Goal: Task Accomplishment & Management: Use online tool/utility

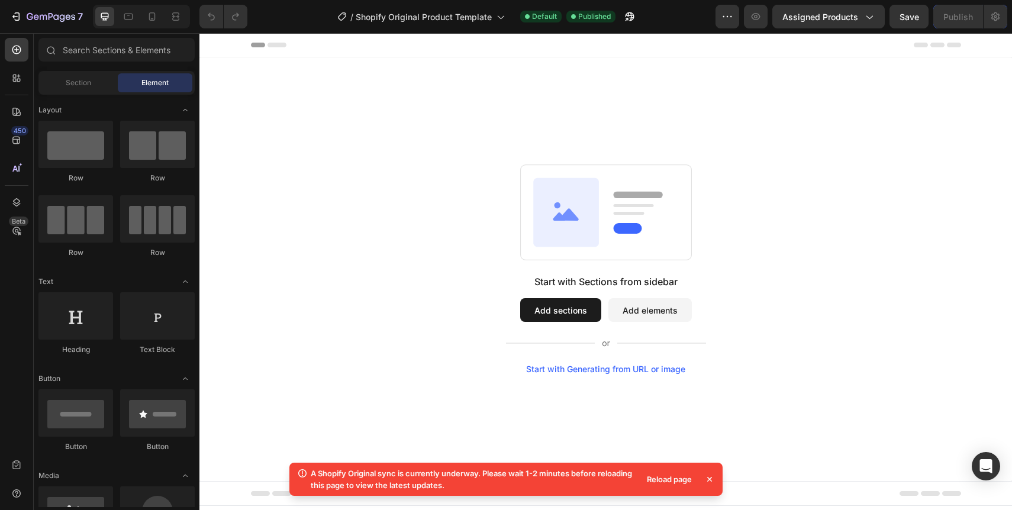
click at [711, 480] on icon at bounding box center [709, 479] width 12 height 12
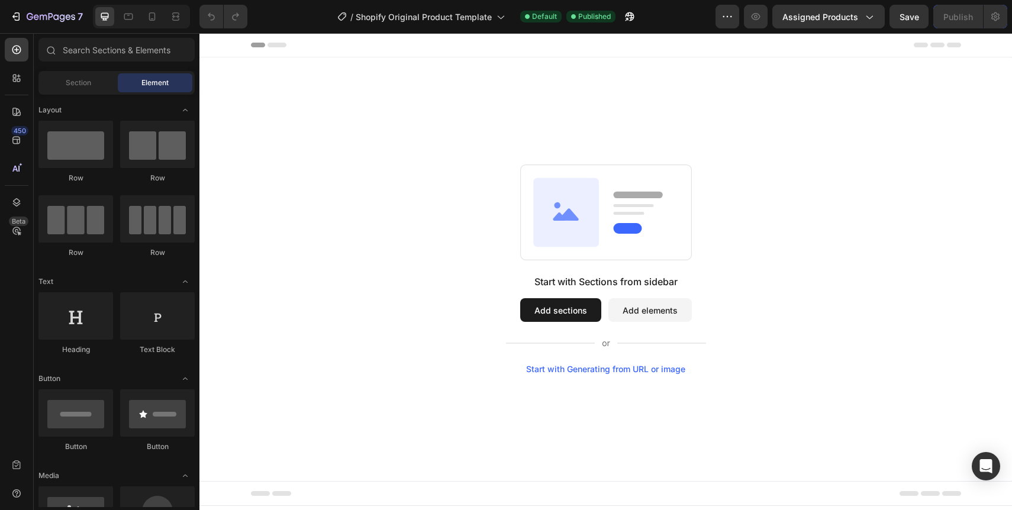
click at [548, 312] on button "Add sections" at bounding box center [560, 310] width 81 height 24
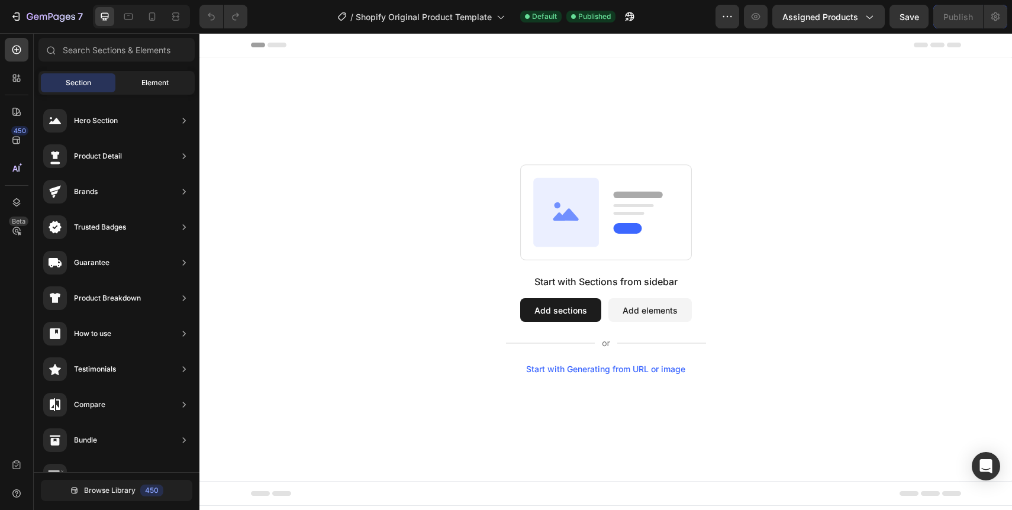
click at [139, 84] on div "Element" at bounding box center [155, 82] width 75 height 19
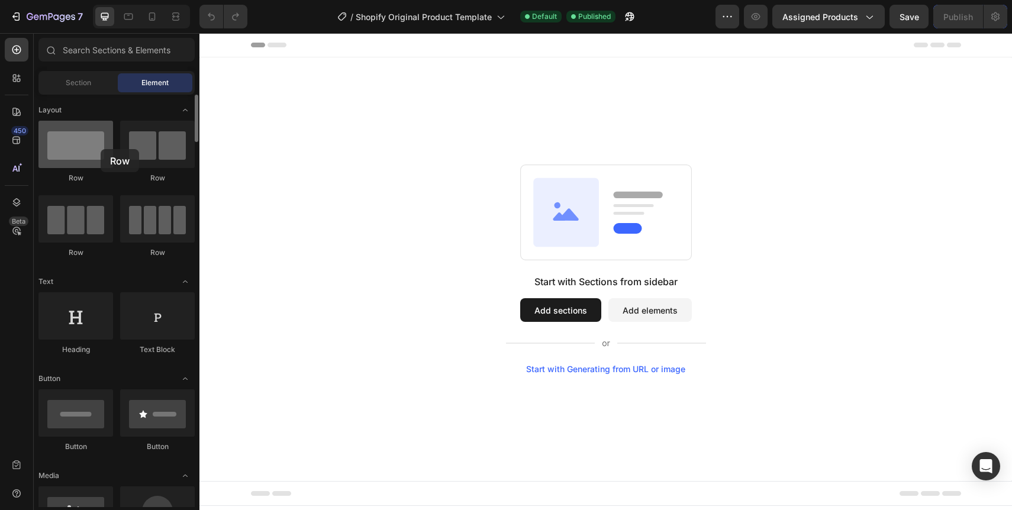
click at [101, 149] on div at bounding box center [75, 144] width 75 height 47
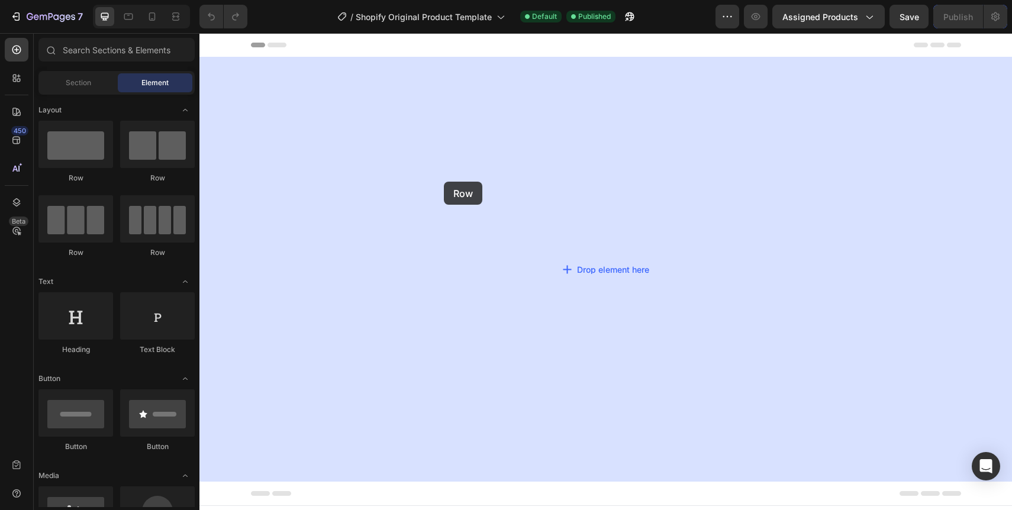
drag, startPoint x: 286, startPoint y: 188, endPoint x: 444, endPoint y: 182, distance: 157.5
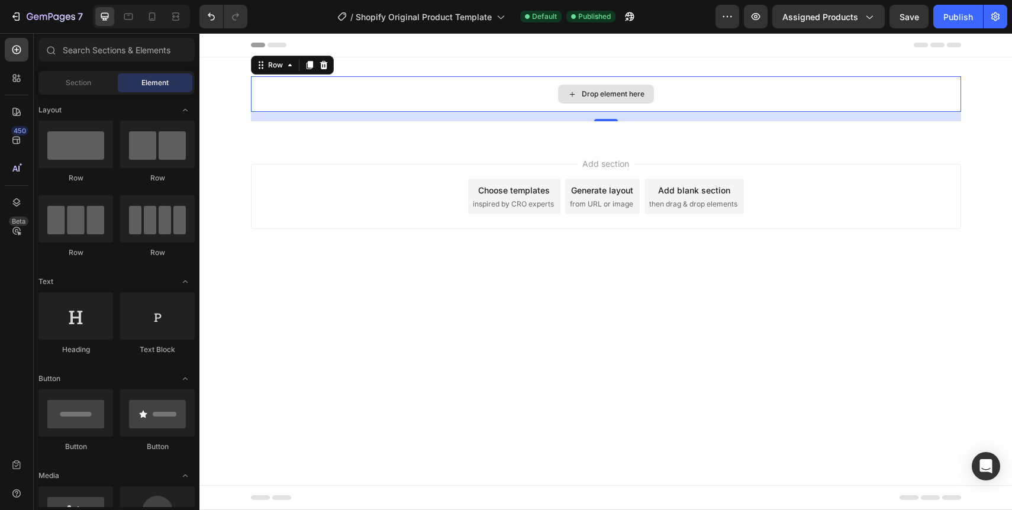
click at [590, 92] on div "Drop element here" at bounding box center [613, 93] width 63 height 9
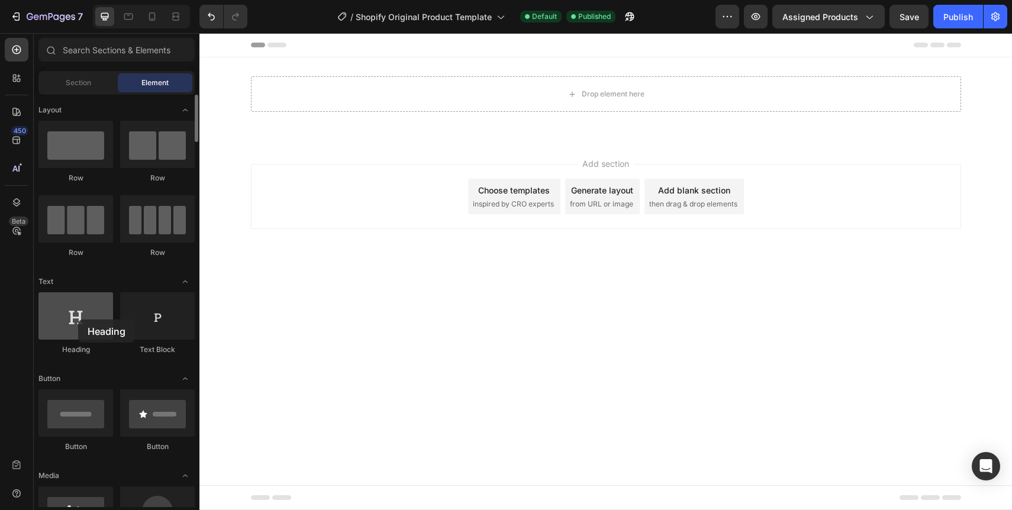
click at [78, 320] on div at bounding box center [75, 315] width 75 height 47
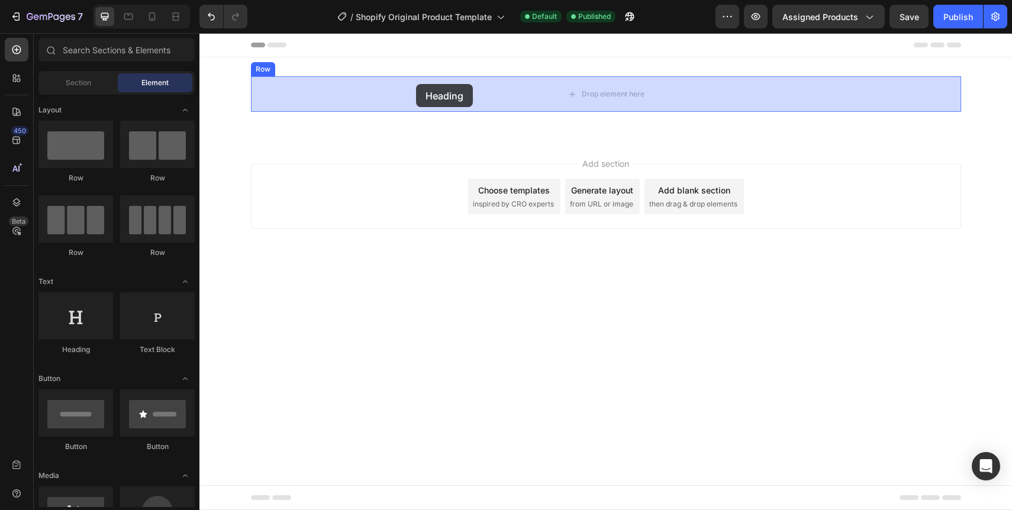
drag, startPoint x: 277, startPoint y: 353, endPoint x: 416, endPoint y: 84, distance: 303.0
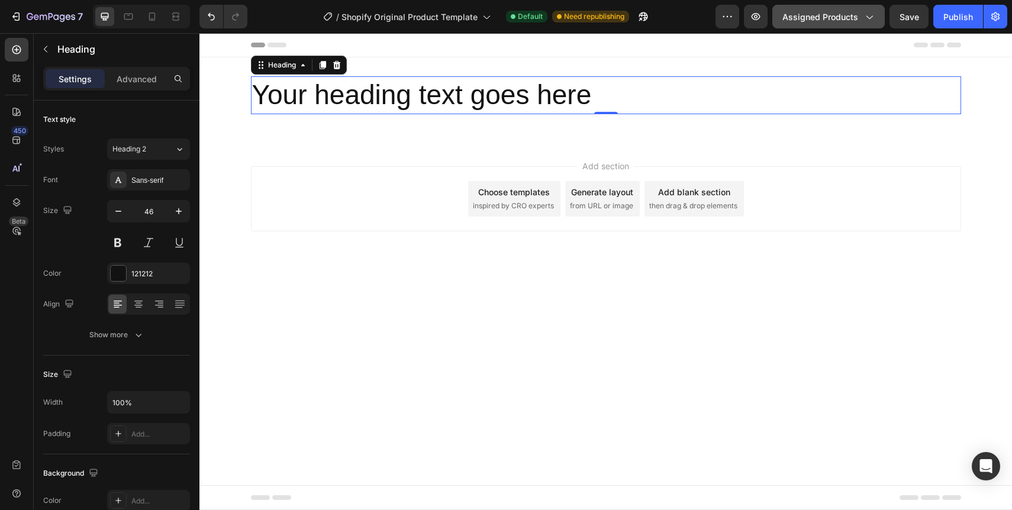
click at [817, 21] on span "Assigned Products" at bounding box center [820, 17] width 76 height 12
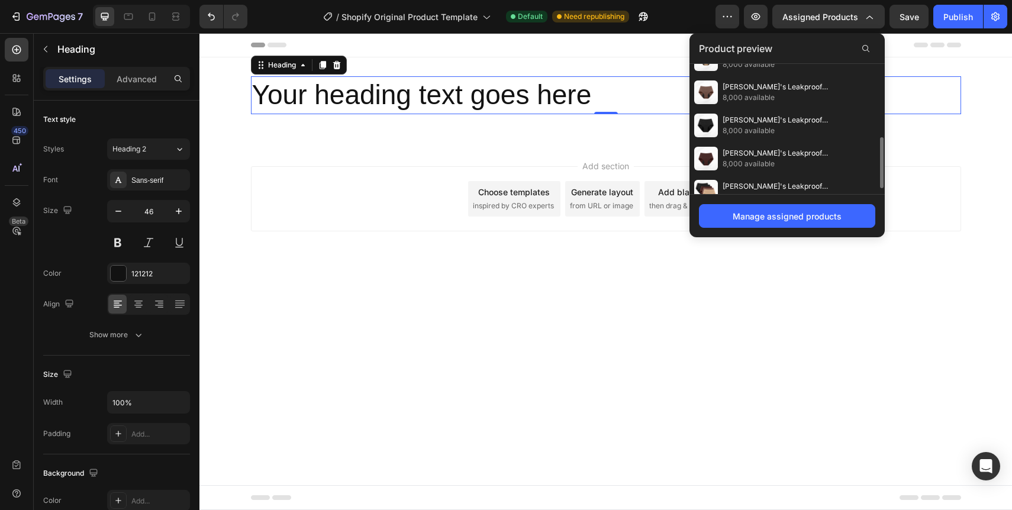
scroll to position [201, 0]
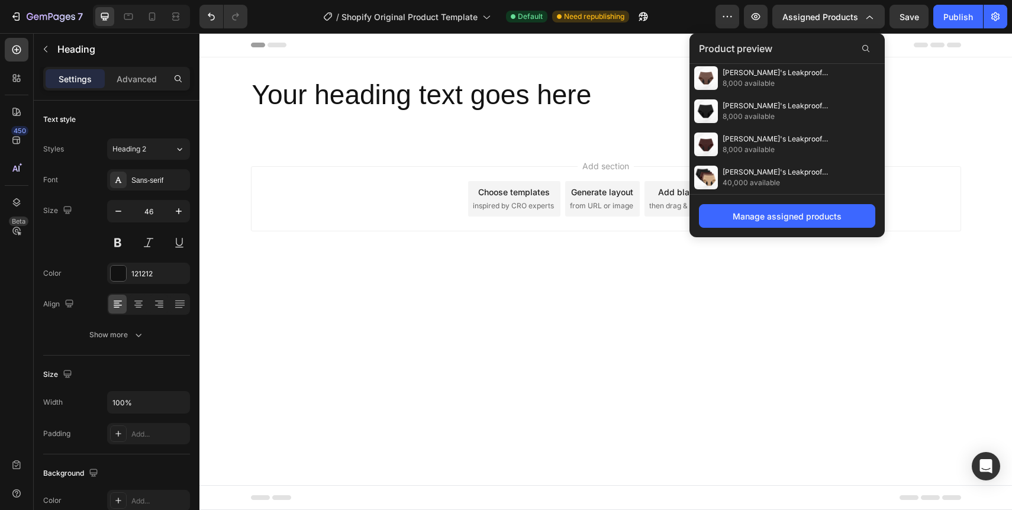
click at [893, 269] on body "Your heading text goes here Heading Row Section 1 Root Start with Sections from…" at bounding box center [605, 271] width 812 height 477
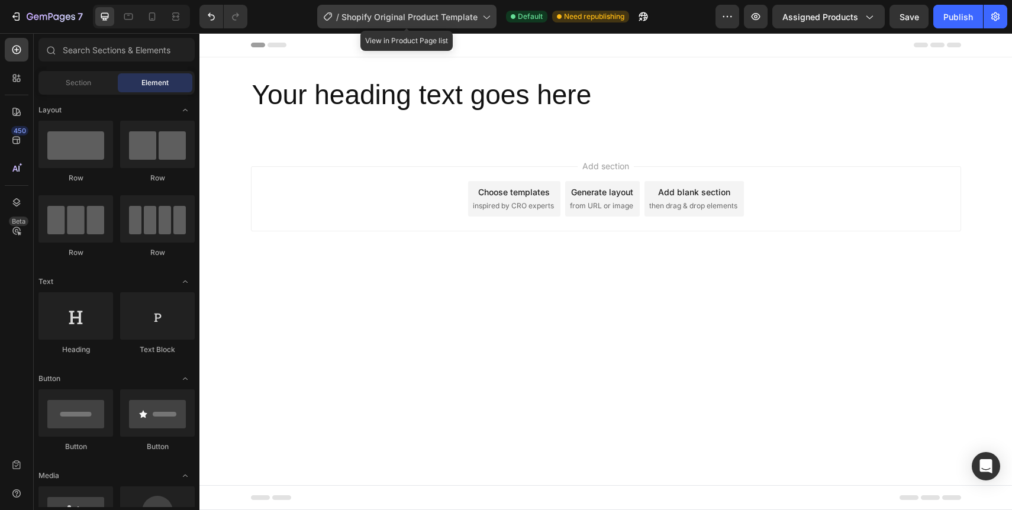
click at [467, 18] on span "Shopify Original Product Template" at bounding box center [409, 17] width 136 height 12
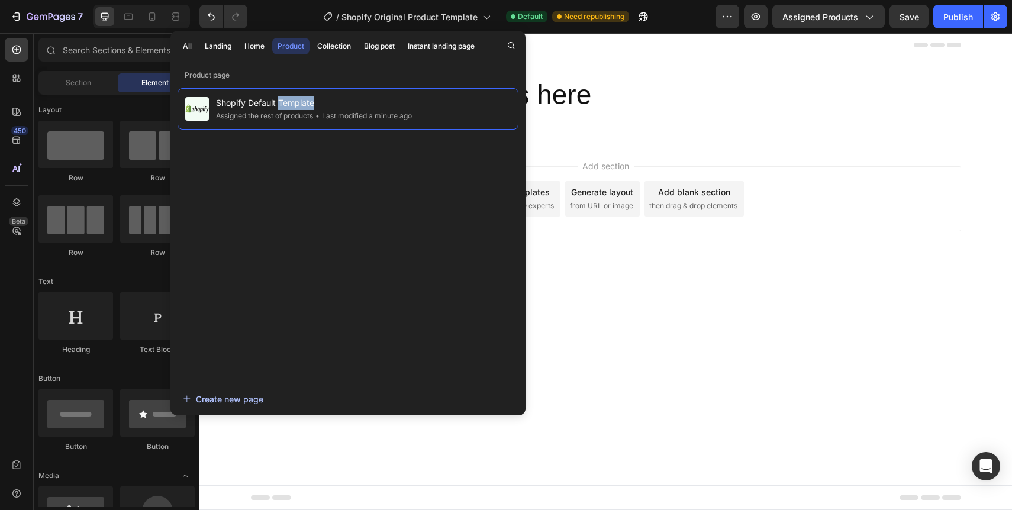
click at [238, 399] on div "Create new page" at bounding box center [223, 399] width 80 height 12
click at [395, 250] on div "Shopify Default Template Assigned the rest of products • Last modified a minute…" at bounding box center [348, 229] width 341 height 282
click at [609, 269] on body "Your heading text goes here Heading Row Section 1 Root Start with Sections from…" at bounding box center [605, 271] width 812 height 477
click at [291, 47] on div "Product" at bounding box center [290, 46] width 27 height 11
click at [662, 302] on body "Your heading text goes here Heading Row Section 1 Root Start with Sections from…" at bounding box center [605, 271] width 812 height 477
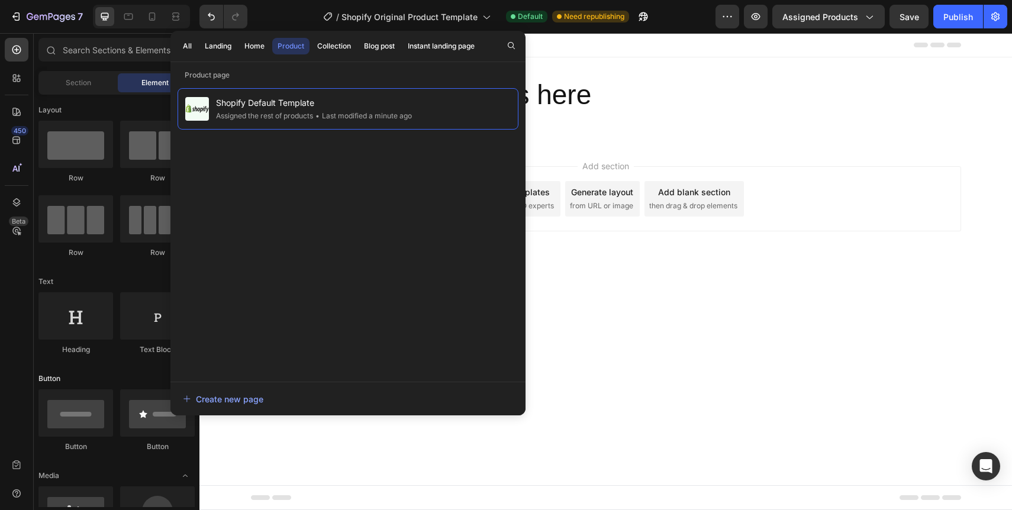
click at [102, 380] on div "Button" at bounding box center [116, 379] width 156 height 12
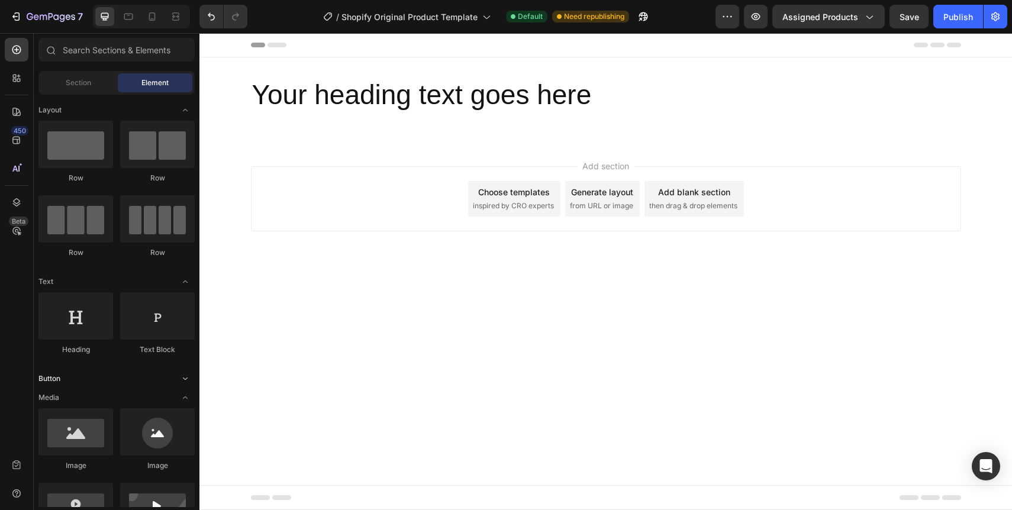
click at [102, 376] on div "Button" at bounding box center [116, 379] width 156 height 12
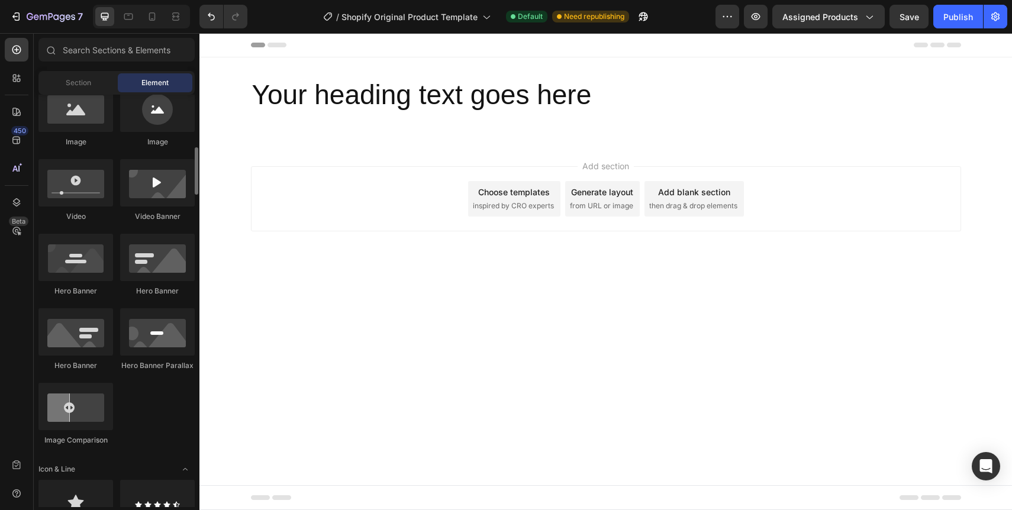
scroll to position [411, 0]
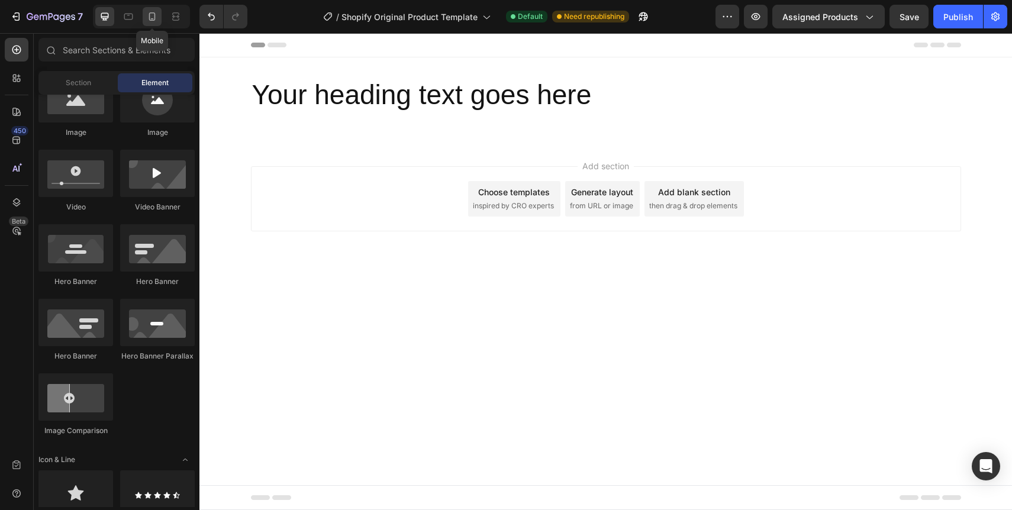
click at [150, 12] on icon at bounding box center [152, 17] width 12 height 12
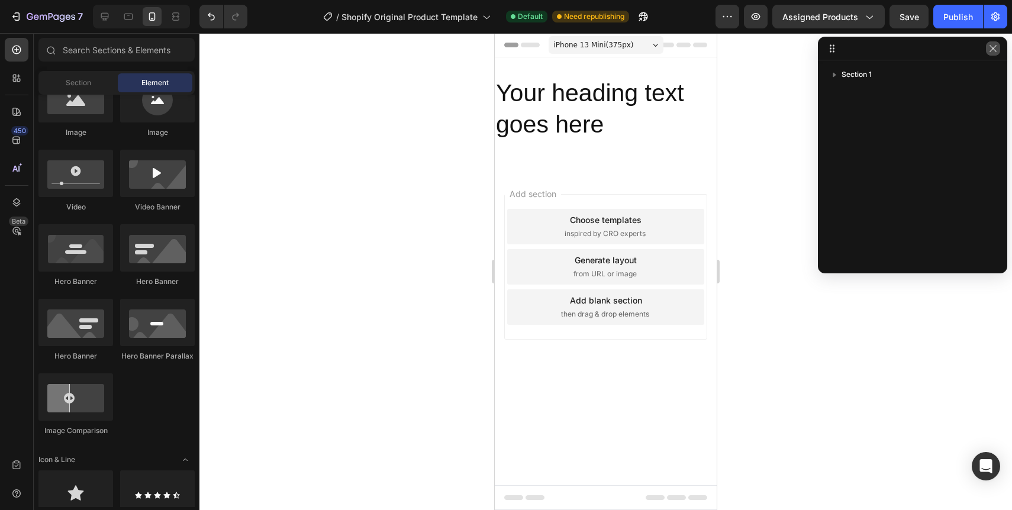
click at [990, 45] on icon "button" at bounding box center [992, 48] width 9 height 9
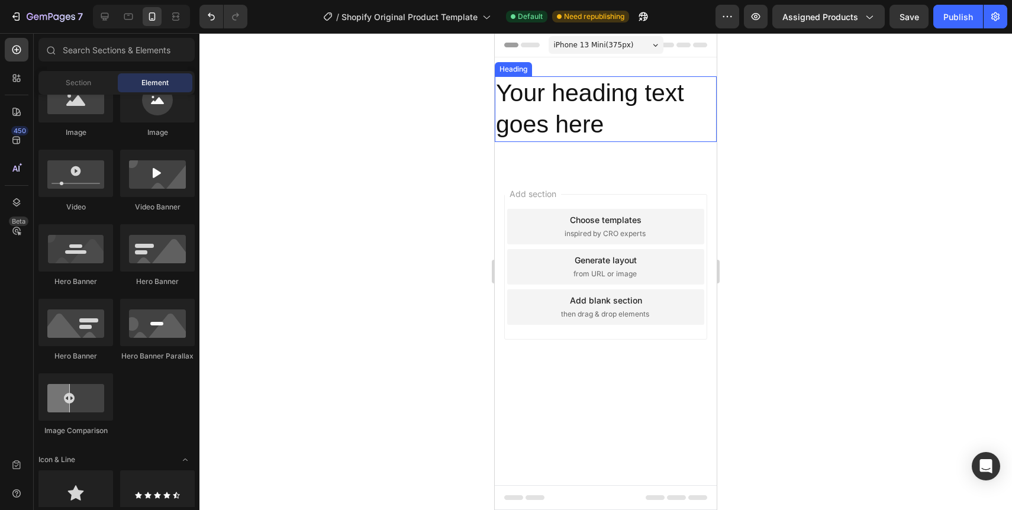
click at [564, 104] on h2 "Your heading text goes here" at bounding box center [606, 109] width 222 height 66
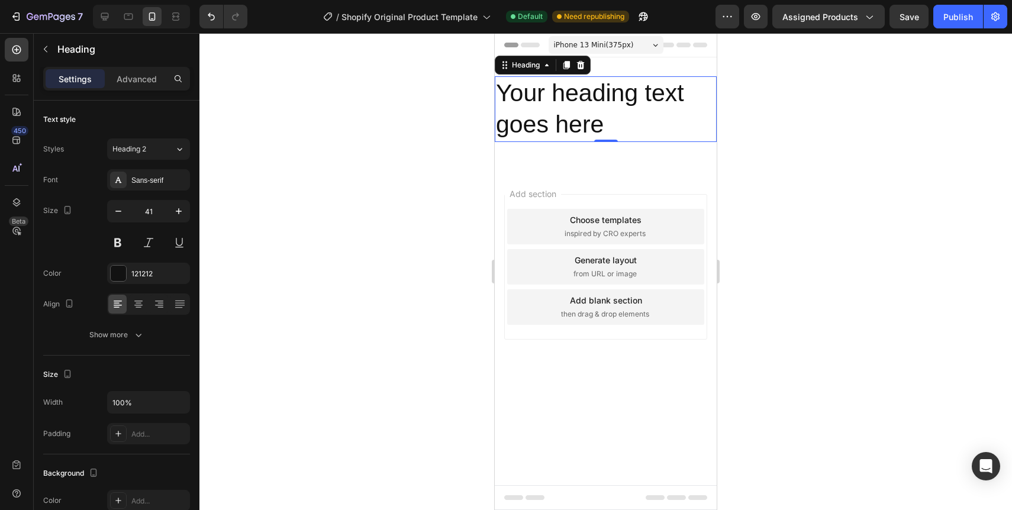
click at [538, 93] on h2 "Your heading text goes here" at bounding box center [606, 109] width 222 height 66
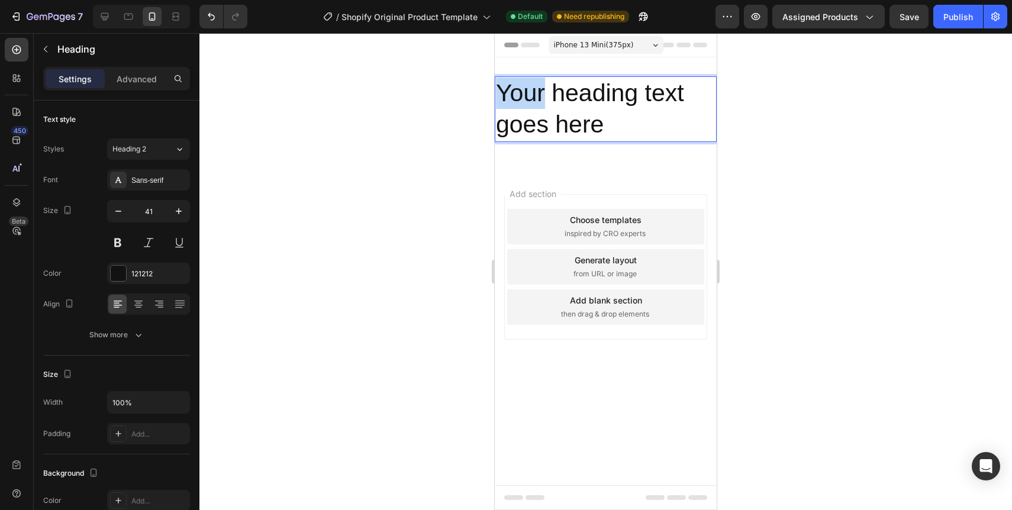
click at [538, 93] on p "Your heading text goes here" at bounding box center [606, 109] width 220 height 63
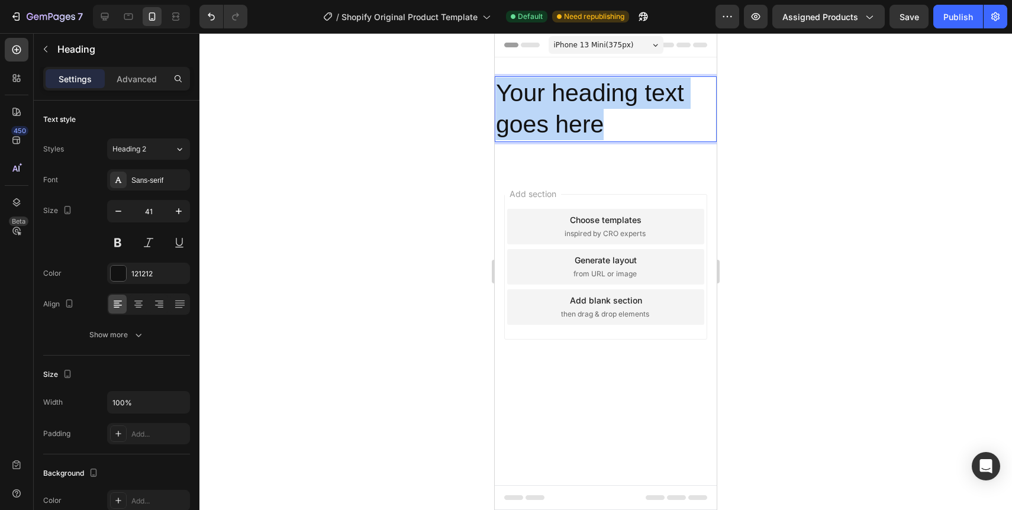
click at [538, 93] on p "Your heading text goes here" at bounding box center [606, 109] width 220 height 63
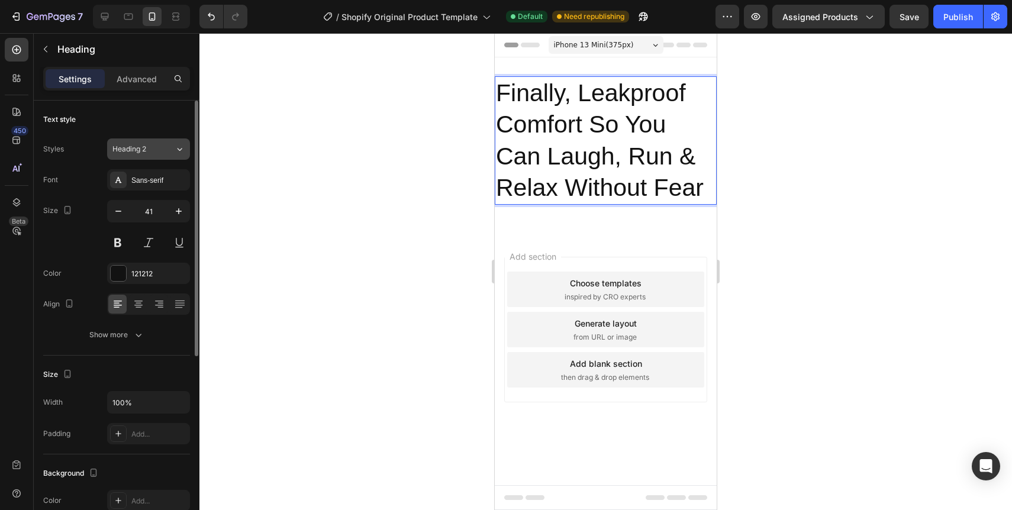
click at [148, 157] on button "Heading 2" at bounding box center [148, 148] width 83 height 21
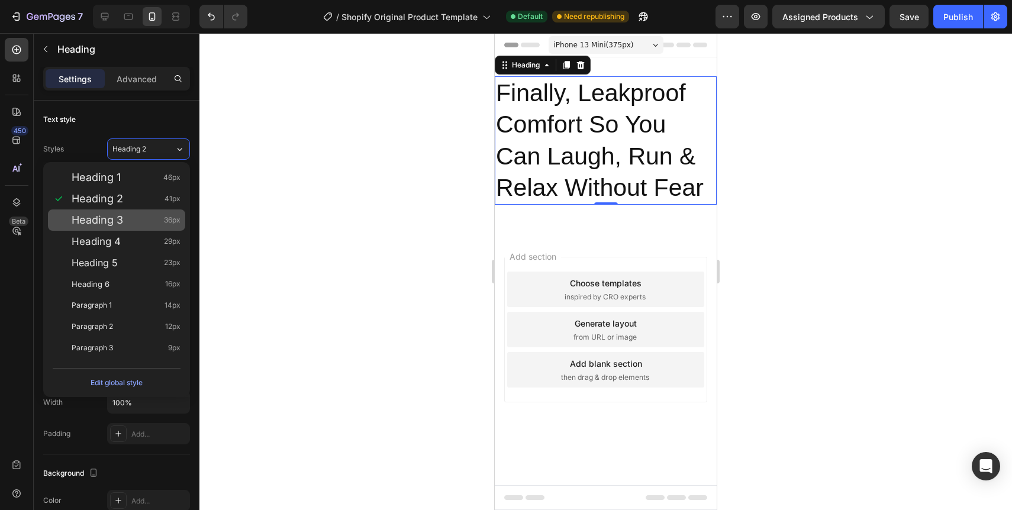
click at [111, 217] on span "Heading 3" at bounding box center [97, 220] width 51 height 12
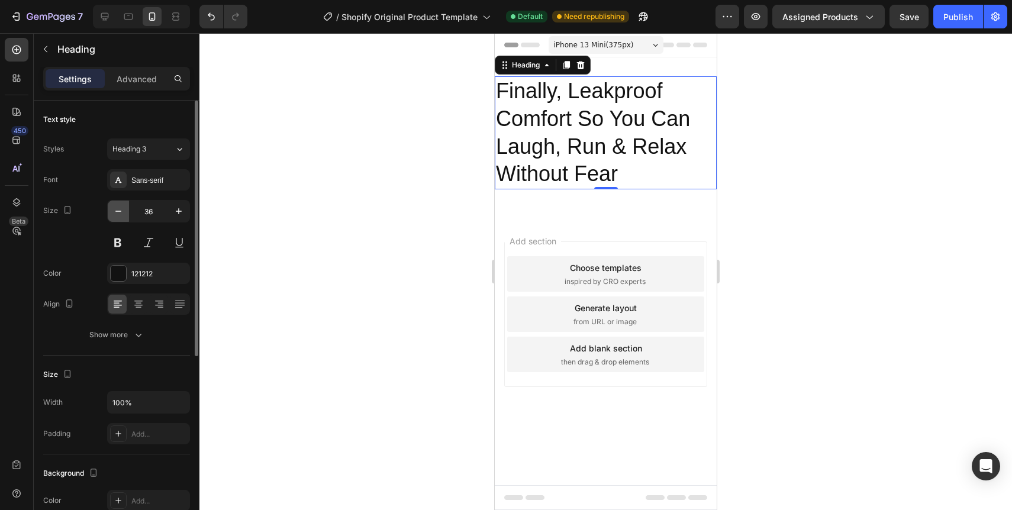
click at [114, 214] on icon "button" at bounding box center [118, 211] width 12 height 12
click at [115, 213] on icon "button" at bounding box center [118, 211] width 12 height 12
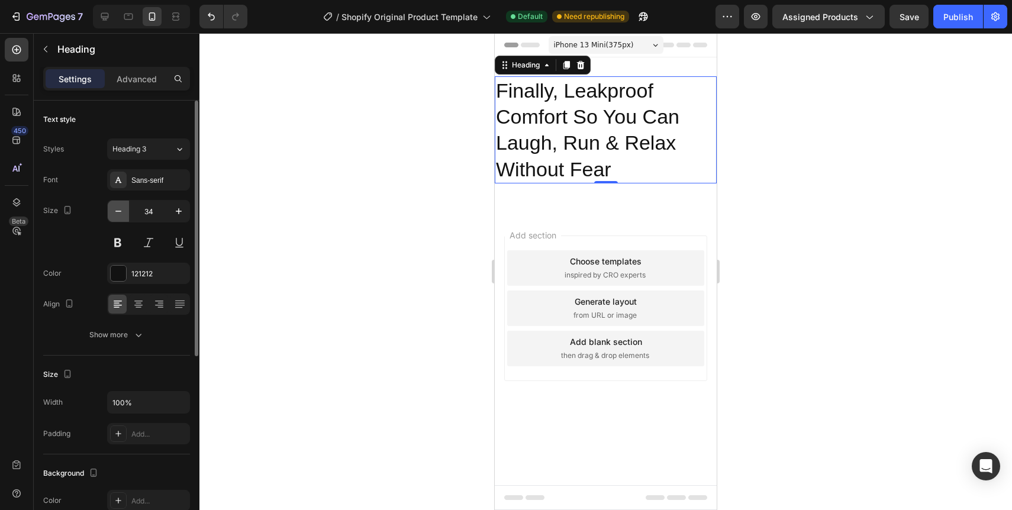
click at [115, 213] on icon "button" at bounding box center [118, 211] width 12 height 12
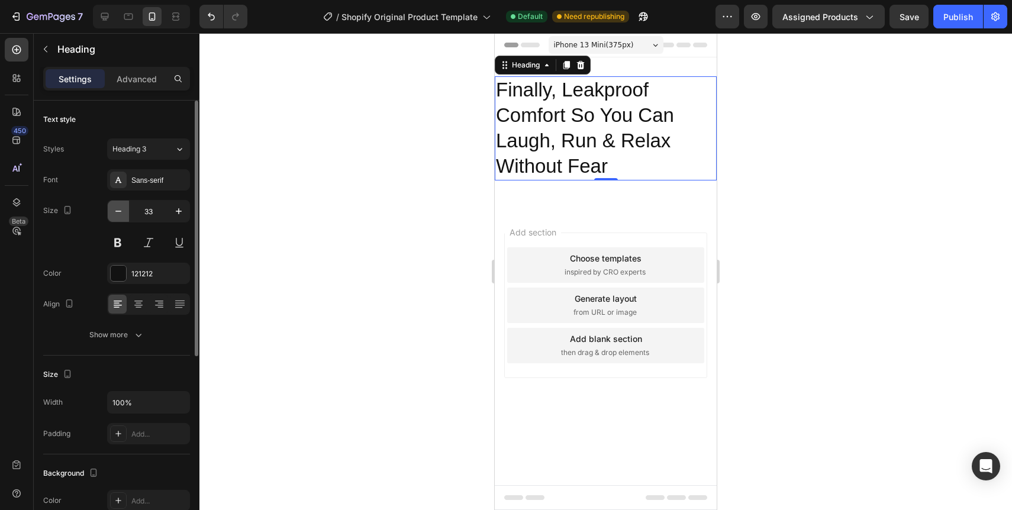
click at [115, 213] on icon "button" at bounding box center [118, 211] width 12 height 12
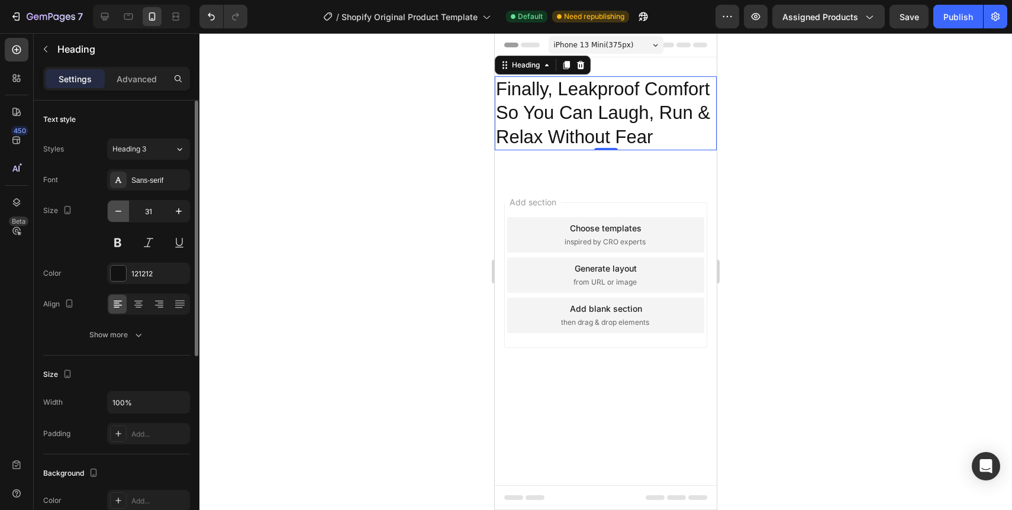
click at [115, 213] on icon "button" at bounding box center [118, 211] width 12 height 12
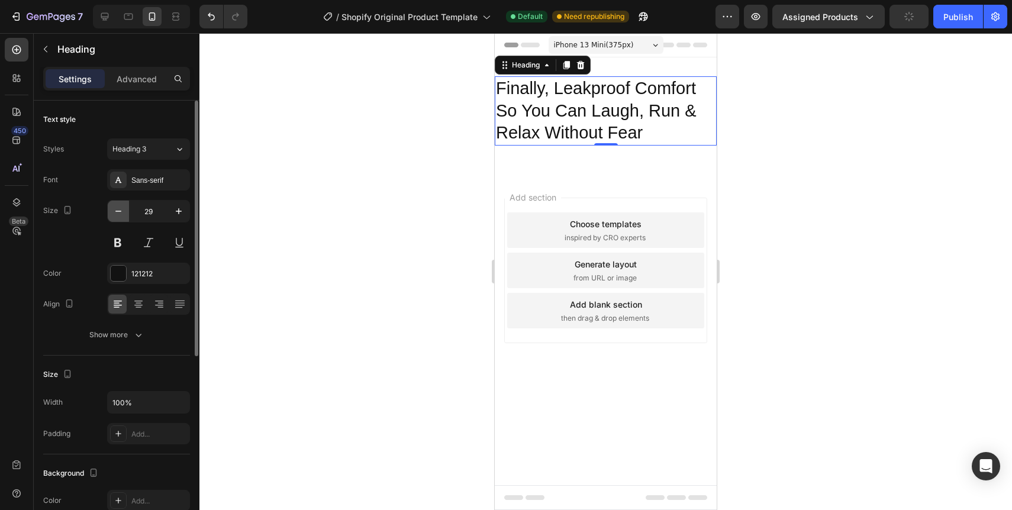
click at [115, 213] on icon "button" at bounding box center [118, 211] width 12 height 12
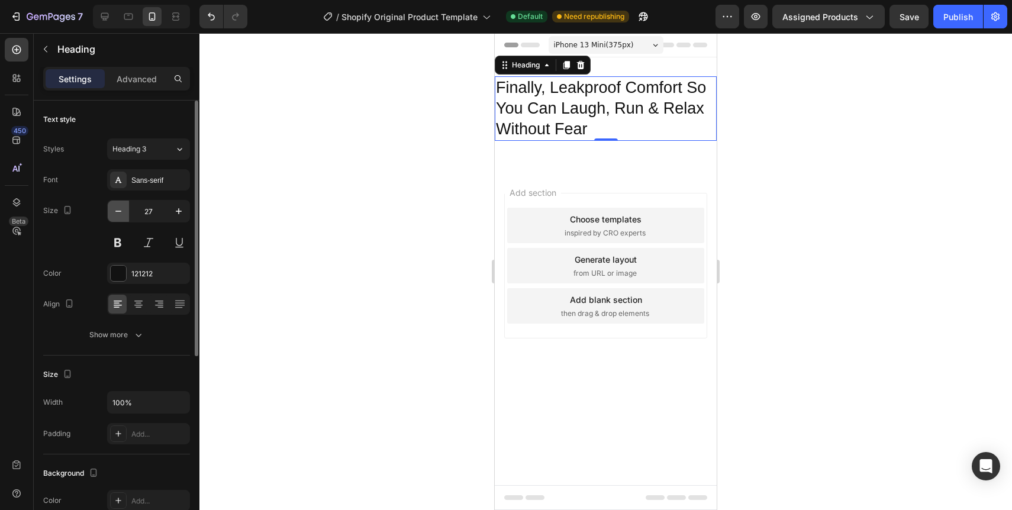
click at [115, 213] on icon "button" at bounding box center [118, 211] width 12 height 12
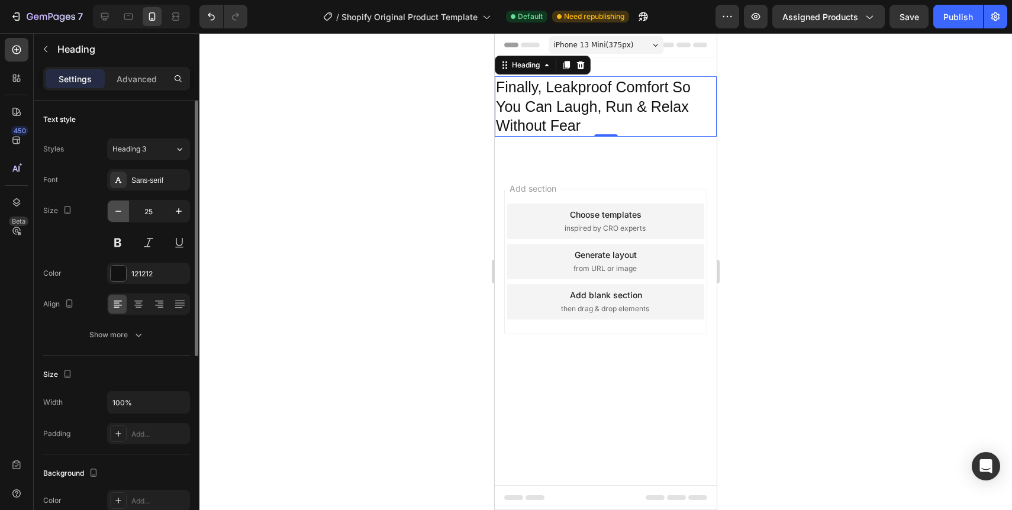
click at [115, 213] on icon "button" at bounding box center [118, 211] width 12 height 12
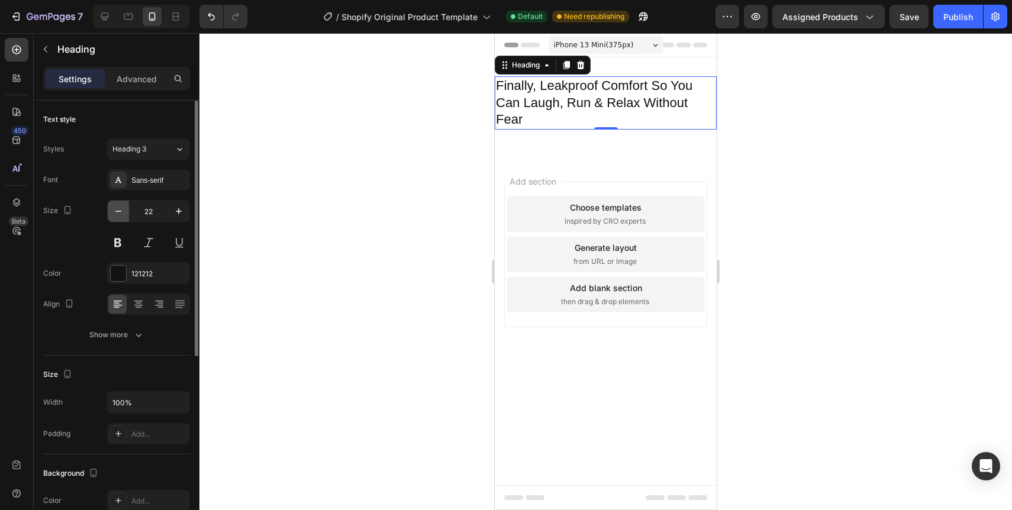
click at [115, 213] on icon "button" at bounding box center [118, 211] width 12 height 12
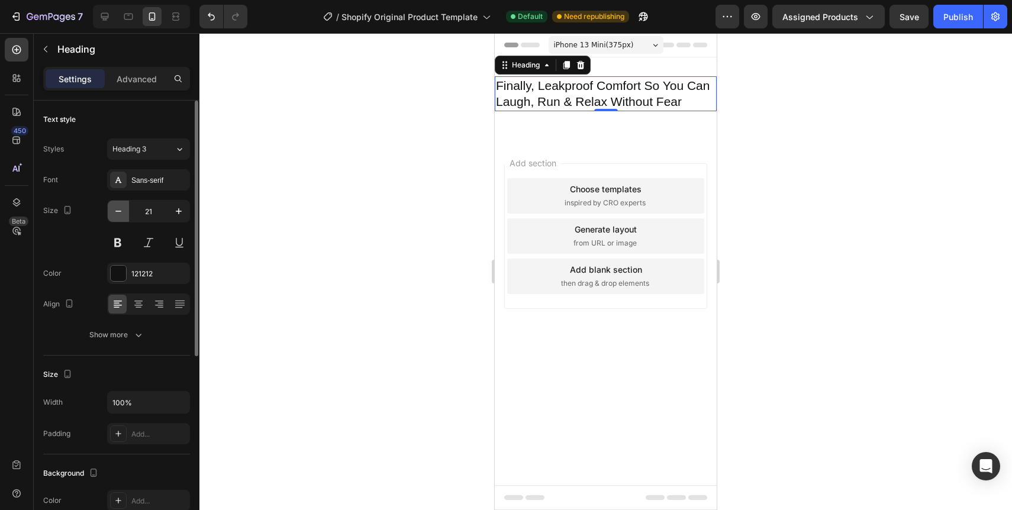
click at [115, 213] on icon "button" at bounding box center [118, 211] width 12 height 12
click at [173, 214] on icon "button" at bounding box center [179, 211] width 12 height 12
type input "20"
click at [118, 243] on button at bounding box center [117, 242] width 21 height 21
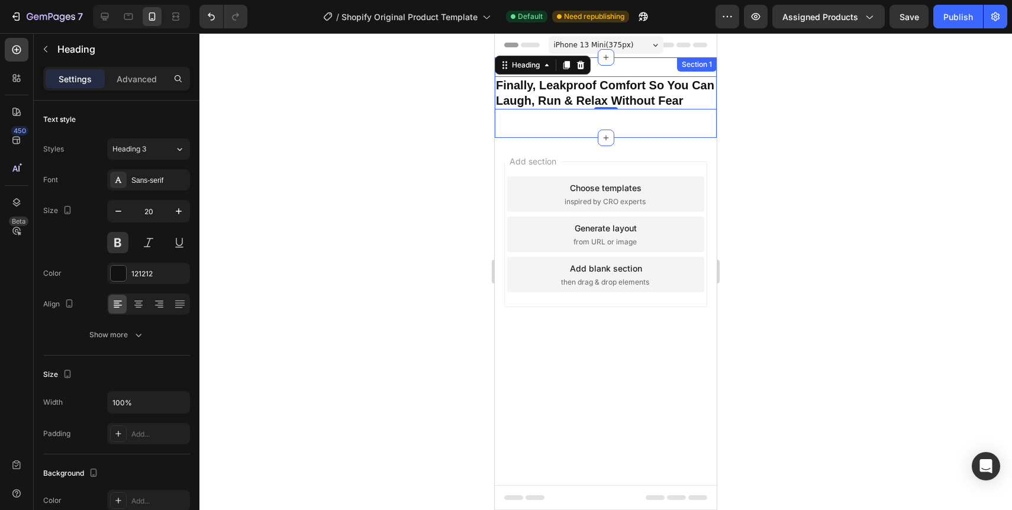
click at [561, 137] on div "Finally, Leakproof Comfort So You Can Laugh, Run & Relax Without Fear Heading 0…" at bounding box center [606, 97] width 222 height 80
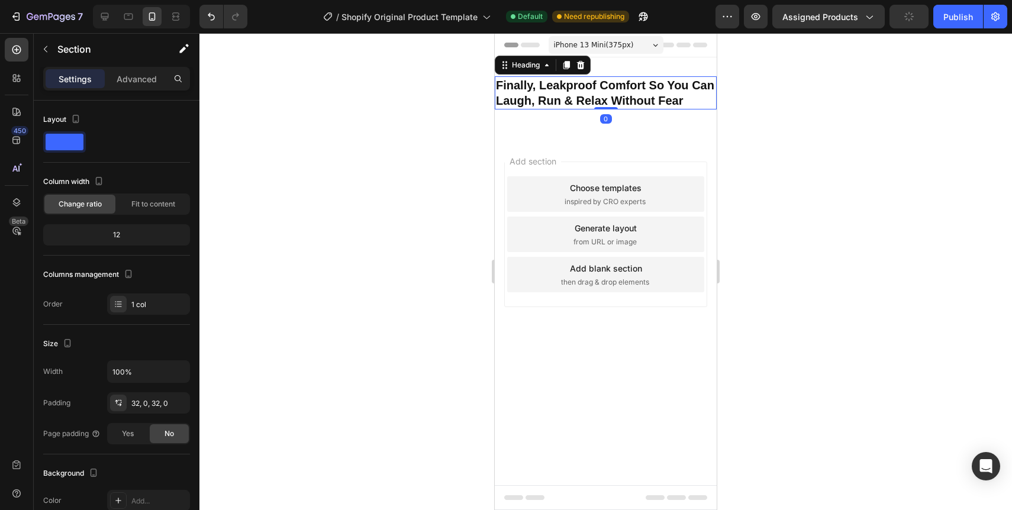
click at [564, 98] on p "Finally, Leakproof Comfort So You Can Laugh, Run & Relax Without Fear" at bounding box center [606, 93] width 220 height 31
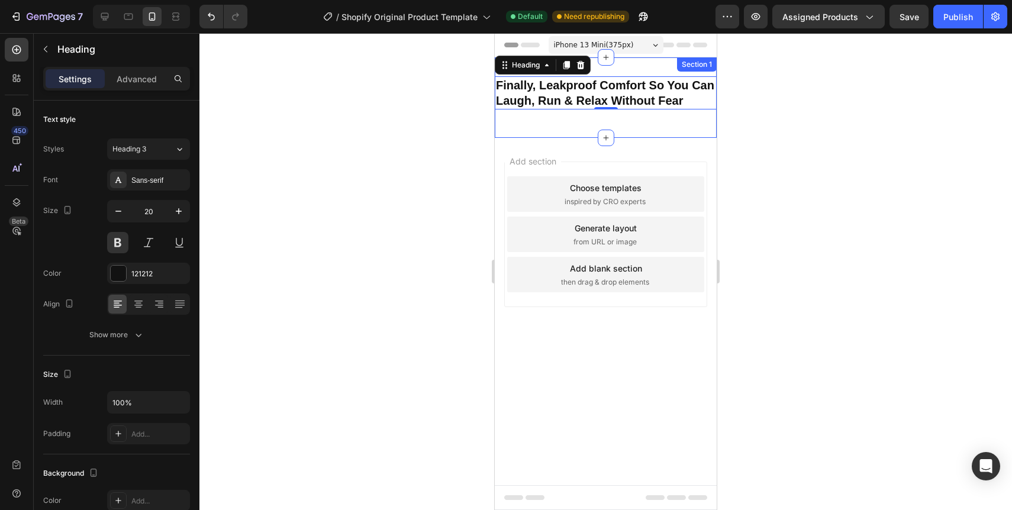
click at [241, 82] on div at bounding box center [605, 271] width 812 height 477
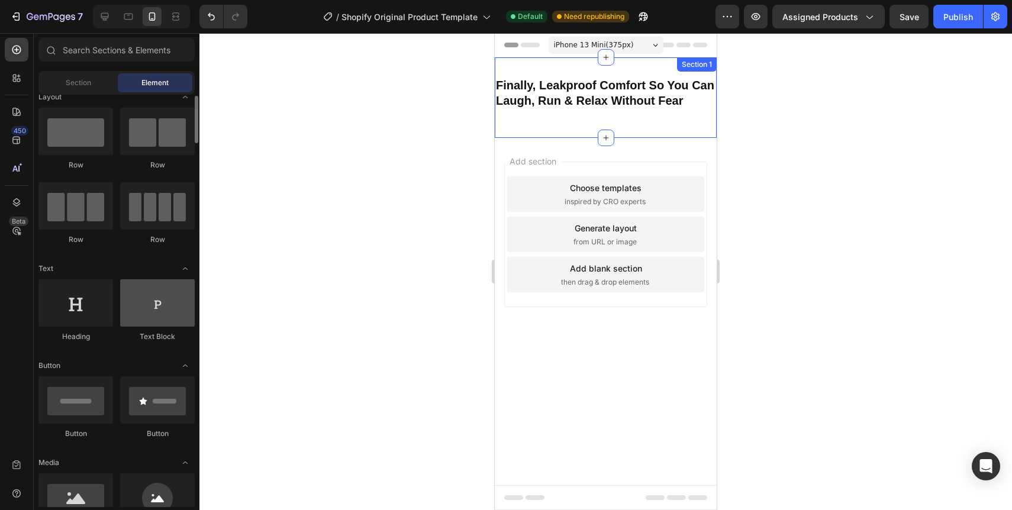
scroll to position [11, 0]
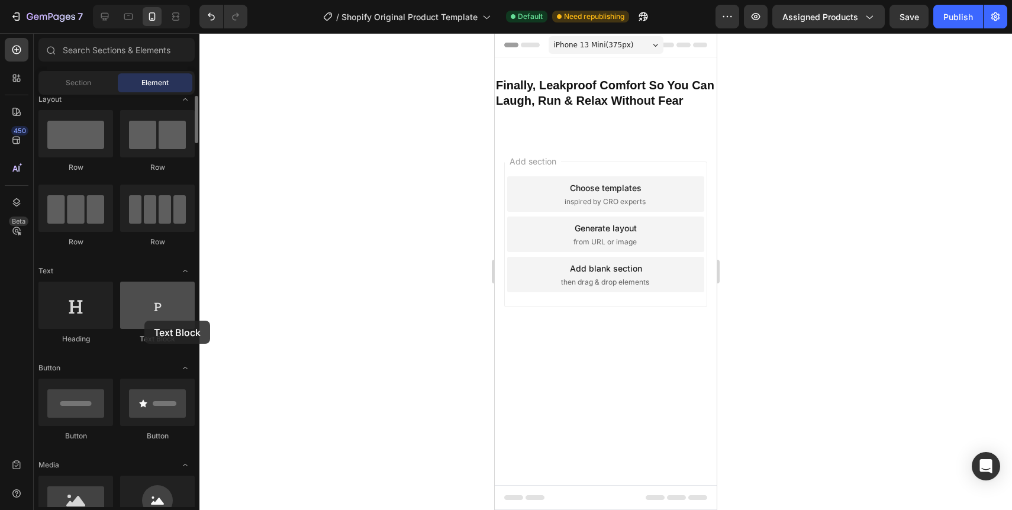
click at [144, 321] on div at bounding box center [157, 305] width 75 height 47
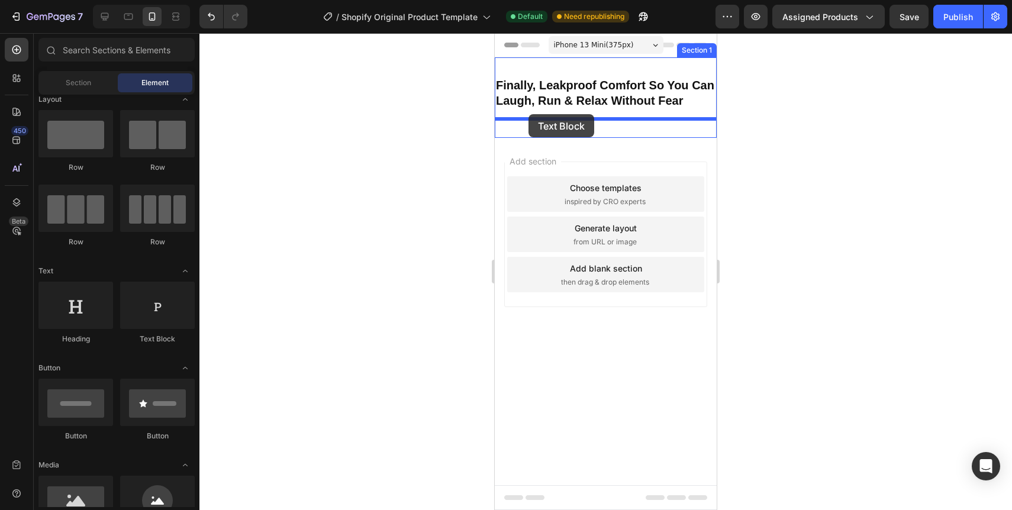
drag, startPoint x: 639, startPoint y: 353, endPoint x: 528, endPoint y: 115, distance: 262.3
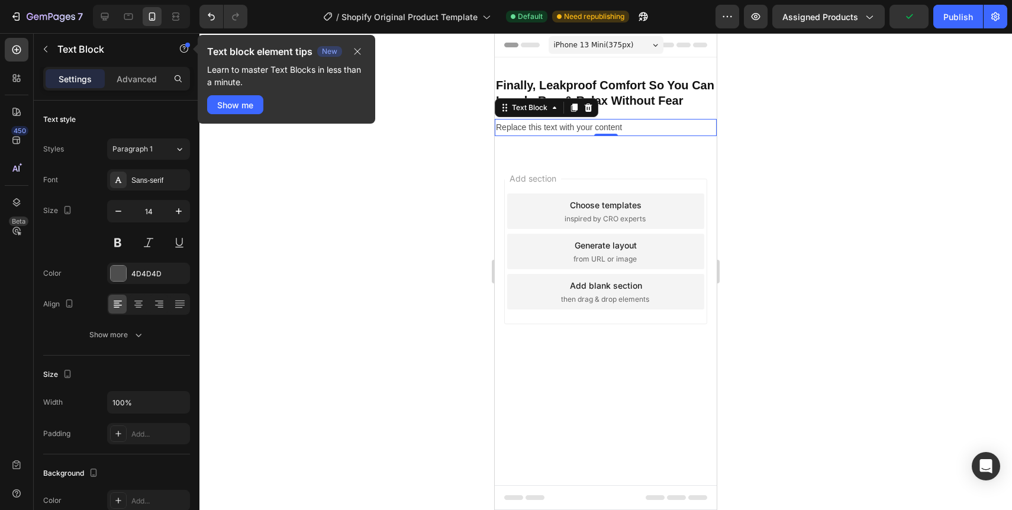
click at [533, 133] on div "Replace this text with your content" at bounding box center [606, 127] width 222 height 17
click at [533, 133] on p "Replace this text with your content" at bounding box center [606, 127] width 220 height 15
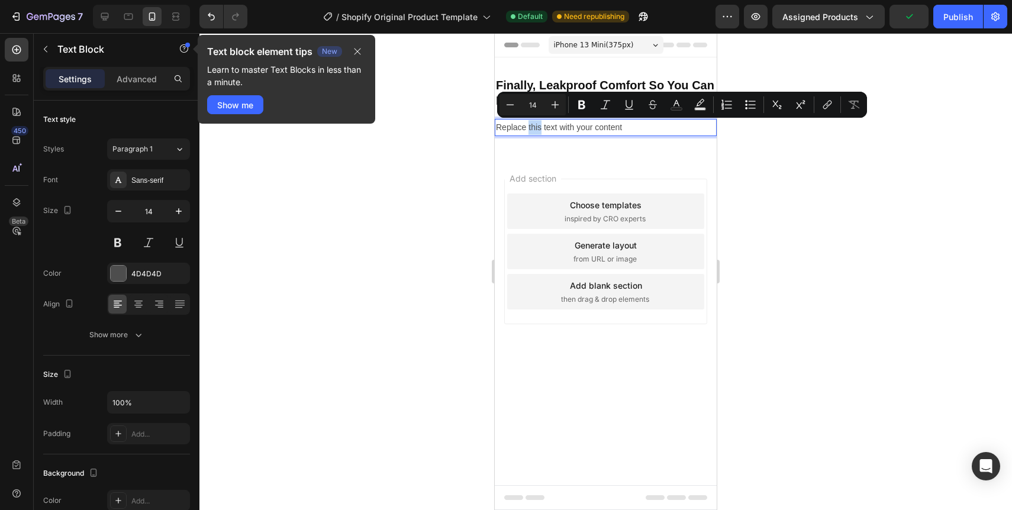
click at [533, 129] on p "Replace this text with your content" at bounding box center [606, 127] width 220 height 15
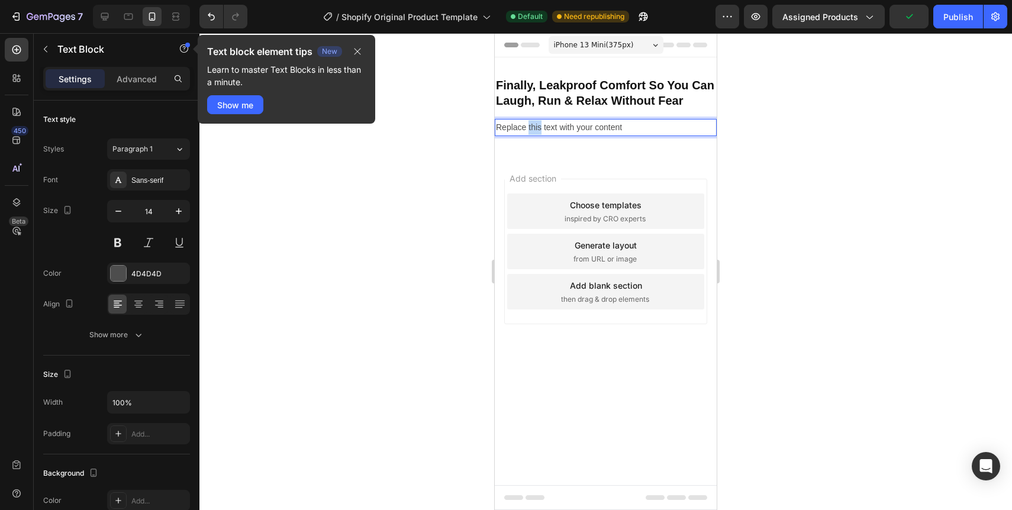
click at [533, 129] on p "Replace this text with your content" at bounding box center [606, 127] width 220 height 15
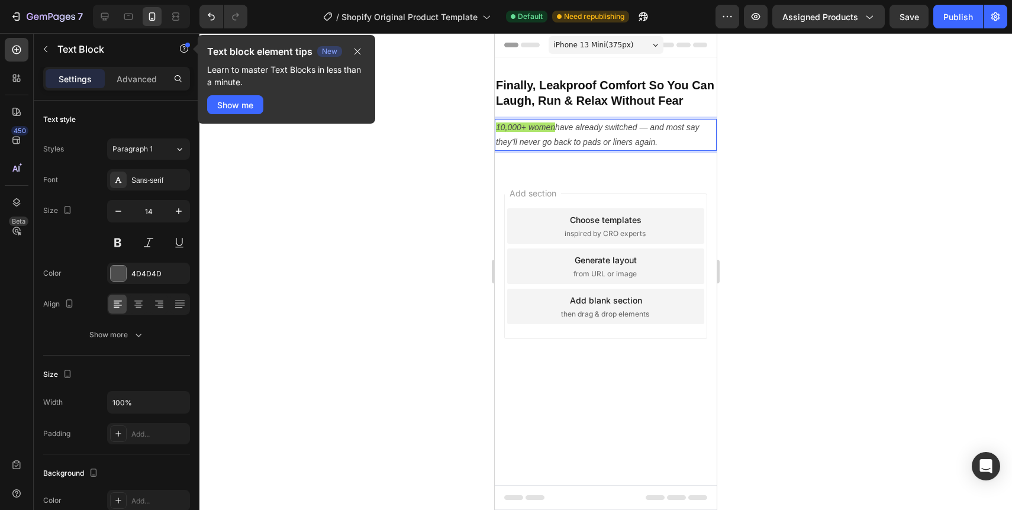
click at [647, 127] on icon "have already switched — and most say they’ll never go back to pads or liners ag…" at bounding box center [598, 134] width 204 height 24
click at [767, 166] on div at bounding box center [605, 271] width 812 height 477
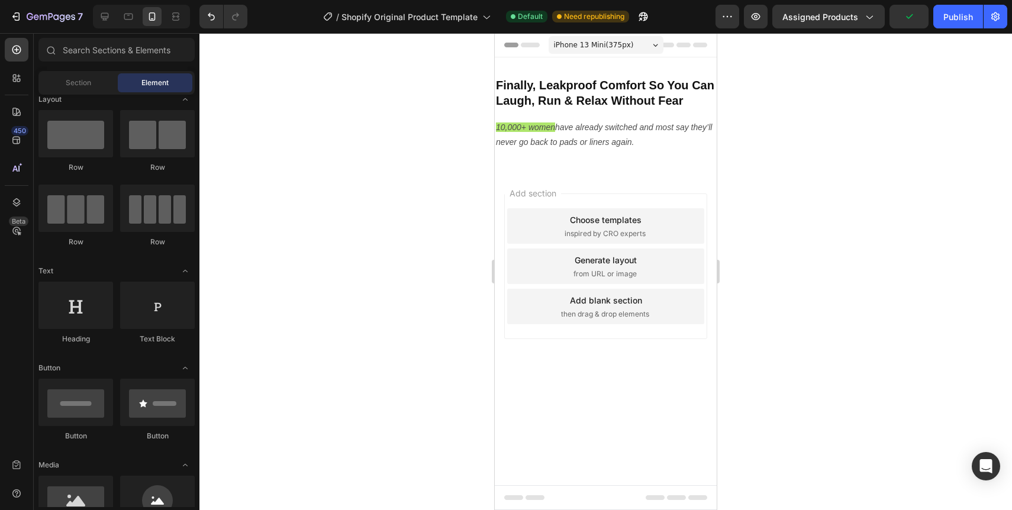
click at [656, 44] on icon at bounding box center [655, 45] width 5 height 3
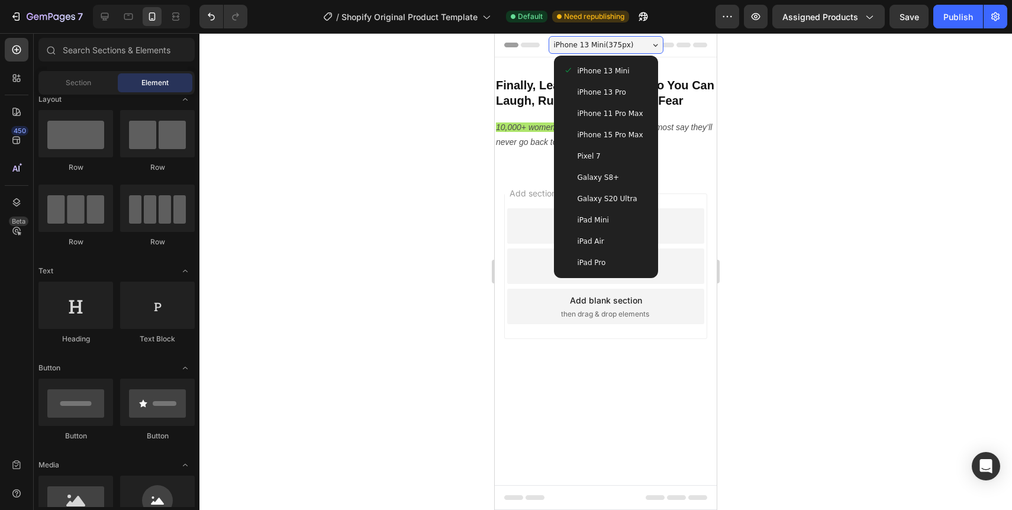
click at [613, 138] on span "iPhone 15 Pro Max" at bounding box center [610, 135] width 66 height 12
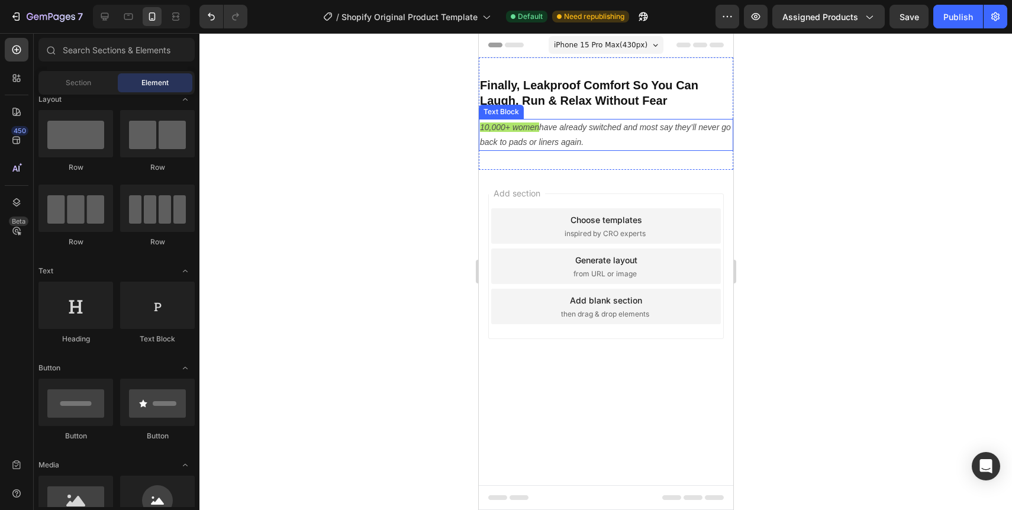
click at [541, 139] on icon "have already switched and most say they’ll never go back to pads or liners agai…" at bounding box center [604, 134] width 251 height 24
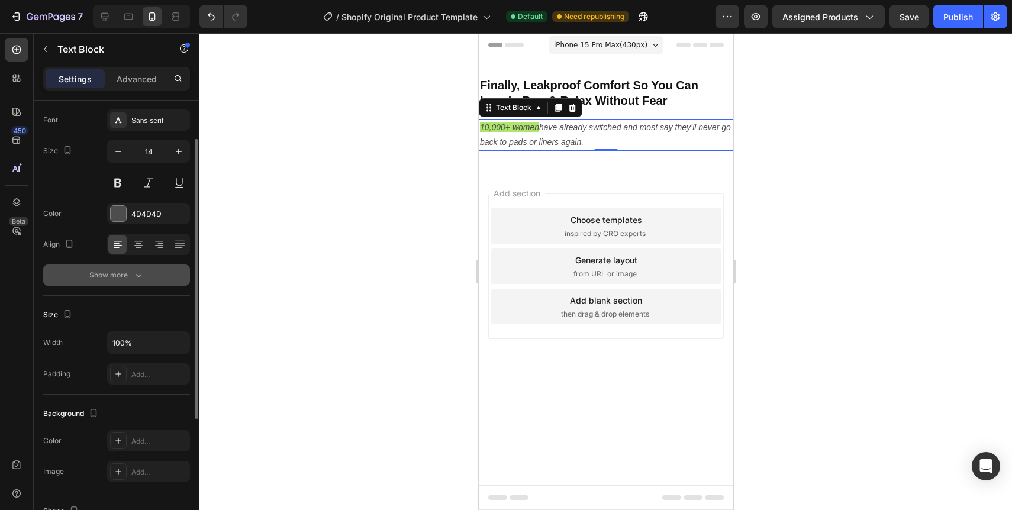
scroll to position [62, 0]
click at [123, 343] on input "100%" at bounding box center [149, 340] width 82 height 21
click at [183, 344] on icon "button" at bounding box center [179, 341] width 12 height 12
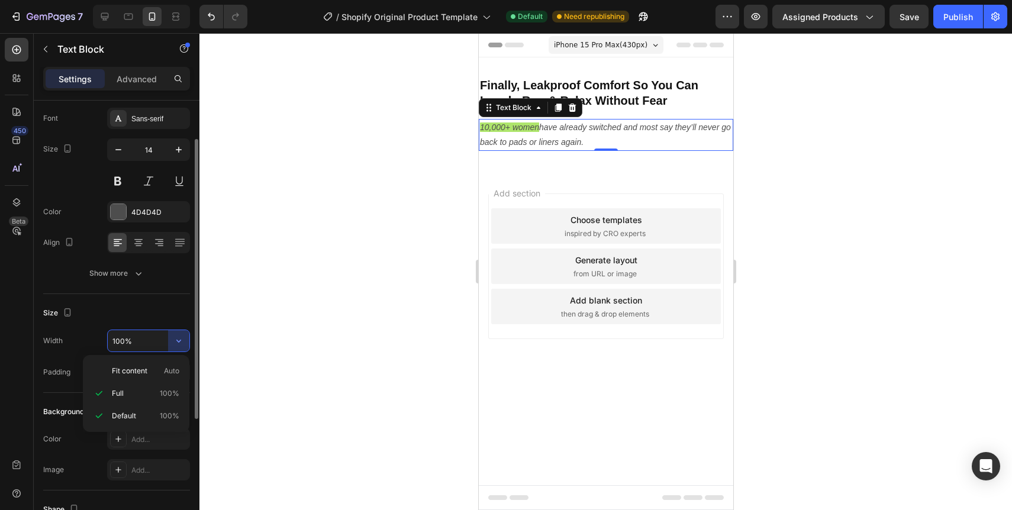
click at [115, 342] on input "100%" at bounding box center [149, 340] width 82 height 21
click at [117, 342] on input "100%" at bounding box center [149, 340] width 82 height 21
click at [127, 342] on input "100%" at bounding box center [149, 340] width 82 height 21
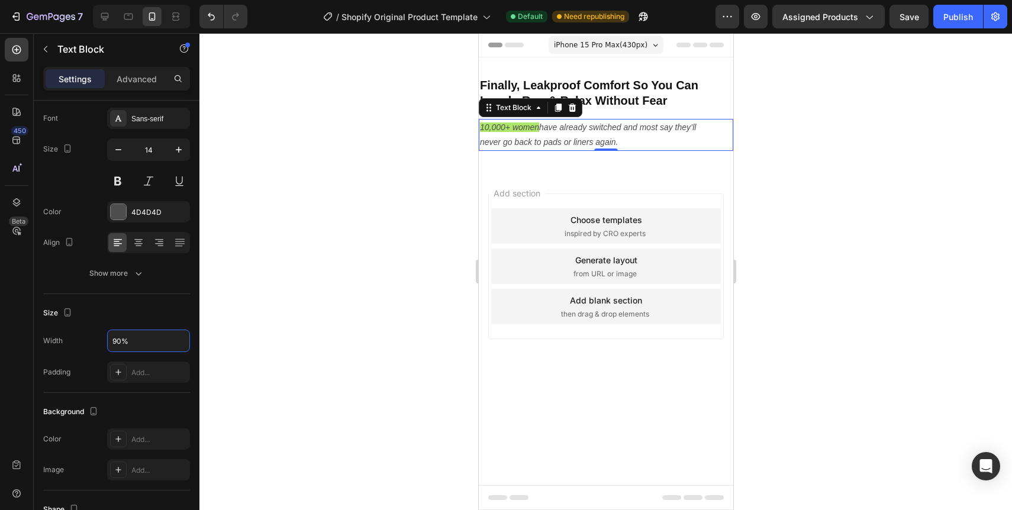
type input "90%"
click at [289, 308] on div at bounding box center [605, 271] width 812 height 477
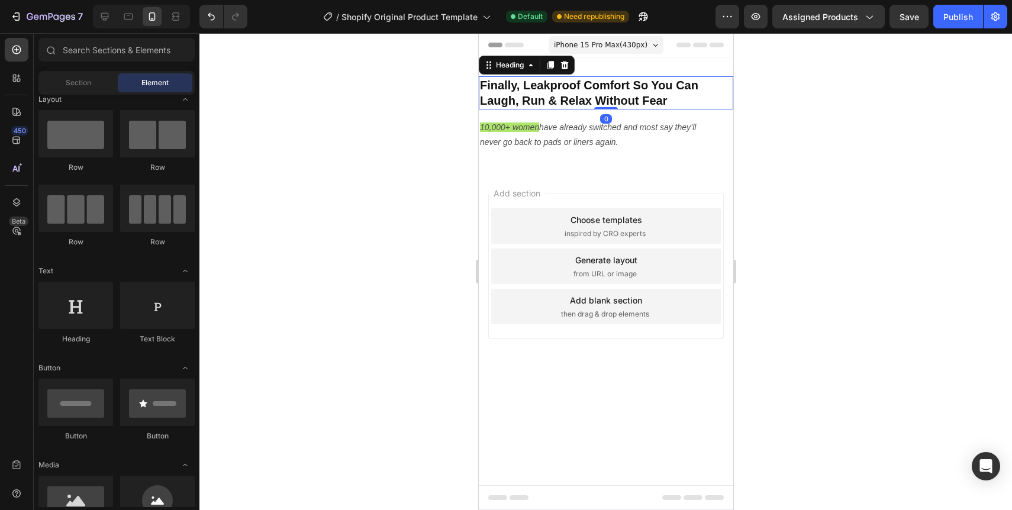
click at [530, 95] on p "Finally, Leakproof Comfort So You Can Laugh, Run & Relax Without Fear" at bounding box center [605, 93] width 252 height 31
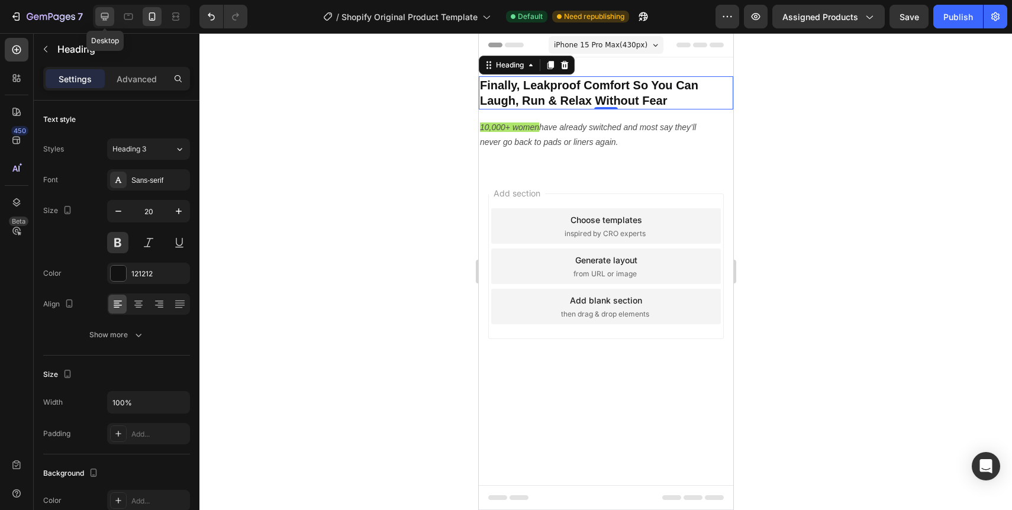
click at [104, 17] on icon at bounding box center [105, 17] width 12 height 12
type input "41"
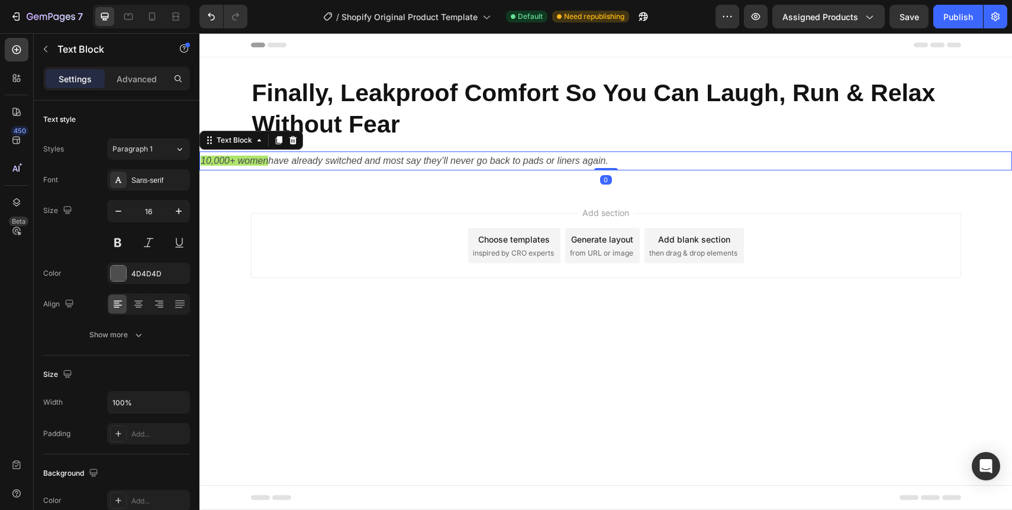
click at [272, 163] on icon "have already switched and most say they’ll never go back to pads or liners agai…" at bounding box center [438, 161] width 340 height 10
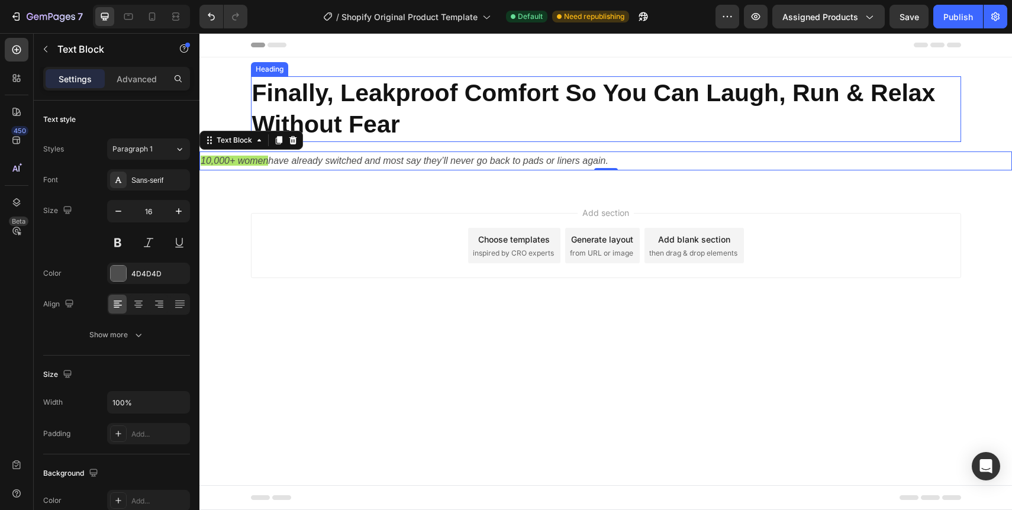
click at [289, 99] on p "Finally, Leakproof Comfort So You Can Laugh, Run & Relax Without Fear" at bounding box center [606, 109] width 708 height 63
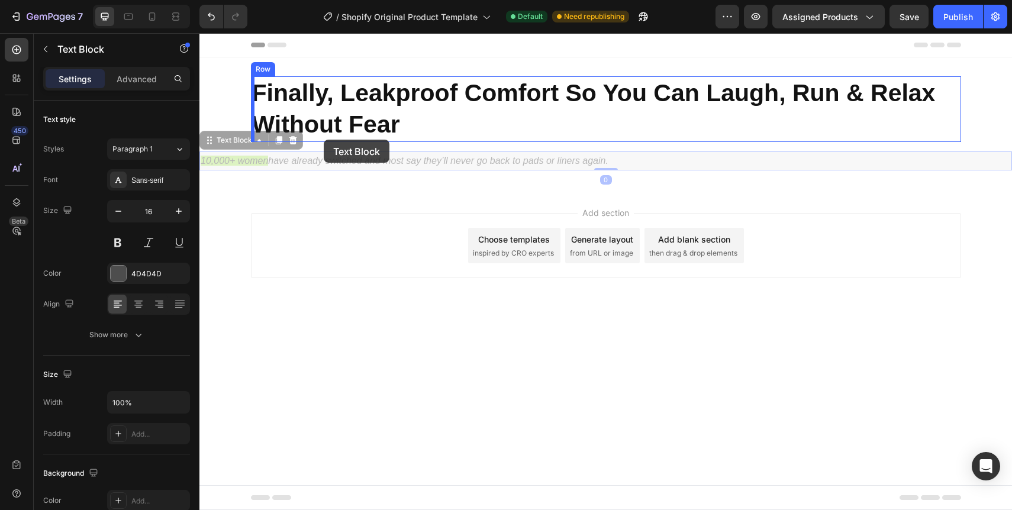
drag, startPoint x: 263, startPoint y: 163, endPoint x: 324, endPoint y: 140, distance: 64.6
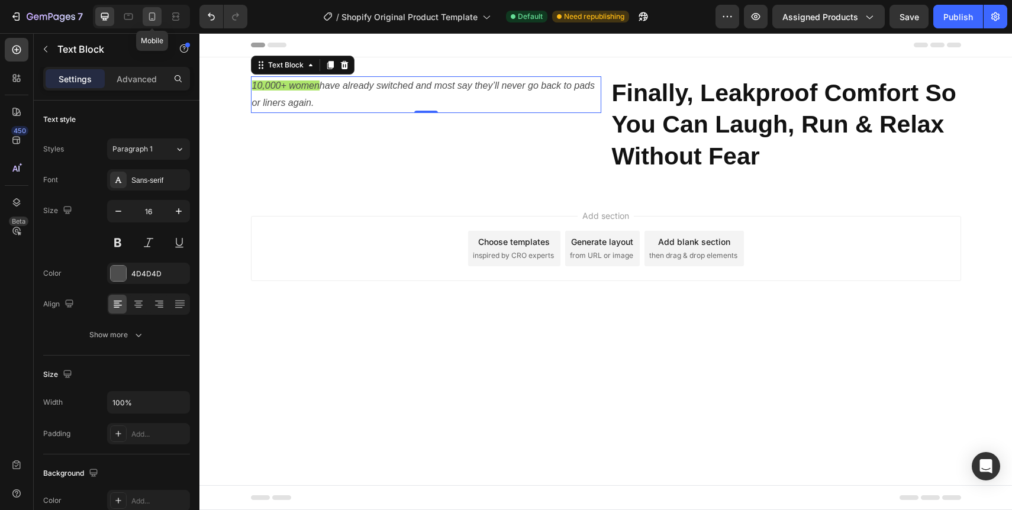
click at [147, 18] on icon at bounding box center [152, 17] width 12 height 12
type input "14"
type input "90%"
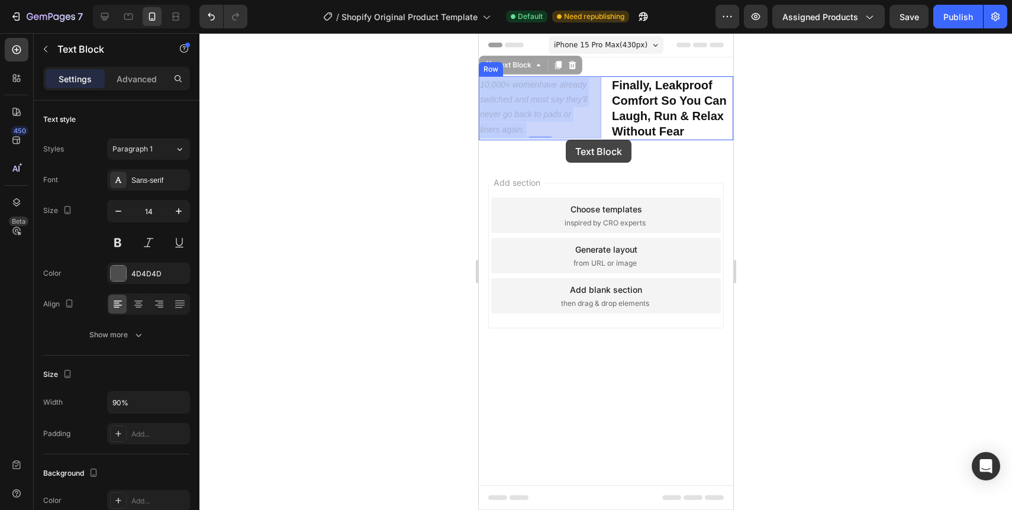
drag, startPoint x: 565, startPoint y: 117, endPoint x: 565, endPoint y: 140, distance: 22.5
click at [565, 140] on div "iPhone 15 Pro Max ( 430 px) iPhone 13 Mini iPhone 13 Pro iPhone 11 Pro Max iPho…" at bounding box center [605, 195] width 254 height 324
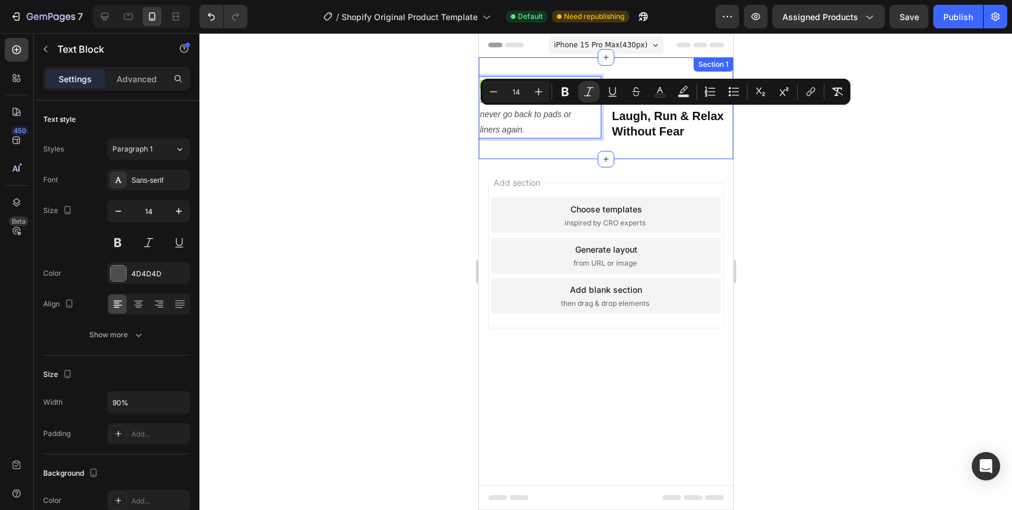
drag, startPoint x: 565, startPoint y: 121, endPoint x: 563, endPoint y: 142, distance: 21.4
click at [578, 134] on p "10,000+ women have already switched and most say they’ll never go back to pads …" at bounding box center [533, 108] width 108 height 60
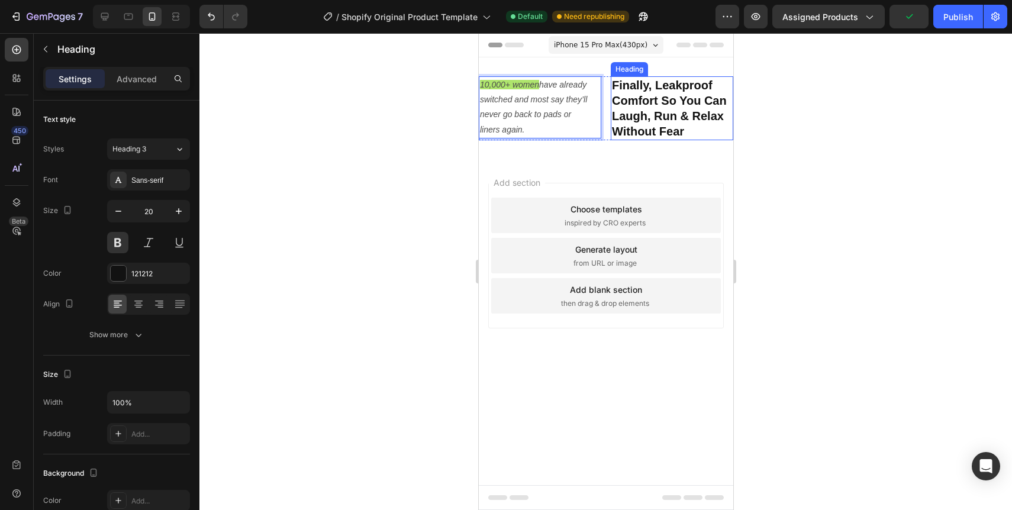
click at [627, 136] on p "Finally, Leakproof Comfort So You Can Laugh, Run & Relax Without Fear" at bounding box center [671, 109] width 120 height 62
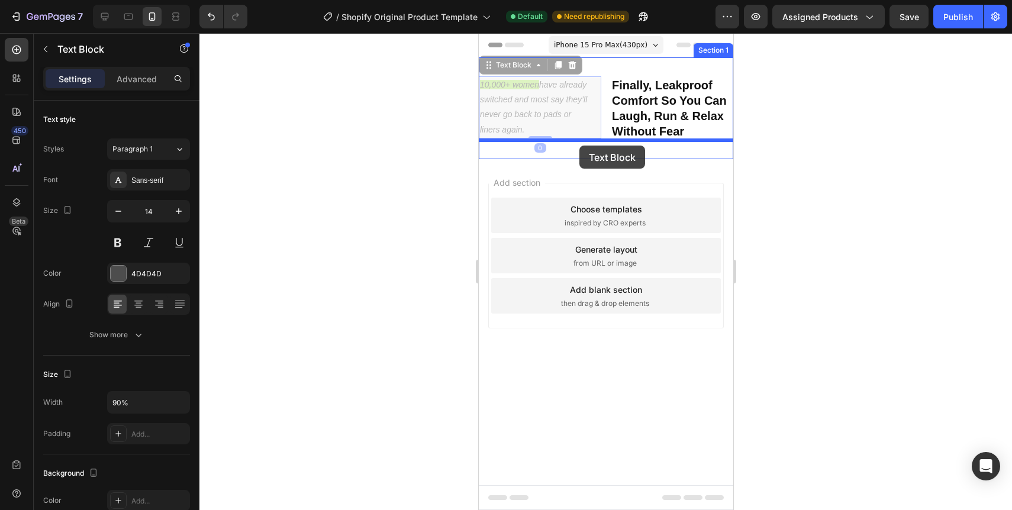
drag, startPoint x: 576, startPoint y: 125, endPoint x: 579, endPoint y: 145, distance: 19.7
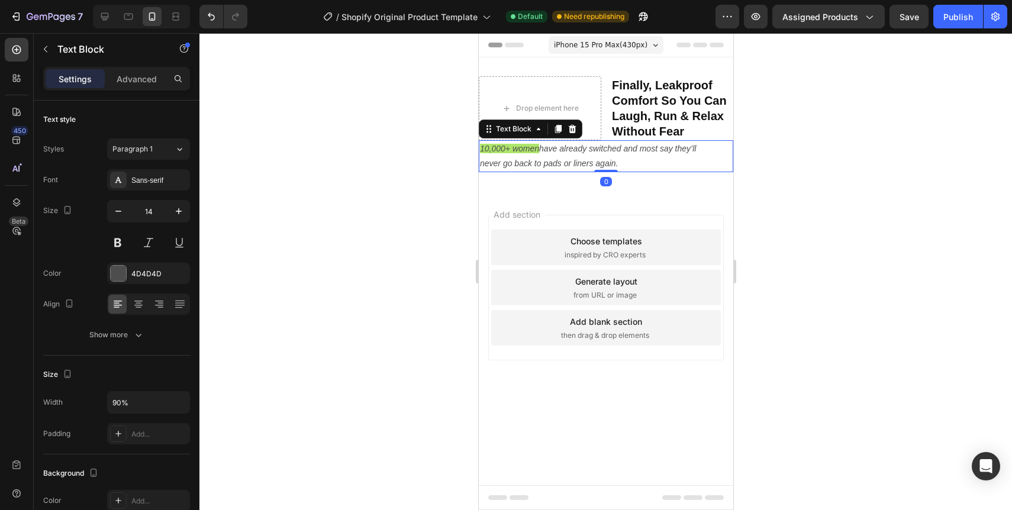
click at [772, 140] on div at bounding box center [605, 271] width 812 height 477
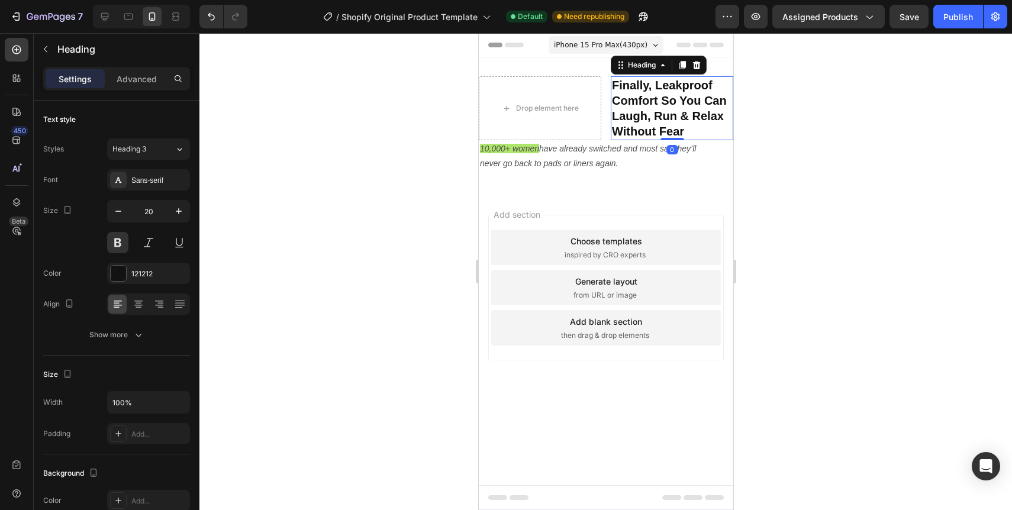
click at [644, 111] on p "Finally, Leakproof Comfort So You Can Laugh, Run & Relax Without Fear" at bounding box center [671, 109] width 120 height 62
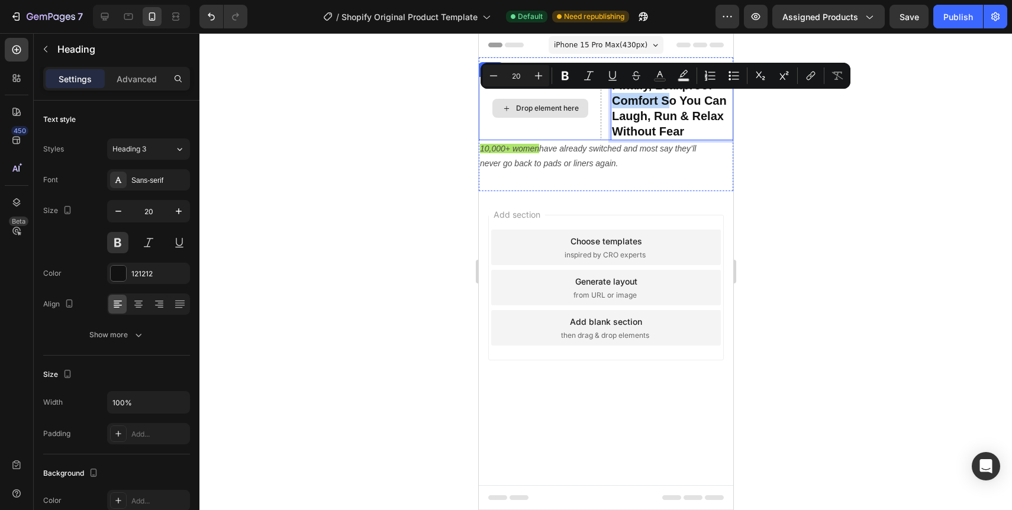
drag, startPoint x: 669, startPoint y: 107, endPoint x: 572, endPoint y: 107, distance: 96.4
click at [790, 145] on div at bounding box center [605, 271] width 812 height 477
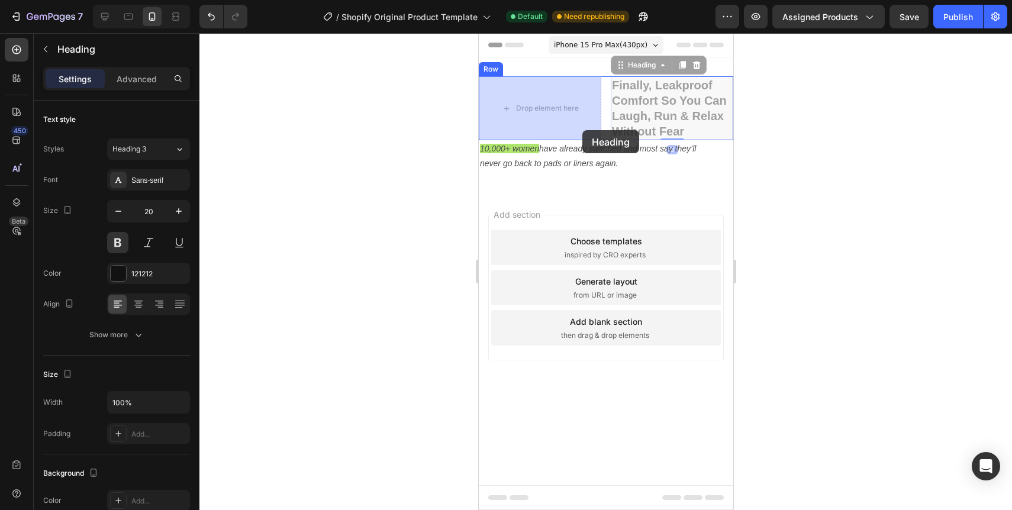
drag, startPoint x: 693, startPoint y: 130, endPoint x: 582, endPoint y: 130, distance: 111.2
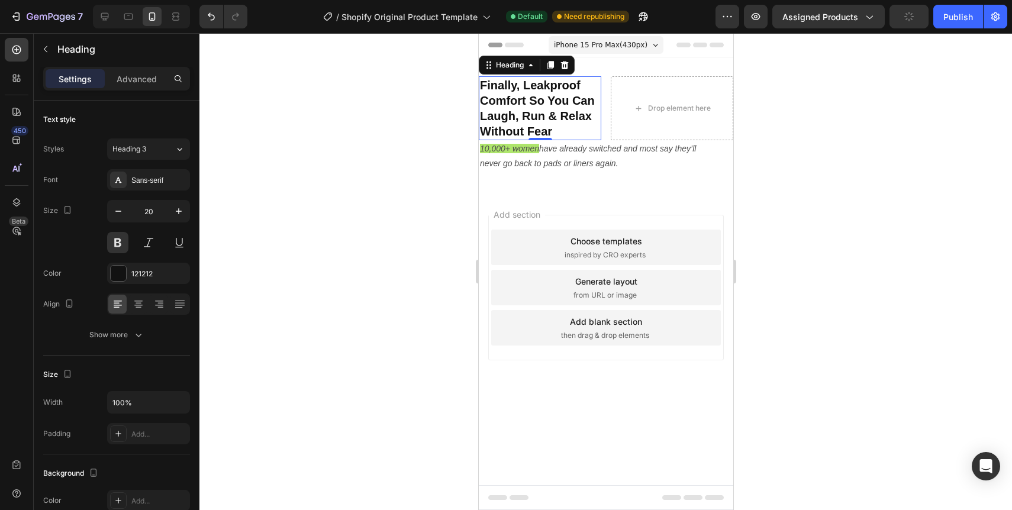
click at [384, 98] on div at bounding box center [605, 271] width 812 height 477
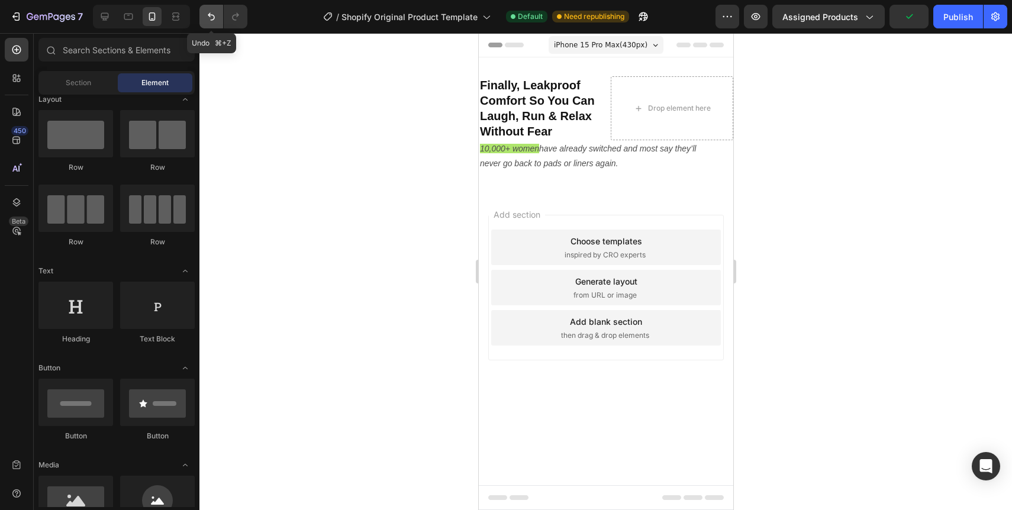
click at [206, 20] on icon "Undo/Redo" at bounding box center [211, 17] width 12 height 12
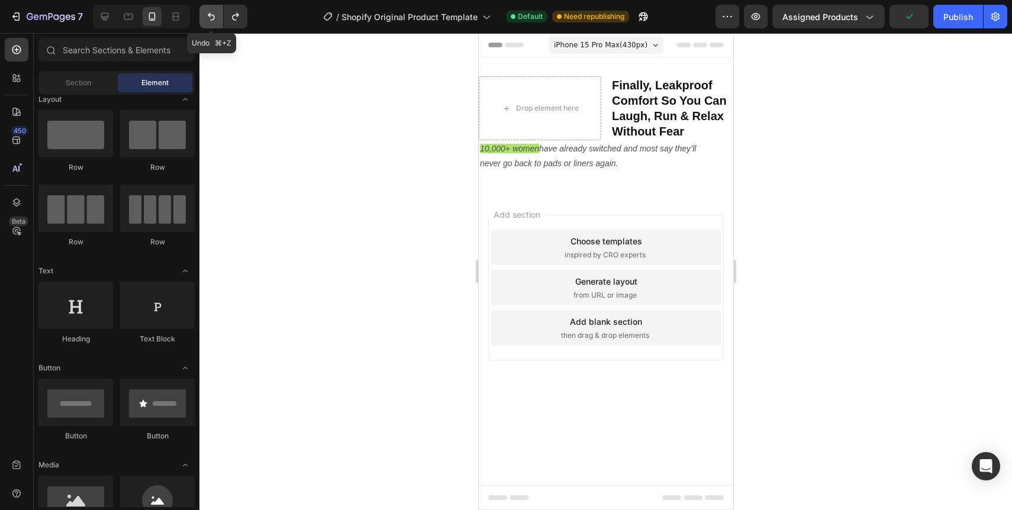
click at [206, 20] on icon "Undo/Redo" at bounding box center [211, 17] width 12 height 12
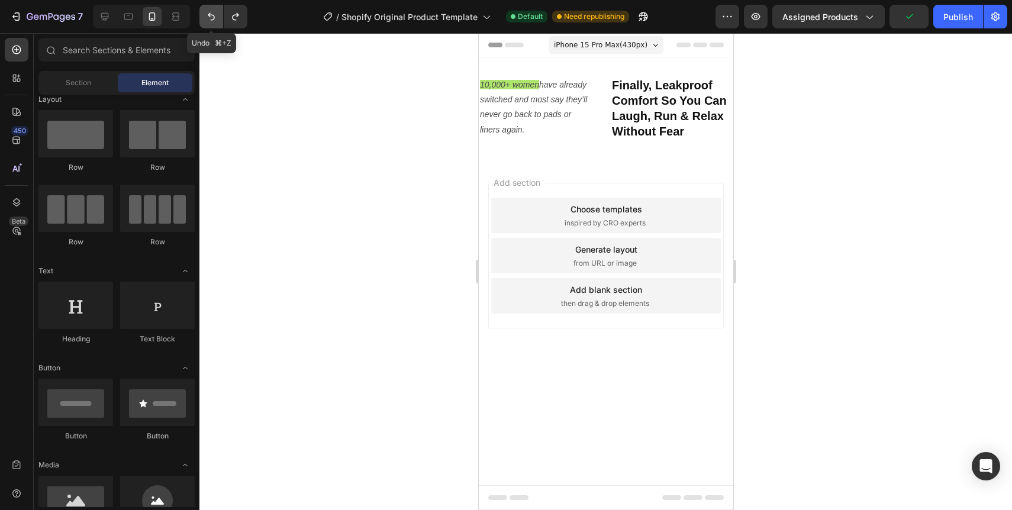
click at [206, 20] on icon "Undo/Redo" at bounding box center [211, 17] width 12 height 12
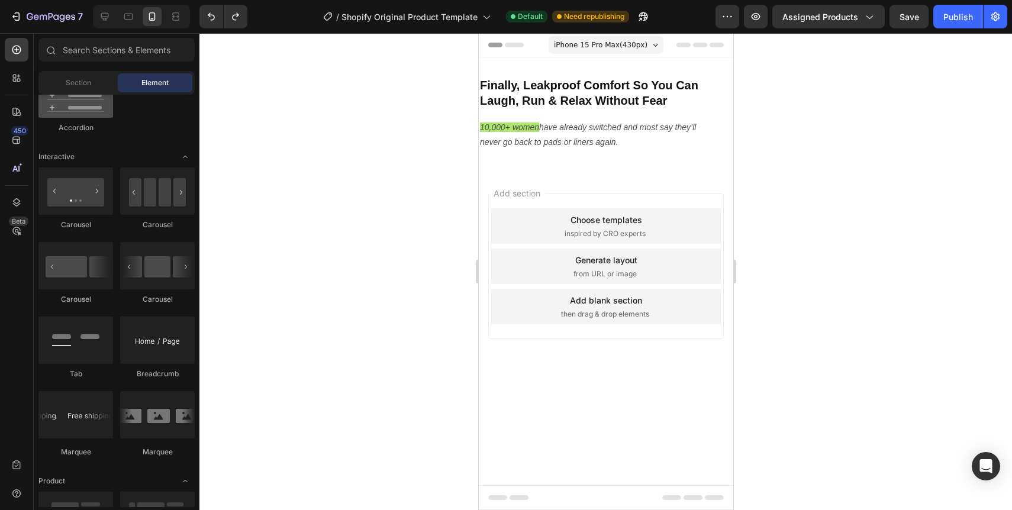
scroll to position [993, 0]
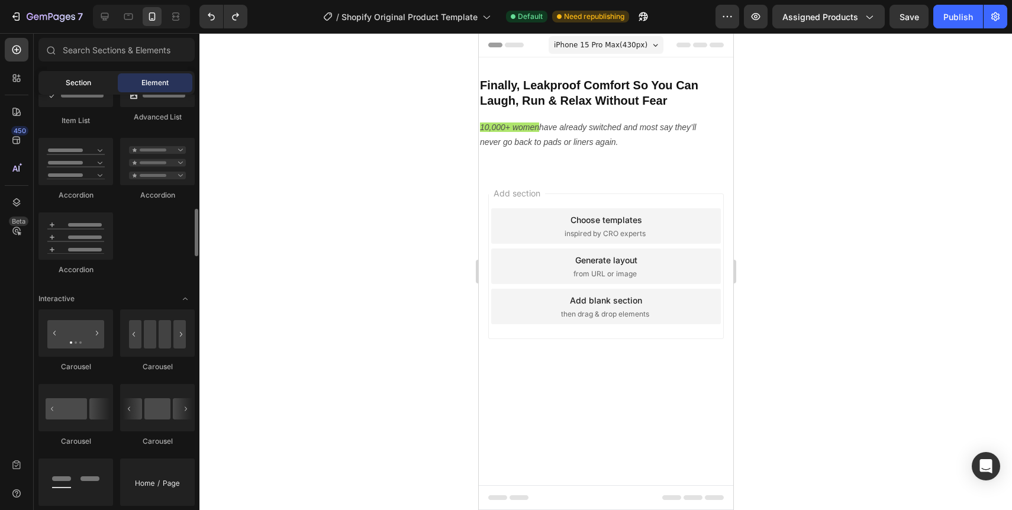
click at [86, 80] on span "Section" at bounding box center [78, 83] width 25 height 11
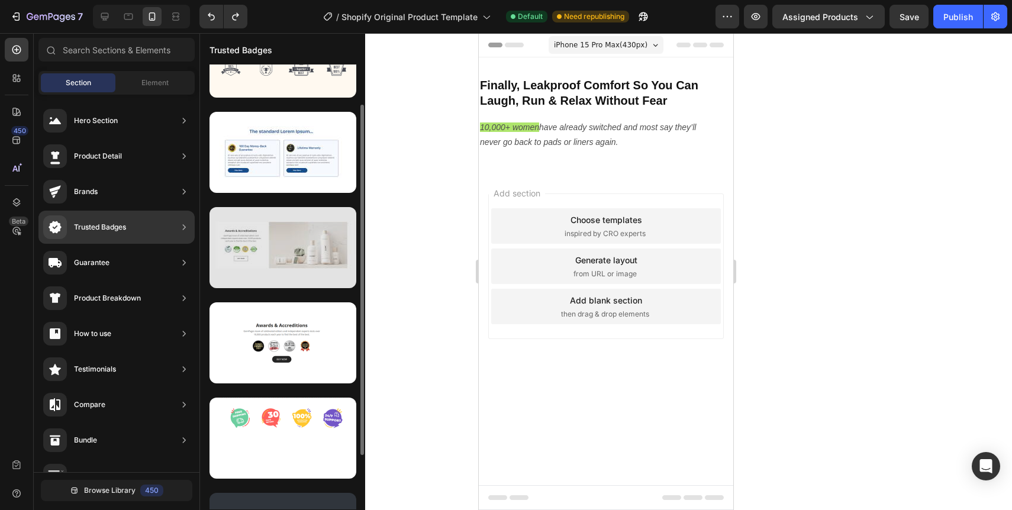
scroll to position [0, 0]
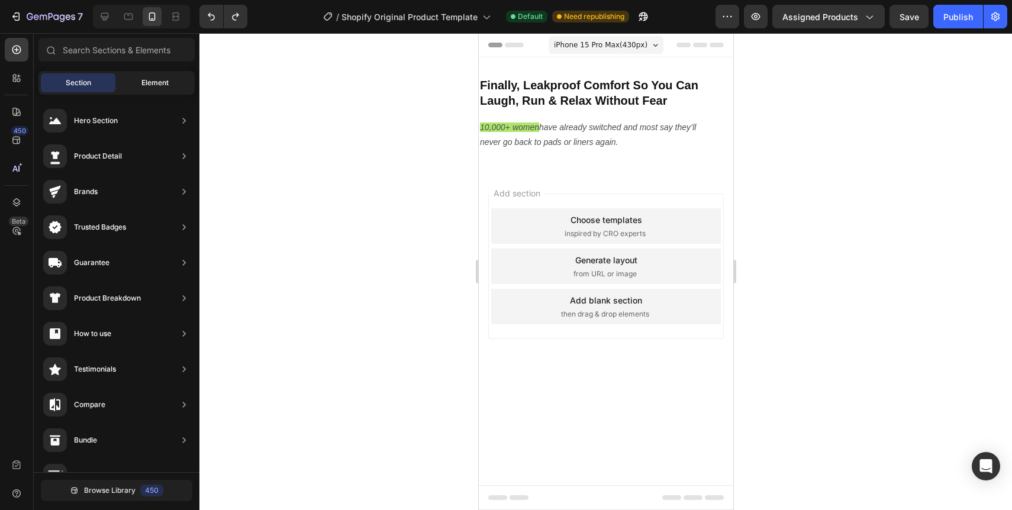
click at [141, 79] on span "Element" at bounding box center [154, 83] width 27 height 11
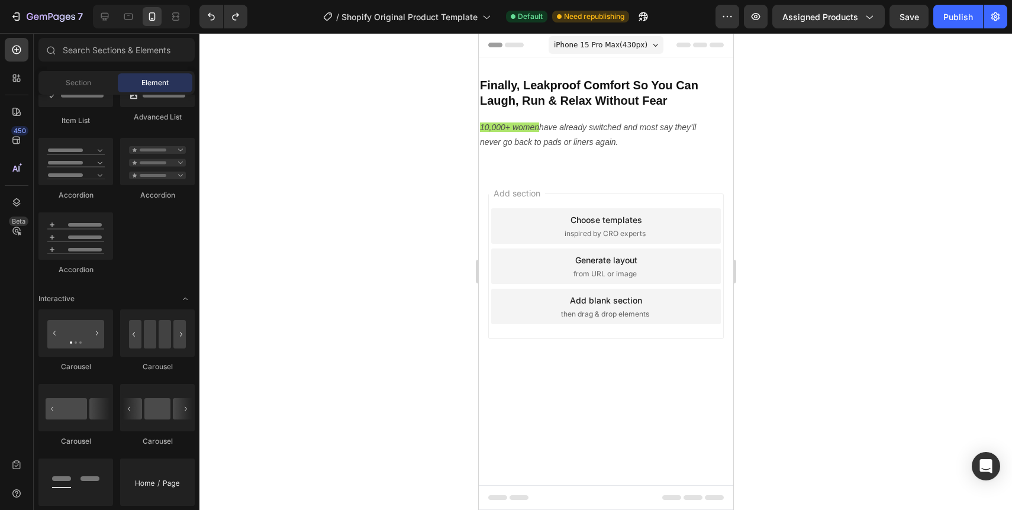
click at [579, 264] on div "Generate layout" at bounding box center [606, 260] width 62 height 12
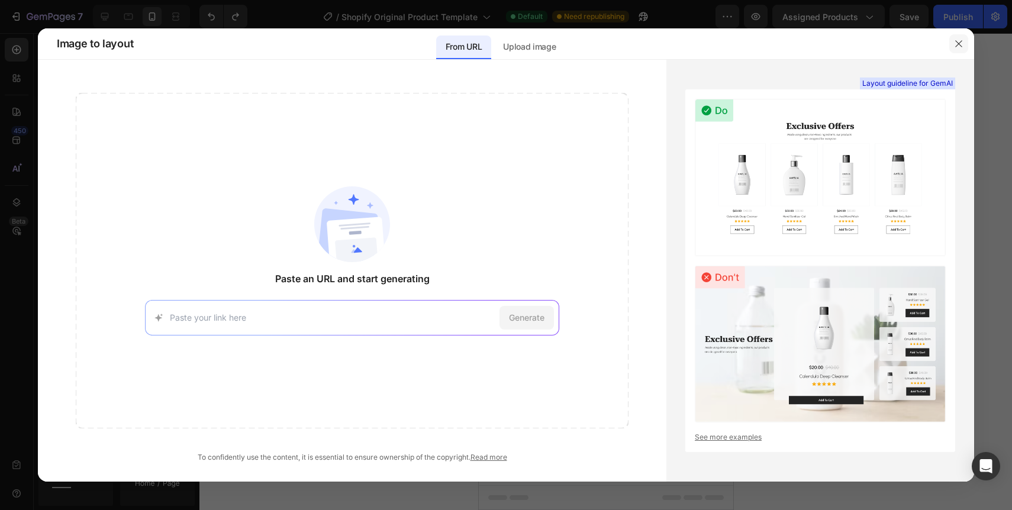
click at [960, 41] on icon "button" at bounding box center [958, 43] width 9 height 9
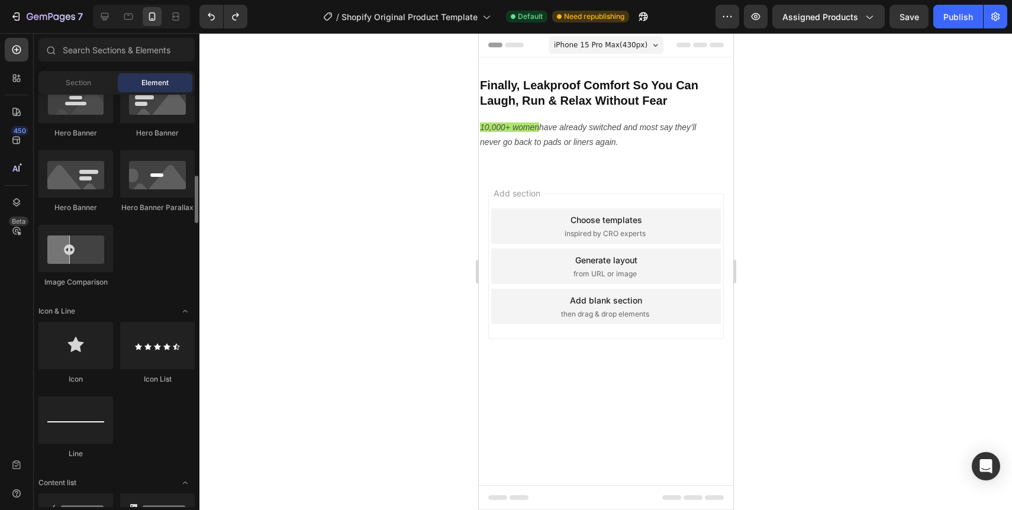
scroll to position [555, 0]
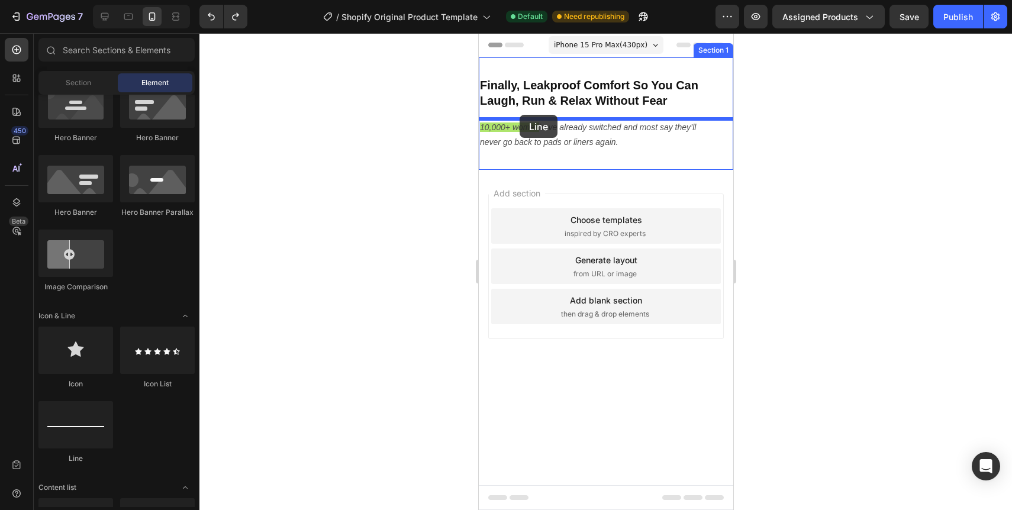
drag, startPoint x: 546, startPoint y: 468, endPoint x: 519, endPoint y: 115, distance: 354.2
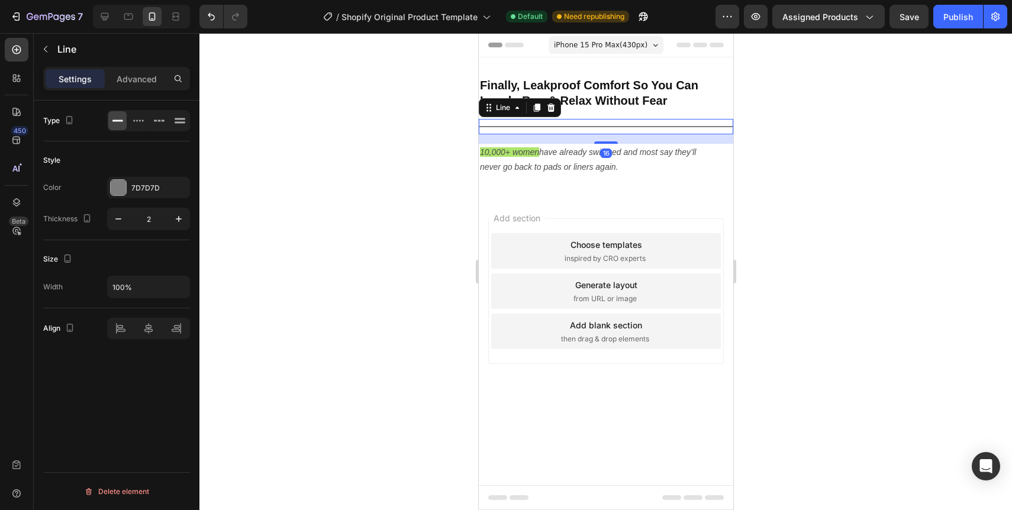
click at [833, 119] on div at bounding box center [605, 271] width 812 height 477
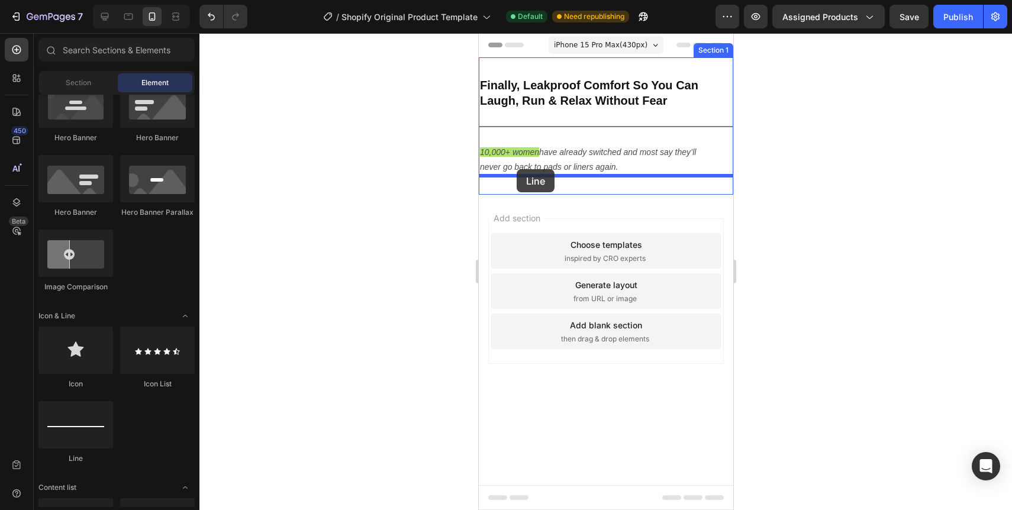
drag, startPoint x: 548, startPoint y: 447, endPoint x: 516, endPoint y: 169, distance: 280.0
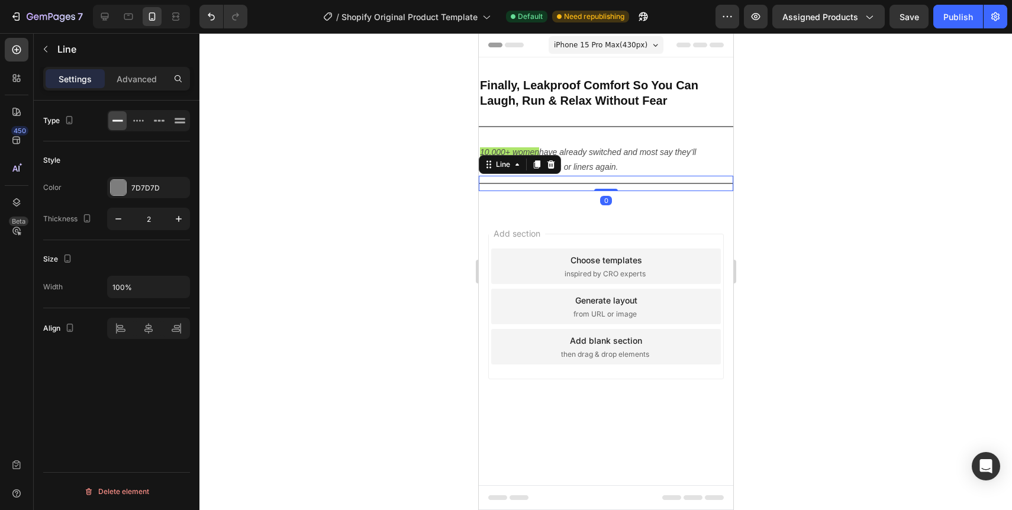
click at [751, 170] on div at bounding box center [605, 271] width 812 height 477
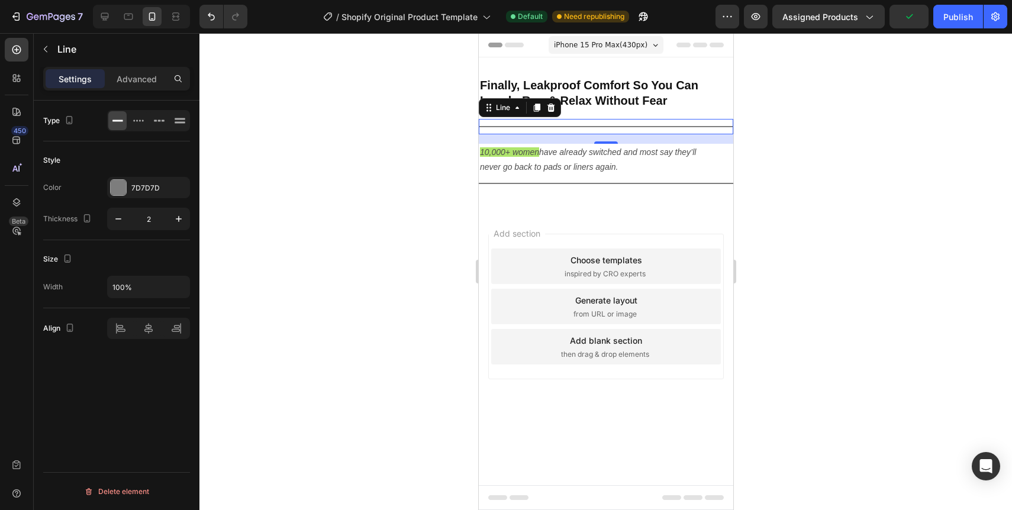
click at [701, 125] on div "Title Line 16" at bounding box center [605, 126] width 254 height 15
click at [804, 138] on div at bounding box center [605, 271] width 812 height 477
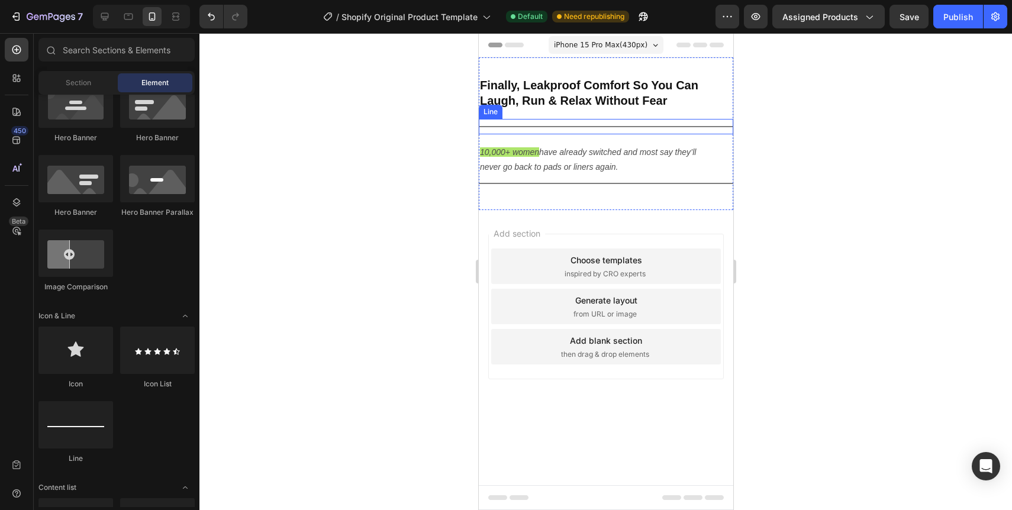
click at [690, 125] on div "Title Line" at bounding box center [605, 126] width 254 height 15
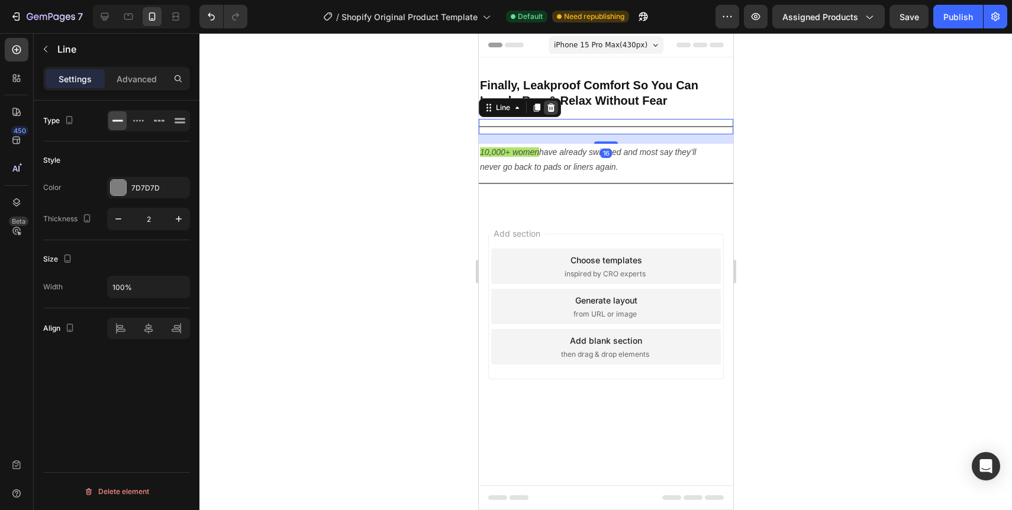
click at [551, 109] on icon at bounding box center [550, 107] width 9 height 9
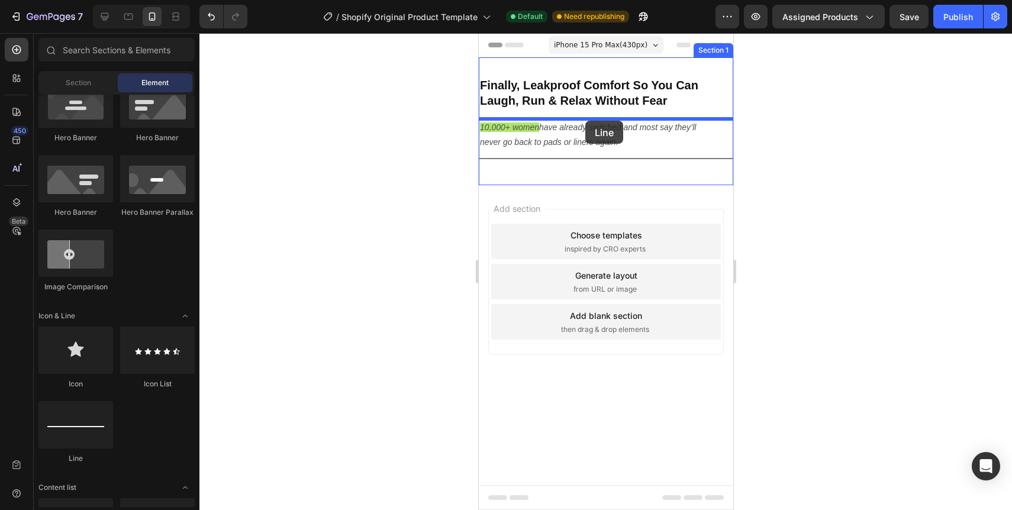
drag, startPoint x: 554, startPoint y: 460, endPoint x: 585, endPoint y: 121, distance: 340.4
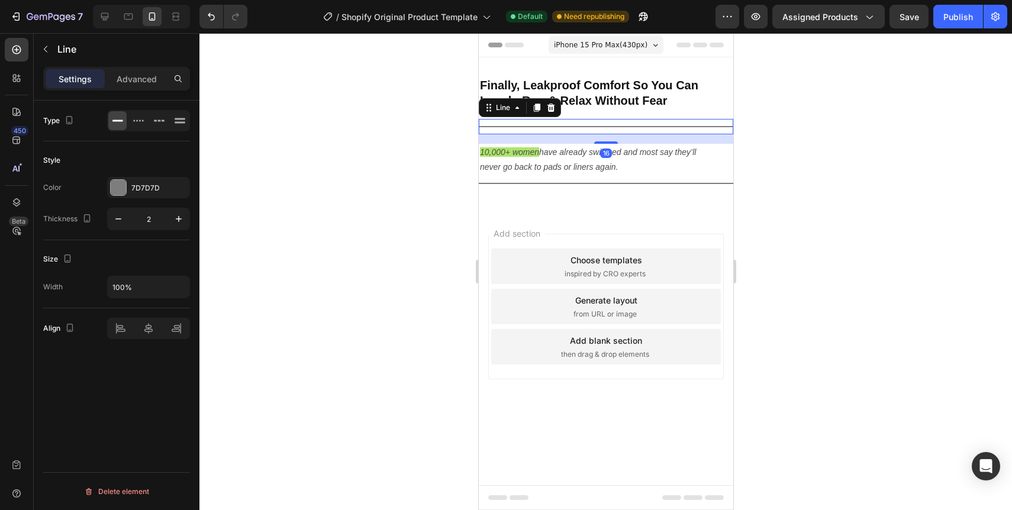
click at [769, 160] on div at bounding box center [605, 271] width 812 height 477
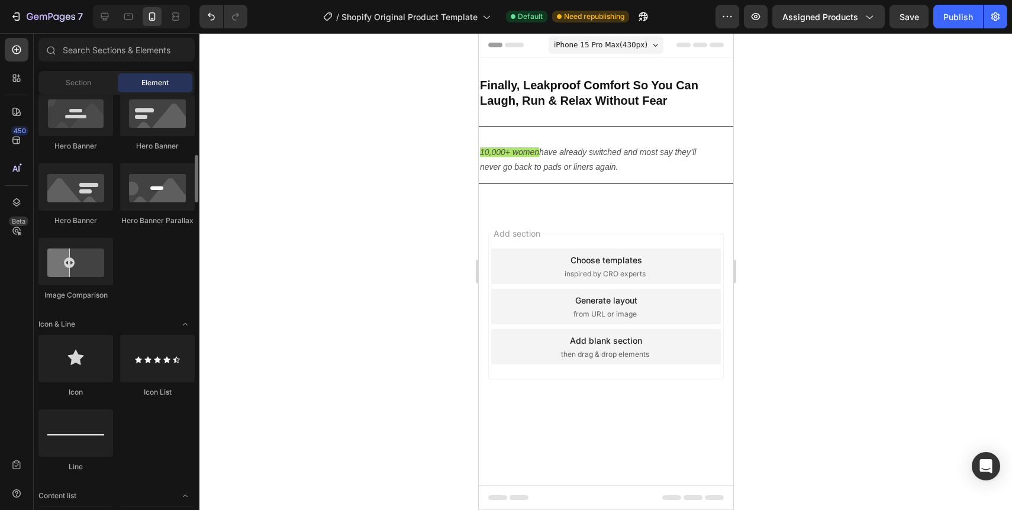
scroll to position [545, 0]
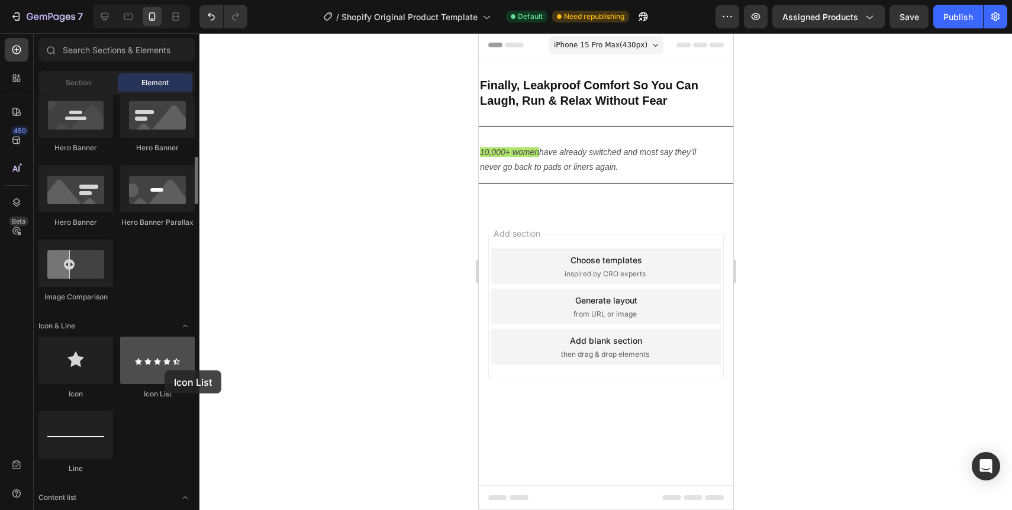
click at [164, 370] on div at bounding box center [157, 360] width 75 height 47
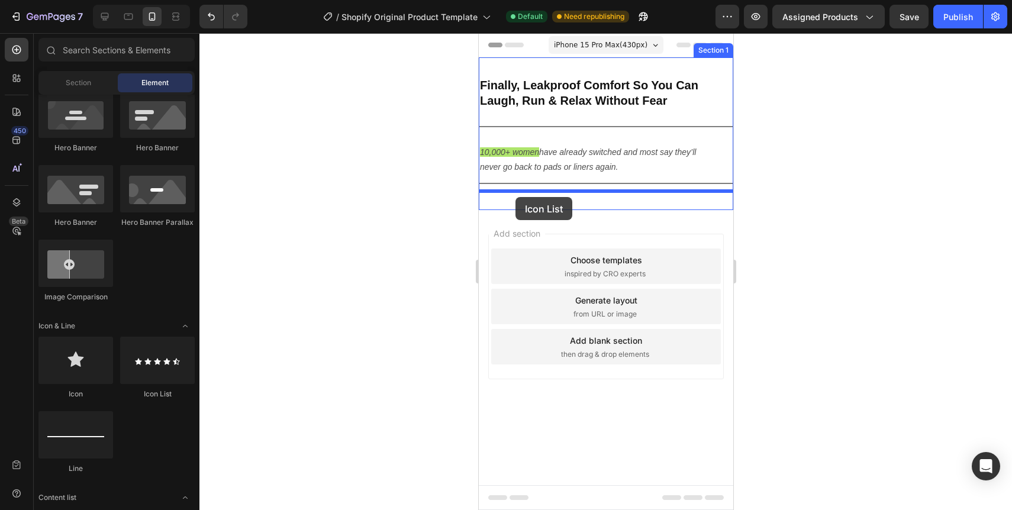
drag, startPoint x: 643, startPoint y: 404, endPoint x: 514, endPoint y: 197, distance: 243.2
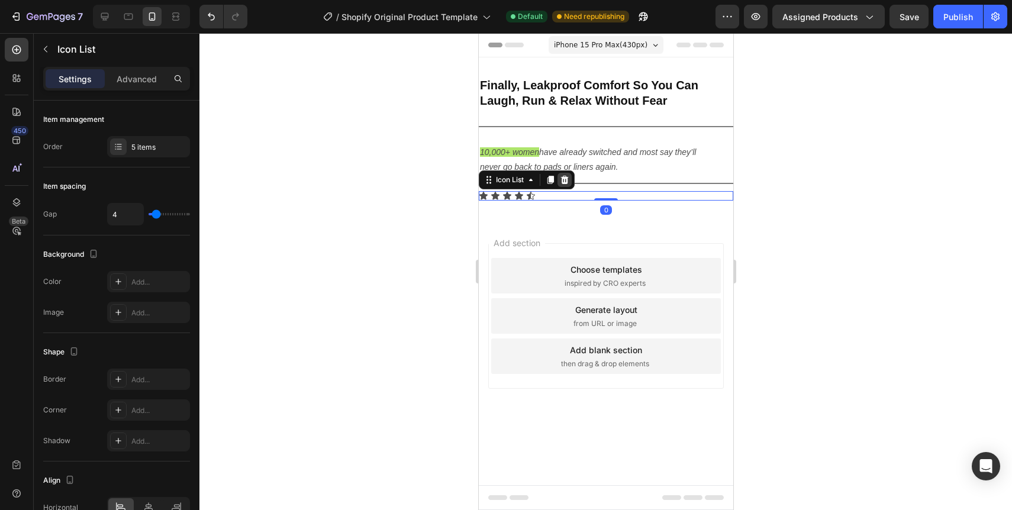
click at [565, 179] on icon at bounding box center [563, 179] width 9 height 9
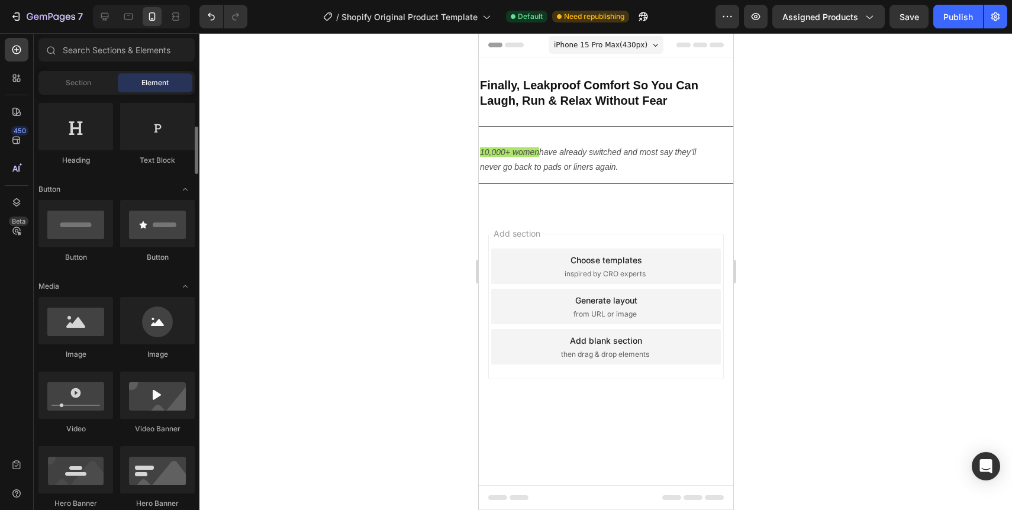
scroll to position [230, 0]
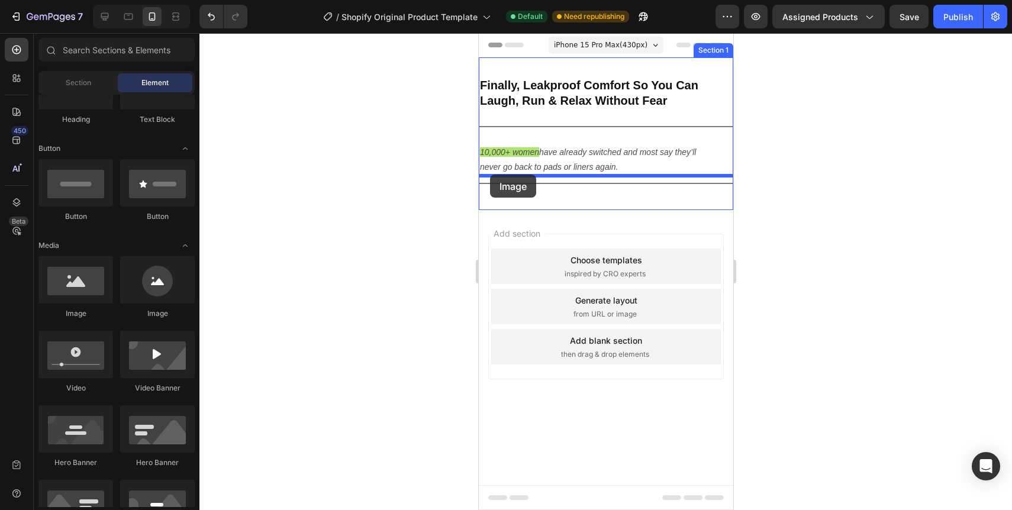
drag, startPoint x: 617, startPoint y: 324, endPoint x: 489, endPoint y: 175, distance: 196.4
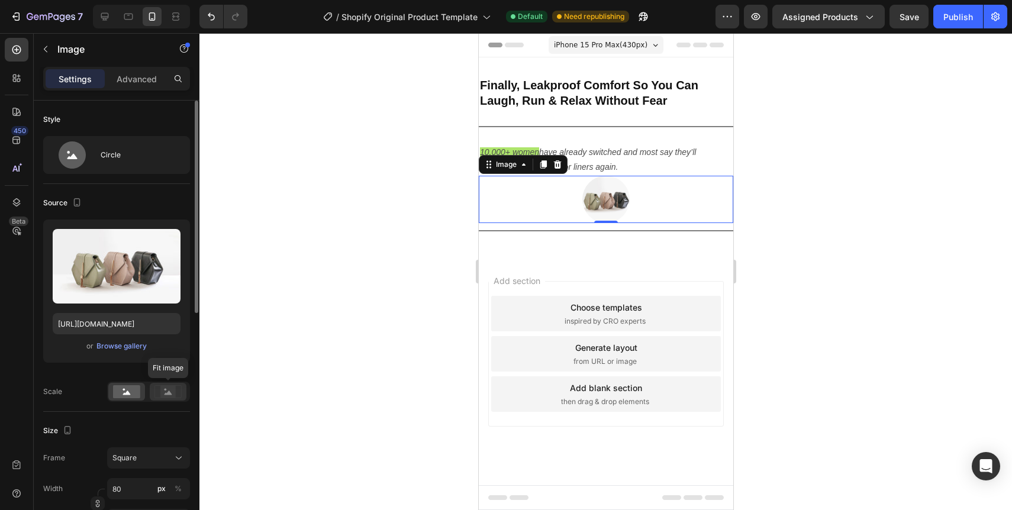
click at [157, 388] on icon at bounding box center [167, 391] width 27 height 13
click at [105, 395] on div "Scale" at bounding box center [116, 392] width 147 height 20
click at [117, 391] on rect at bounding box center [126, 391] width 27 height 13
click at [557, 166] on icon at bounding box center [557, 164] width 8 height 8
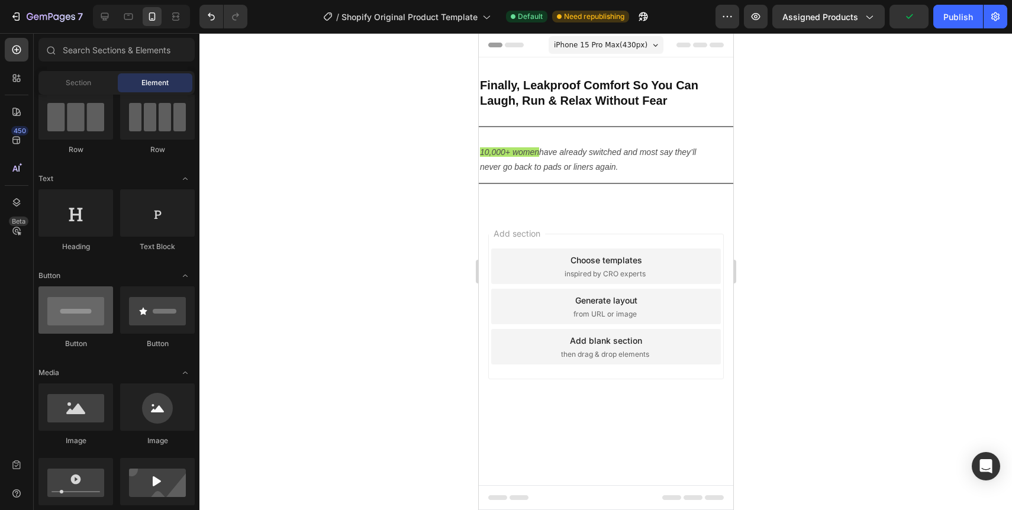
scroll to position [0, 0]
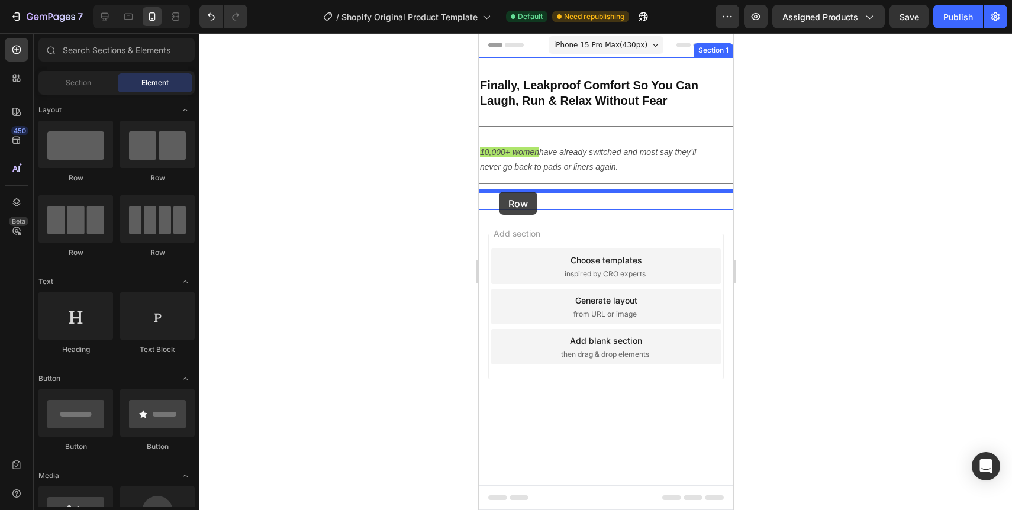
drag, startPoint x: 637, startPoint y: 198, endPoint x: 498, endPoint y: 192, distance: 139.2
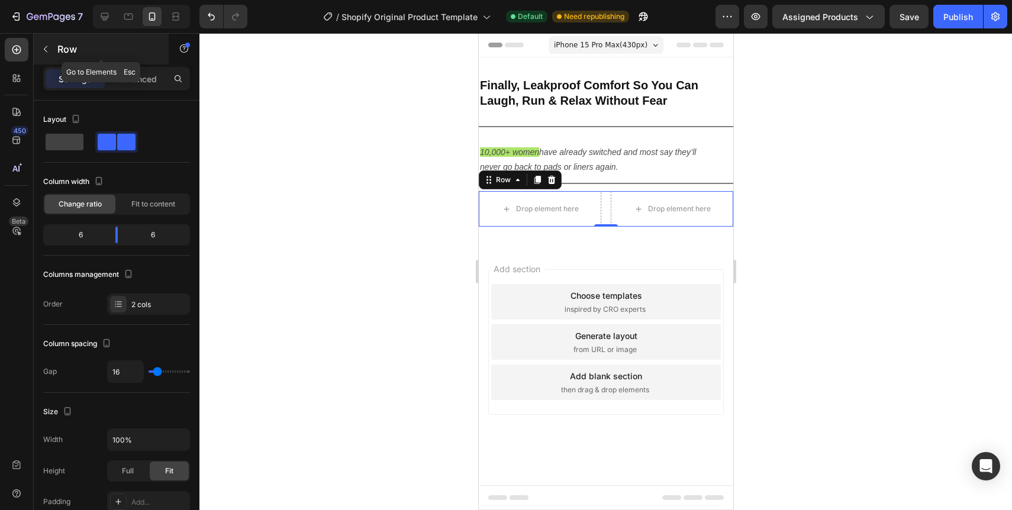
click at [44, 50] on icon "button" at bounding box center [45, 48] width 9 height 9
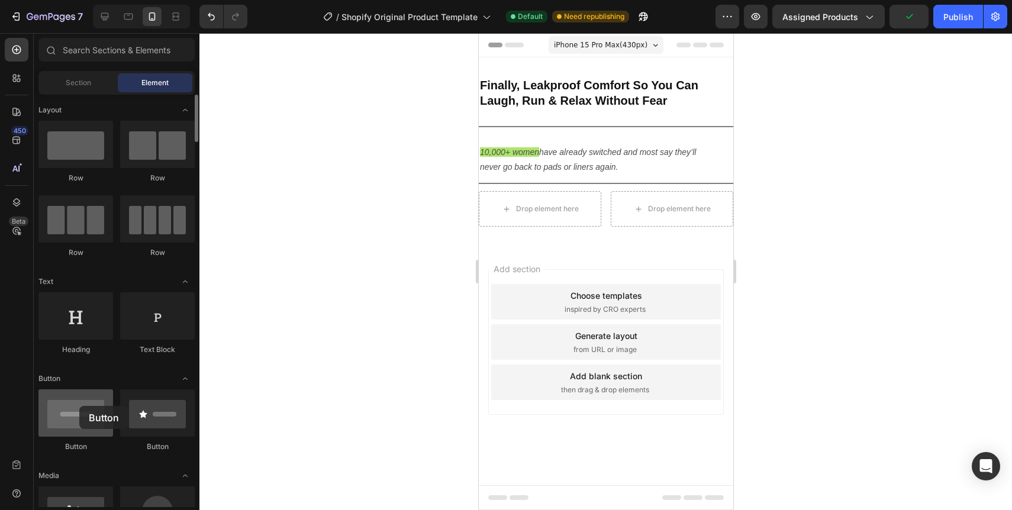
click at [78, 407] on div at bounding box center [75, 412] width 75 height 47
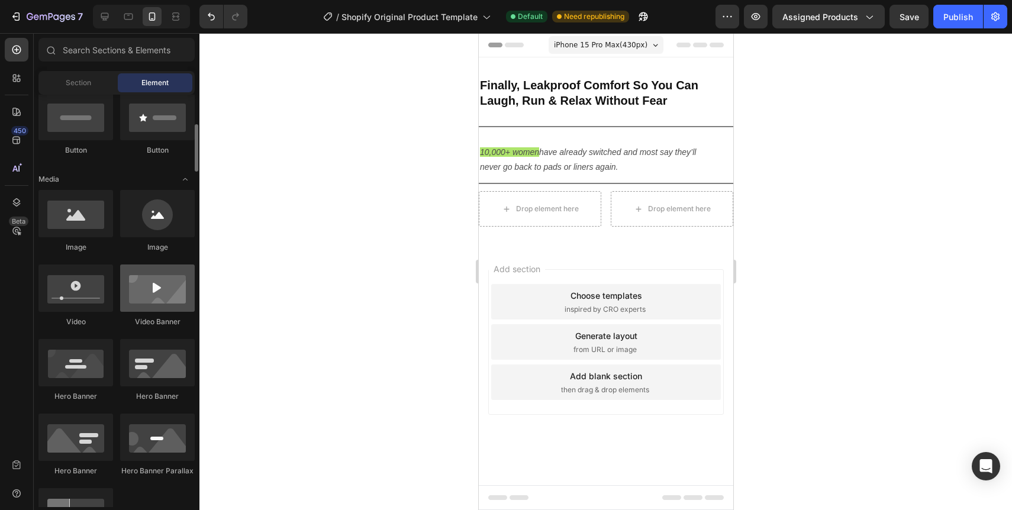
scroll to position [298, 0]
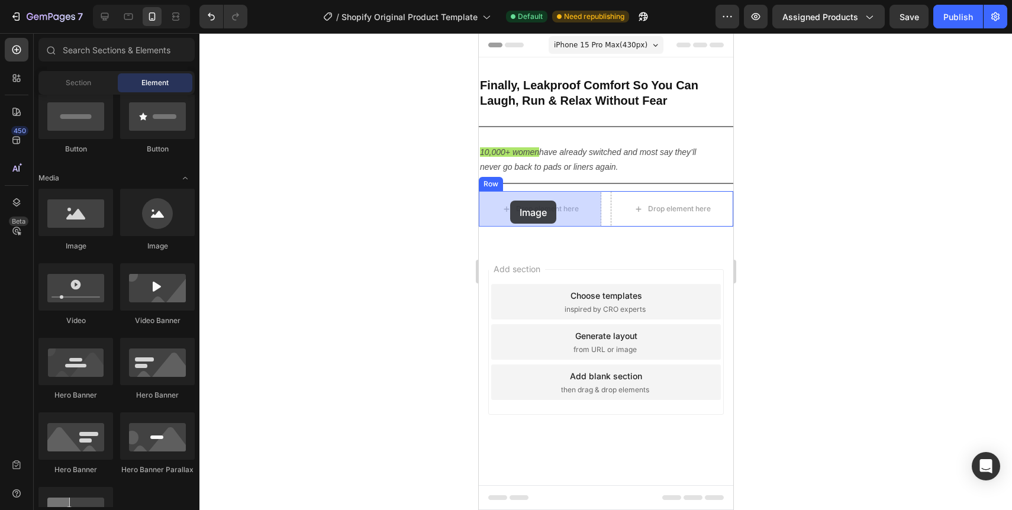
drag, startPoint x: 630, startPoint y: 259, endPoint x: 509, endPoint y: 201, distance: 133.9
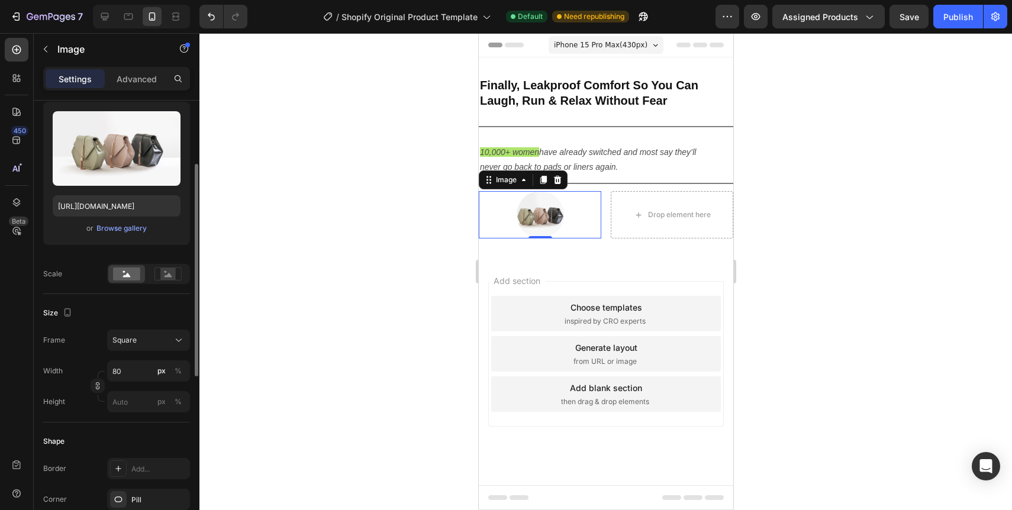
scroll to position [87, 0]
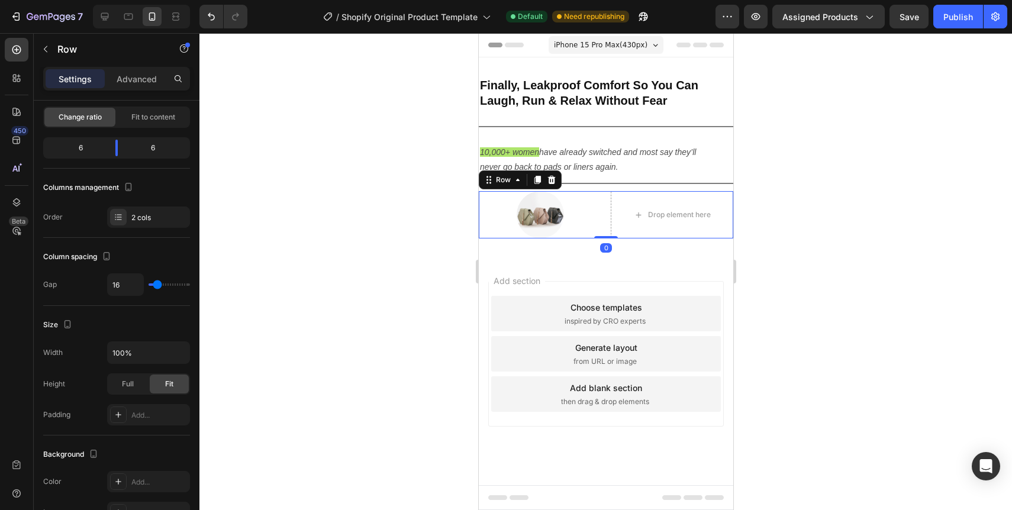
click at [605, 230] on div "Image Drop element here Row 0" at bounding box center [605, 214] width 254 height 47
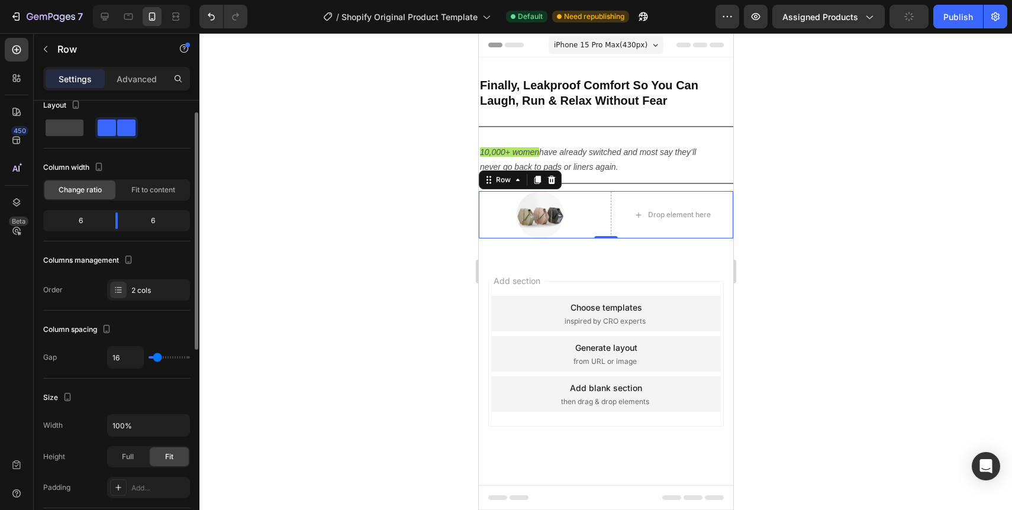
scroll to position [18, 0]
type input "15"
type input "14"
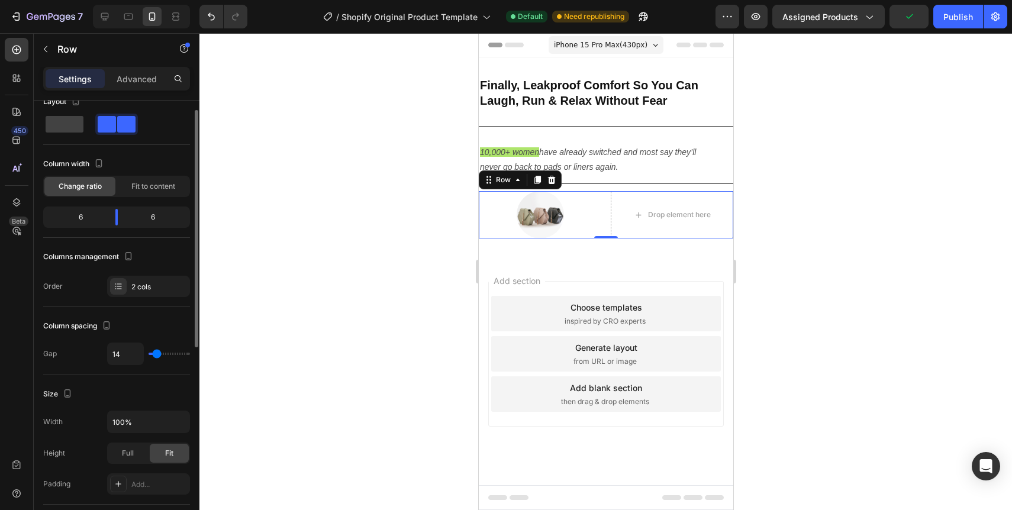
type input "13"
type input "12"
type input "11"
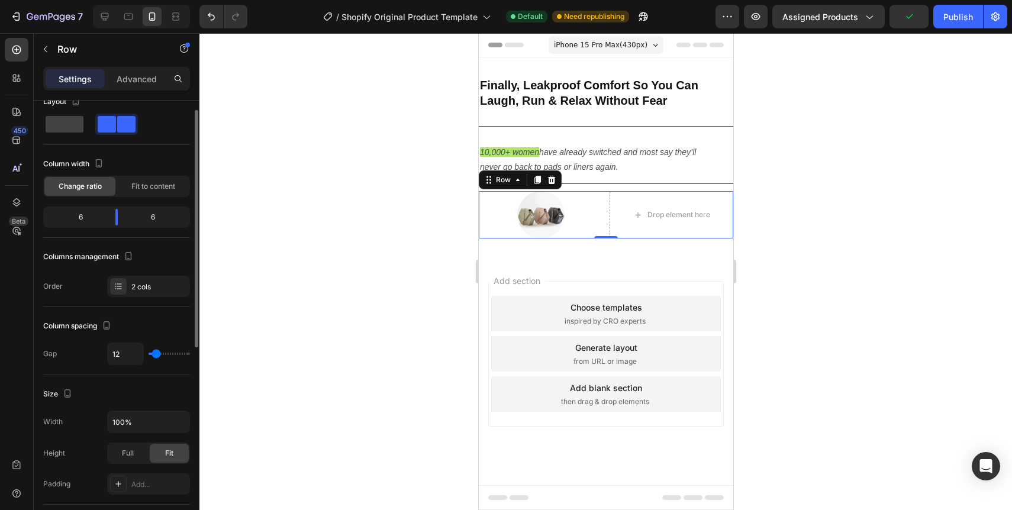
type input "11"
type input "10"
type input "9"
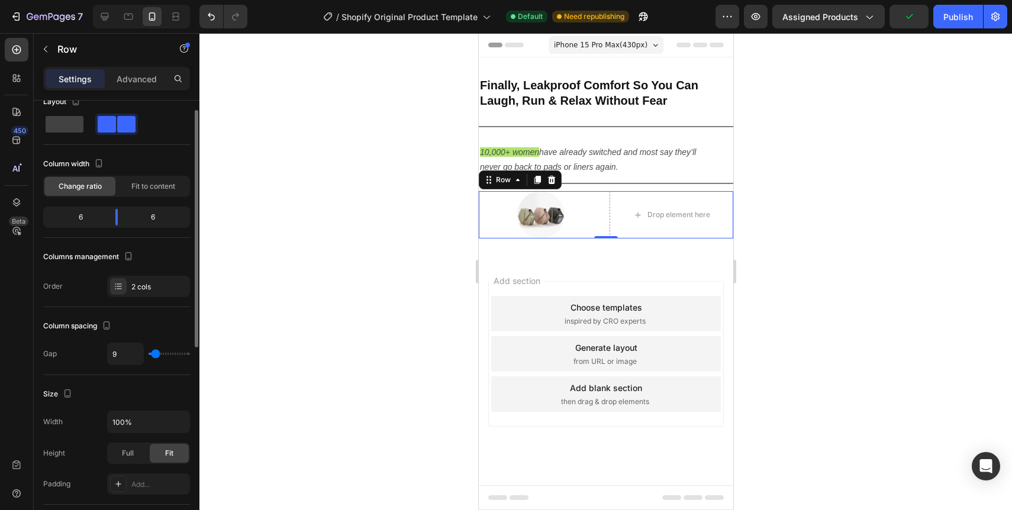
type input "8"
type input "7"
type input "6"
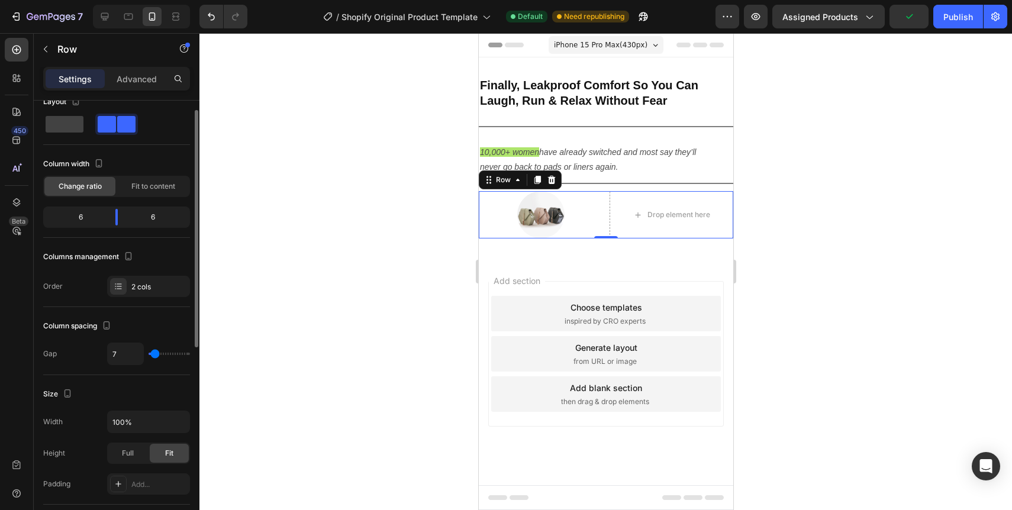
type input "6"
type input "5"
type input "4"
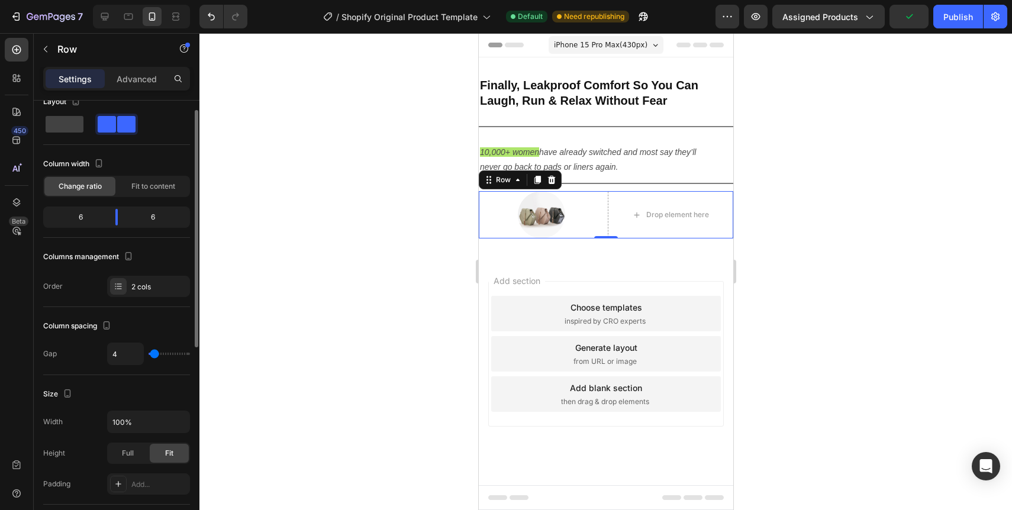
type input "3"
type input "2"
type input "1"
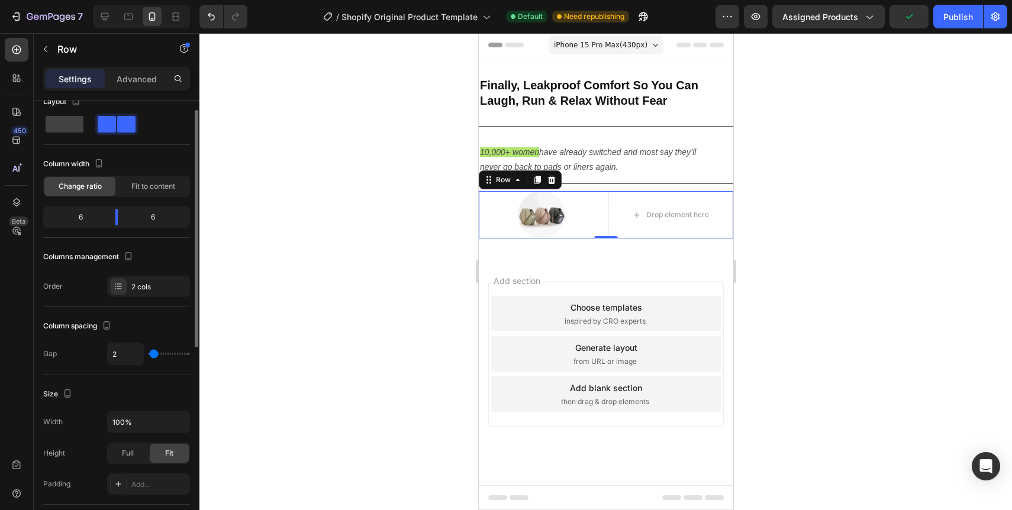
type input "1"
type input "0"
drag, startPoint x: 157, startPoint y: 355, endPoint x: 147, endPoint y: 356, distance: 9.5
type input "0"
click at [149, 355] on input "range" at bounding box center [169, 354] width 41 height 2
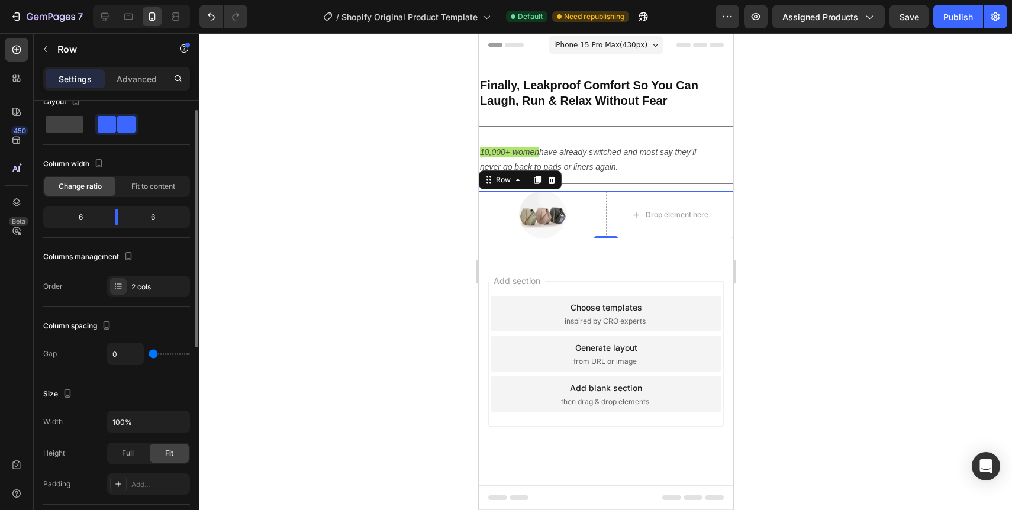
click at [83, 216] on div "6" at bounding box center [76, 217] width 60 height 17
click at [81, 218] on div "6" at bounding box center [76, 217] width 60 height 17
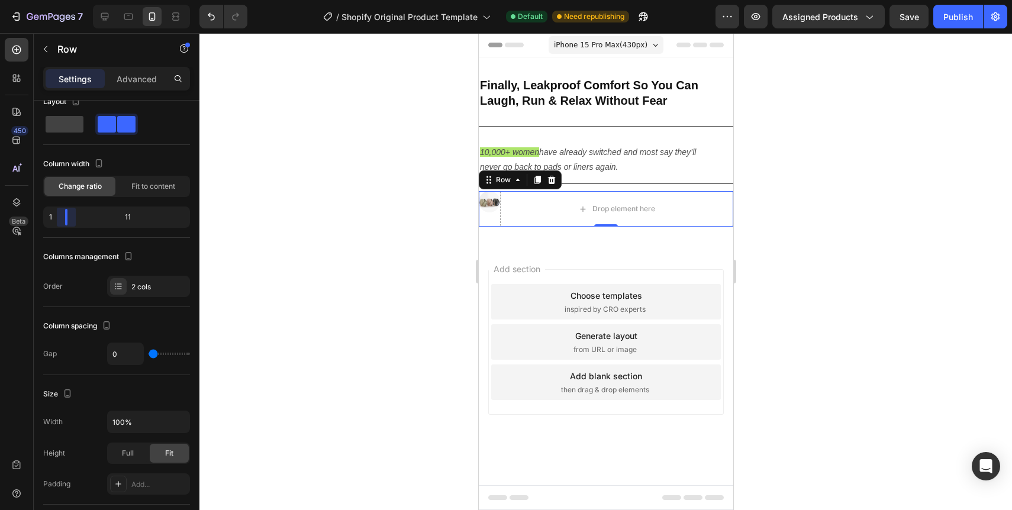
drag, startPoint x: 115, startPoint y: 221, endPoint x: 60, endPoint y: 224, distance: 55.7
click at [60, 0] on body "7 / Shopify Original Product Template Default Need republishing Preview Assigne…" at bounding box center [506, 0] width 1012 height 0
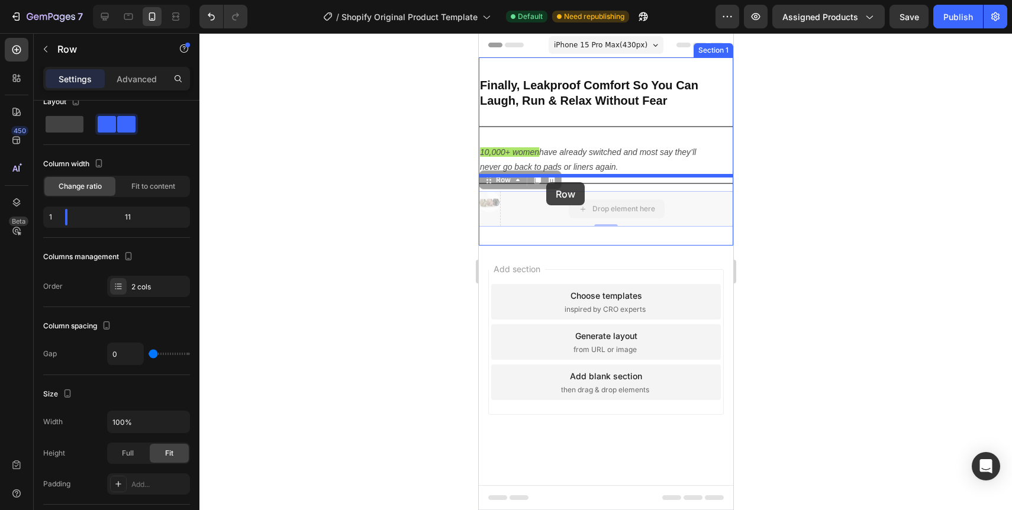
drag, startPoint x: 544, startPoint y: 214, endPoint x: 545, endPoint y: 183, distance: 31.4
click at [545, 183] on div "iPhone 15 Pro Max ( 430 px) iPhone 13 Mini iPhone 13 Pro iPhone 11 Pro Max iPho…" at bounding box center [605, 238] width 254 height 410
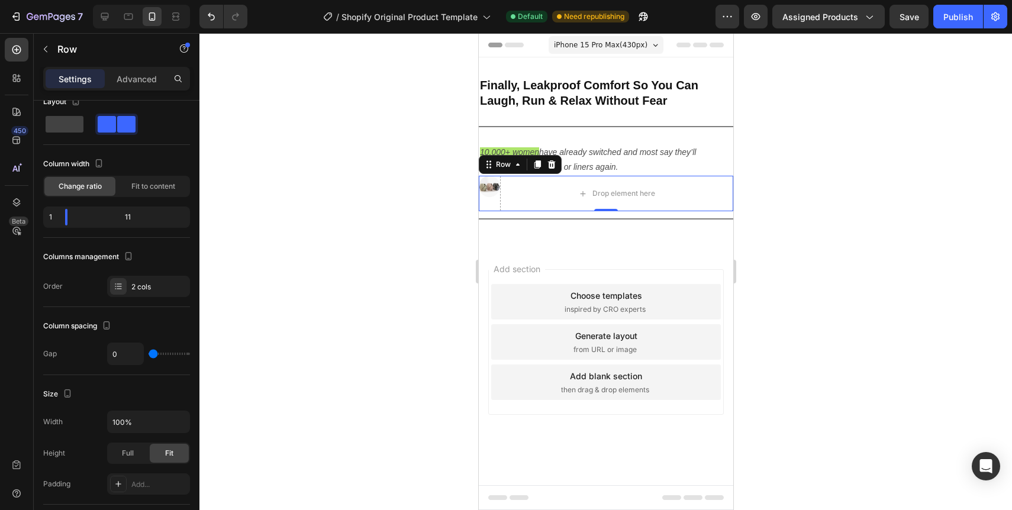
click at [773, 203] on div at bounding box center [605, 271] width 812 height 477
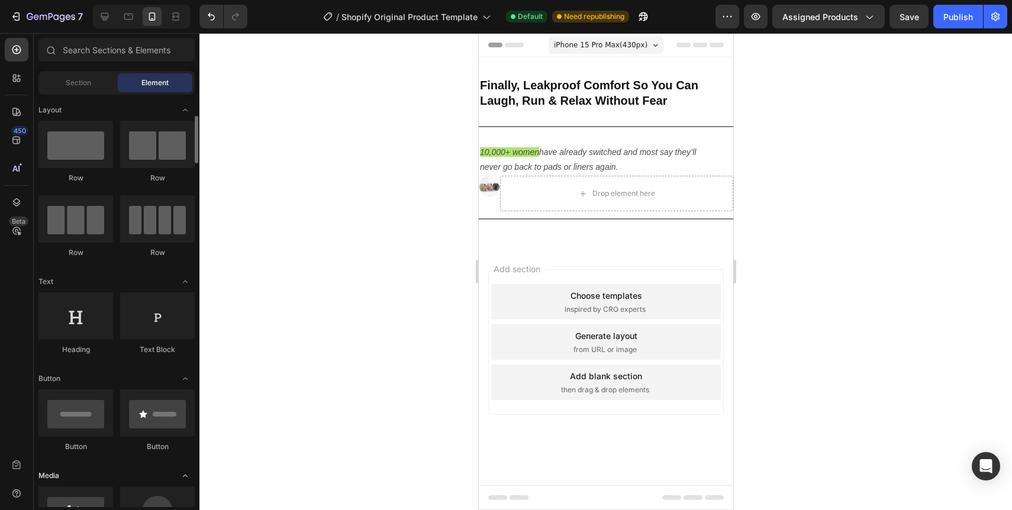
scroll to position [24, 0]
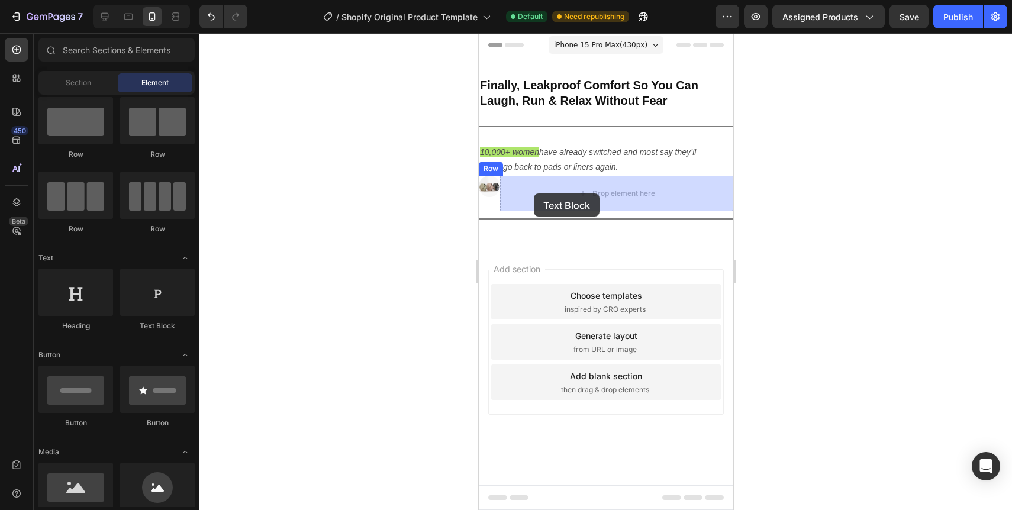
drag, startPoint x: 635, startPoint y: 341, endPoint x: 533, endPoint y: 193, distance: 179.5
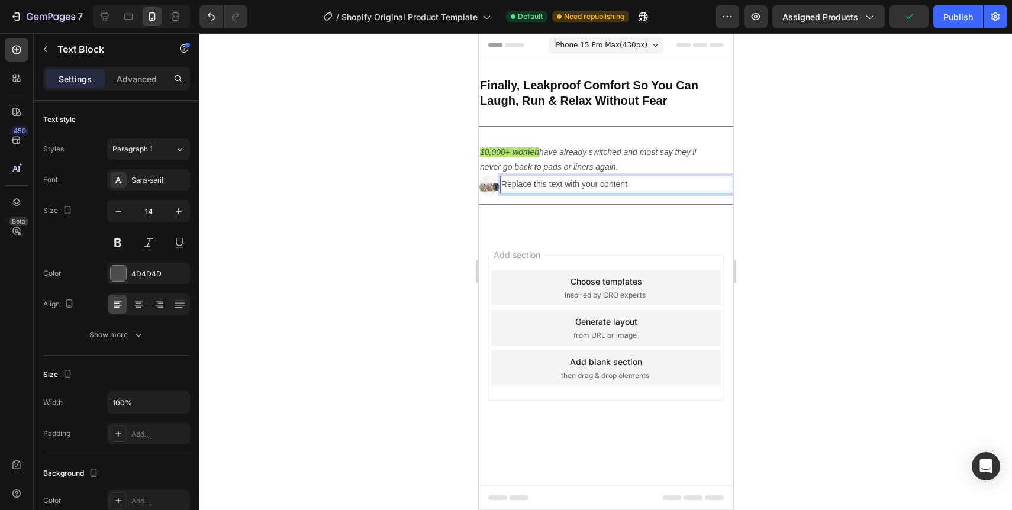
click at [517, 188] on div "Replace this text with your content" at bounding box center [615, 184] width 233 height 17
click at [517, 188] on p "Replace this text with your content" at bounding box center [616, 184] width 231 height 15
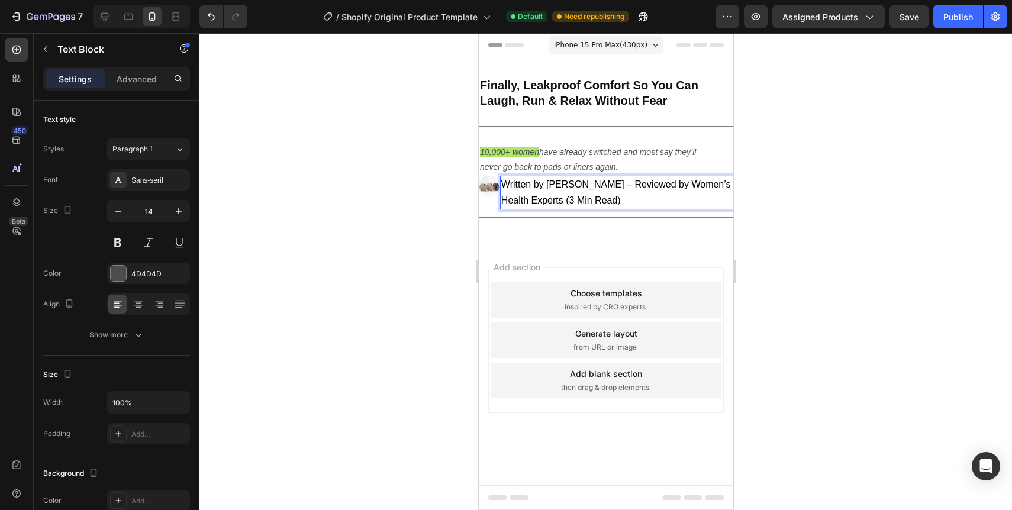
click at [517, 188] on span "Written by [PERSON_NAME] – Reviewed by Women’s Health Experts (3 Min Read)" at bounding box center [616, 191] width 230 height 25
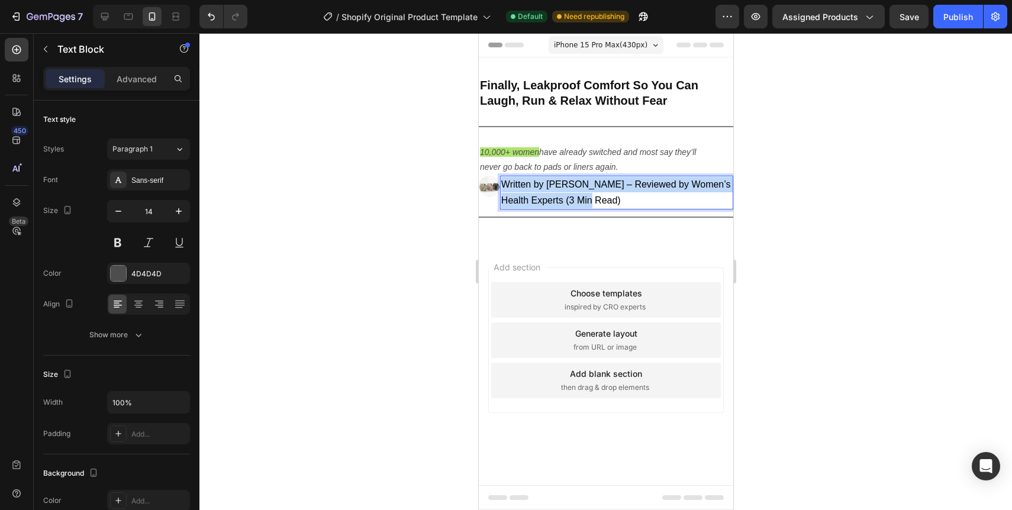
click at [517, 188] on span "Written by [PERSON_NAME] – Reviewed by Women’s Health Experts (3 Min Read)" at bounding box center [616, 191] width 230 height 25
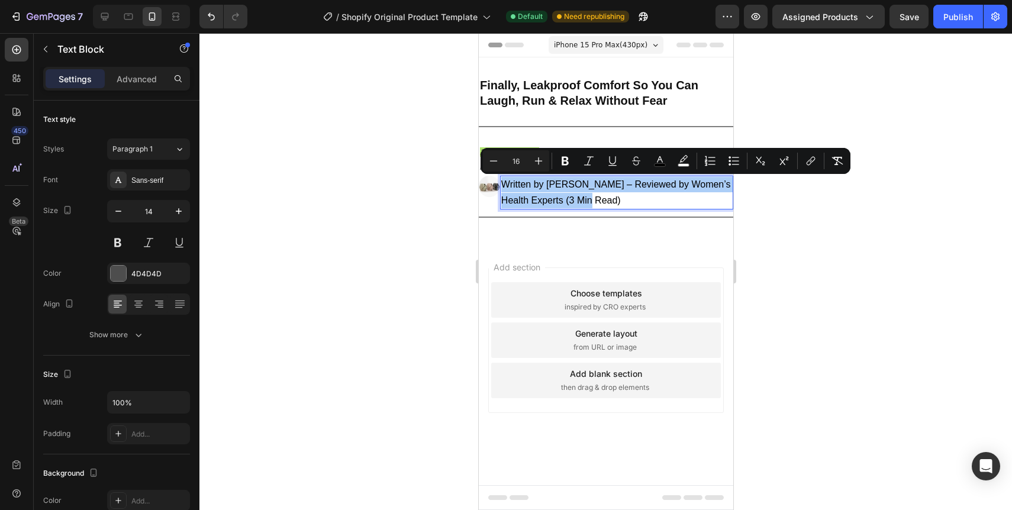
click at [462, 198] on div at bounding box center [605, 271] width 812 height 477
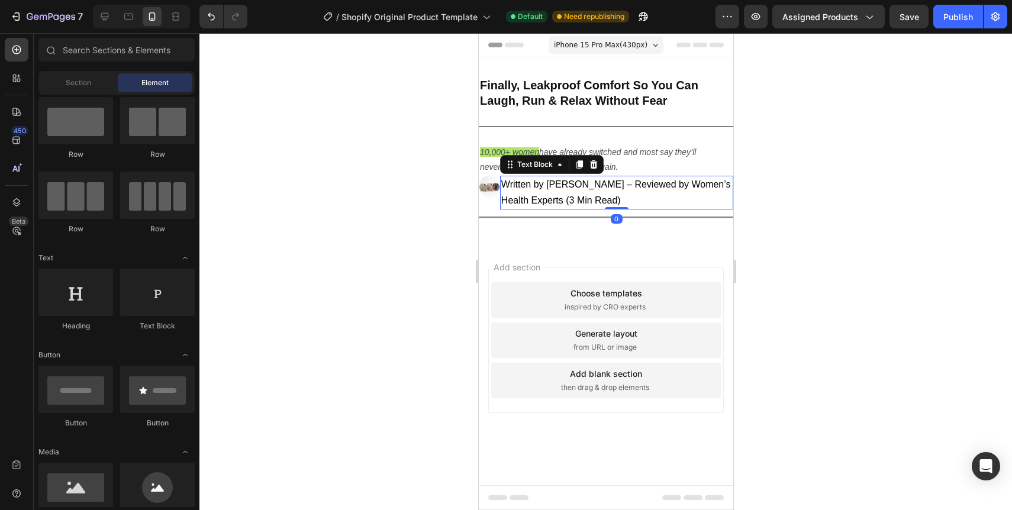
click at [530, 195] on span "Written by [PERSON_NAME] – Reviewed by Women’s Health Experts (3 Min Read)" at bounding box center [616, 191] width 230 height 25
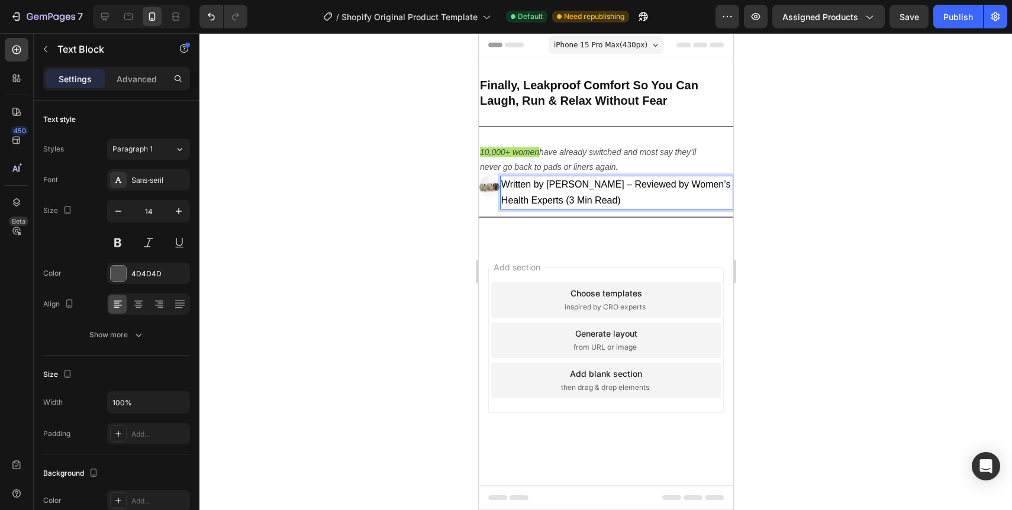
click at [539, 191] on p "Written by [PERSON_NAME] – Reviewed by Women’s Health Experts (3 Min Read)" at bounding box center [616, 192] width 231 height 31
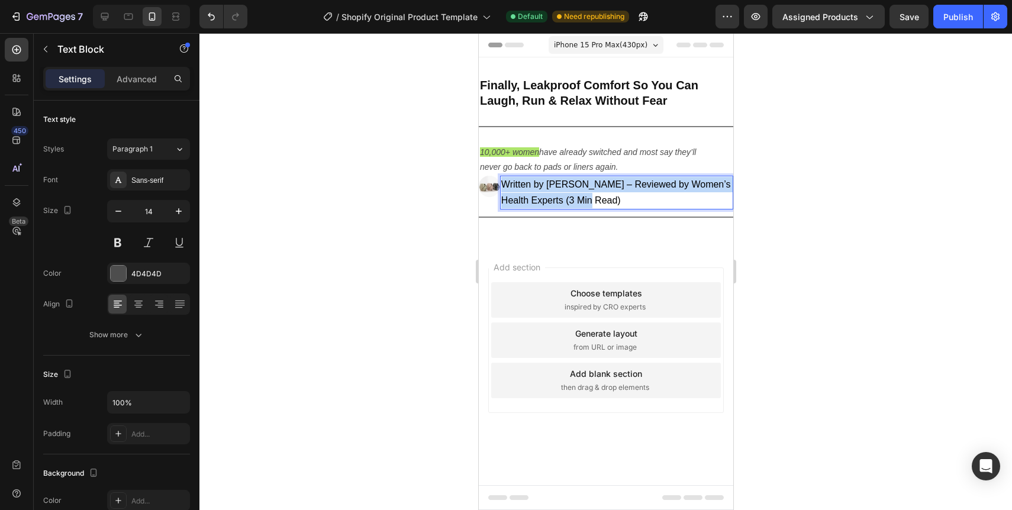
click at [539, 191] on p "Written by [PERSON_NAME] – Reviewed by Women’s Health Experts (3 Min Read)" at bounding box center [616, 192] width 231 height 31
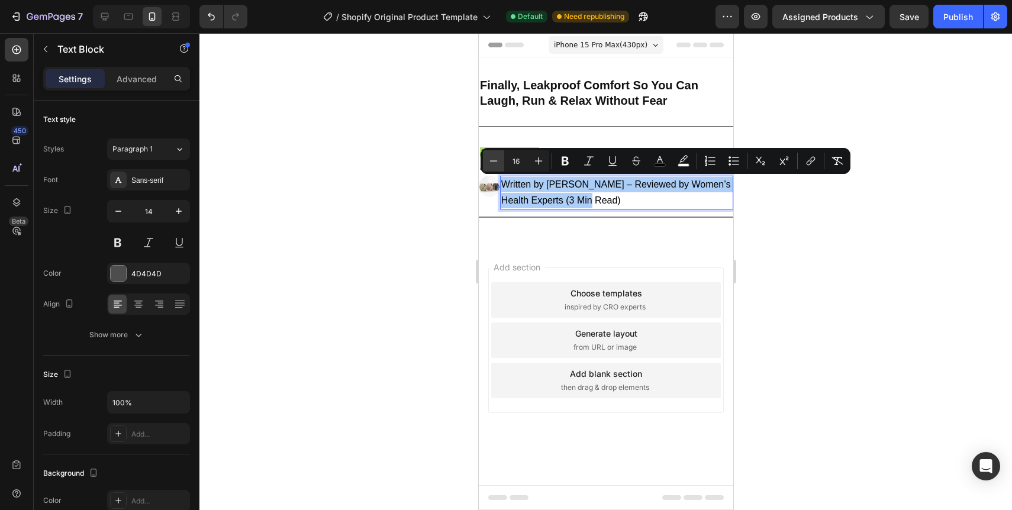
click at [489, 161] on icon "Editor contextual toolbar" at bounding box center [494, 161] width 12 height 12
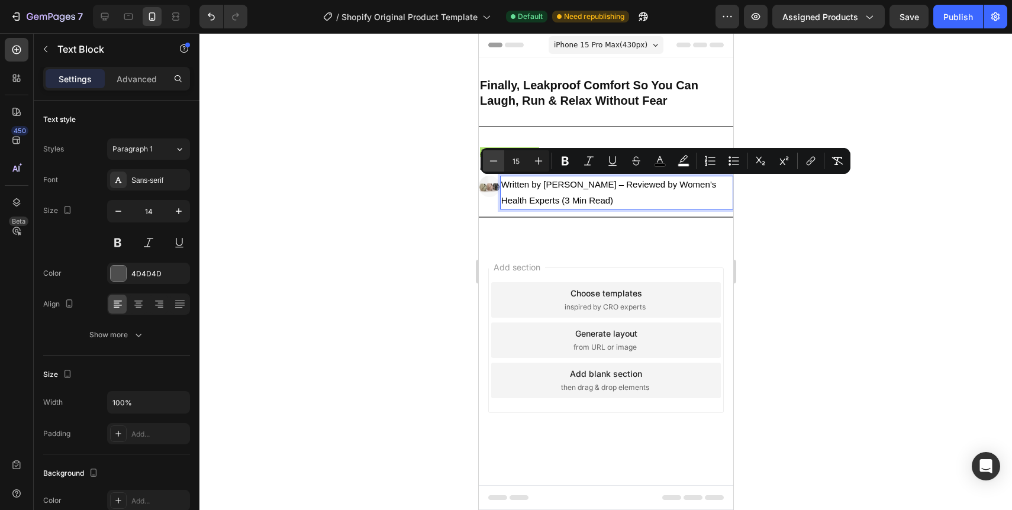
click at [490, 161] on icon "Editor contextual toolbar" at bounding box center [494, 160] width 8 height 1
click at [534, 159] on icon "Editor contextual toolbar" at bounding box center [539, 161] width 12 height 12
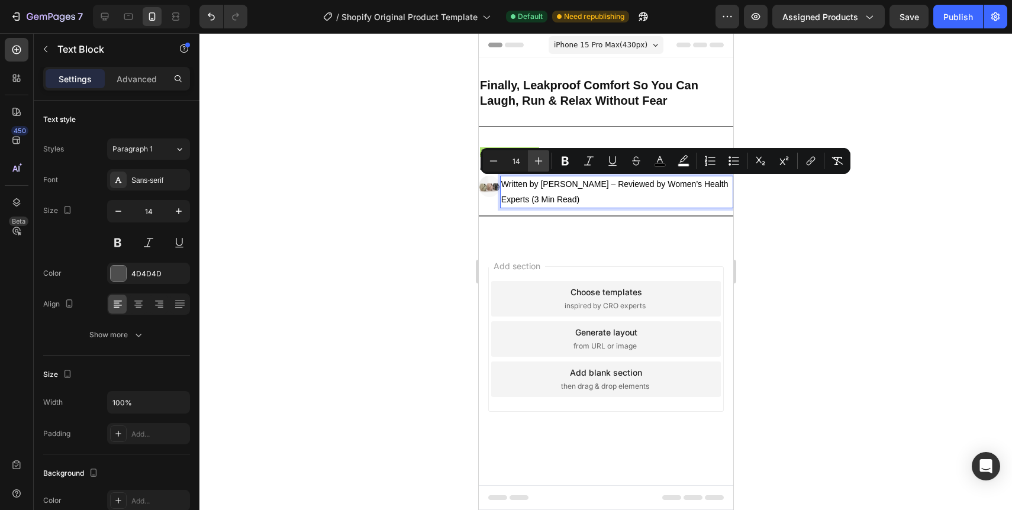
click at [538, 159] on icon "Editor contextual toolbar" at bounding box center [539, 161] width 8 height 8
click at [498, 163] on icon "Editor contextual toolbar" at bounding box center [494, 161] width 12 height 12
type input "14"
click at [585, 198] on p "Written by [PERSON_NAME] – Reviewed by Women’s Health Experts (3 Min Read)" at bounding box center [616, 192] width 231 height 30
click at [622, 187] on span "Written by [PERSON_NAME] – Reviewed by Women’s Health Experts (3 Min Read)" at bounding box center [614, 191] width 227 height 24
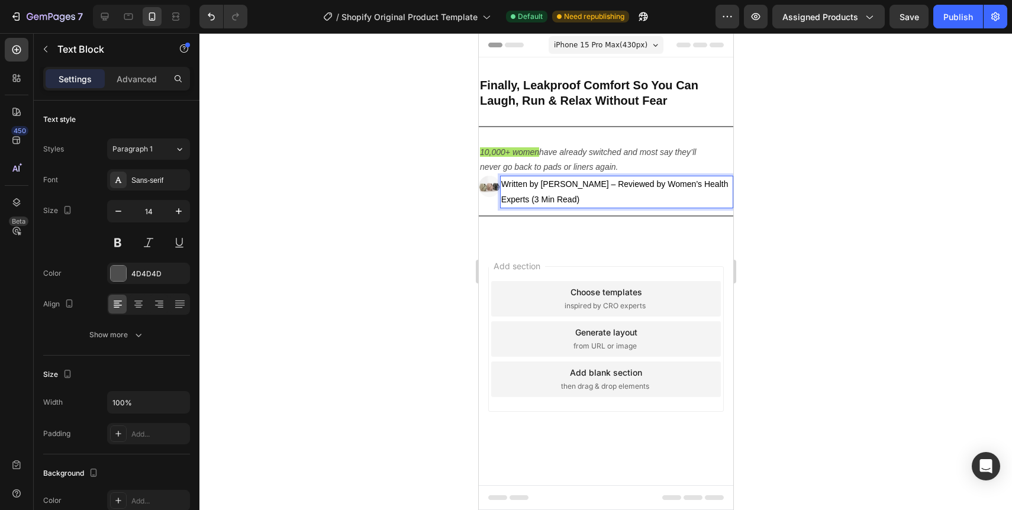
click at [808, 187] on div at bounding box center [605, 271] width 812 height 477
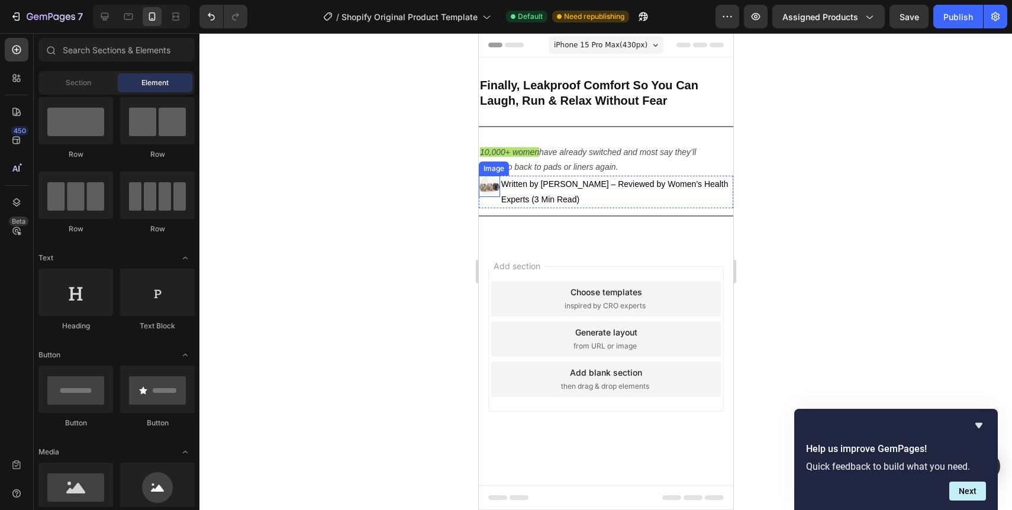
click at [486, 188] on img at bounding box center [488, 186] width 21 height 21
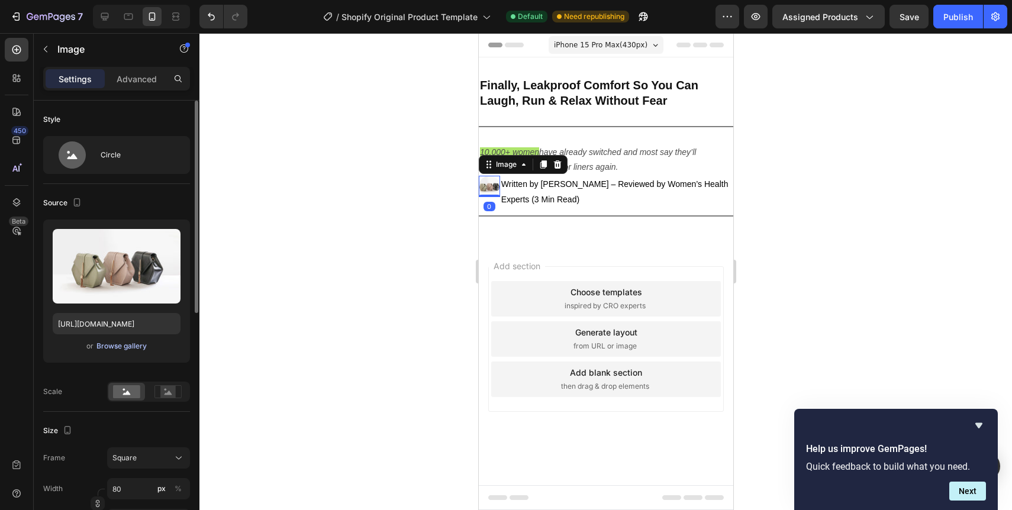
click at [124, 346] on div "Browse gallery" at bounding box center [121, 346] width 50 height 11
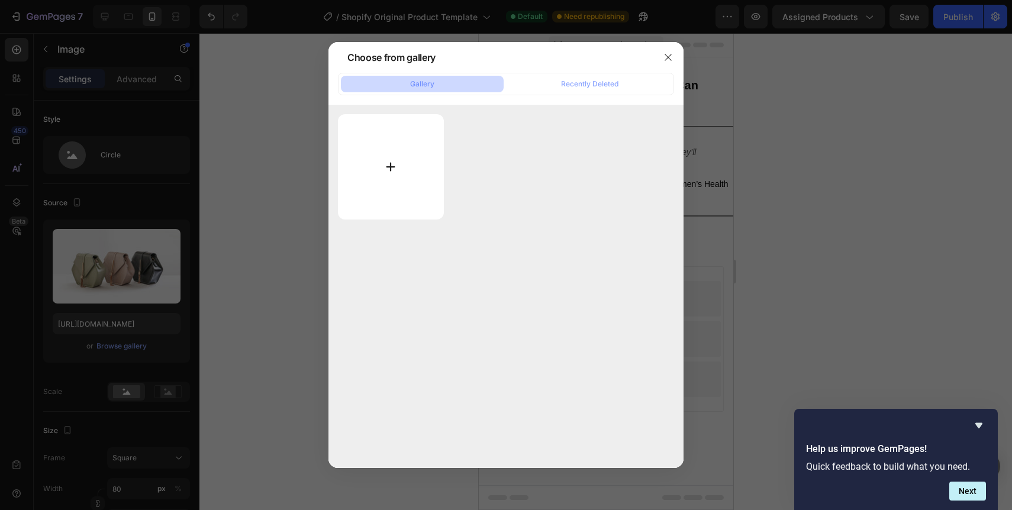
click at [409, 176] on input "file" at bounding box center [391, 166] width 106 height 105
type input "C:\fakepath\profile.png"
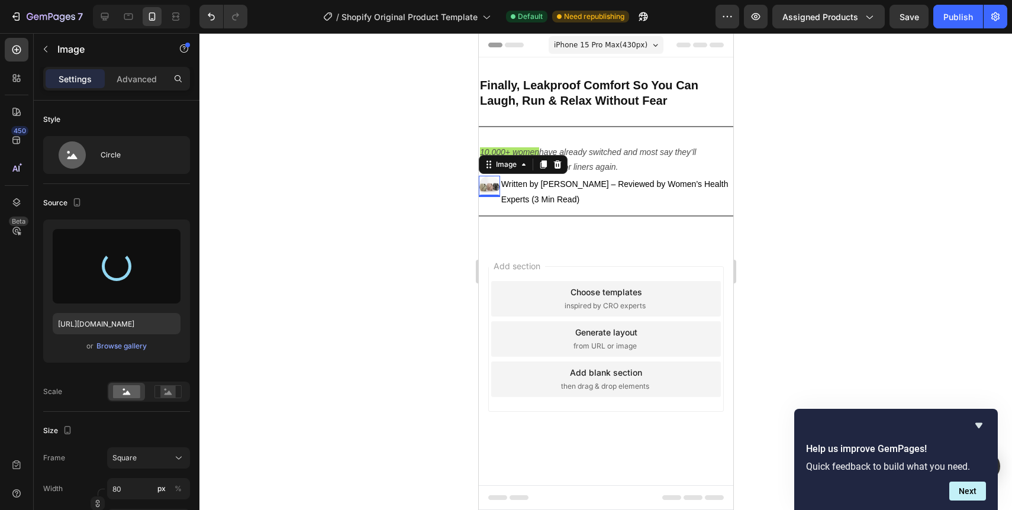
type input "[URL][DOMAIN_NAME]"
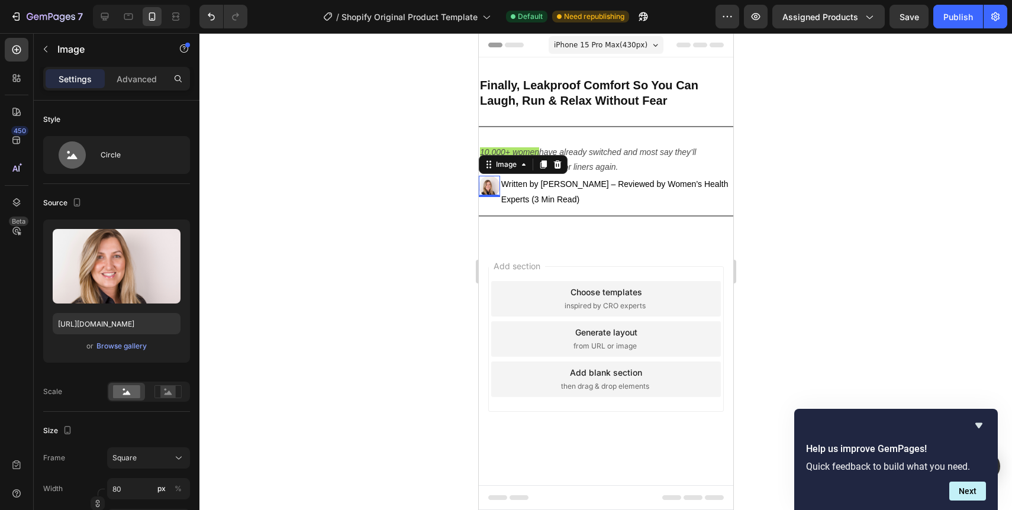
click at [776, 98] on div at bounding box center [605, 271] width 812 height 477
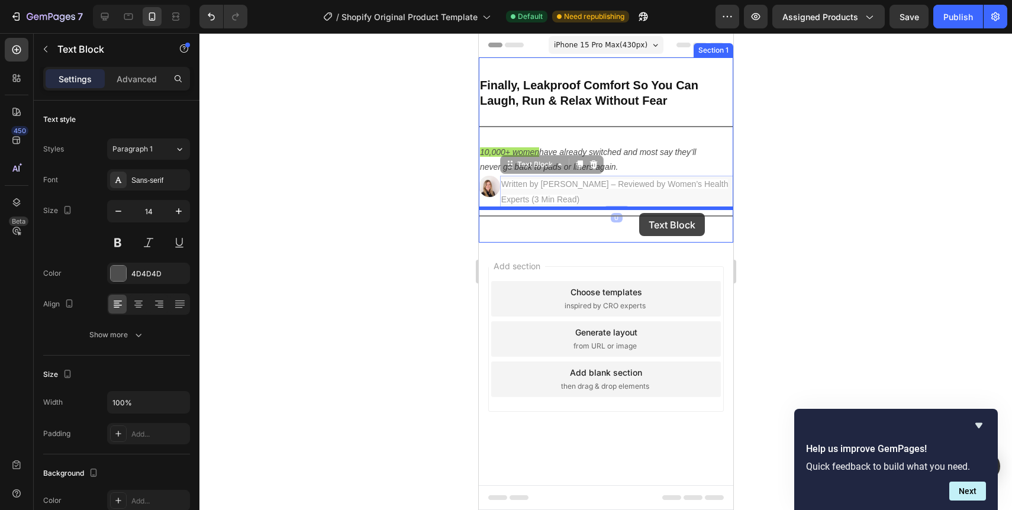
drag, startPoint x: 642, startPoint y: 185, endPoint x: 638, endPoint y: 212, distance: 26.9
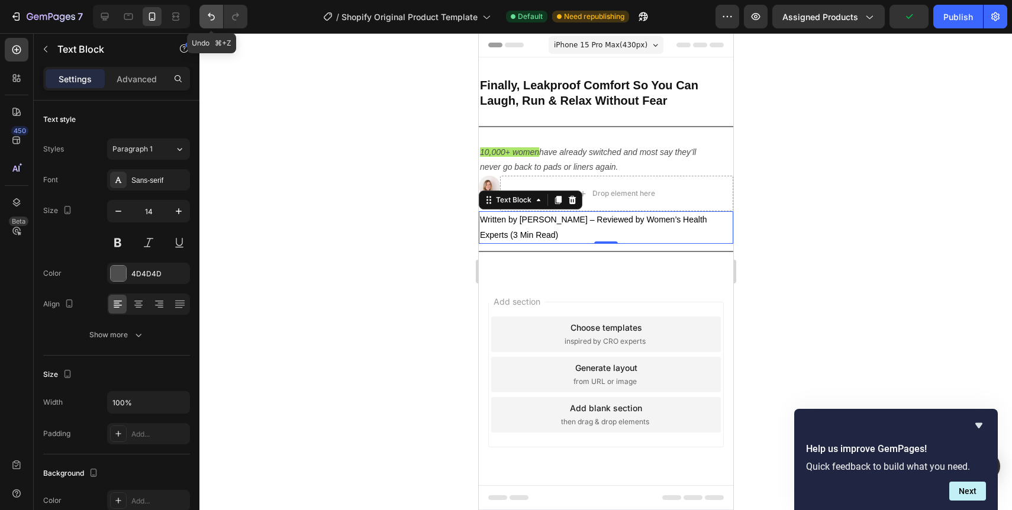
click at [212, 17] on icon "Undo/Redo" at bounding box center [211, 17] width 12 height 12
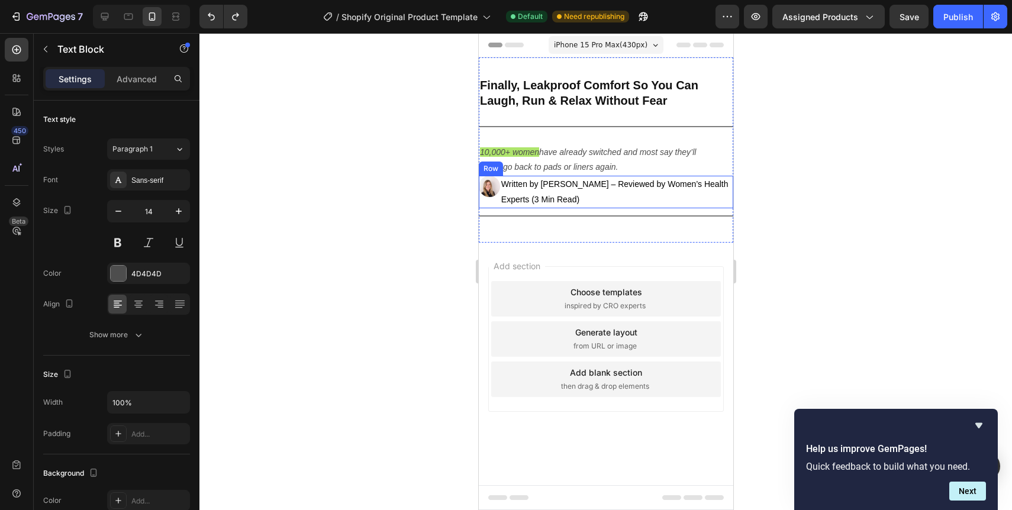
click at [486, 199] on div "Image" at bounding box center [488, 192] width 21 height 32
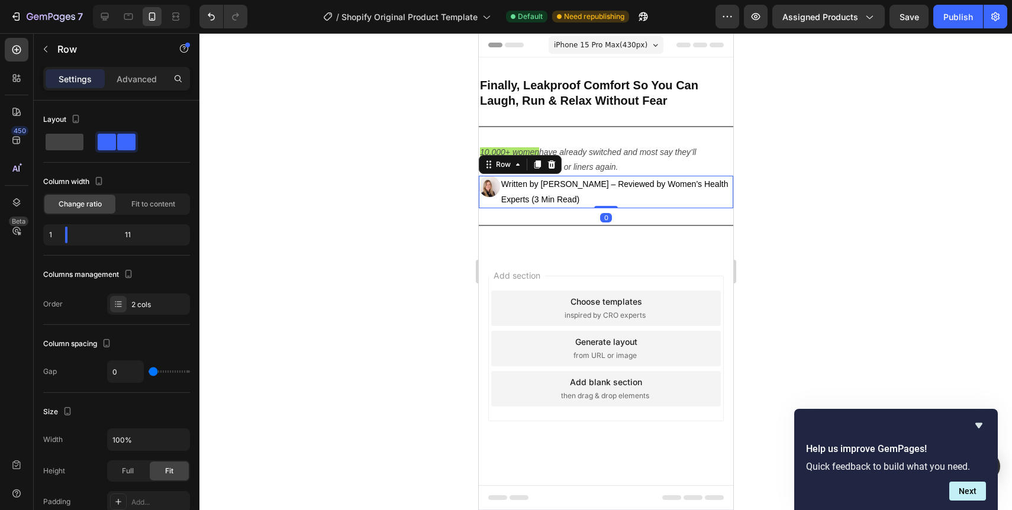
click at [451, 221] on div at bounding box center [605, 271] width 812 height 477
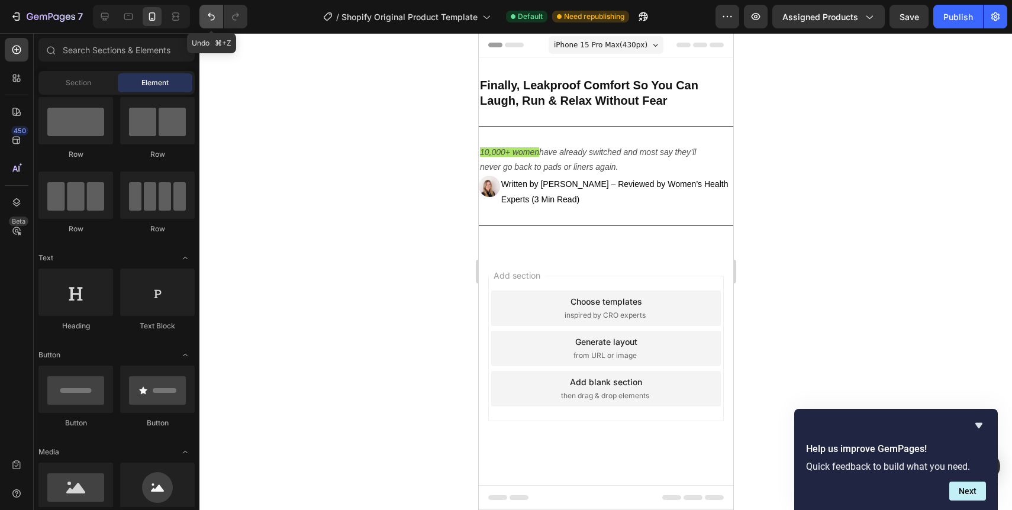
click at [214, 21] on icon "Undo/Redo" at bounding box center [211, 17] width 12 height 12
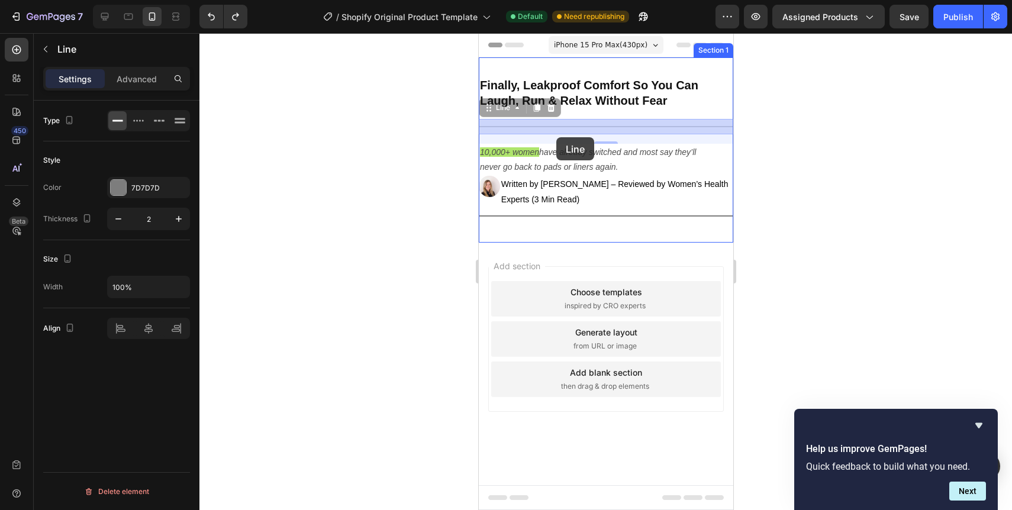
drag, startPoint x: 557, startPoint y: 125, endPoint x: 556, endPoint y: 131, distance: 6.0
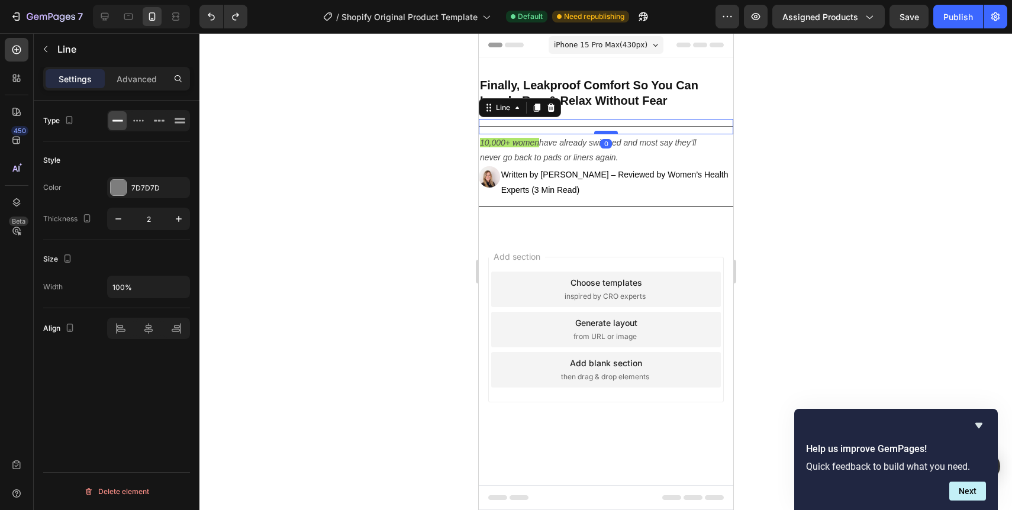
drag, startPoint x: 604, startPoint y: 142, endPoint x: 603, endPoint y: 132, distance: 10.1
click at [603, 132] on div at bounding box center [605, 133] width 24 height 4
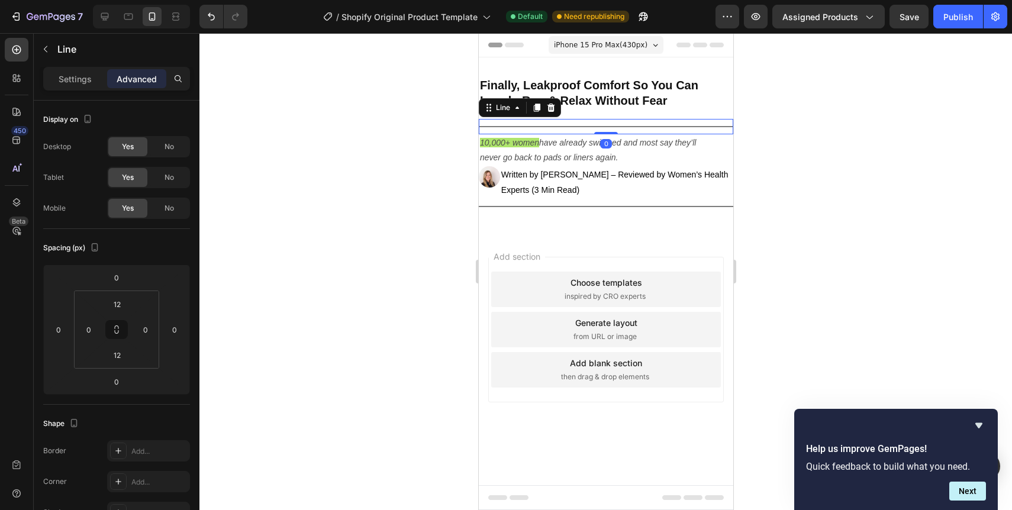
click at [785, 144] on div at bounding box center [605, 271] width 812 height 477
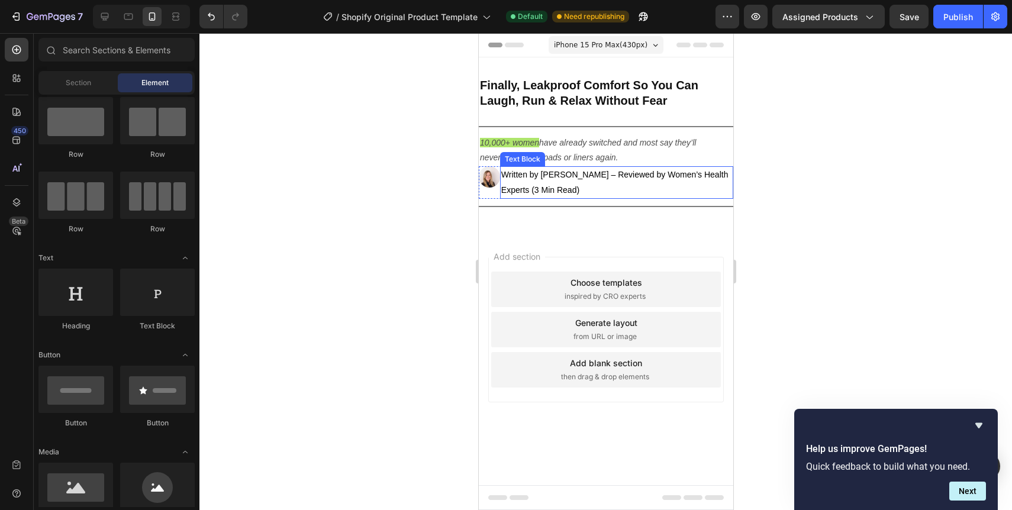
click at [567, 178] on span "Written by [PERSON_NAME] – Reviewed by Women’s Health Experts (3 Min Read)" at bounding box center [614, 182] width 227 height 24
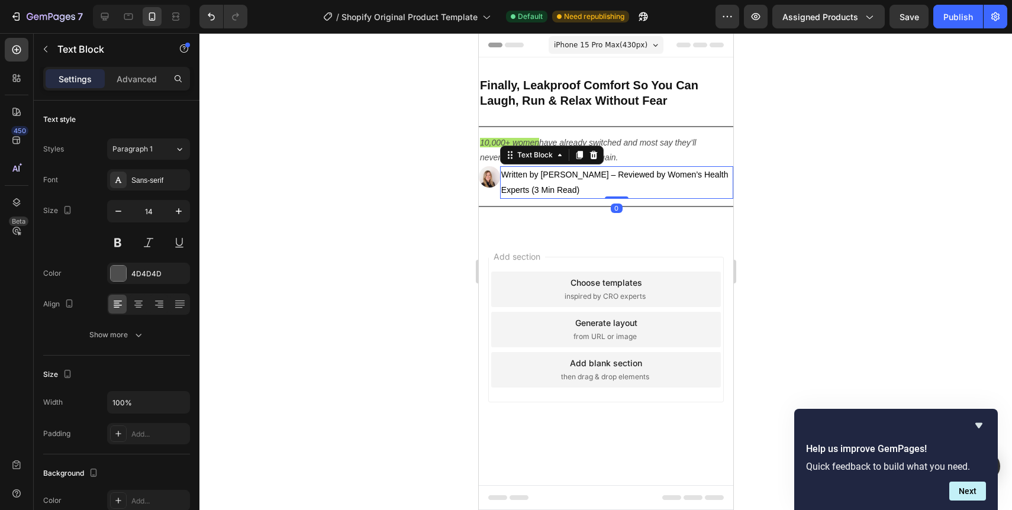
click at [567, 178] on span "Written by [PERSON_NAME] – Reviewed by Women’s Health Experts (3 Min Read)" at bounding box center [614, 182] width 227 height 24
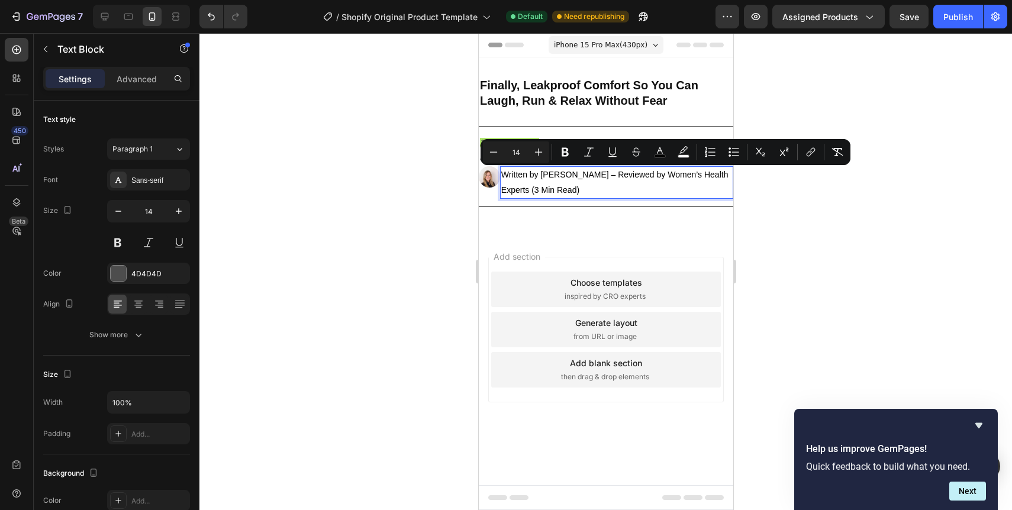
click at [553, 178] on span "Written by [PERSON_NAME] – Reviewed by Women’s Health Experts (3 Min Read)" at bounding box center [614, 182] width 227 height 24
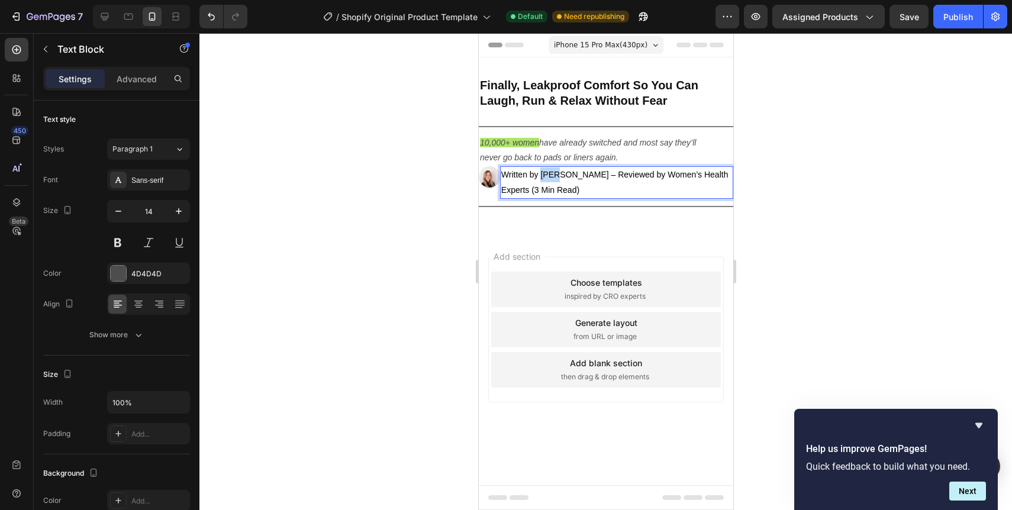
click at [553, 178] on span "Written by [PERSON_NAME] – Reviewed by Women’s Health Experts (3 Min Read)" at bounding box center [614, 182] width 227 height 24
click at [544, 175] on span "Written by [PERSON_NAME] – Reviewed by Women’s Health Experts (3 Min Read)" at bounding box center [614, 182] width 227 height 24
click at [774, 192] on div at bounding box center [605, 271] width 812 height 477
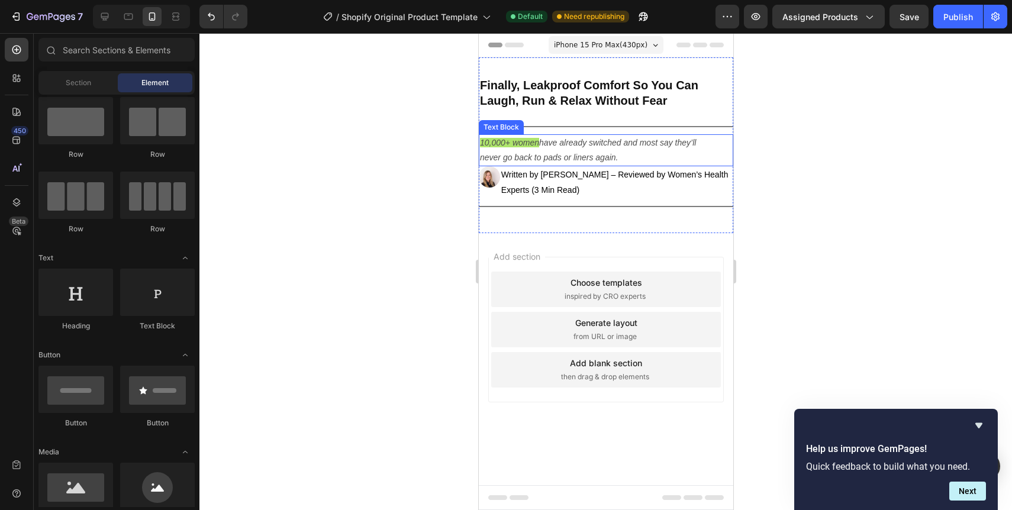
click at [489, 144] on icon "10,000+ women" at bounding box center [508, 142] width 59 height 9
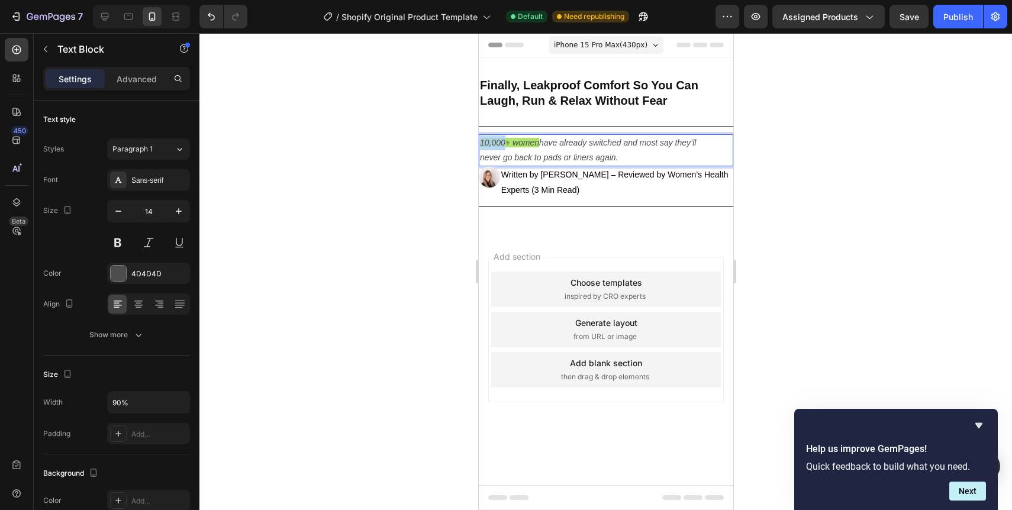
click at [489, 144] on icon "10,000+ women" at bounding box center [508, 142] width 59 height 9
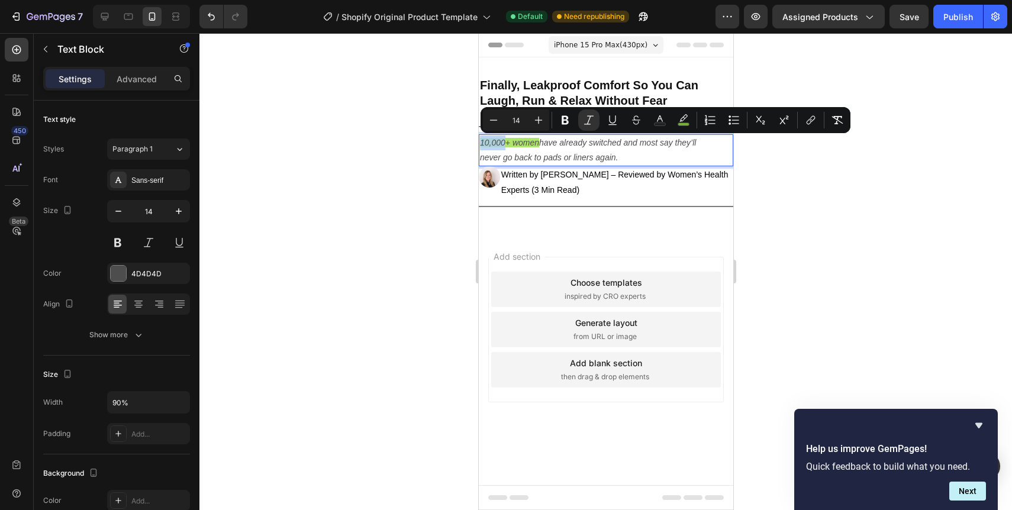
click at [487, 144] on icon "10,000+ women" at bounding box center [508, 142] width 59 height 9
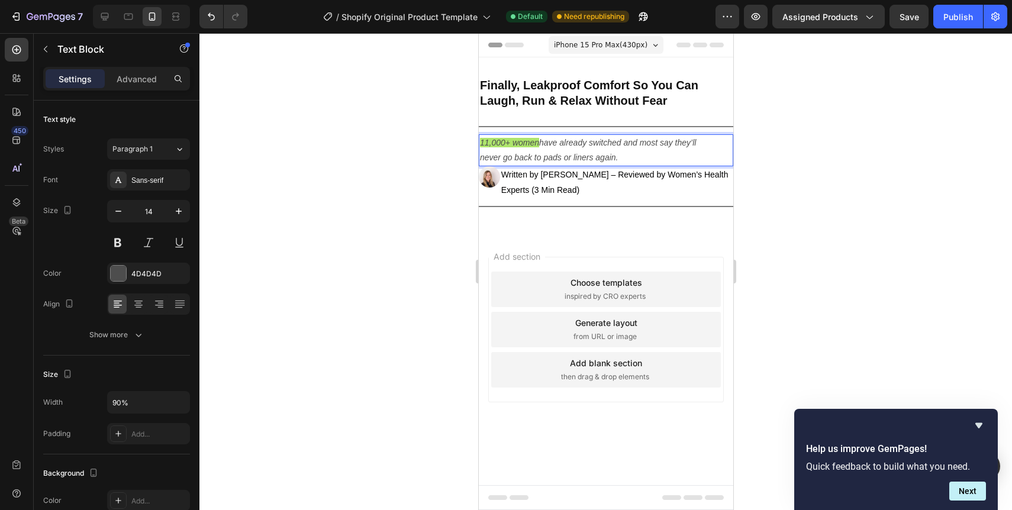
click at [775, 168] on div at bounding box center [605, 271] width 812 height 477
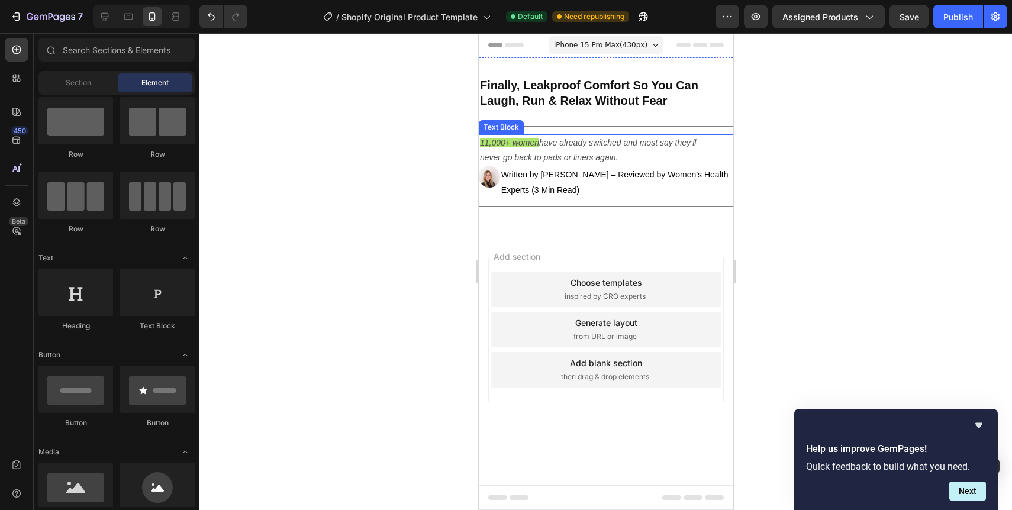
click at [808, 218] on div at bounding box center [605, 271] width 812 height 477
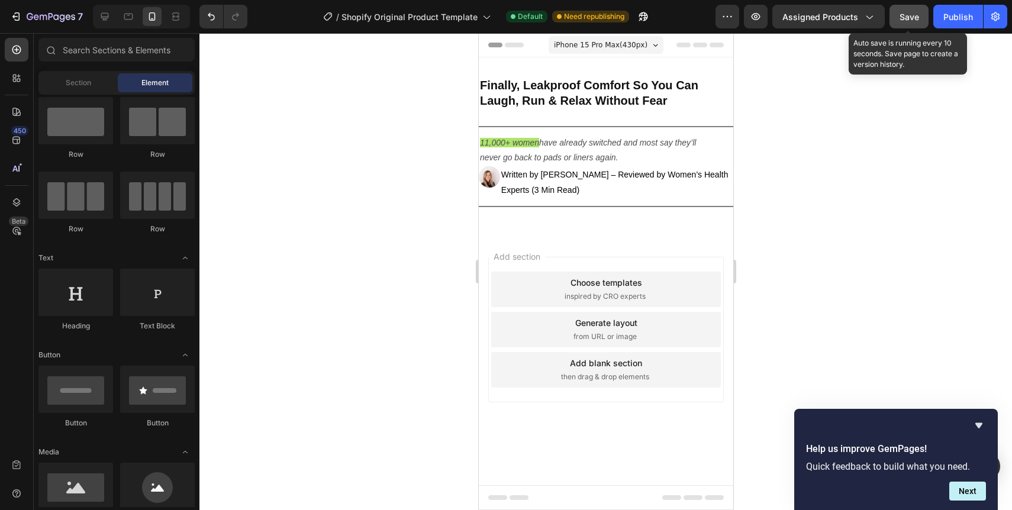
click at [917, 19] on span "Save" at bounding box center [909, 17] width 20 height 10
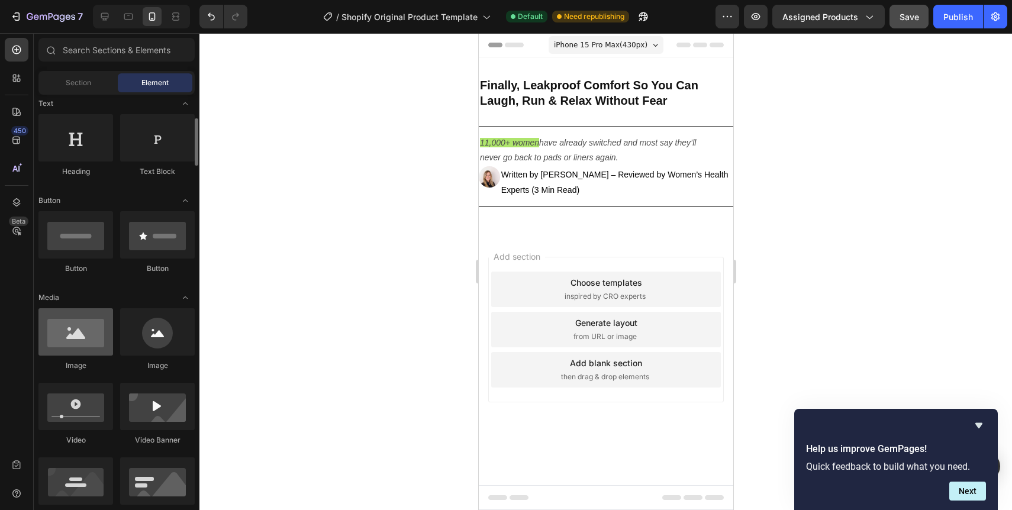
scroll to position [181, 0]
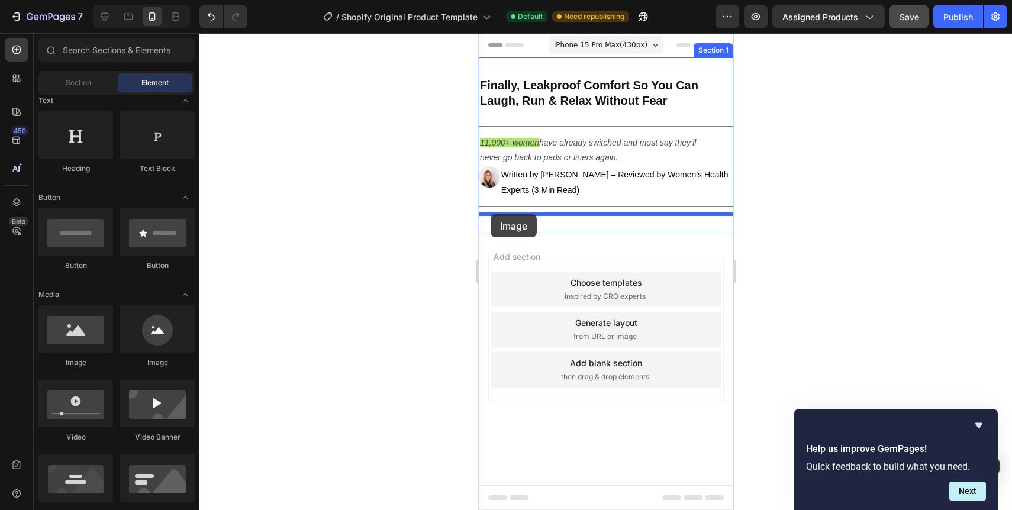
drag, startPoint x: 556, startPoint y: 366, endPoint x: 490, endPoint y: 214, distance: 165.3
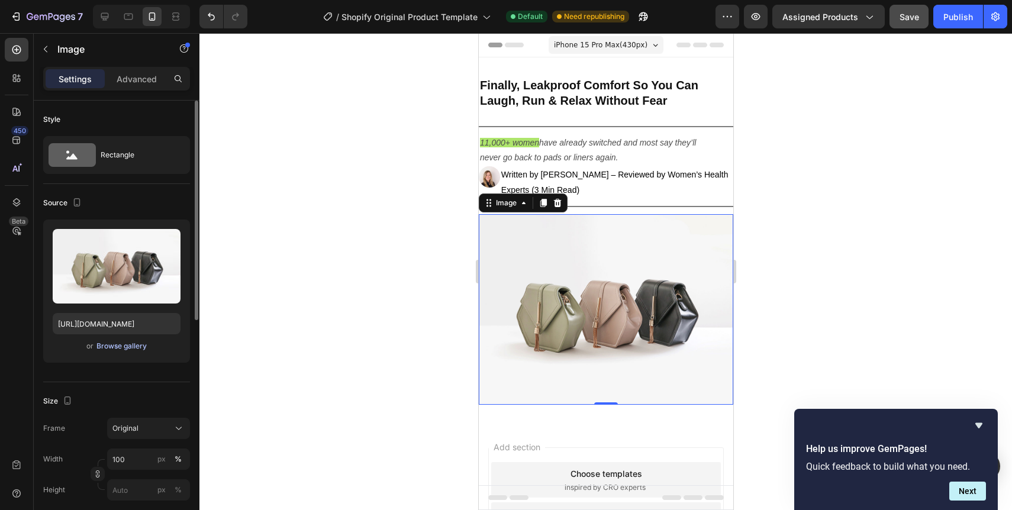
click at [129, 347] on div "Browse gallery" at bounding box center [121, 346] width 50 height 11
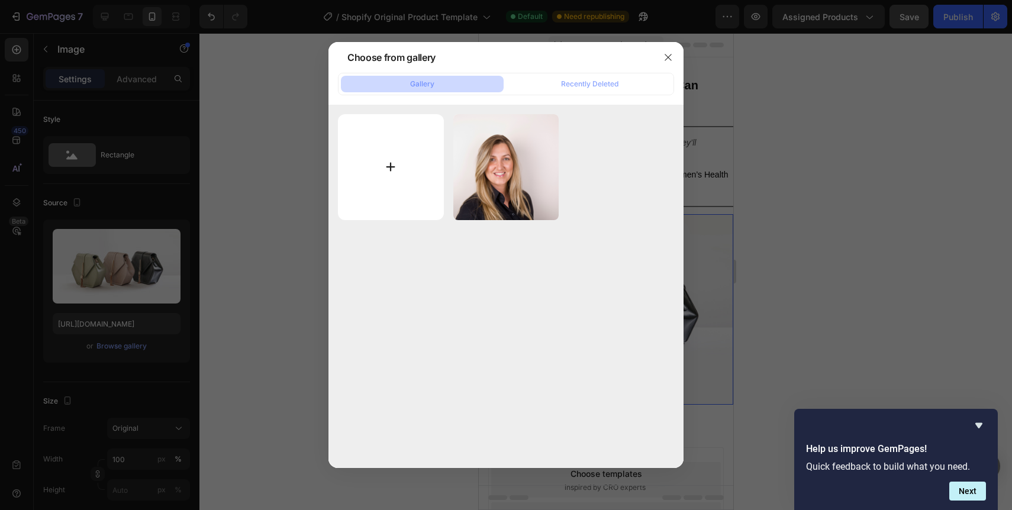
click at [388, 166] on input "file" at bounding box center [391, 167] width 106 height 106
type input "C:\fakepath\Vrouwen.png"
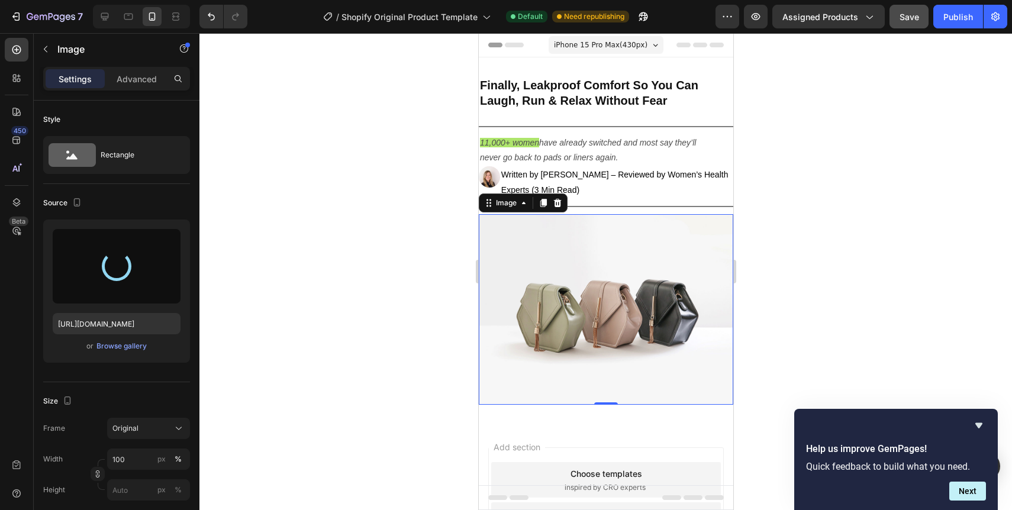
type input "[URL][DOMAIN_NAME]"
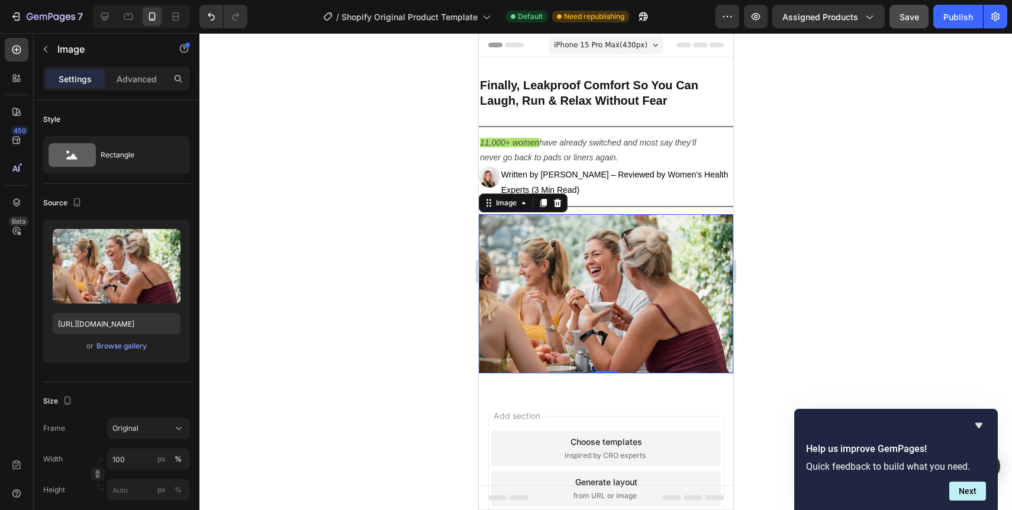
click at [852, 92] on div at bounding box center [605, 271] width 812 height 477
click at [621, 231] on img at bounding box center [605, 293] width 254 height 159
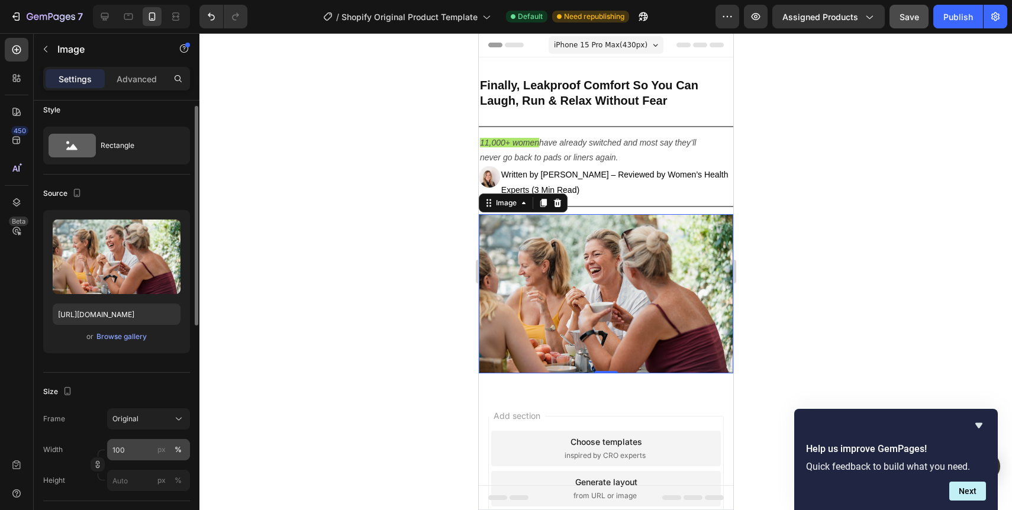
scroll to position [11, 0]
click at [146, 453] on input "100" at bounding box center [148, 447] width 83 height 21
click at [95, 441] on div "Width 100 px %" at bounding box center [116, 447] width 147 height 21
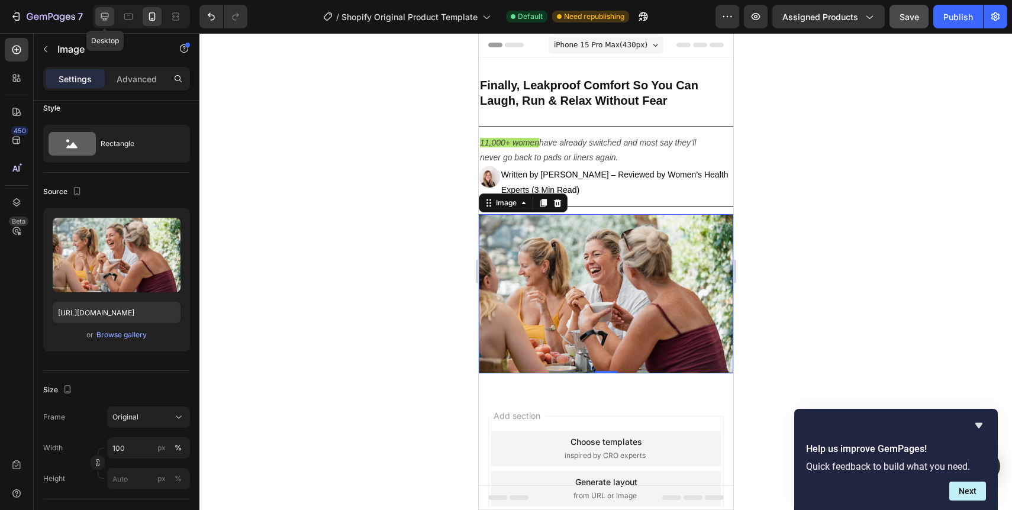
click at [110, 15] on icon at bounding box center [105, 17] width 12 height 12
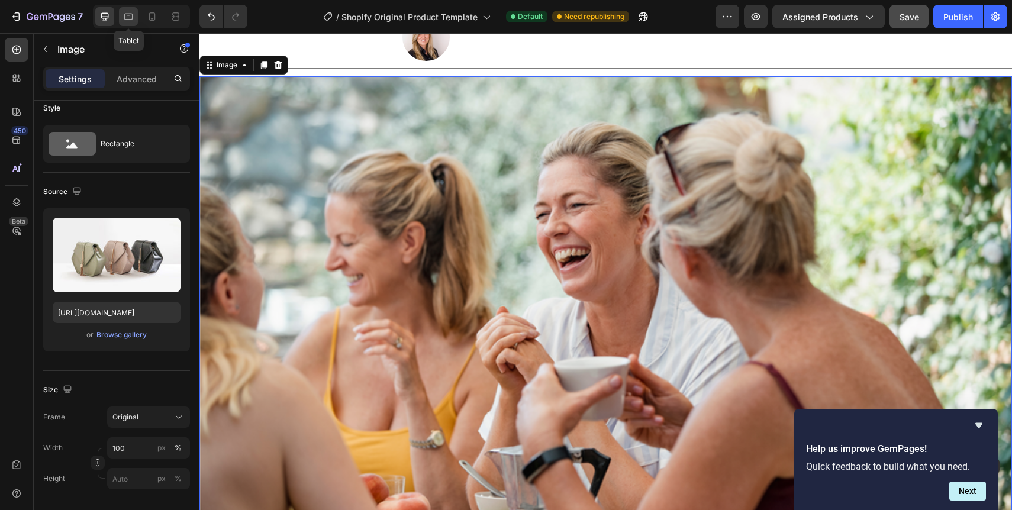
scroll to position [183, 0]
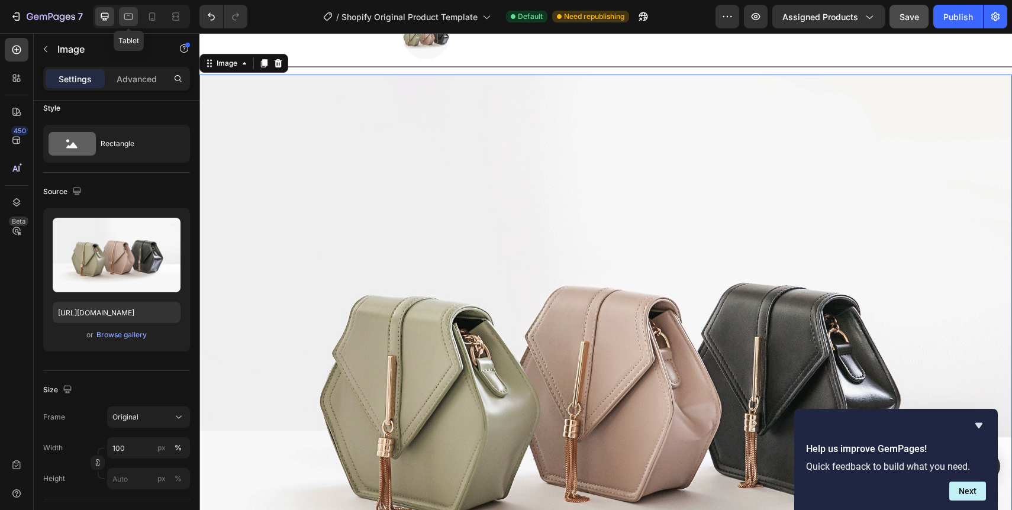
click at [125, 17] on icon at bounding box center [128, 17] width 12 height 12
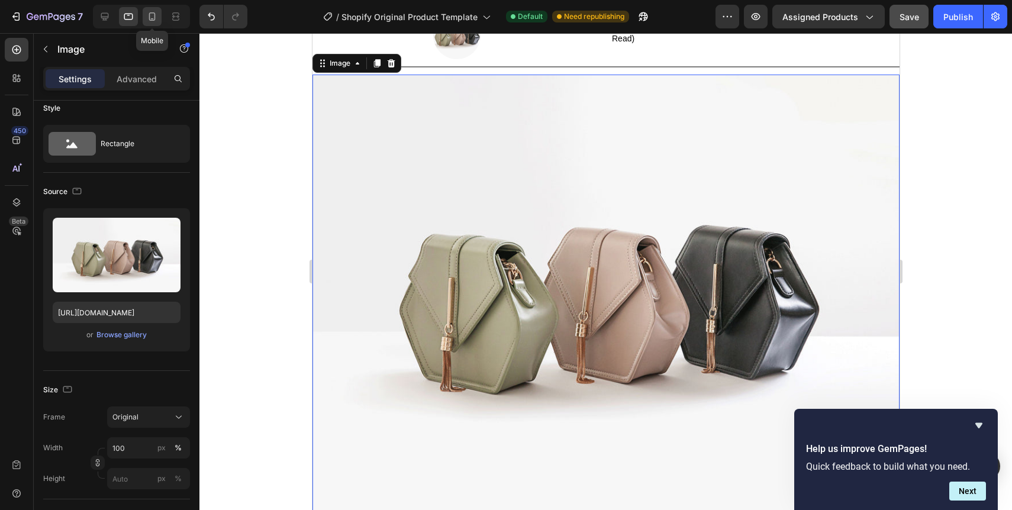
click at [146, 18] on div at bounding box center [152, 16] width 19 height 19
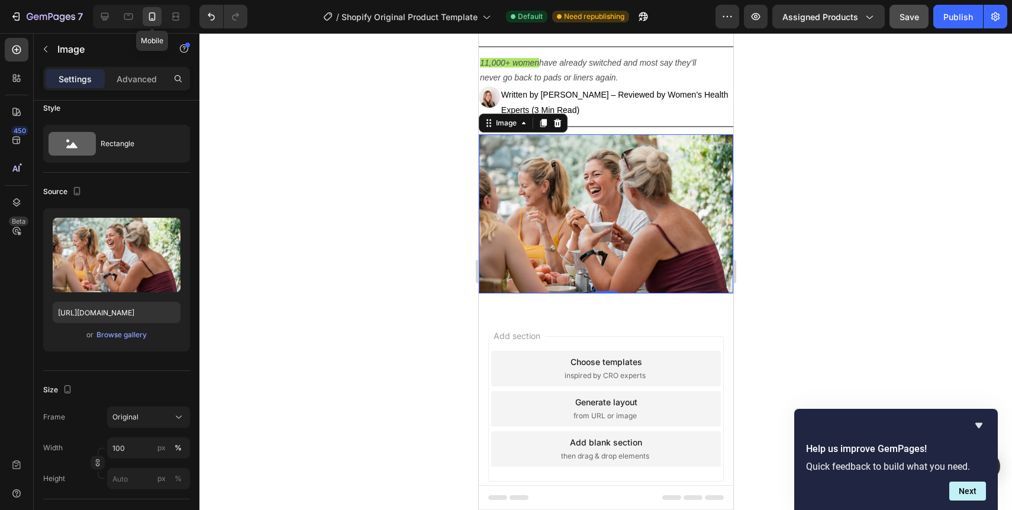
scroll to position [79, 0]
click at [130, 17] on icon at bounding box center [128, 17] width 12 height 12
type input "[URL][DOMAIN_NAME]"
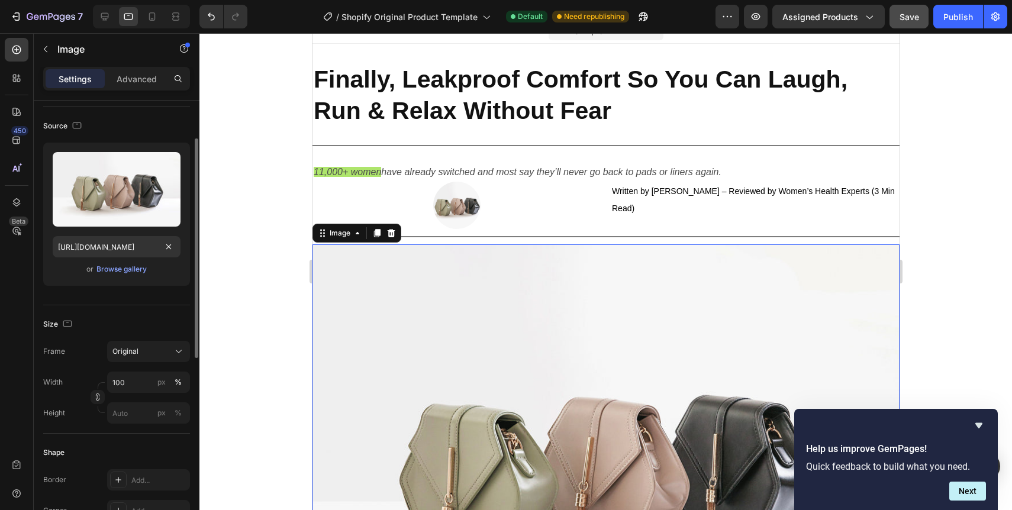
scroll to position [79, 0]
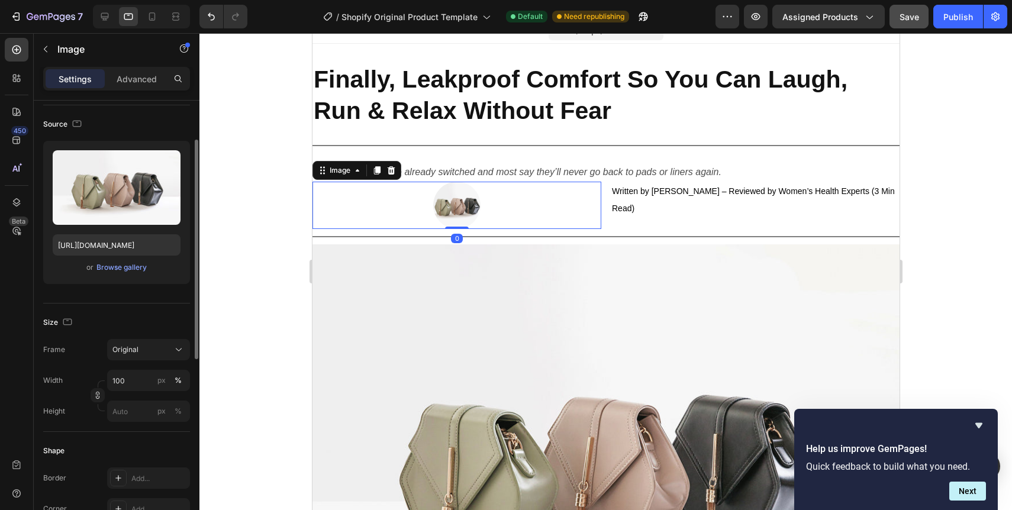
click at [362, 188] on div at bounding box center [456, 205] width 289 height 47
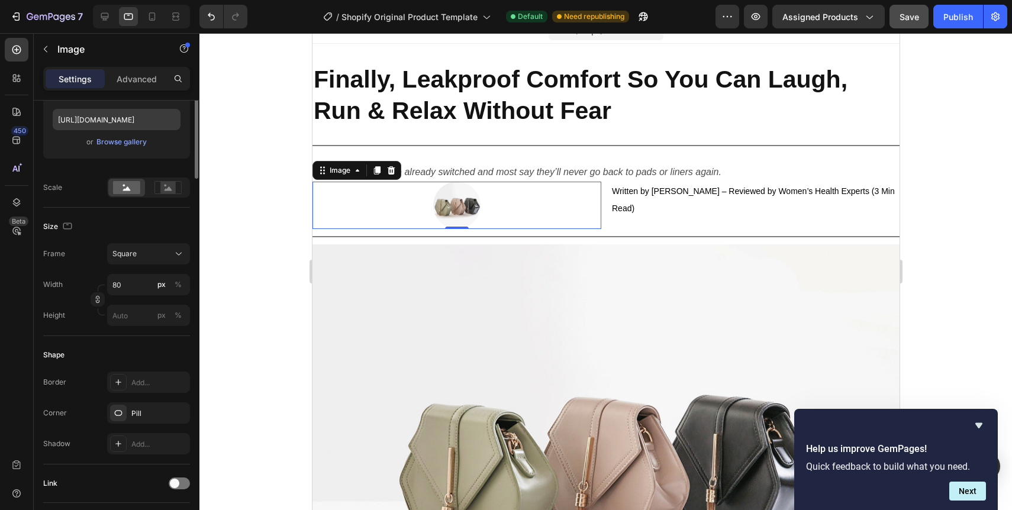
scroll to position [0, 0]
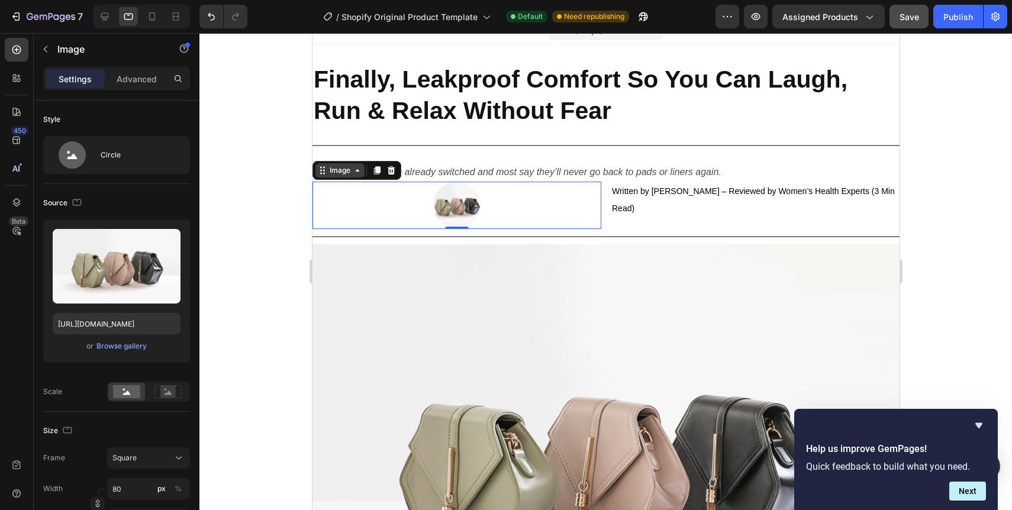
click at [356, 170] on icon at bounding box center [357, 170] width 4 height 2
click at [139, 91] on div "Settings Advanced" at bounding box center [117, 84] width 166 height 34
click at [139, 82] on p "Advanced" at bounding box center [137, 79] width 40 height 12
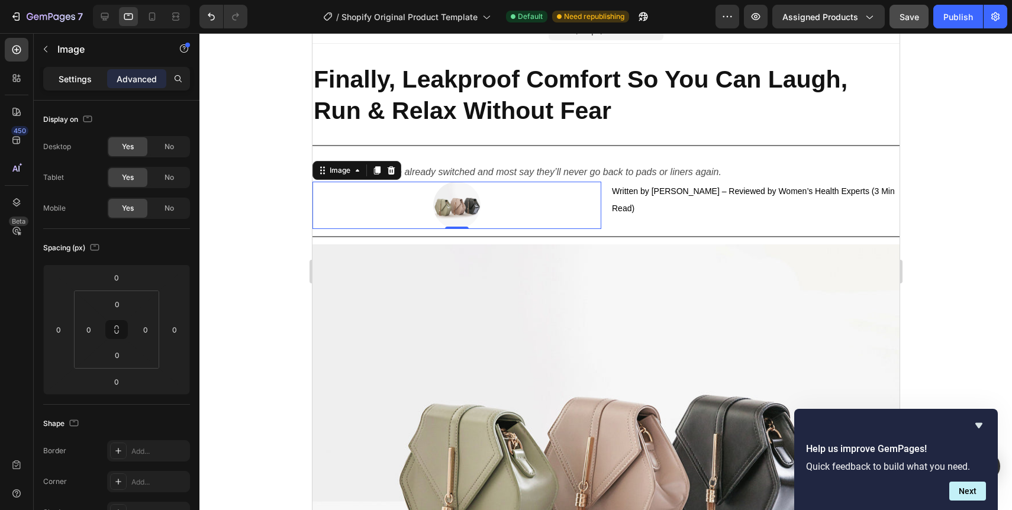
click at [87, 80] on p "Settings" at bounding box center [75, 79] width 33 height 12
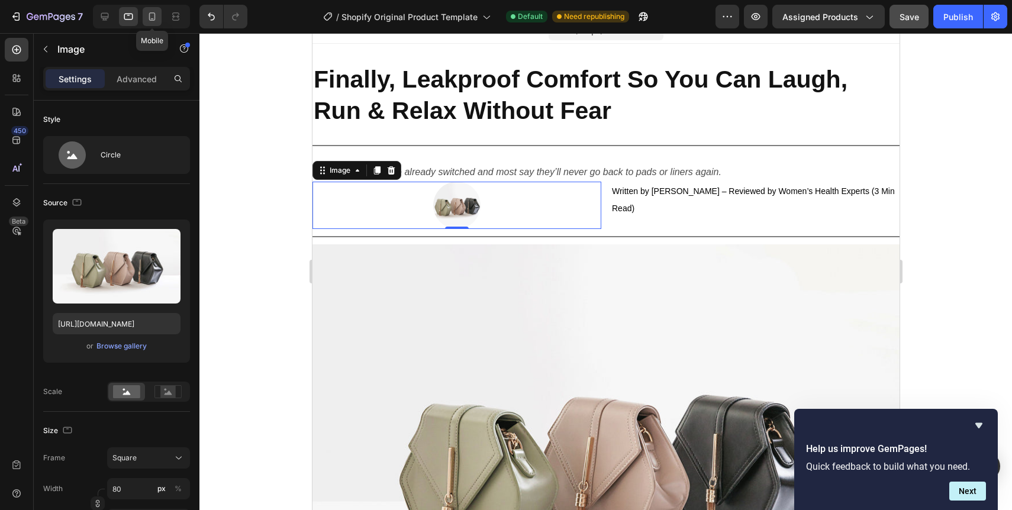
click at [154, 14] on icon at bounding box center [152, 16] width 7 height 8
type input "[URL][DOMAIN_NAME]"
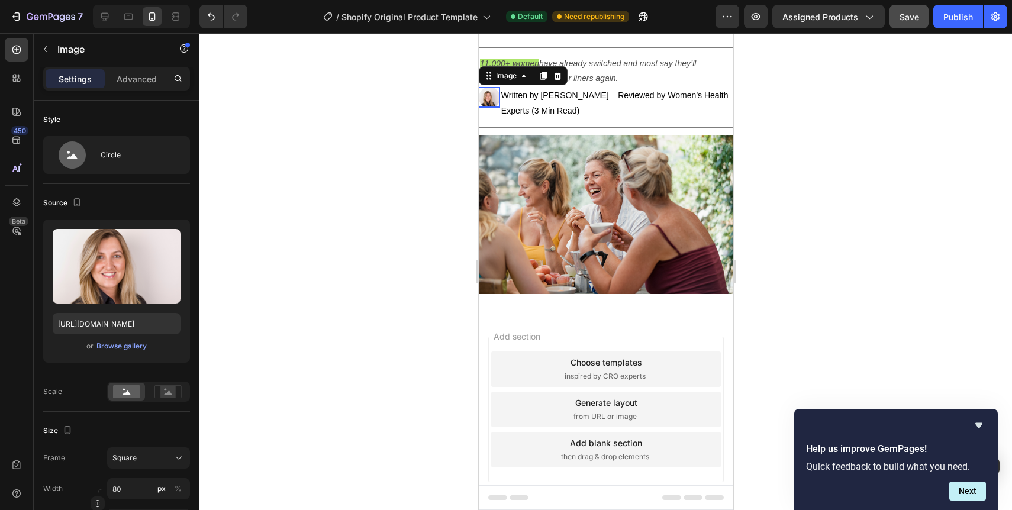
scroll to position [79, 0]
click at [463, 352] on div at bounding box center [605, 271] width 812 height 477
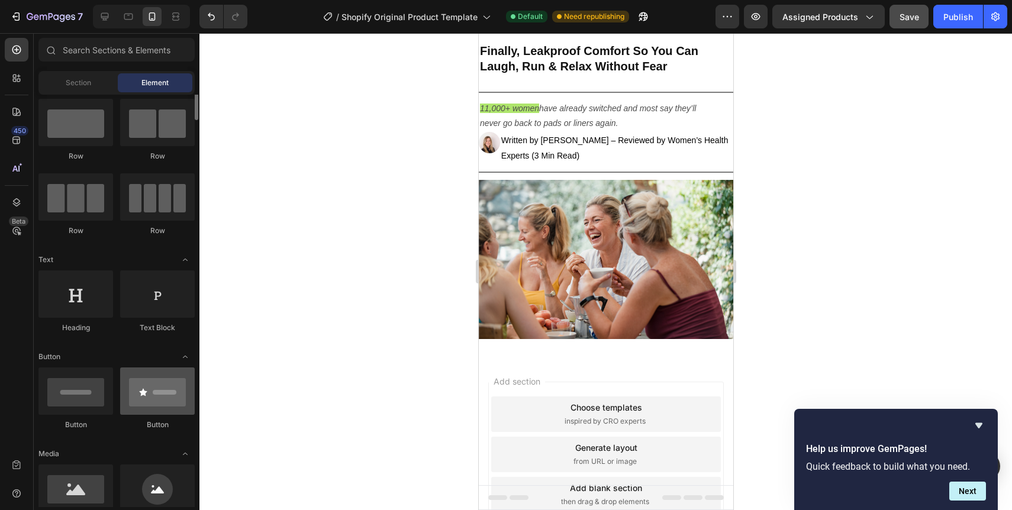
scroll to position [0, 0]
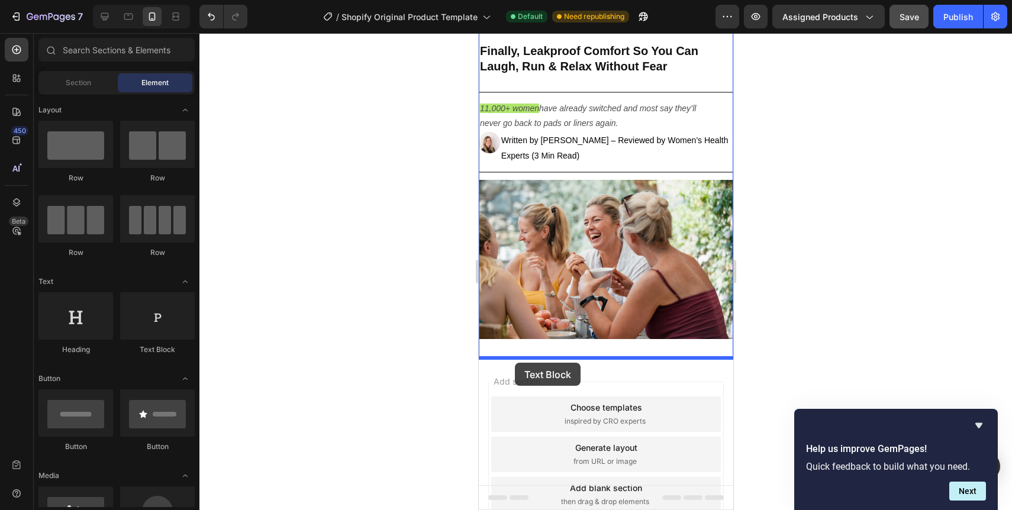
drag, startPoint x: 629, startPoint y: 364, endPoint x: 514, endPoint y: 362, distance: 115.4
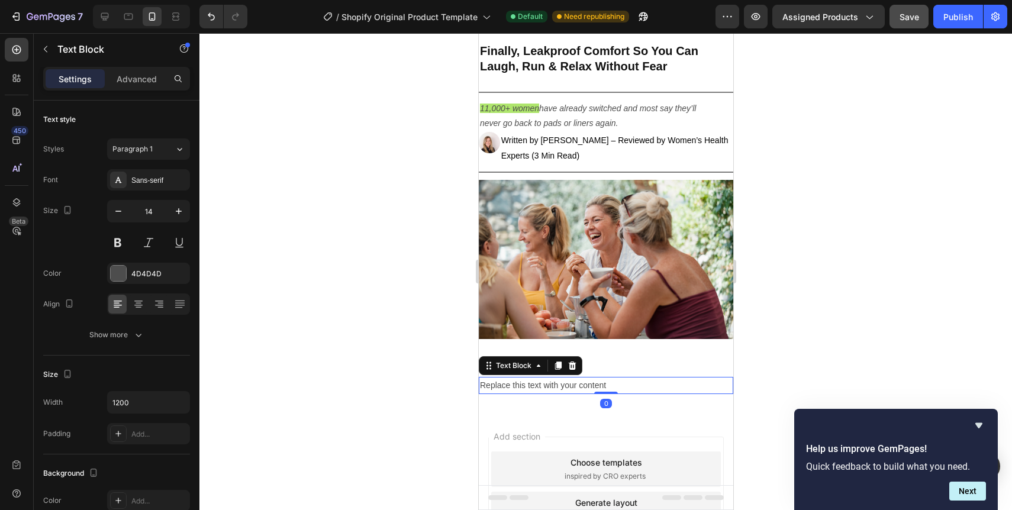
drag, startPoint x: 609, startPoint y: 393, endPoint x: 611, endPoint y: 382, distance: 10.7
click at [611, 382] on div "Replace this text with your content Text Block 0" at bounding box center [605, 385] width 254 height 17
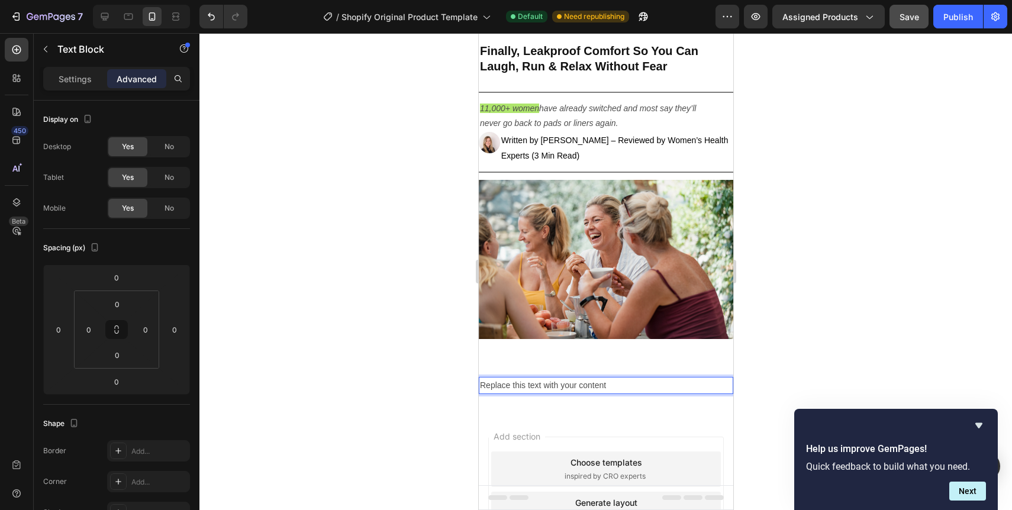
click at [611, 382] on p "Replace this text with your content" at bounding box center [605, 385] width 252 height 15
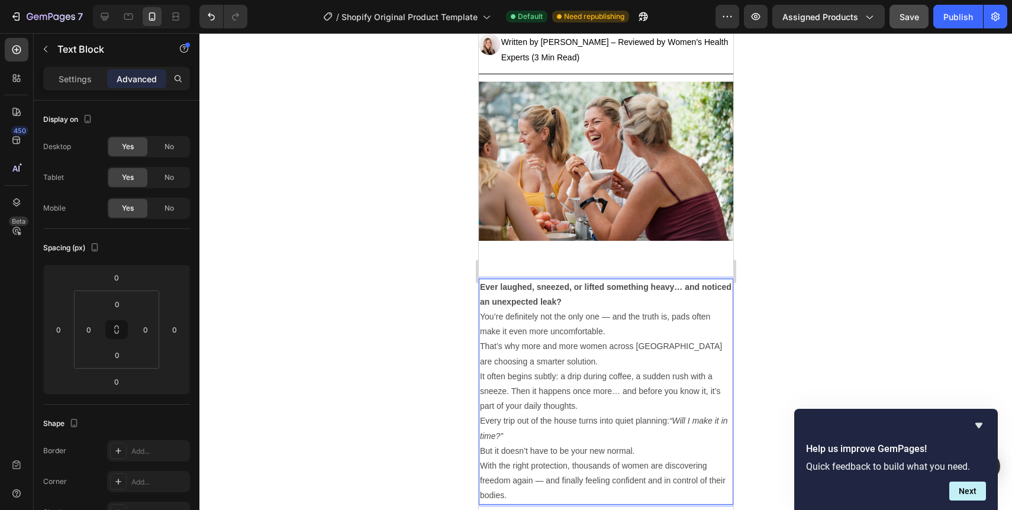
scroll to position [135, 0]
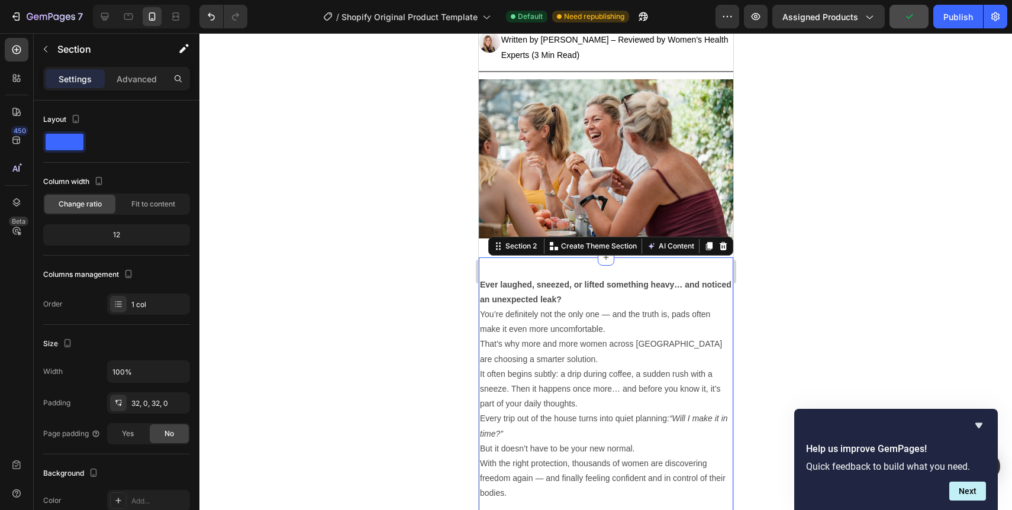
click at [698, 265] on div "Ever laughed, sneezed, or lifted something heavy… and noticed an unexpected lea…" at bounding box center [605, 389] width 254 height 264
click at [795, 248] on div at bounding box center [605, 271] width 812 height 477
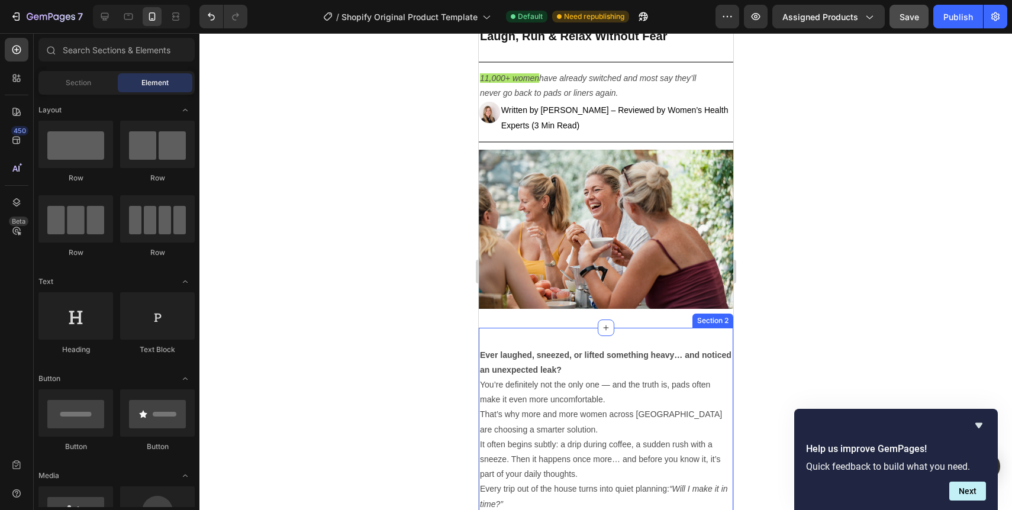
scroll to position [73, 0]
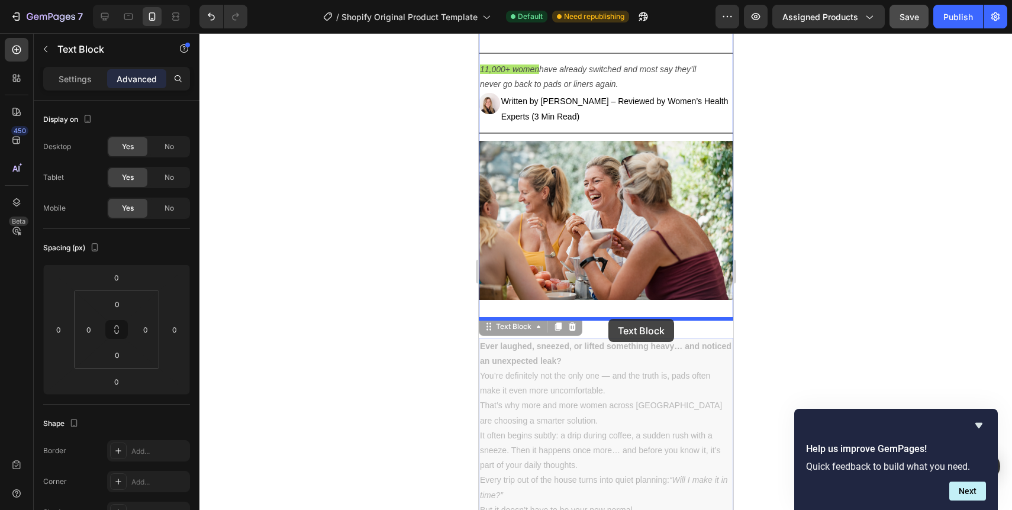
drag, startPoint x: 612, startPoint y: 351, endPoint x: 608, endPoint y: 319, distance: 32.8
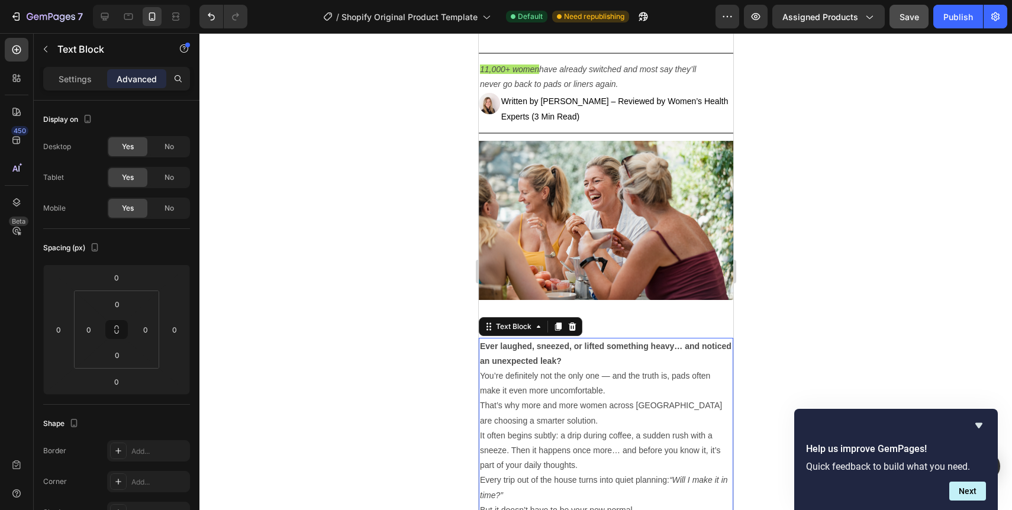
click at [605, 357] on p "Ever laughed, sneezed, or lifted something heavy… and noticed an unexpected lea…" at bounding box center [605, 354] width 252 height 30
click at [595, 353] on p "Ever laughed, sneezed, or lifted something heavy… and noticed an unexpected lea…" at bounding box center [605, 354] width 252 height 30
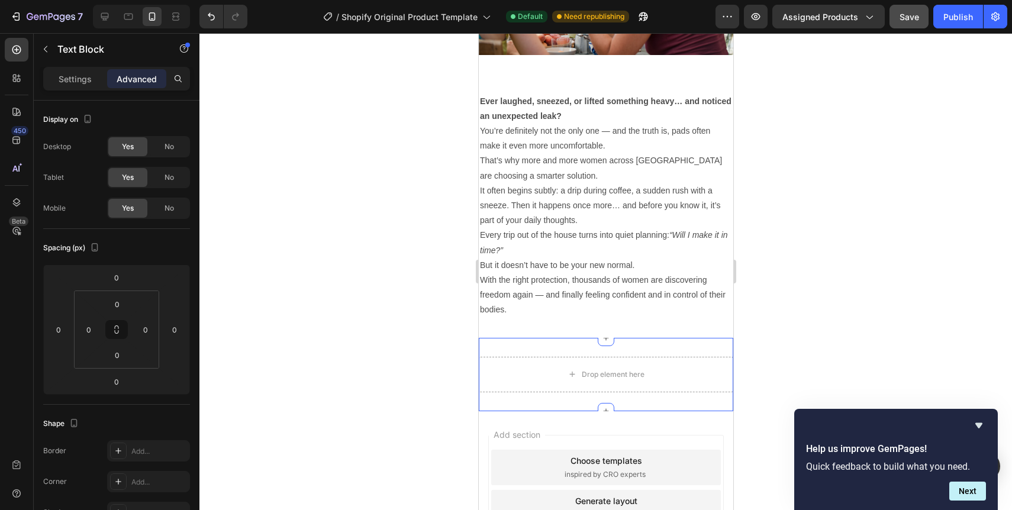
click at [564, 341] on div "Drop element here Section 3 You can create reusable sections Create Theme Secti…" at bounding box center [605, 374] width 254 height 73
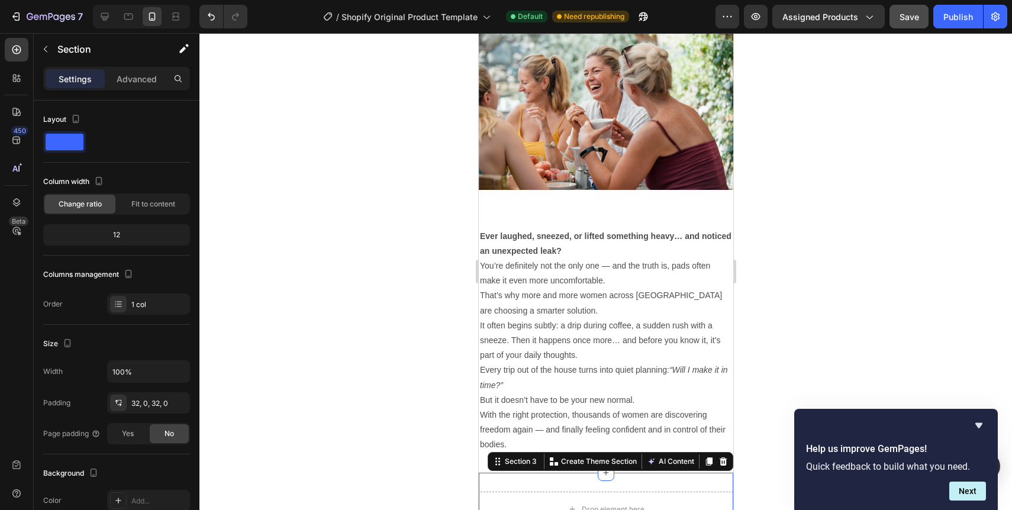
scroll to position [169, 0]
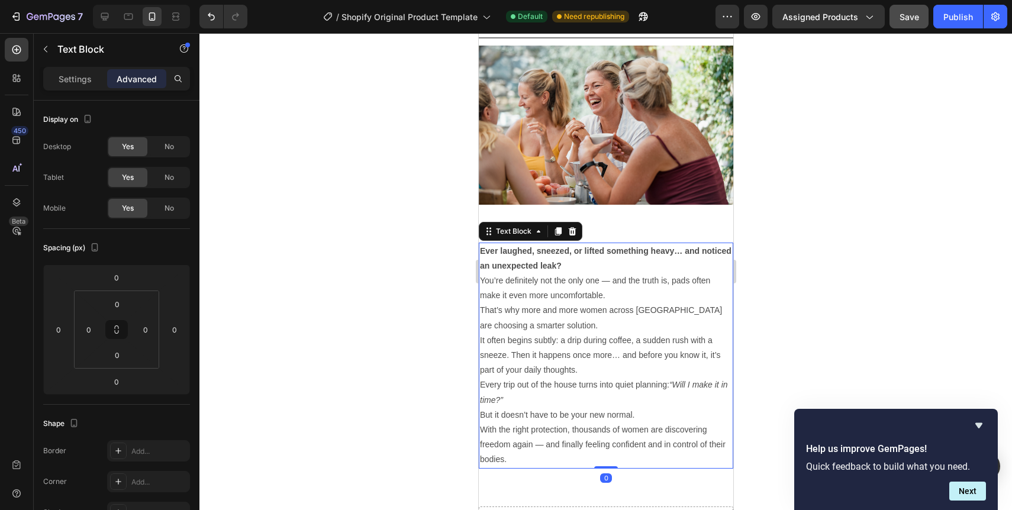
click at [564, 341] on p "It often begins subtly: a drip during coffee, a sudden rush with a sneeze. Then…" at bounding box center [605, 355] width 252 height 45
click at [770, 369] on div at bounding box center [605, 271] width 812 height 477
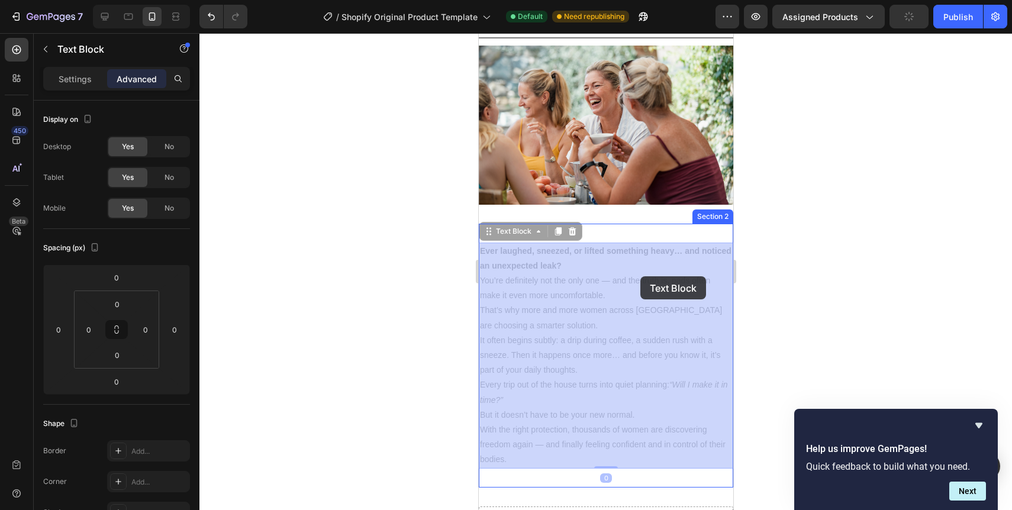
drag, startPoint x: 638, startPoint y: 326, endPoint x: 640, endPoint y: 276, distance: 49.7
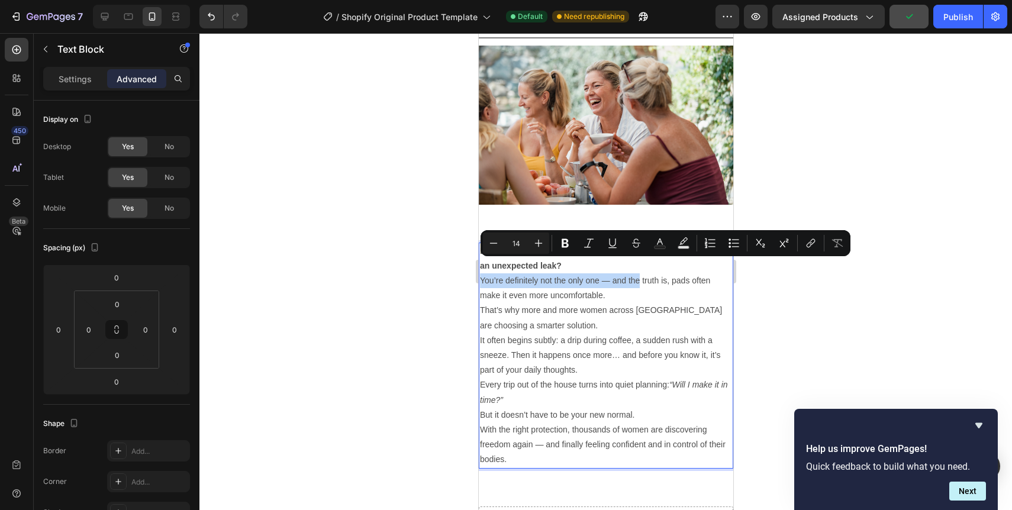
drag, startPoint x: 639, startPoint y: 285, endPoint x: 638, endPoint y: 263, distance: 21.9
click at [788, 269] on div at bounding box center [605, 271] width 812 height 477
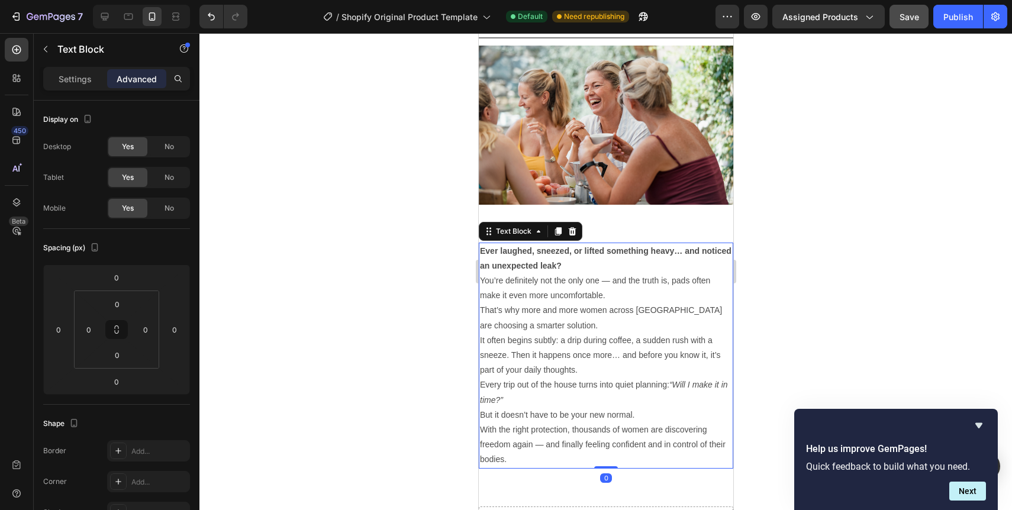
click at [664, 246] on strong "Ever laughed, sneezed, or lifted something heavy… and noticed an unexpected lea…" at bounding box center [604, 258] width 251 height 24
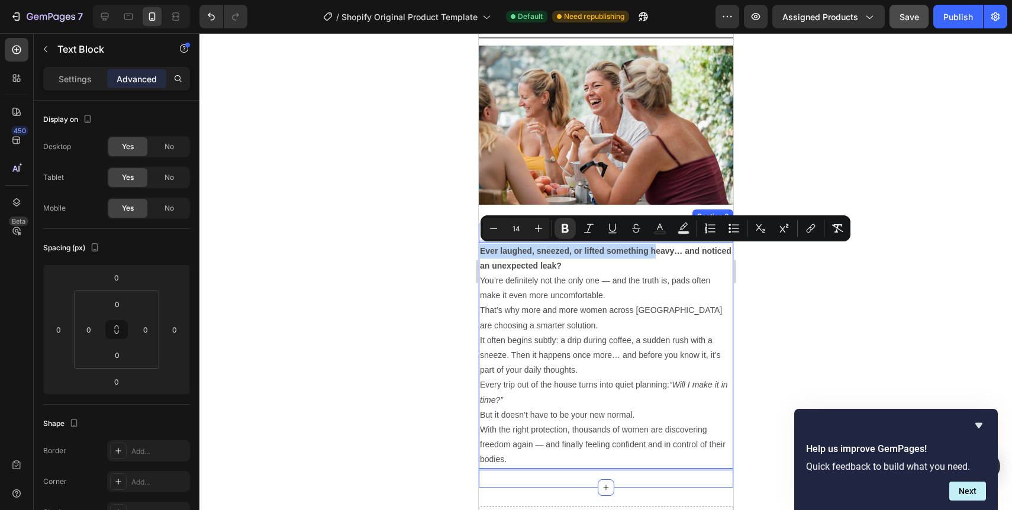
drag, startPoint x: 657, startPoint y: 249, endPoint x: 656, endPoint y: 230, distance: 18.4
click at [457, 290] on div at bounding box center [605, 271] width 812 height 477
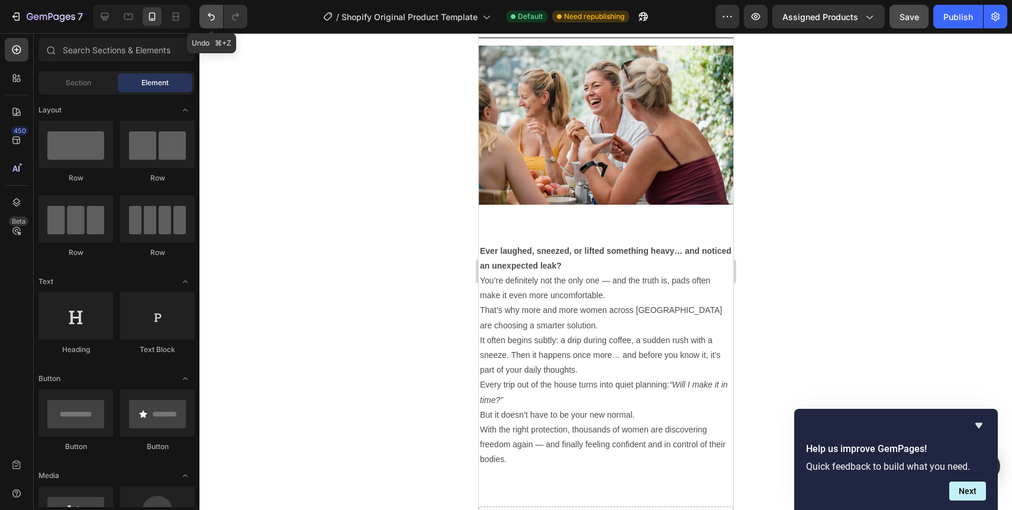
click at [206, 23] on button "Undo/Redo" at bounding box center [211, 17] width 24 height 24
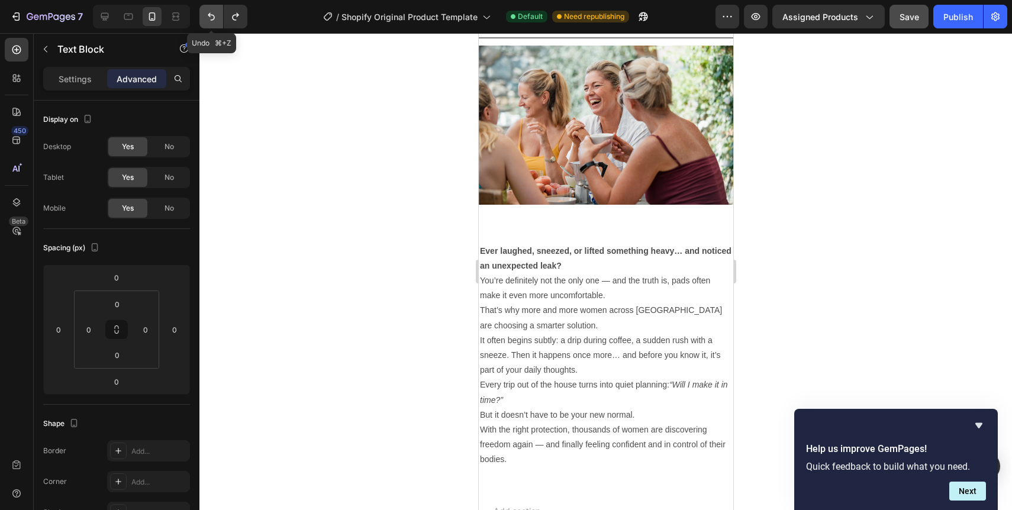
click at [206, 23] on button "Undo/Redo" at bounding box center [211, 17] width 24 height 24
click at [514, 269] on strong "Ever laughed, sneezed, or lifted something heavy… and noticed an unexpected lea…" at bounding box center [604, 258] width 251 height 24
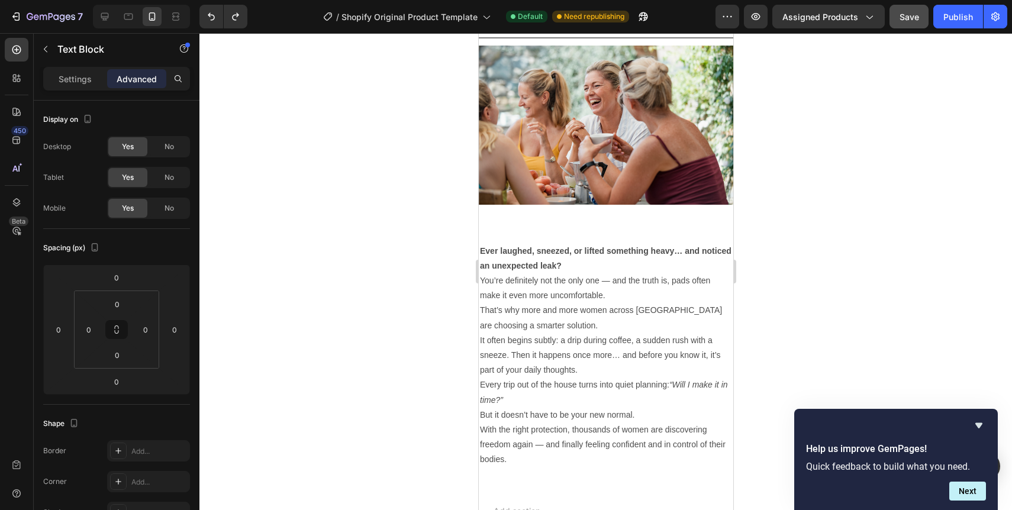
click at [489, 288] on p "You’re definitely not the only one — and the truth is, pads often make it even …" at bounding box center [605, 288] width 252 height 30
click at [438, 296] on div at bounding box center [605, 271] width 812 height 477
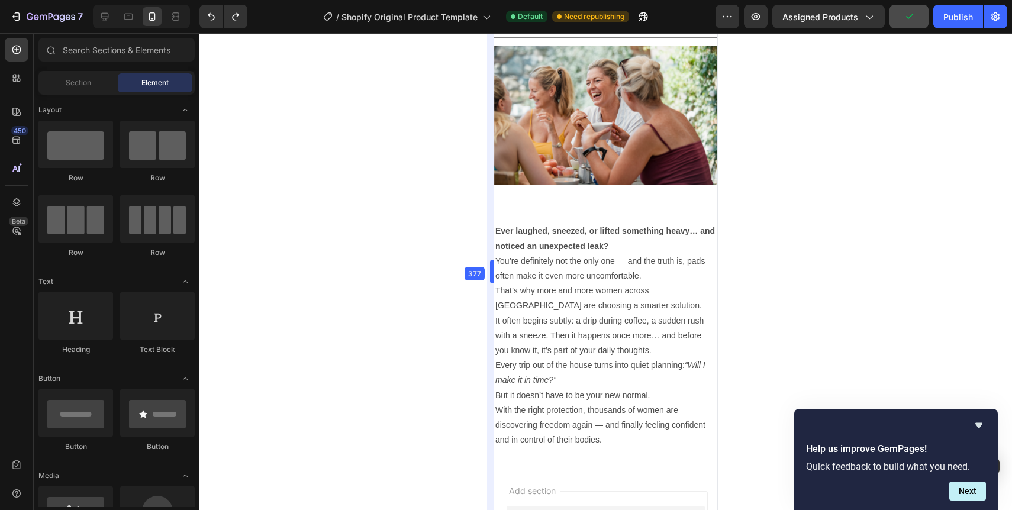
drag, startPoint x: 475, startPoint y: 276, endPoint x: 506, endPoint y: 273, distance: 31.4
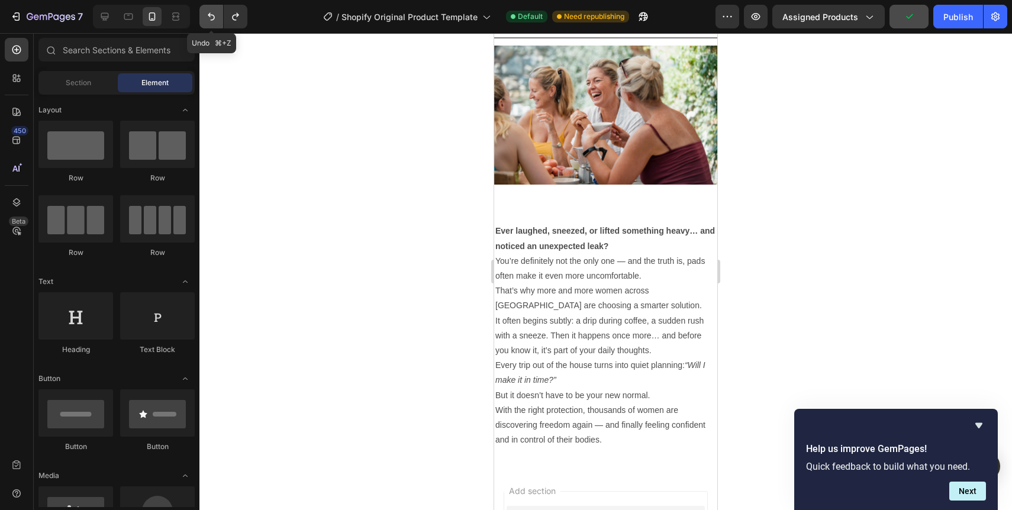
click at [206, 18] on icon "Undo/Redo" at bounding box center [211, 17] width 12 height 12
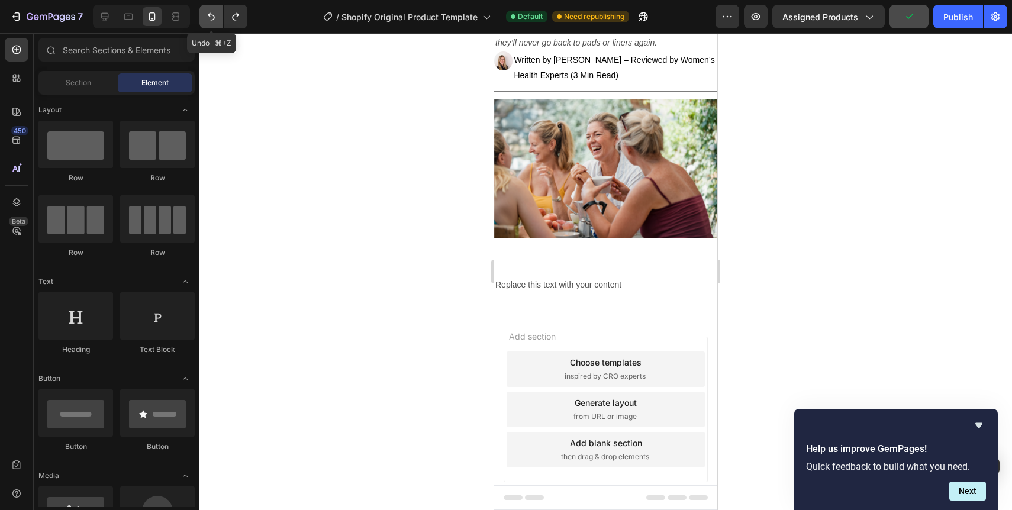
click at [206, 18] on icon "Undo/Redo" at bounding box center [211, 17] width 12 height 12
click at [233, 20] on icon "Undo/Redo" at bounding box center [236, 17] width 12 height 12
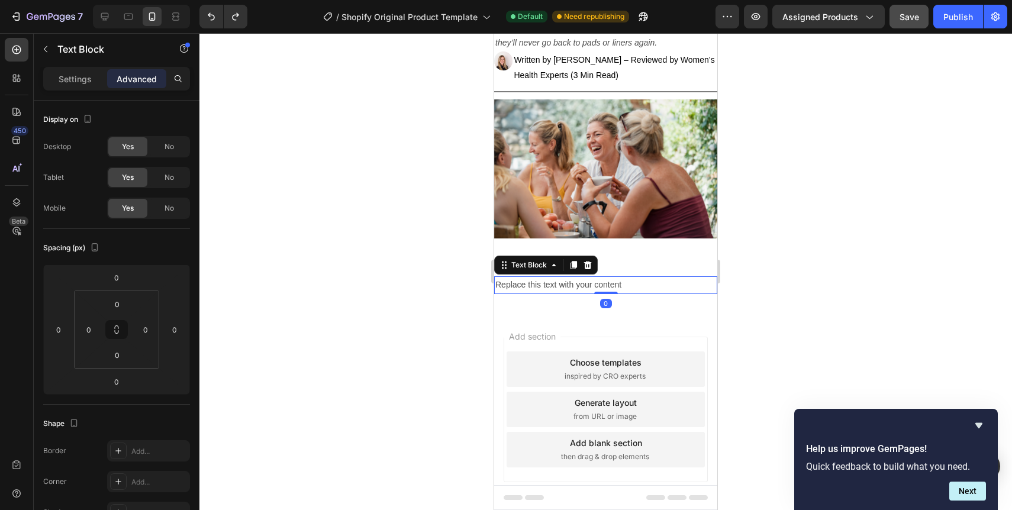
click at [543, 283] on div "Replace this text with your content" at bounding box center [605, 284] width 223 height 17
click at [589, 266] on icon at bounding box center [588, 265] width 8 height 8
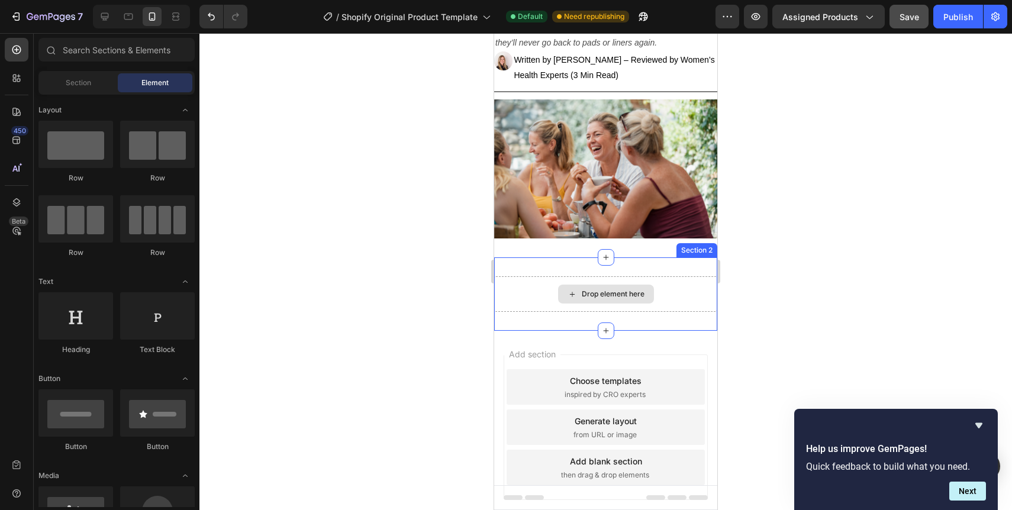
click at [534, 295] on div "Drop element here" at bounding box center [605, 294] width 223 height 36
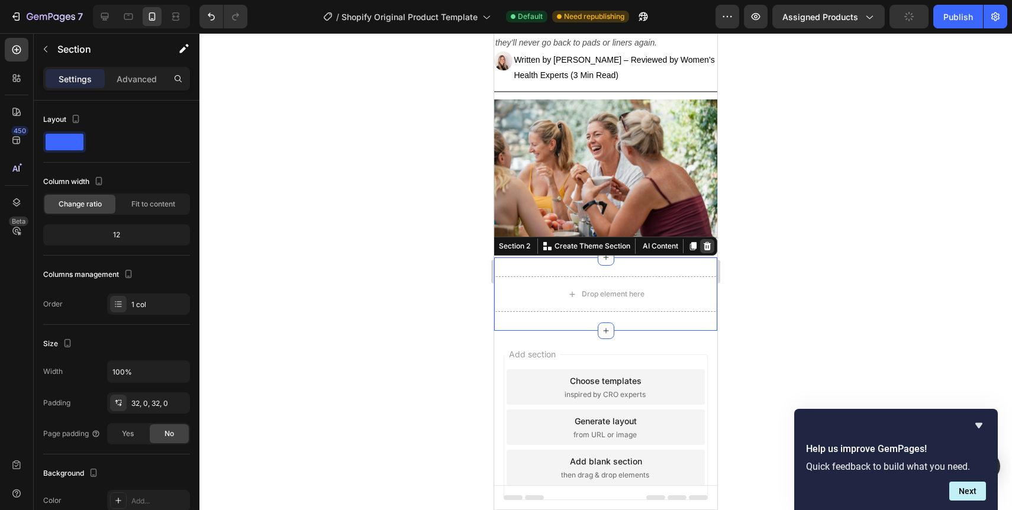
click at [707, 248] on icon at bounding box center [707, 246] width 8 height 8
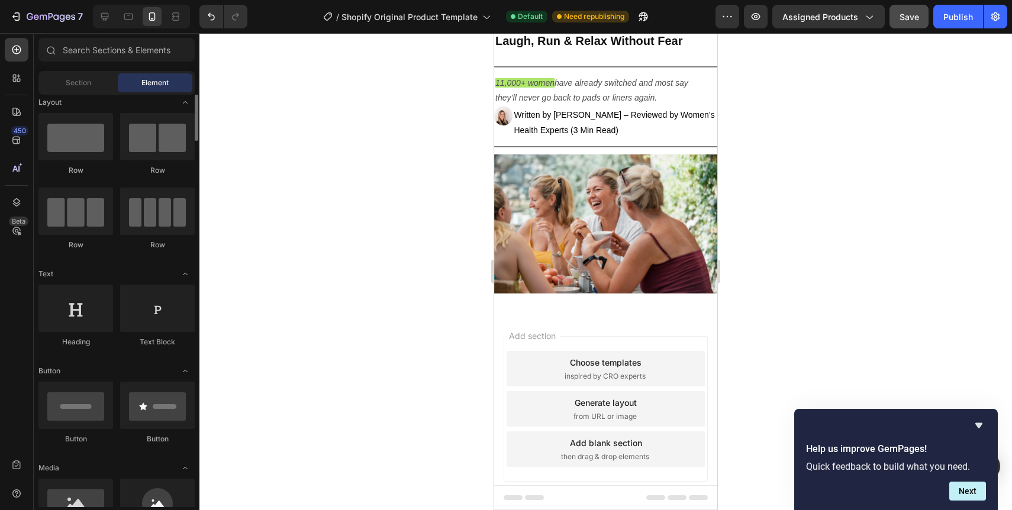
scroll to position [9, 0]
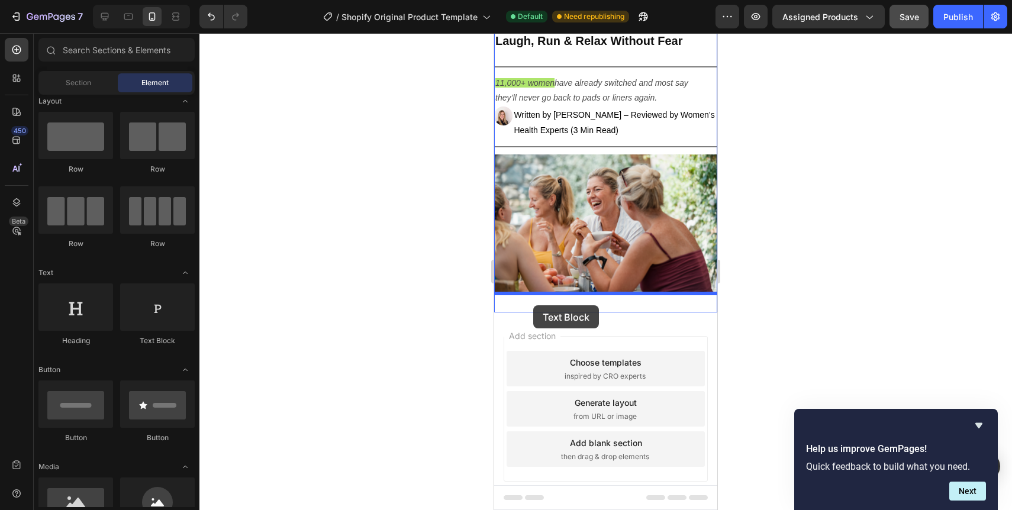
drag, startPoint x: 634, startPoint y: 344, endPoint x: 533, endPoint y: 305, distance: 108.5
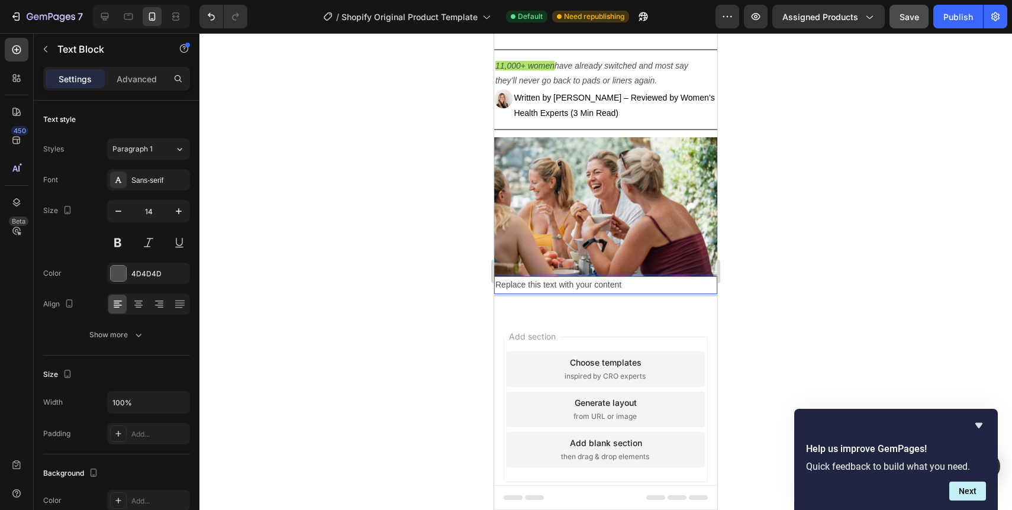
click at [548, 285] on div "Replace this text with your content" at bounding box center [605, 284] width 223 height 17
click at [548, 285] on p "Replace this text with your content" at bounding box center [605, 284] width 221 height 15
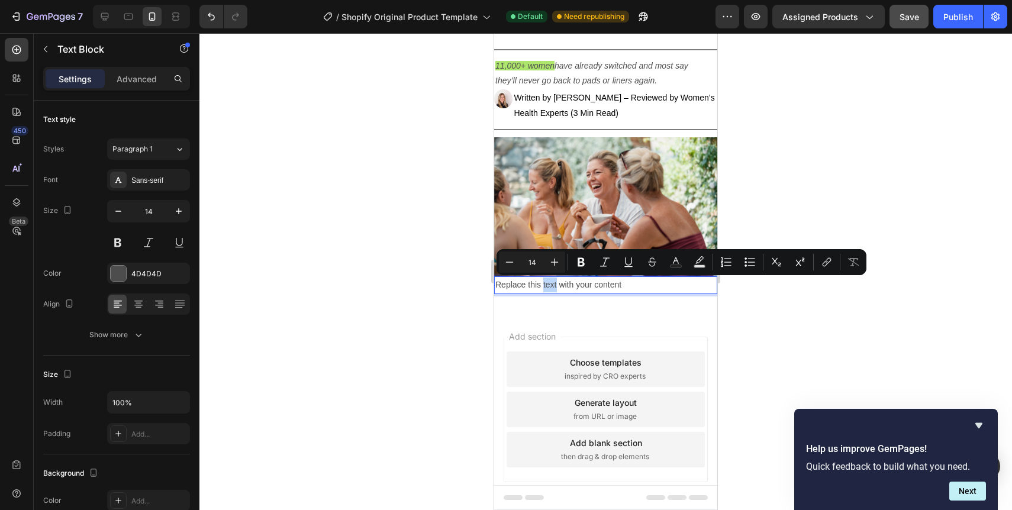
click at [548, 285] on p "Replace this text with your content" at bounding box center [605, 284] width 221 height 15
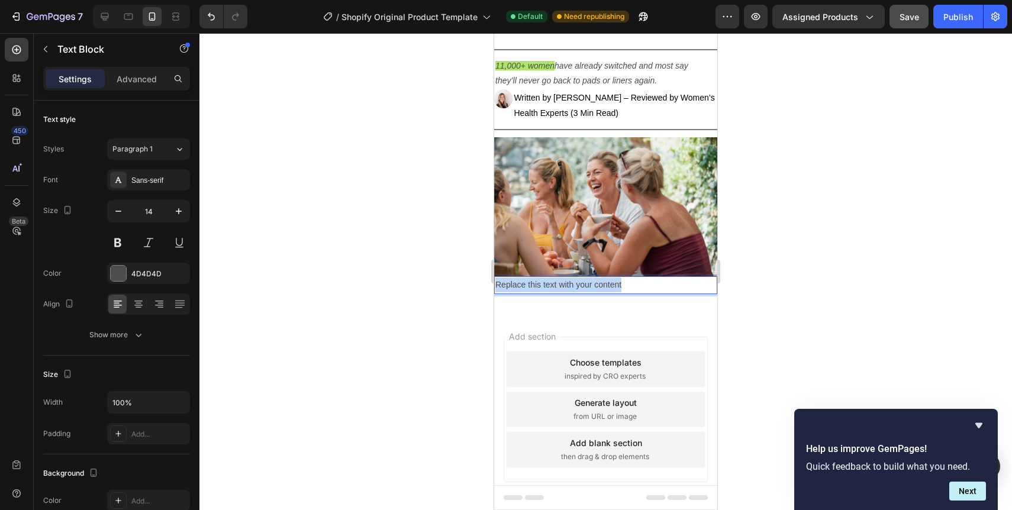
click at [548, 285] on p "Replace this text with your content" at bounding box center [605, 284] width 221 height 15
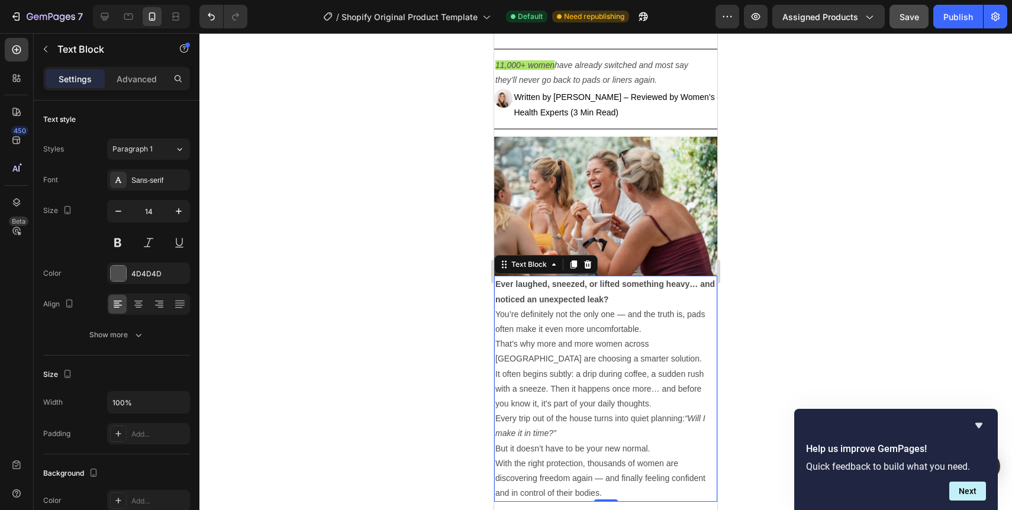
click at [479, 311] on div at bounding box center [605, 271] width 812 height 477
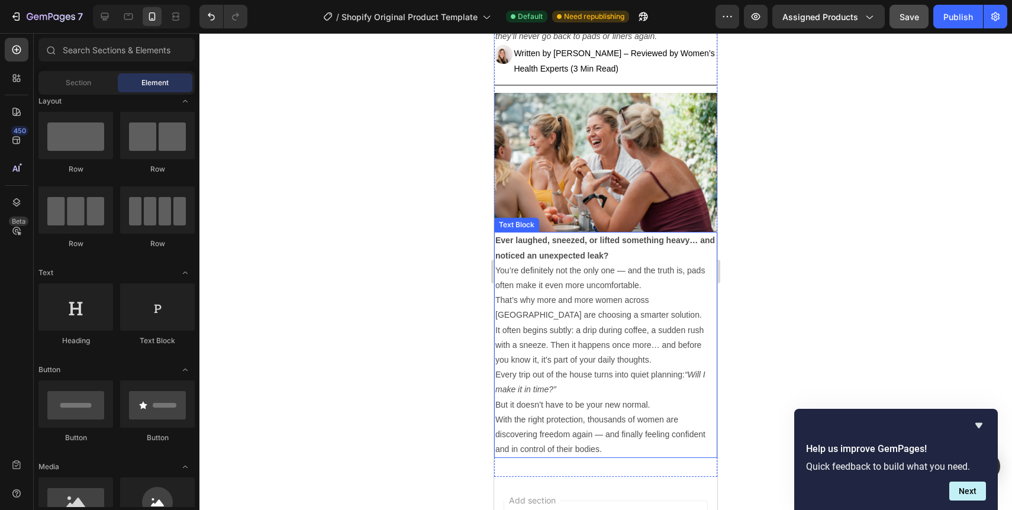
scroll to position [124, 0]
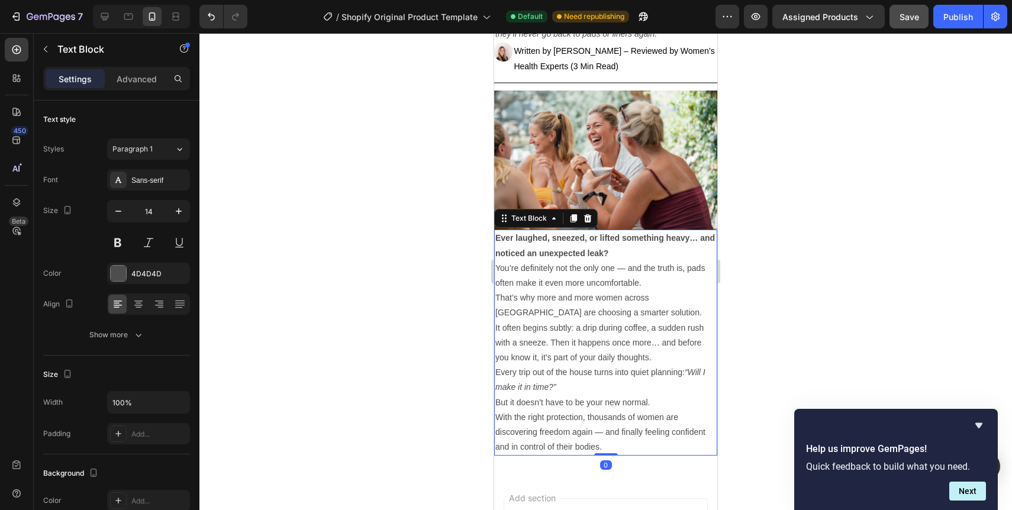
click at [597, 272] on p "You’re definitely not the only one — and the truth is, pads often make it even …" at bounding box center [605, 276] width 221 height 30
click at [625, 270] on p "You’re definitely not the only one — and the truth is, pads often make it even …" at bounding box center [605, 276] width 221 height 30
click at [644, 286] on p "You’re definitely not the only one, and the truth is, pads often make it even m…" at bounding box center [605, 276] width 221 height 30
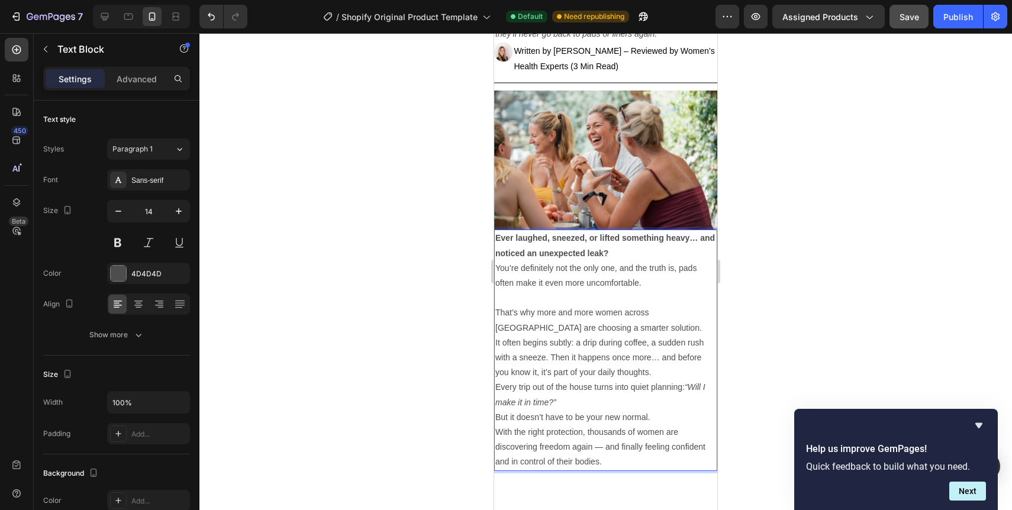
click at [648, 328] on p "That’s why more and more women across [GEOGRAPHIC_DATA] are choosing a smarter …" at bounding box center [605, 320] width 221 height 30
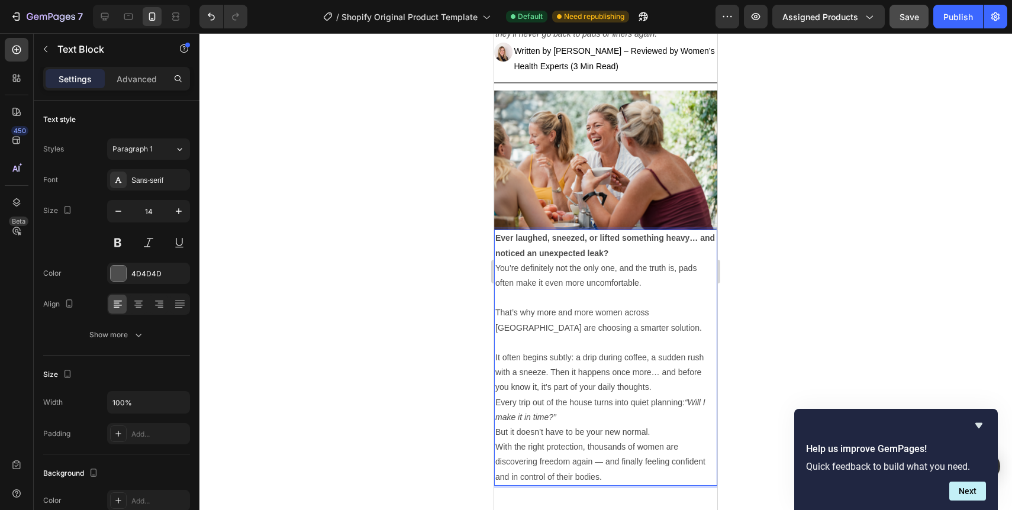
click at [651, 389] on p "It often begins subtly: a drip during coffee, a sudden rush with a sneeze. Then…" at bounding box center [605, 372] width 221 height 45
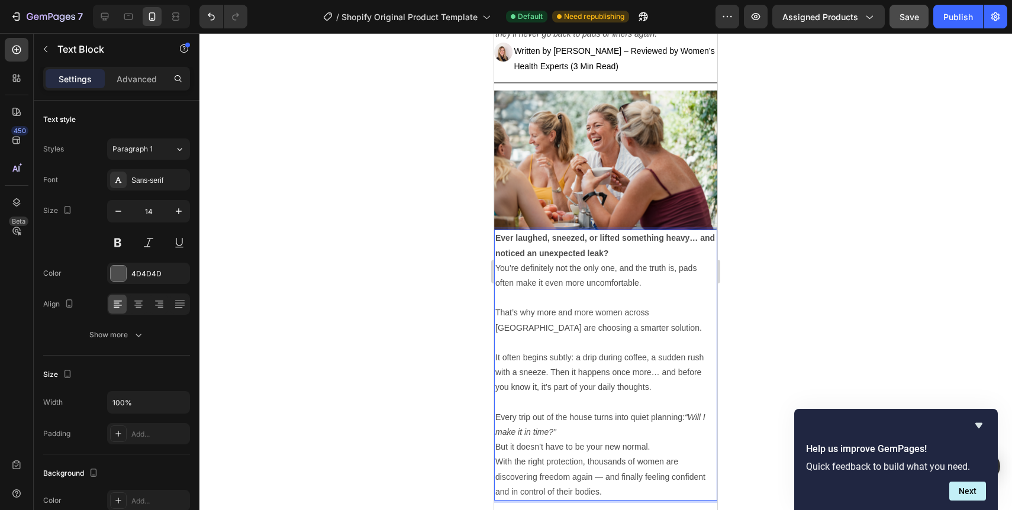
click at [728, 342] on div at bounding box center [605, 271] width 812 height 477
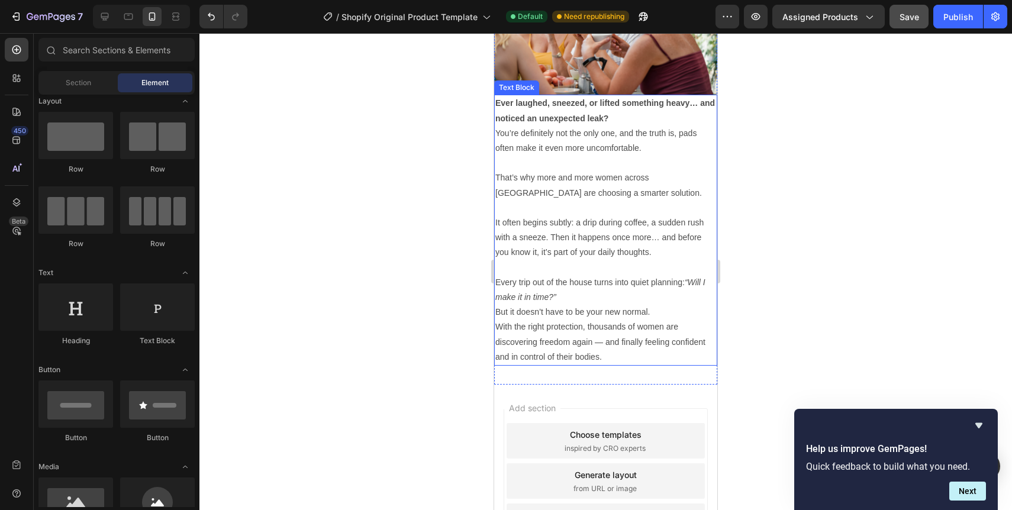
scroll to position [262, 0]
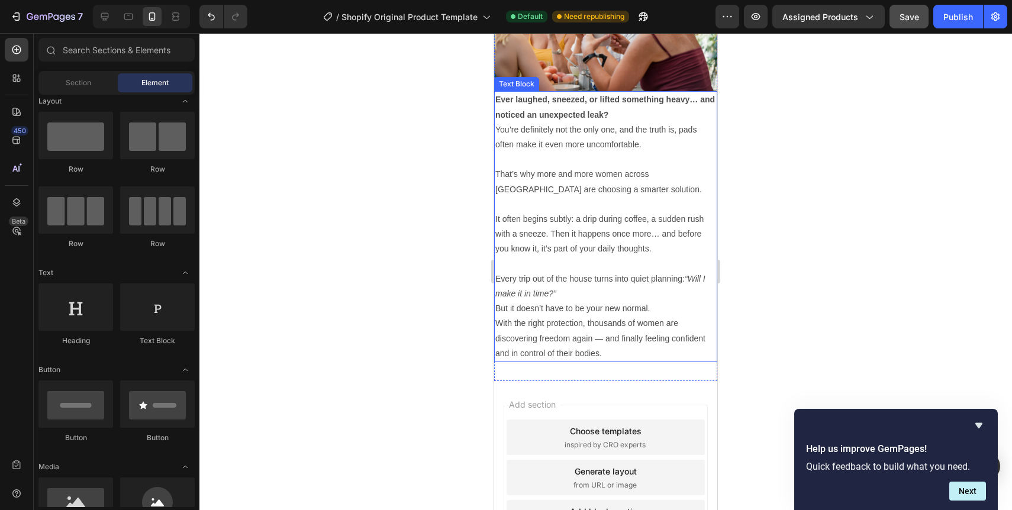
click at [569, 298] on p "Every trip out of the house turns into quiet planning: “Will I make it in time?”" at bounding box center [605, 287] width 221 height 30
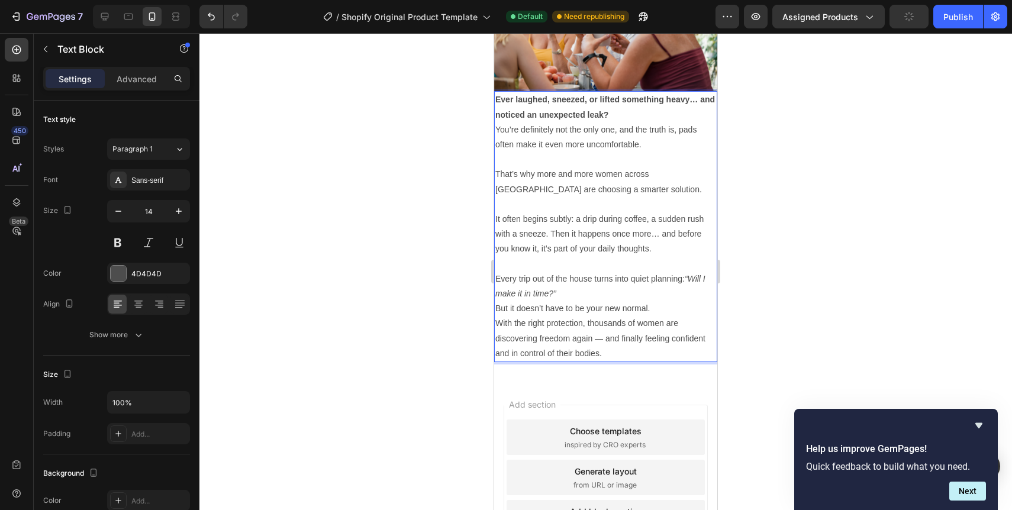
click at [564, 309] on p "But it doesn’t have to be your new normal." at bounding box center [605, 308] width 221 height 15
click at [564, 306] on p "But it doesn’t have to be your new normal." at bounding box center [605, 308] width 221 height 15
click at [561, 293] on p "Every trip out of the house turns into quiet planning: “Will I make it in time?”" at bounding box center [605, 287] width 221 height 30
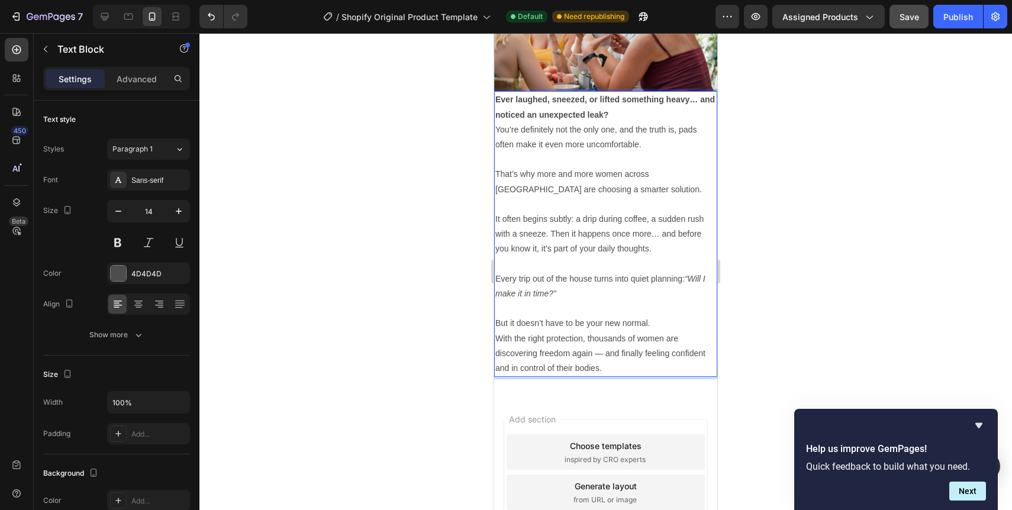
click at [601, 351] on p "With the right protection, thousands of women are discovering freedom again — a…" at bounding box center [605, 353] width 221 height 45
click at [653, 319] on p "But it doesn’t have to be your new normal." at bounding box center [605, 323] width 221 height 15
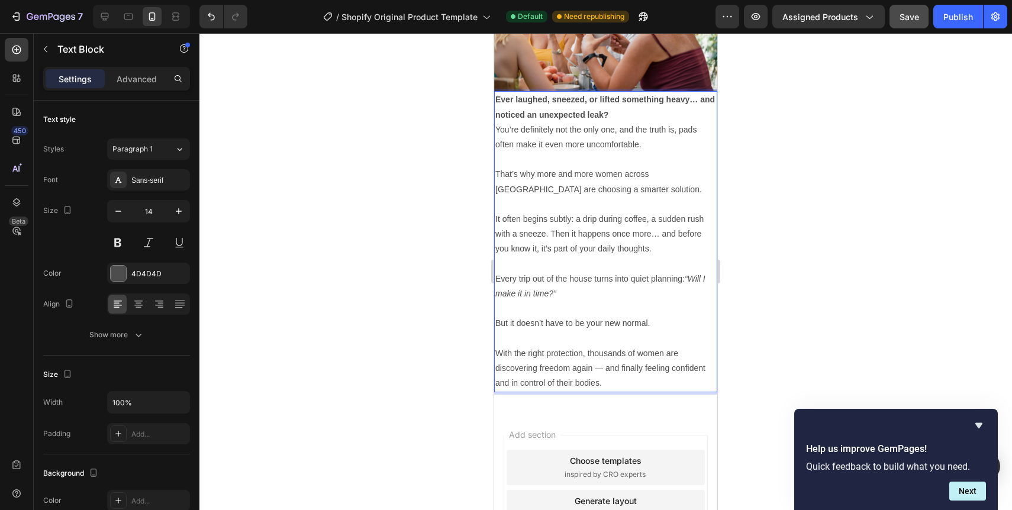
click at [602, 367] on p "With the right protection, thousands of women are discovering freedom again — a…" at bounding box center [605, 368] width 221 height 45
click at [611, 115] on p "Ever laughed, sneezed, or lifted something heavy… and noticed an unexpected lea…" at bounding box center [605, 107] width 221 height 30
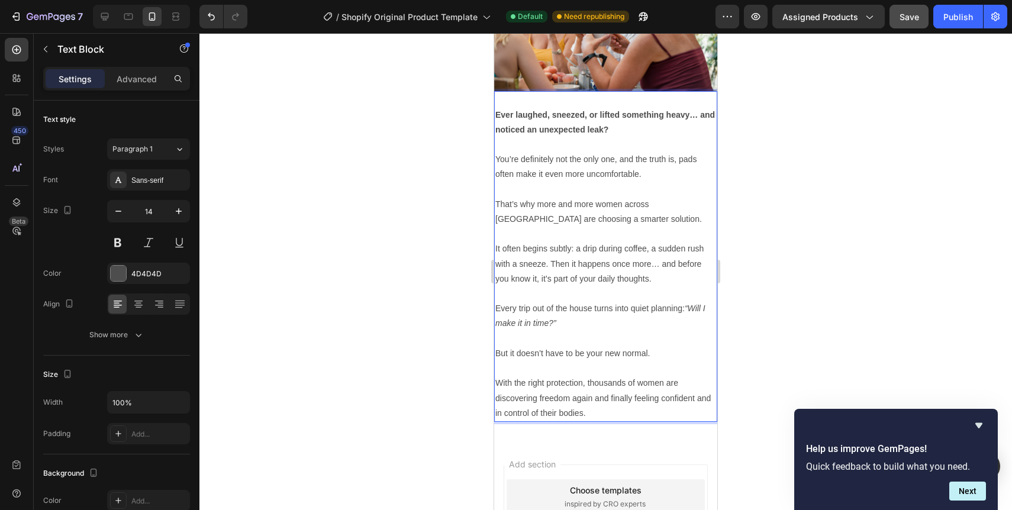
click at [816, 139] on div at bounding box center [605, 271] width 812 height 477
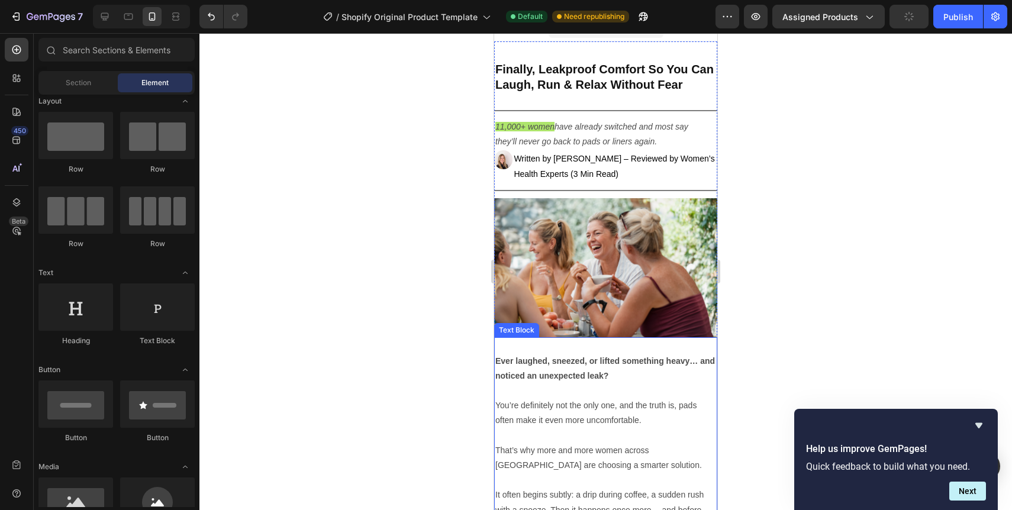
scroll to position [17, 0]
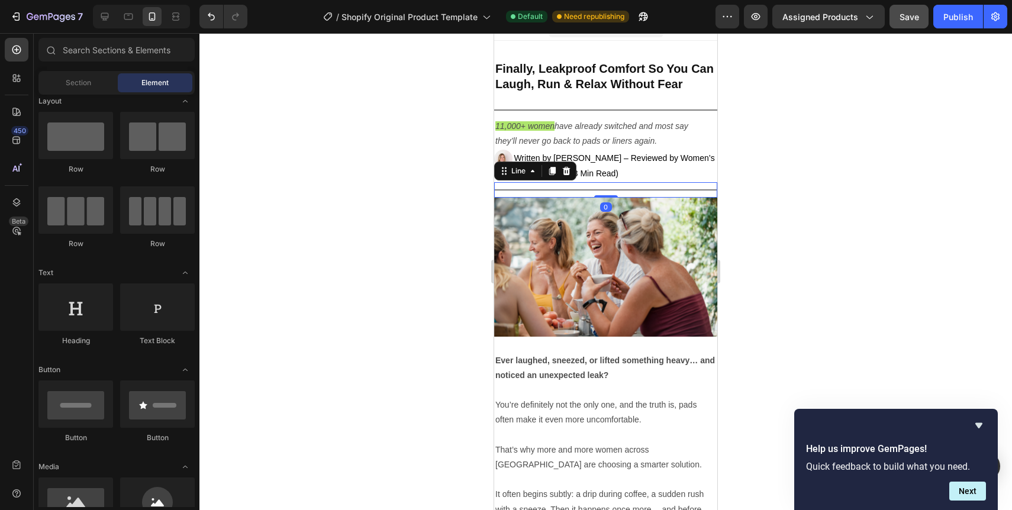
click at [655, 192] on div "Title Line 0" at bounding box center [605, 189] width 223 height 15
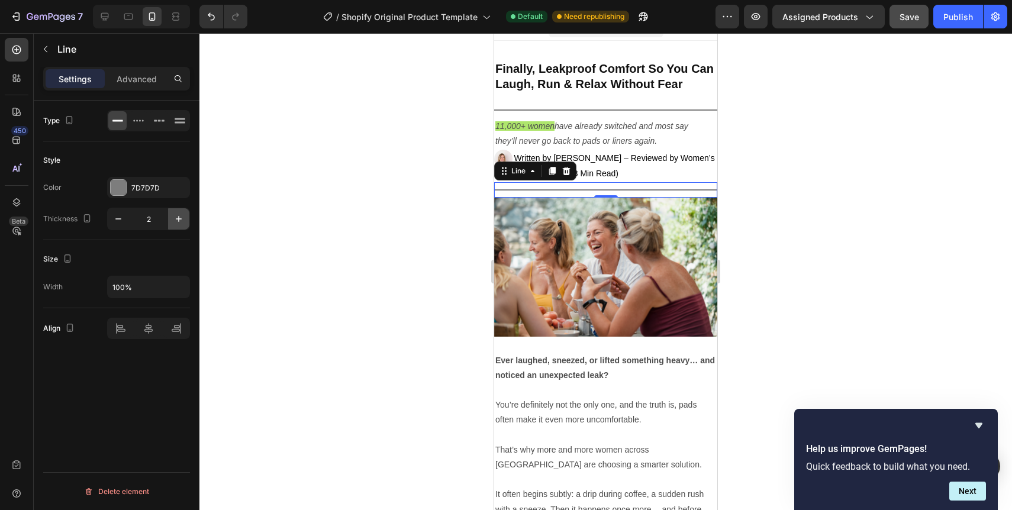
click at [179, 218] on icon "button" at bounding box center [179, 219] width 6 height 6
click at [113, 221] on icon "button" at bounding box center [118, 219] width 12 height 12
click at [114, 221] on icon "button" at bounding box center [118, 219] width 12 height 12
type input "1"
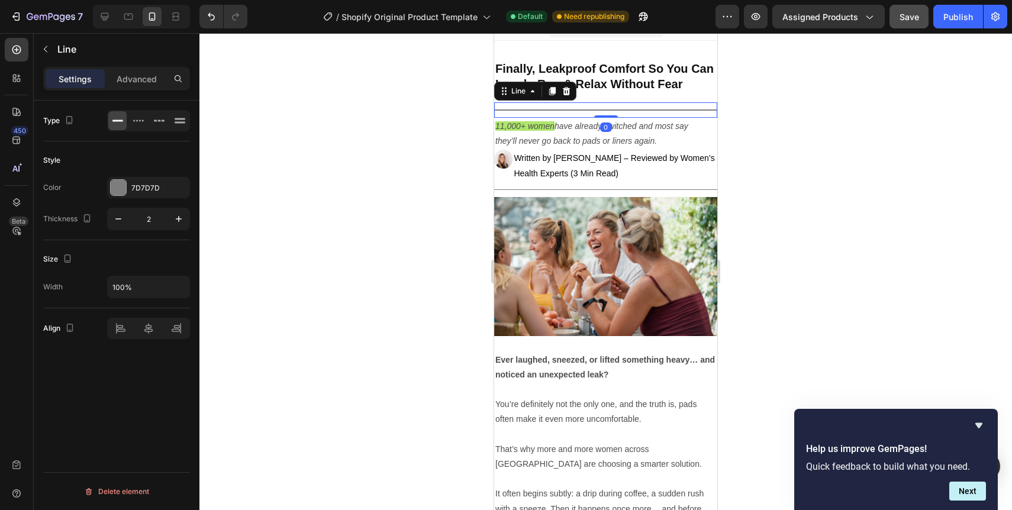
click at [570, 108] on div "Title Line 0" at bounding box center [605, 109] width 223 height 15
click at [114, 220] on icon "button" at bounding box center [118, 219] width 12 height 12
type input "1"
click at [425, 217] on div at bounding box center [605, 271] width 812 height 477
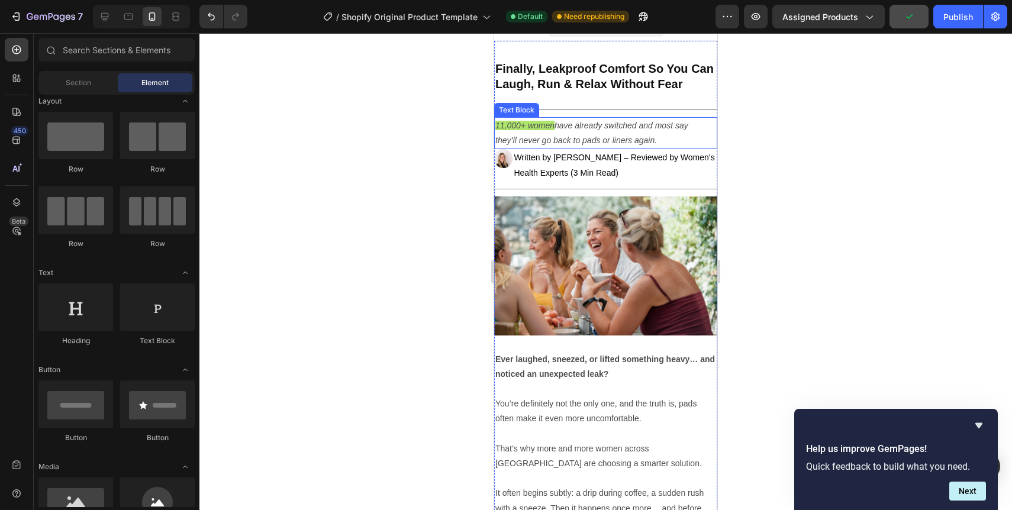
click at [548, 133] on p "11,000+ women have already switched and most say they’ll never go back to pads …" at bounding box center [594, 133] width 198 height 30
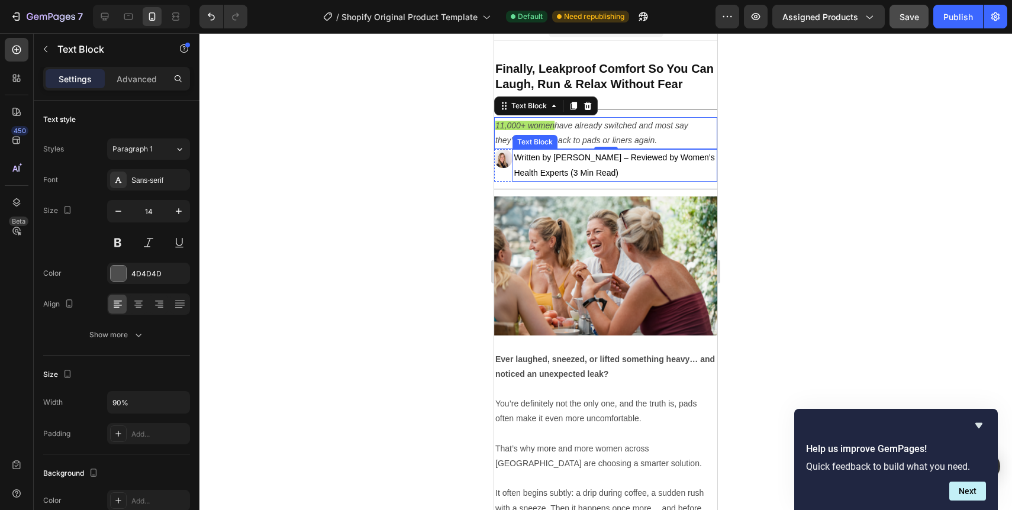
click at [745, 173] on div at bounding box center [605, 271] width 812 height 477
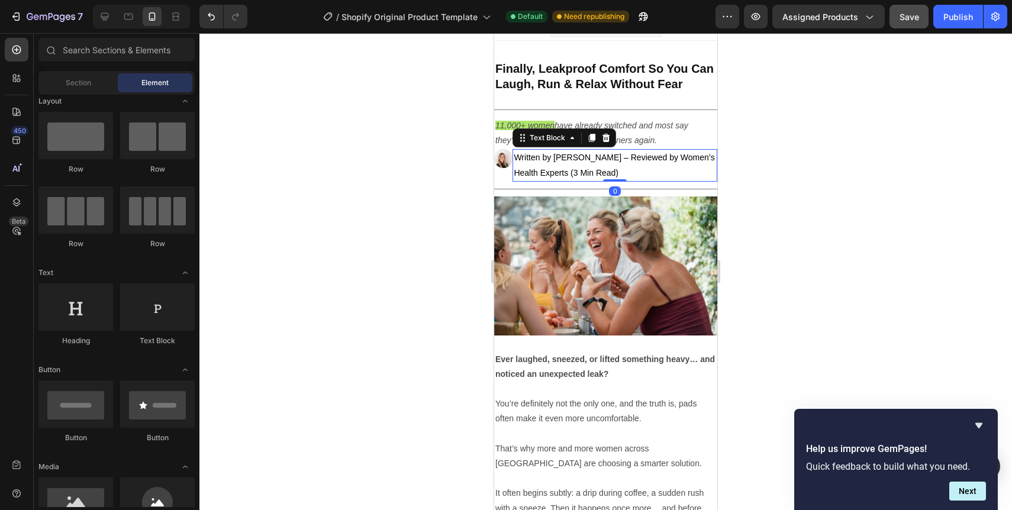
click at [548, 172] on span "Written by [PERSON_NAME] – Reviewed by Women’s Health Experts (3 Min Read)" at bounding box center [614, 165] width 201 height 24
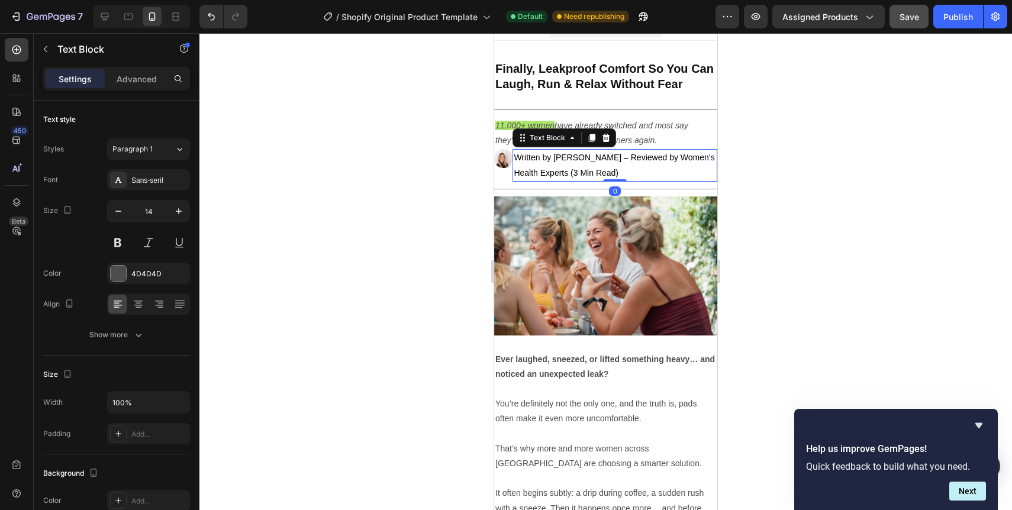
click at [548, 172] on span "Written by [PERSON_NAME] – Reviewed by Women’s Health Experts (3 Min Read)" at bounding box center [614, 165] width 201 height 24
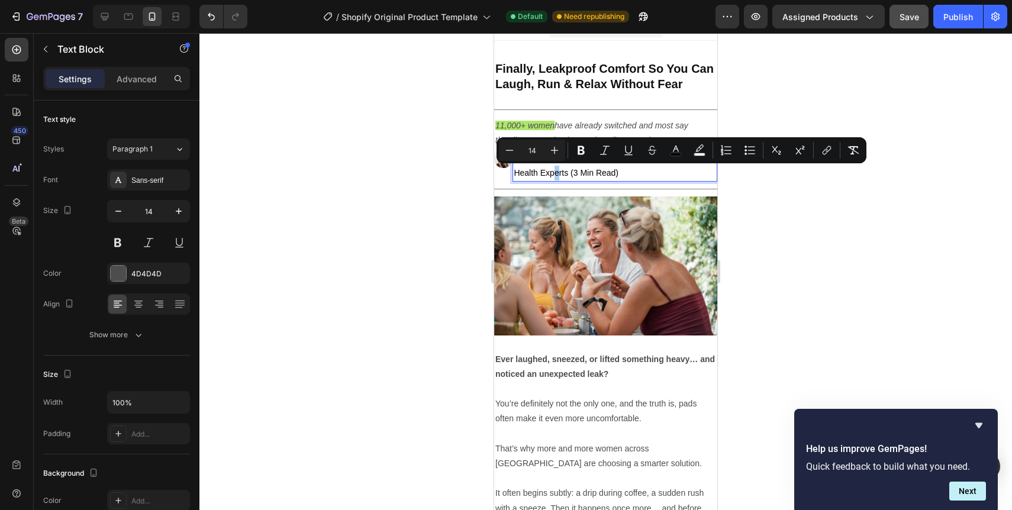
click at [780, 261] on div at bounding box center [605, 271] width 812 height 477
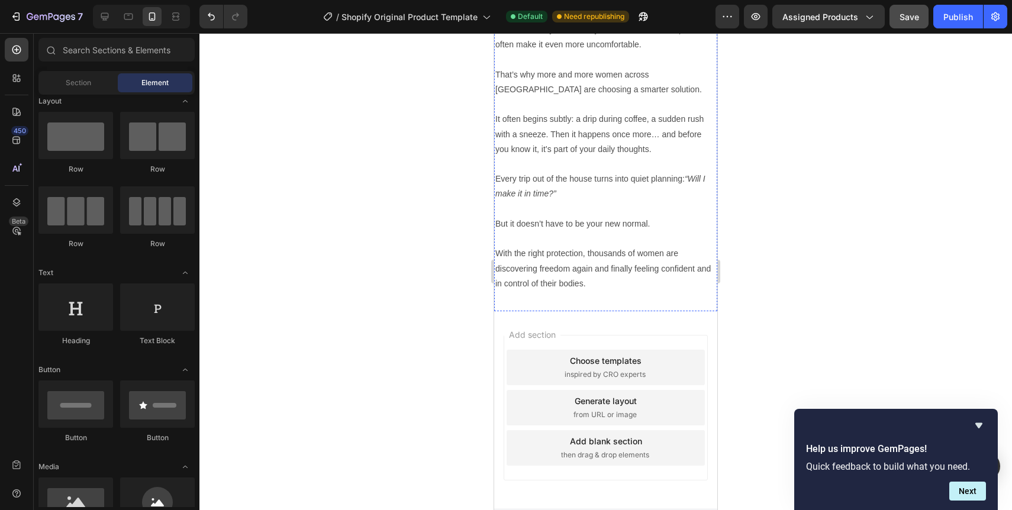
scroll to position [413, 0]
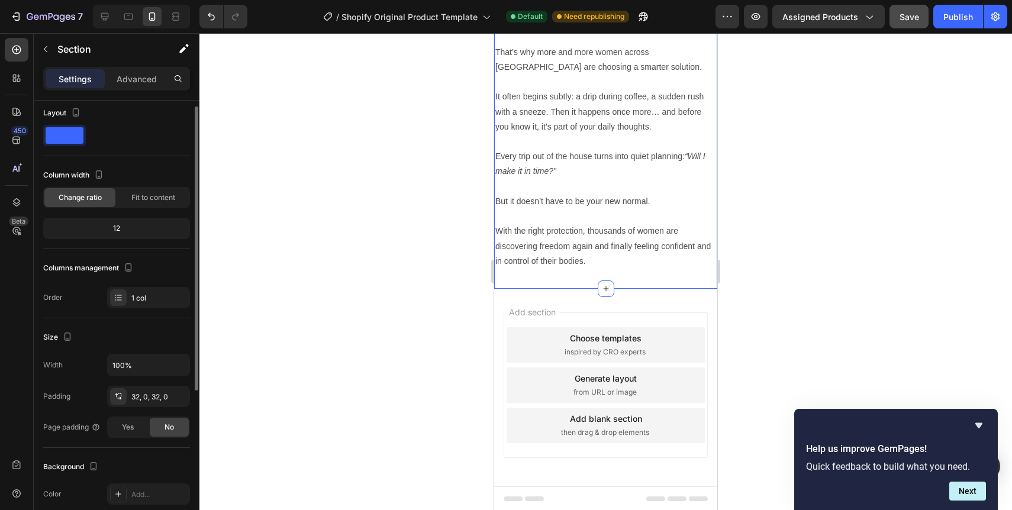
scroll to position [8, 0]
click at [135, 198] on span "Fit to content" at bounding box center [153, 196] width 44 height 11
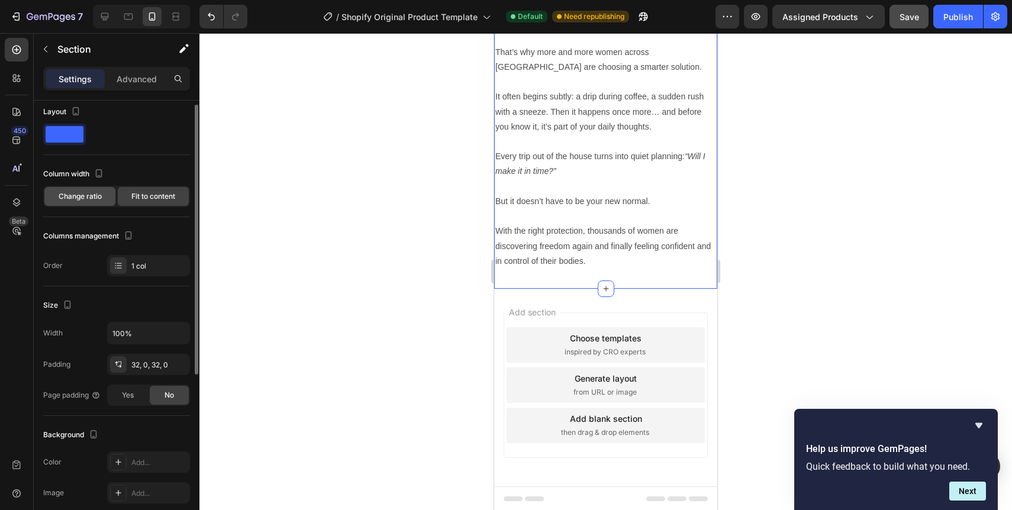
click at [94, 197] on span "Change ratio" at bounding box center [80, 196] width 43 height 11
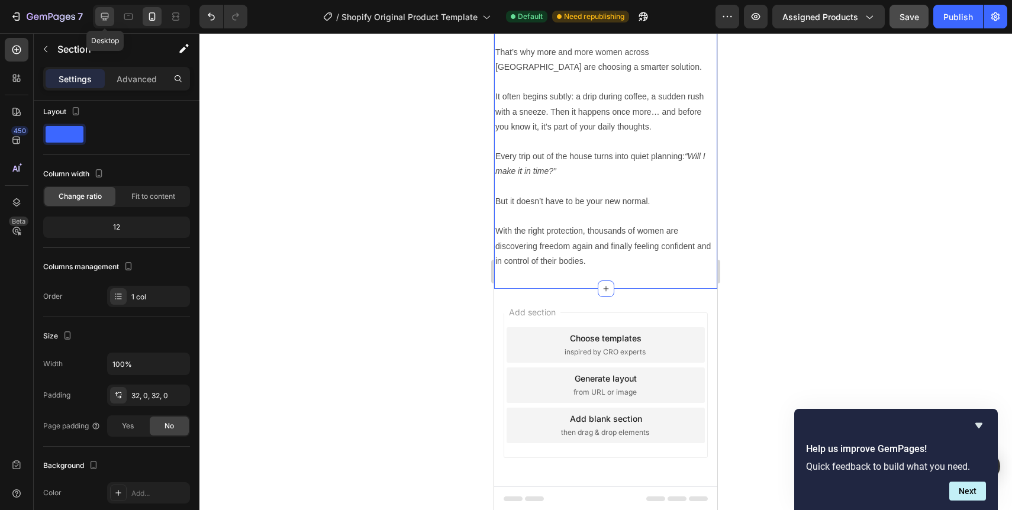
click at [105, 16] on icon at bounding box center [105, 17] width 12 height 12
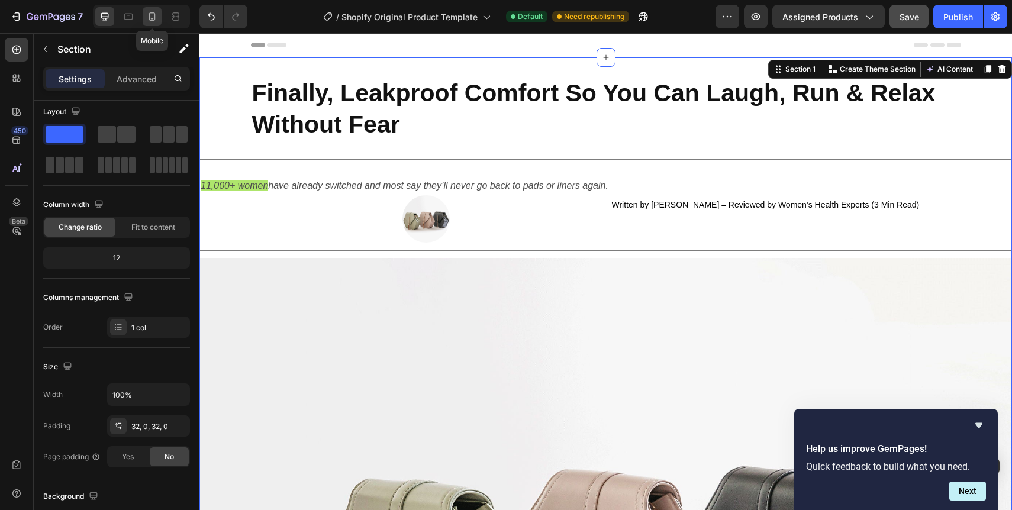
click at [152, 15] on icon at bounding box center [152, 17] width 12 height 12
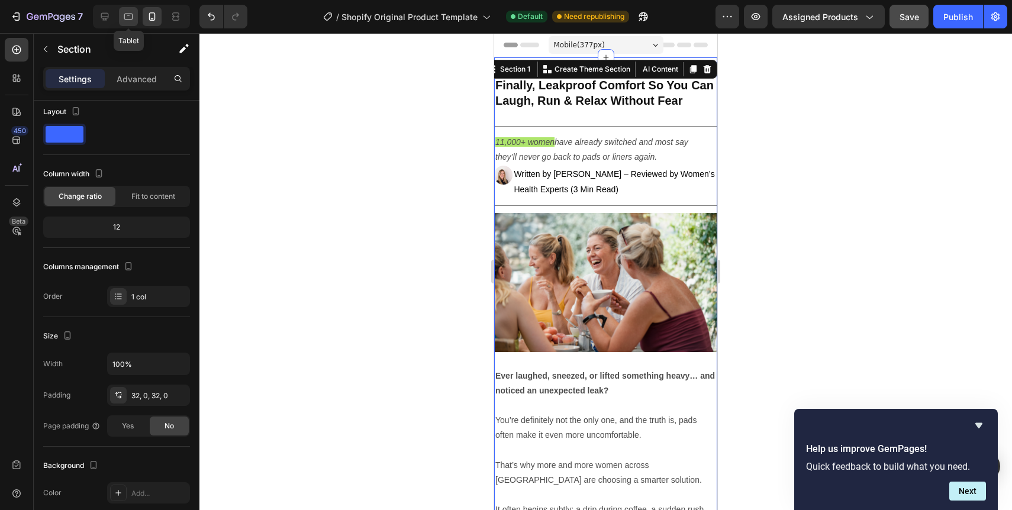
click at [132, 17] on icon at bounding box center [128, 17] width 12 height 12
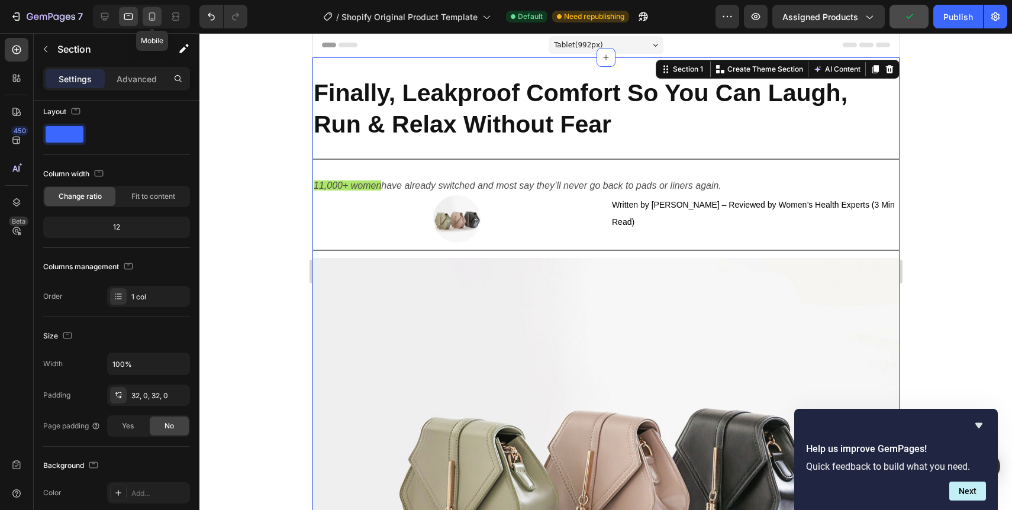
click at [151, 18] on icon at bounding box center [152, 17] width 12 height 12
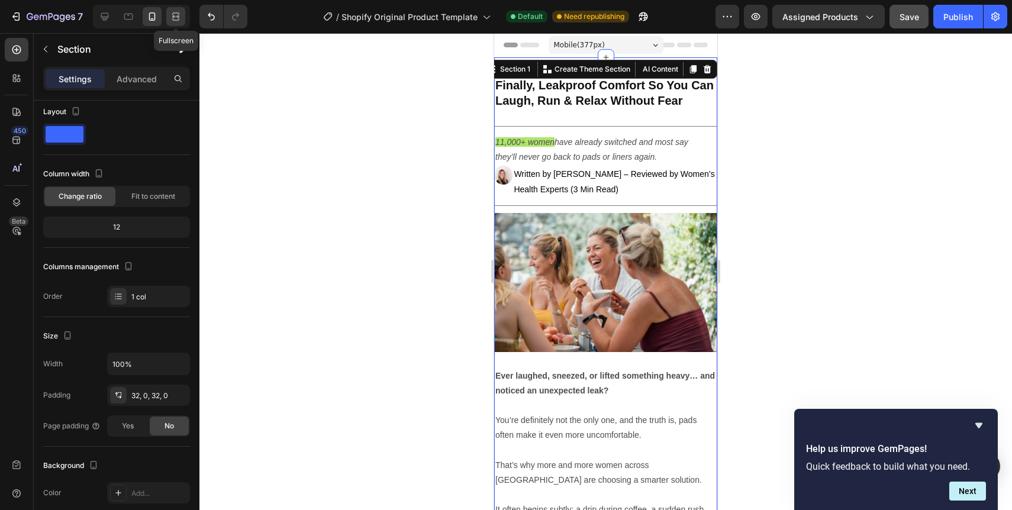
click at [171, 17] on icon at bounding box center [176, 17] width 12 height 12
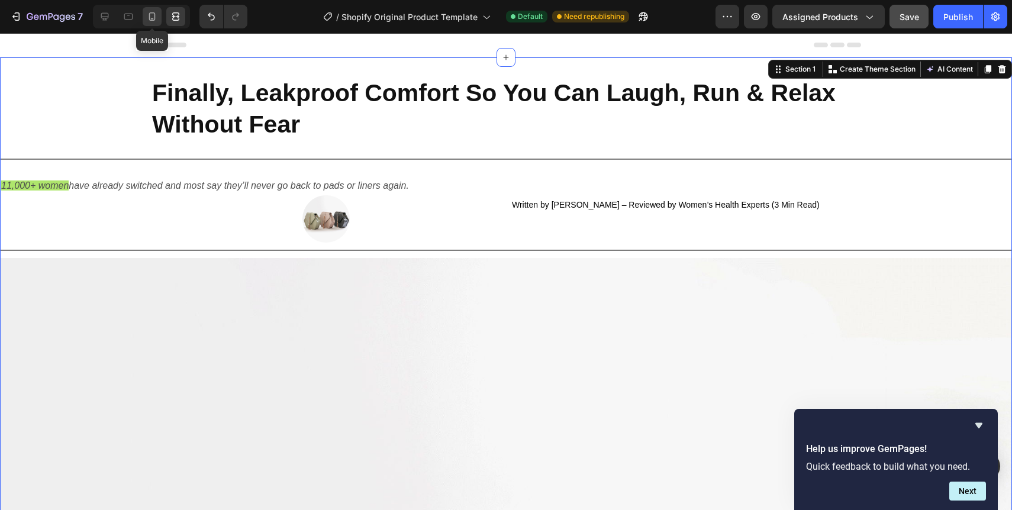
click at [149, 17] on icon at bounding box center [152, 16] width 7 height 8
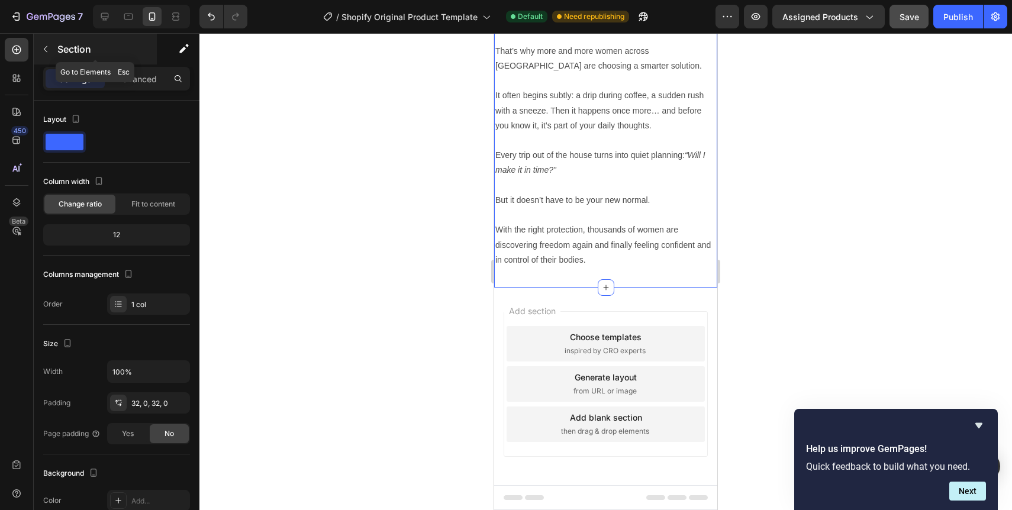
click at [49, 54] on button "button" at bounding box center [45, 49] width 19 height 19
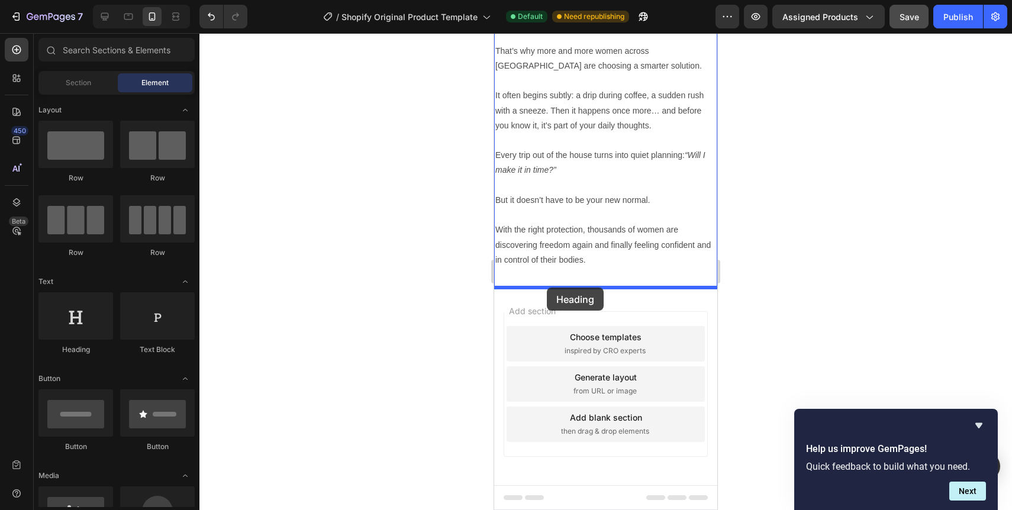
drag, startPoint x: 582, startPoint y: 356, endPoint x: 547, endPoint y: 288, distance: 76.7
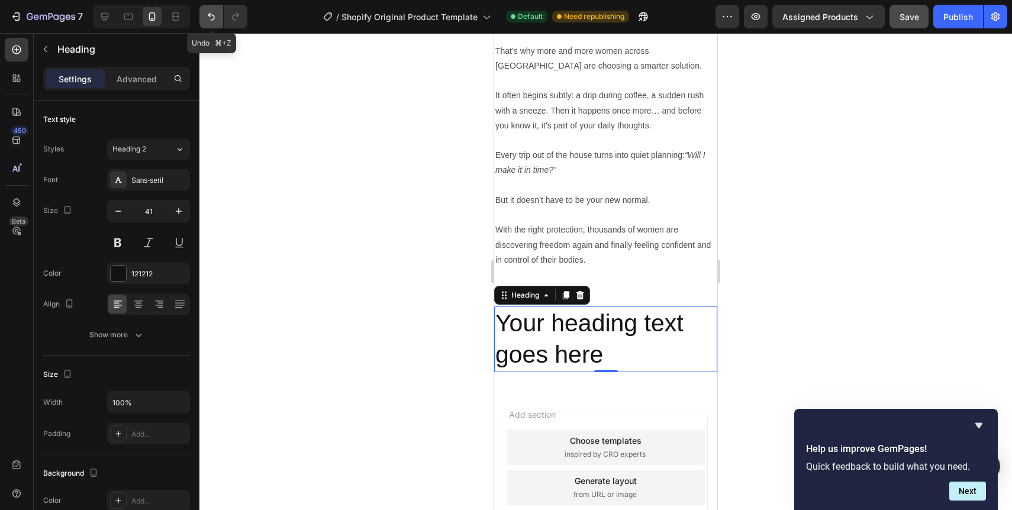
click at [215, 15] on icon "Undo/Redo" at bounding box center [211, 17] width 12 height 12
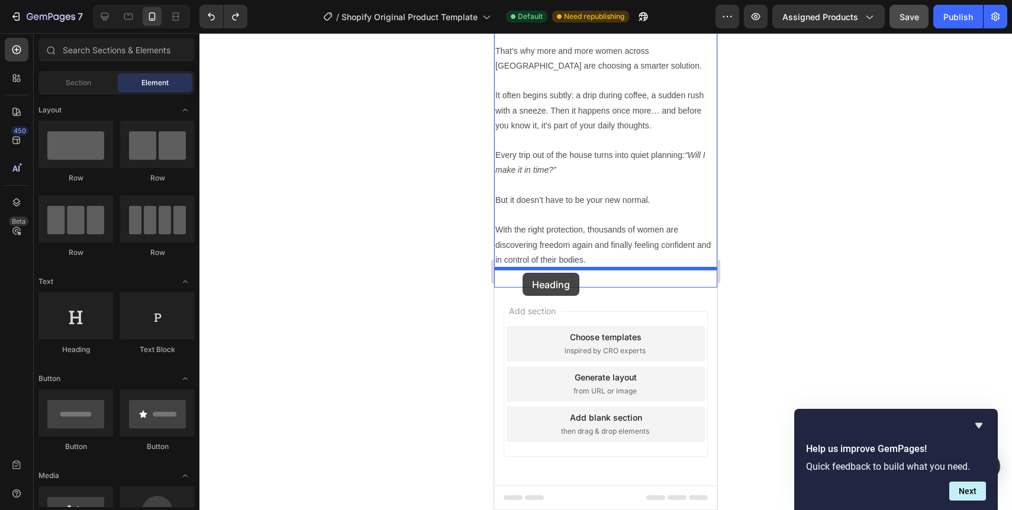
drag, startPoint x: 585, startPoint y: 362, endPoint x: 522, endPoint y: 273, distance: 109.2
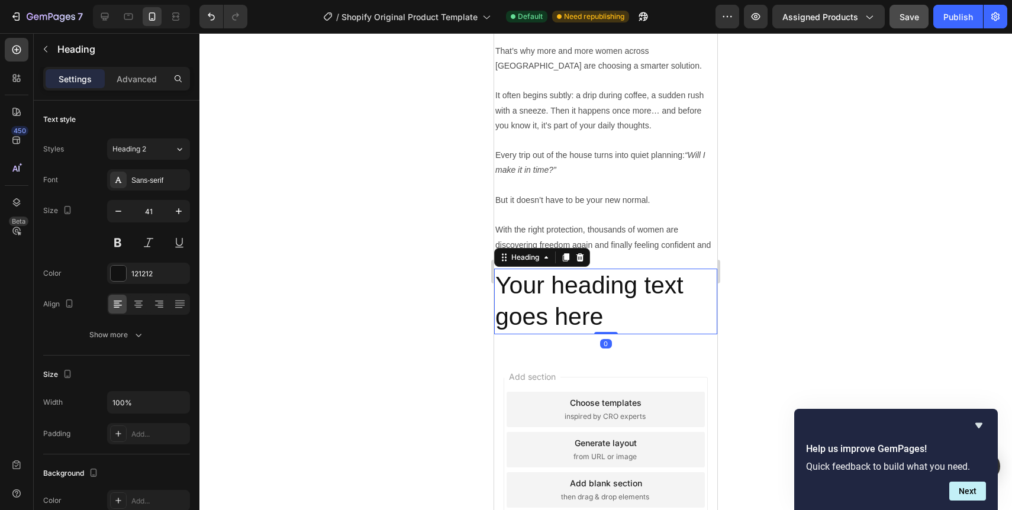
click at [829, 298] on div at bounding box center [605, 271] width 812 height 477
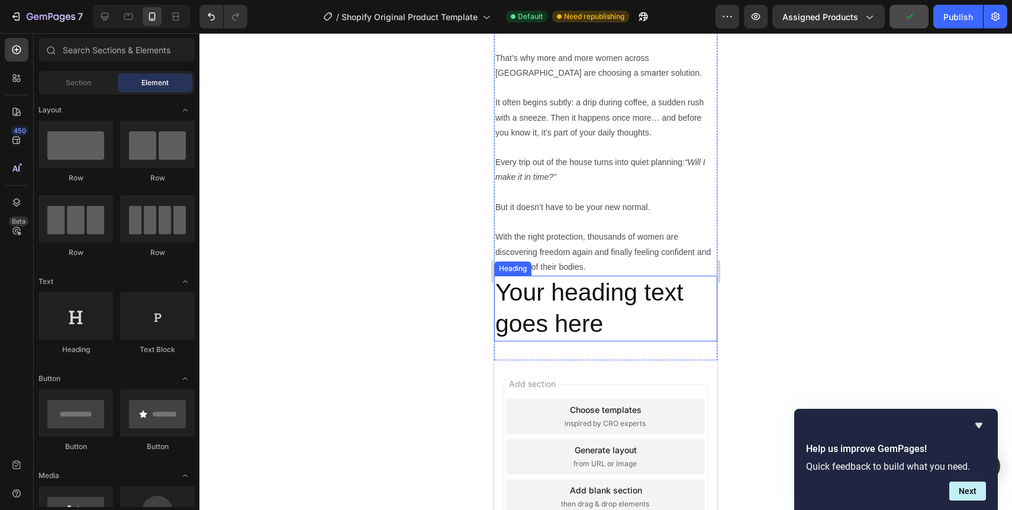
scroll to position [405, 0]
click at [598, 322] on h2 "Your heading text goes here" at bounding box center [605, 310] width 223 height 66
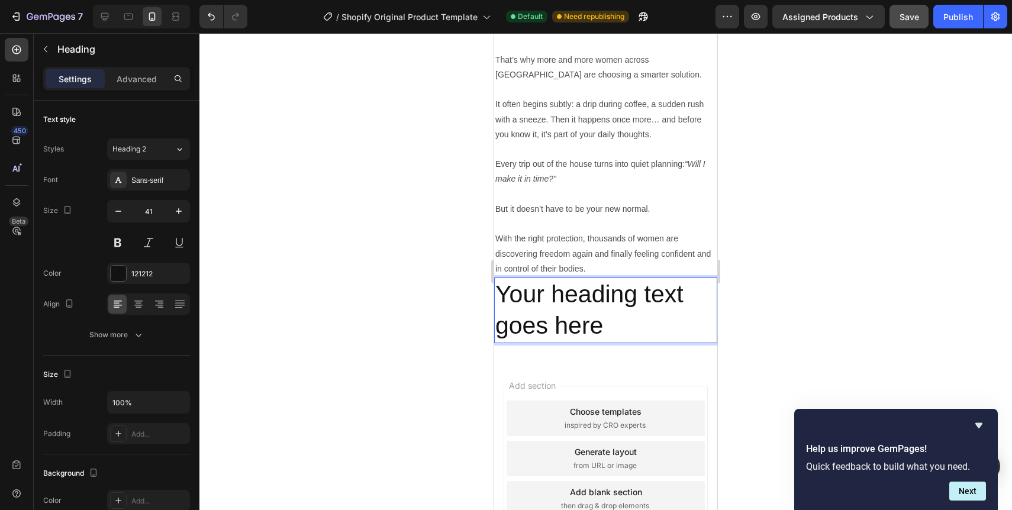
click at [598, 322] on h2 "Your heading text goes here" at bounding box center [605, 310] width 223 height 66
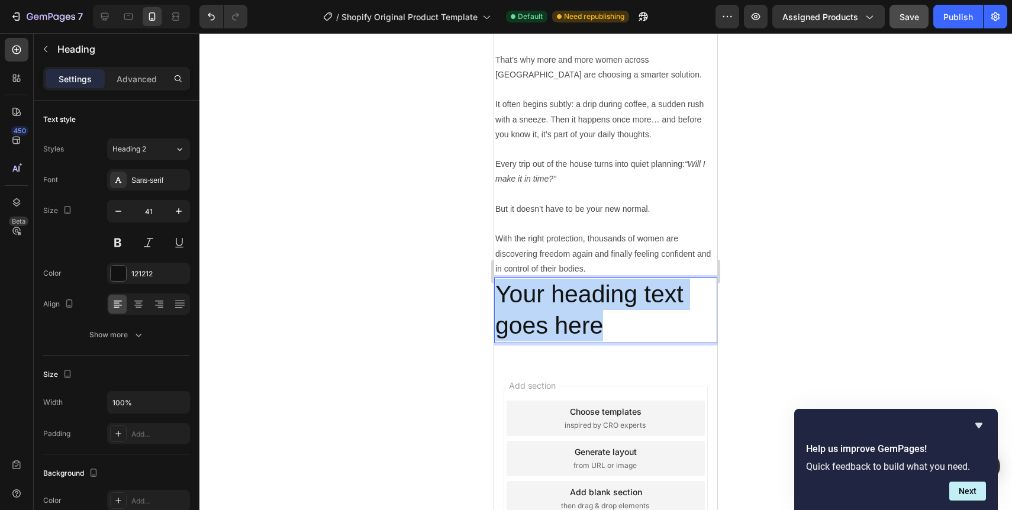
click at [598, 322] on p "Your heading text goes here" at bounding box center [605, 310] width 221 height 63
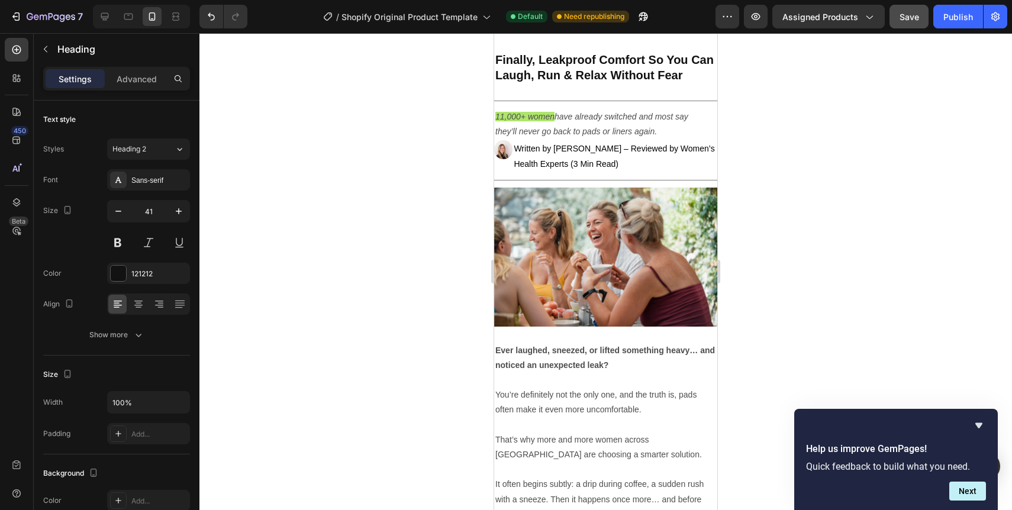
scroll to position [0, 0]
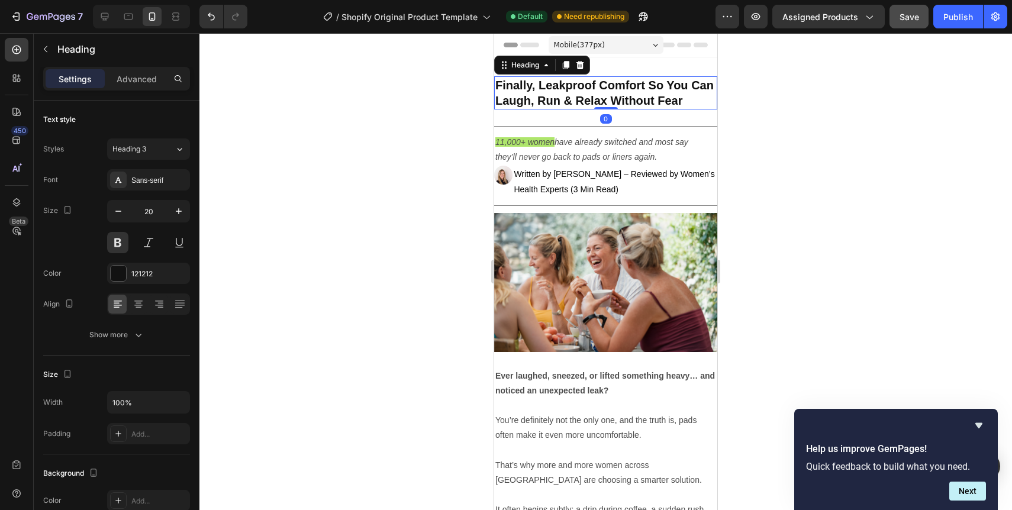
click at [601, 86] on h2 "Finally, Leakproof Comfort So You Can Laugh, Run & Relax Without Fear" at bounding box center [605, 92] width 223 height 33
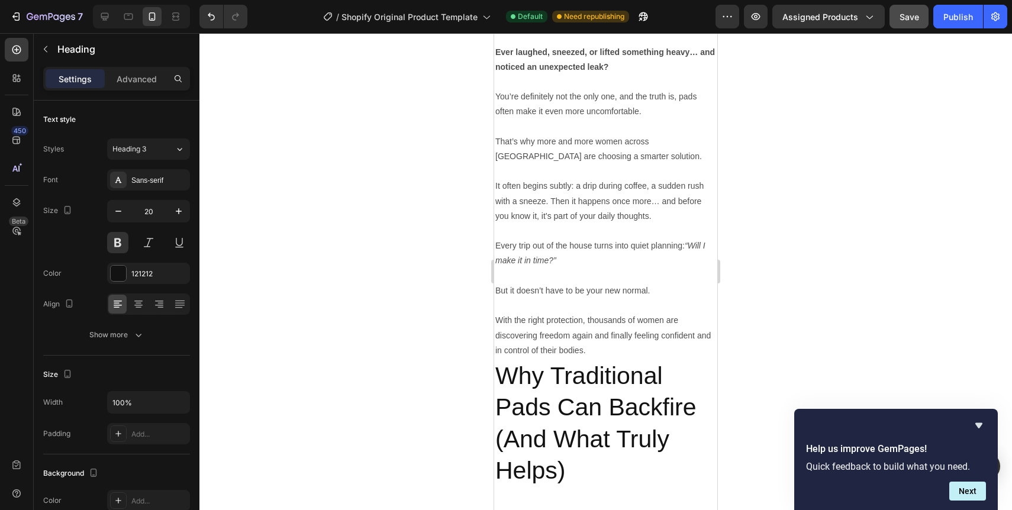
scroll to position [402, 0]
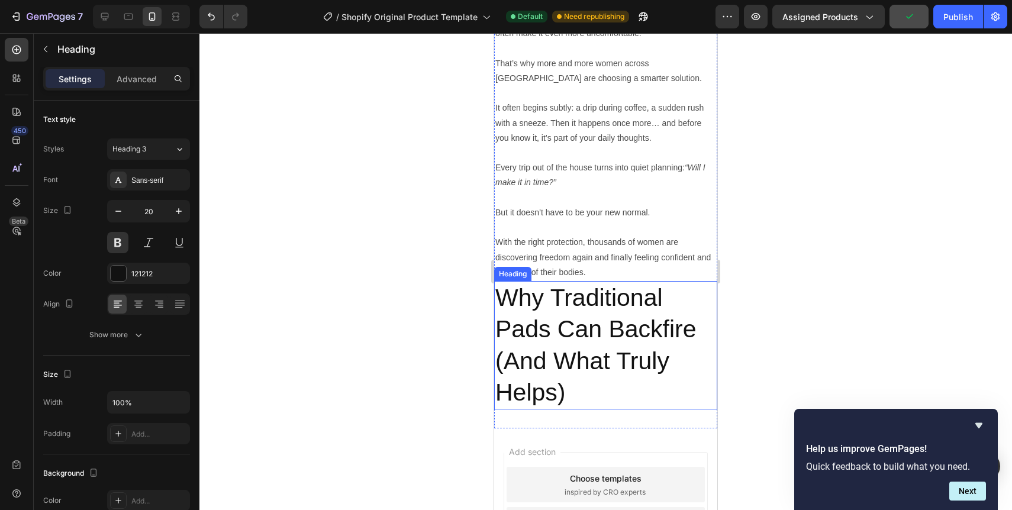
click at [563, 309] on p "Why Traditional Pads Can Backfire (And What Truly Helps)" at bounding box center [605, 345] width 221 height 126
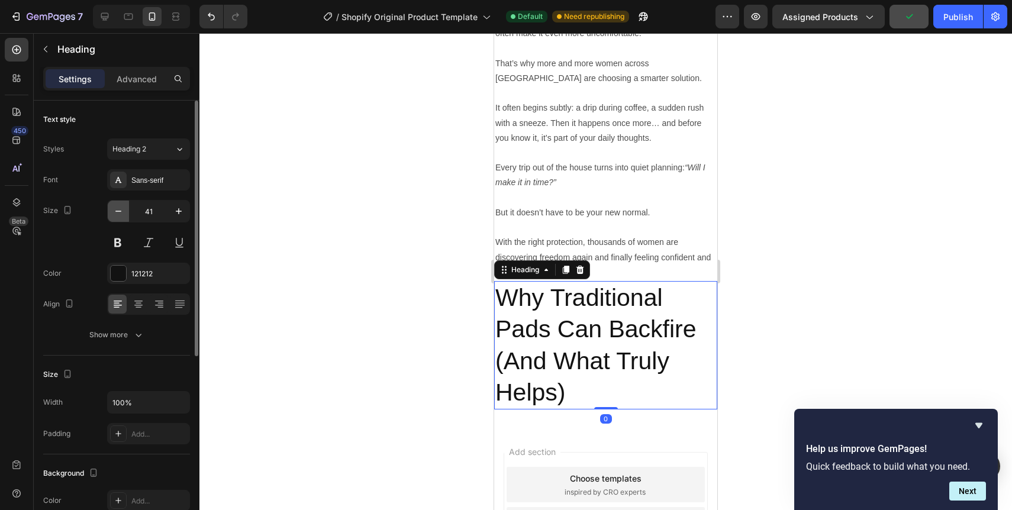
click at [120, 214] on icon "button" at bounding box center [118, 211] width 12 height 12
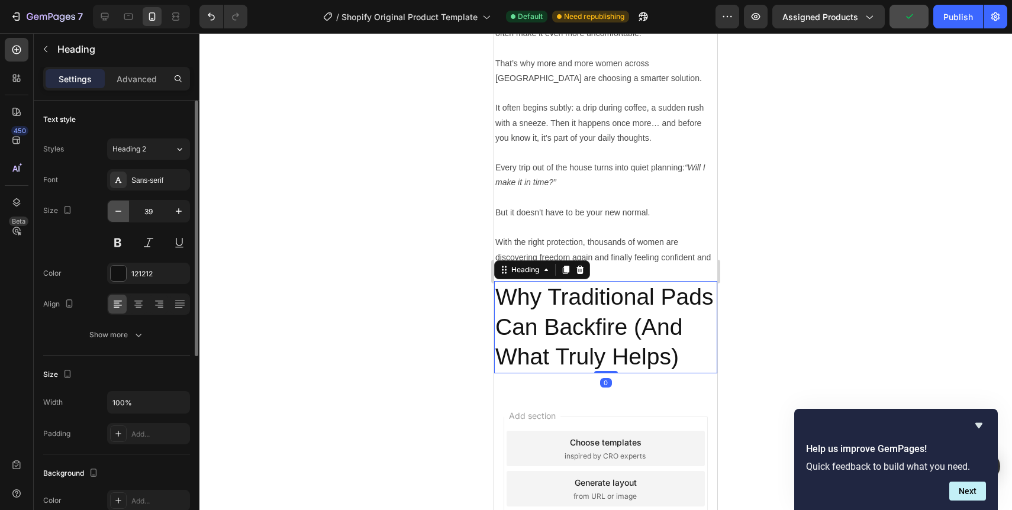
click at [120, 214] on icon "button" at bounding box center [118, 211] width 12 height 12
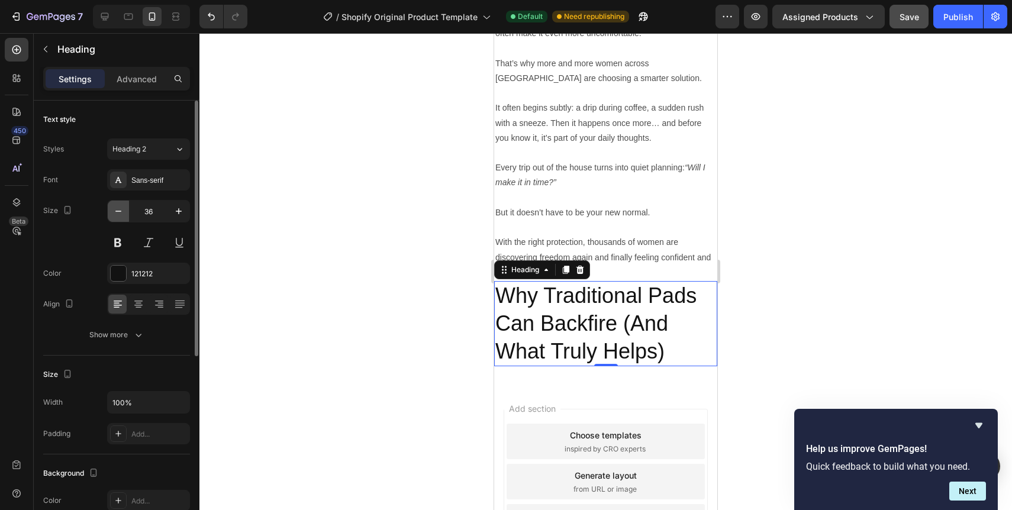
click at [120, 214] on icon "button" at bounding box center [118, 211] width 12 height 12
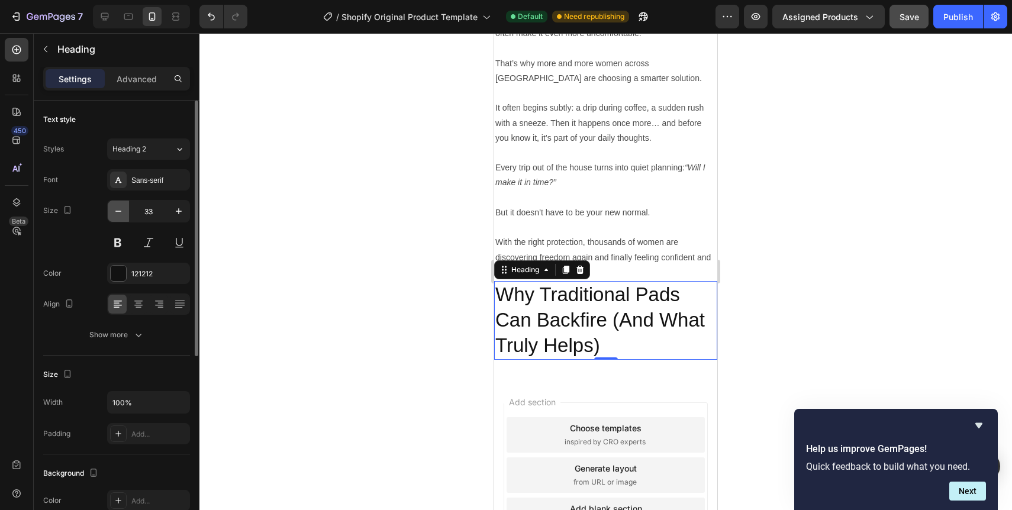
click at [120, 214] on icon "button" at bounding box center [118, 211] width 12 height 12
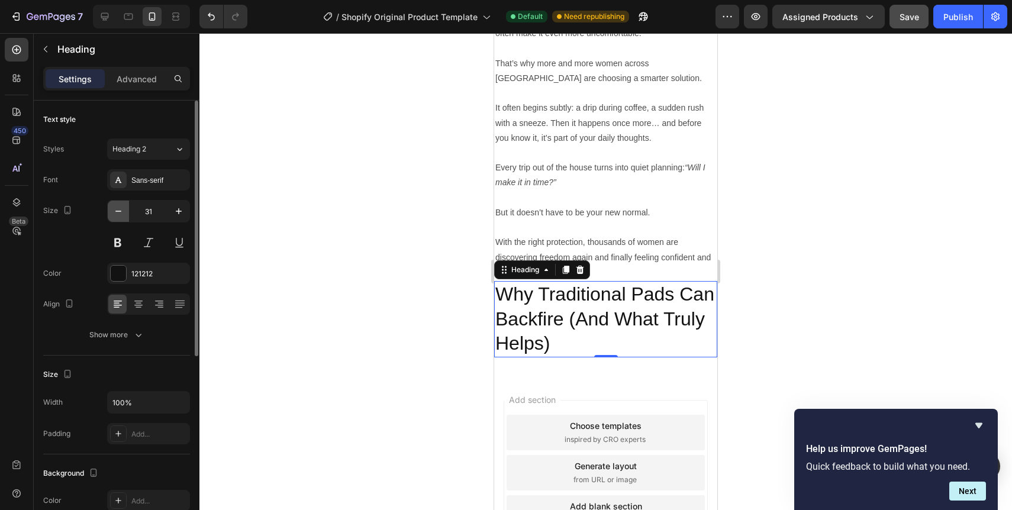
click at [120, 214] on icon "button" at bounding box center [118, 211] width 12 height 12
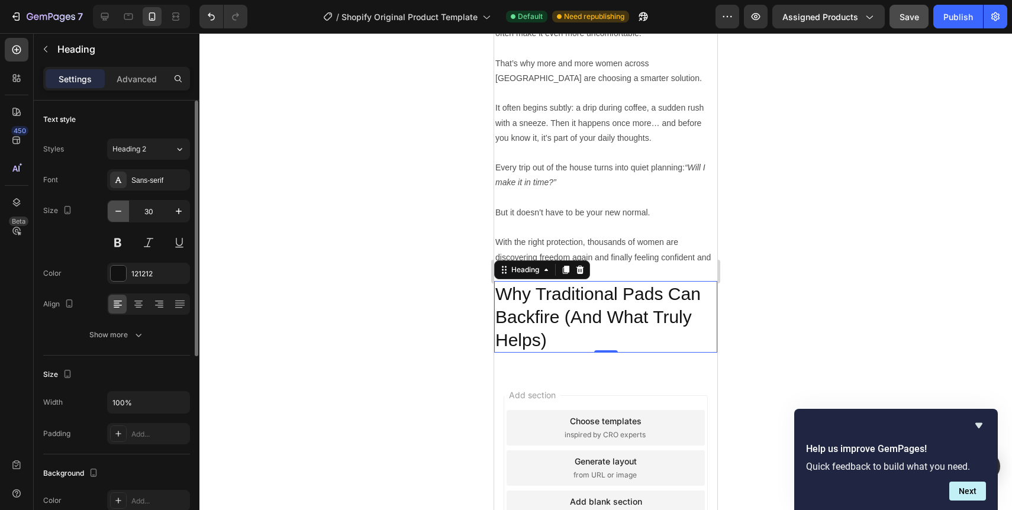
click at [120, 214] on icon "button" at bounding box center [118, 211] width 12 height 12
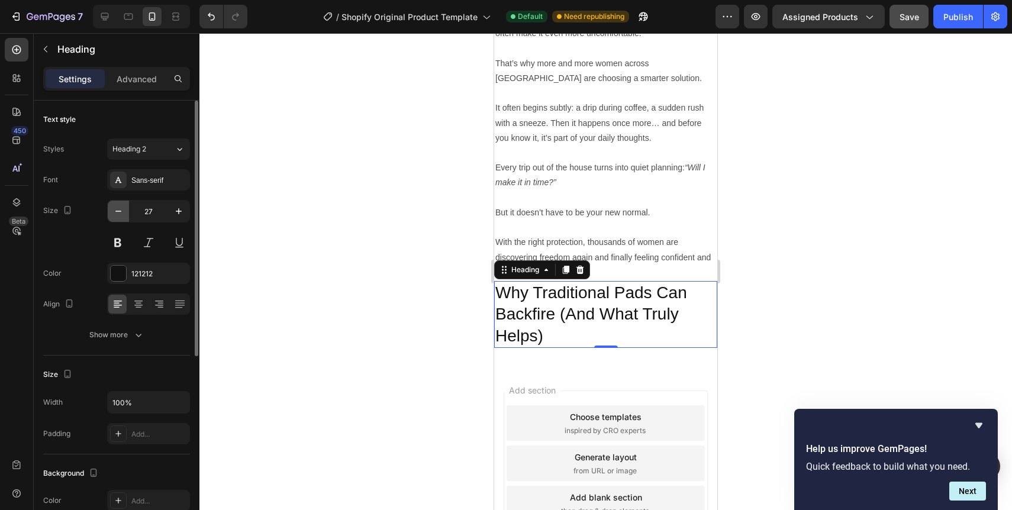
click at [120, 214] on icon "button" at bounding box center [118, 211] width 12 height 12
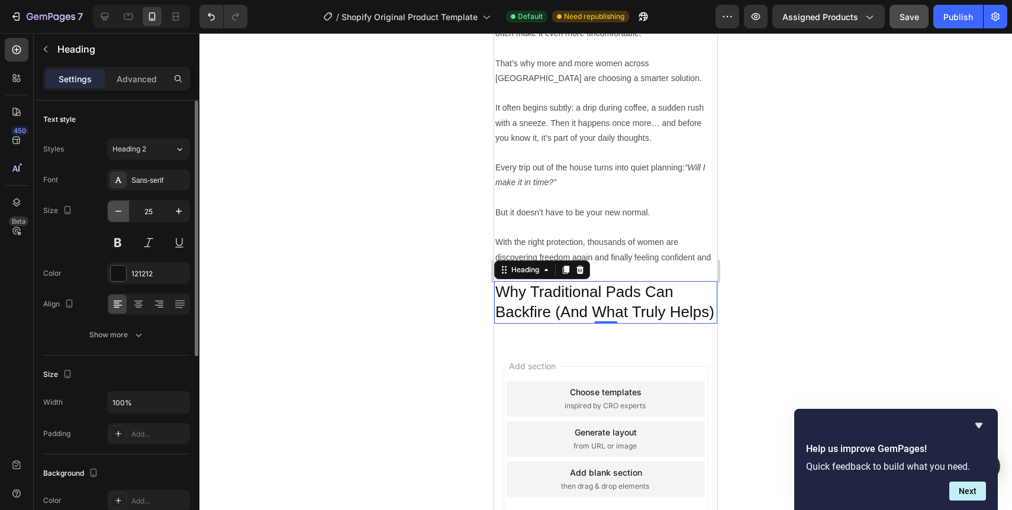
click at [120, 214] on icon "button" at bounding box center [118, 211] width 12 height 12
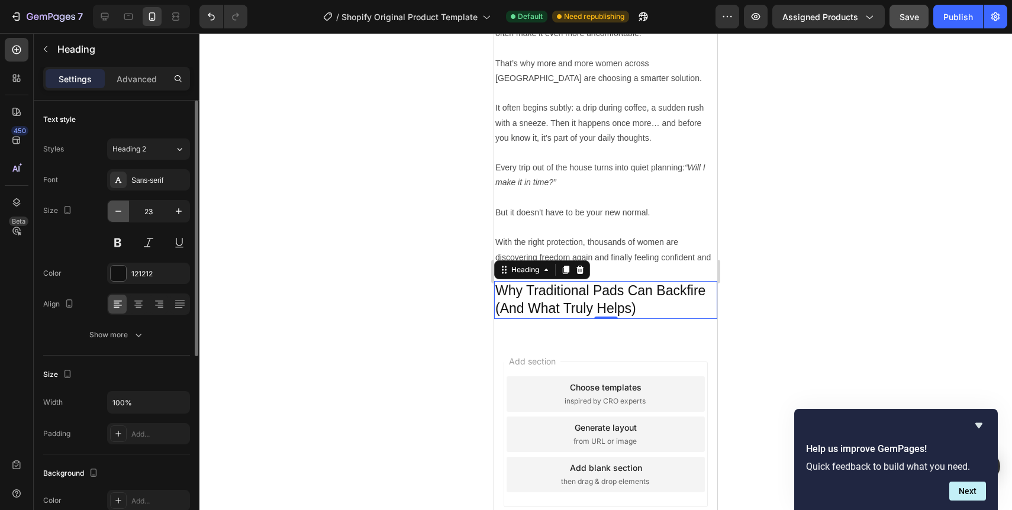
click at [120, 214] on icon "button" at bounding box center [118, 211] width 12 height 12
click at [119, 240] on button at bounding box center [117, 242] width 21 height 21
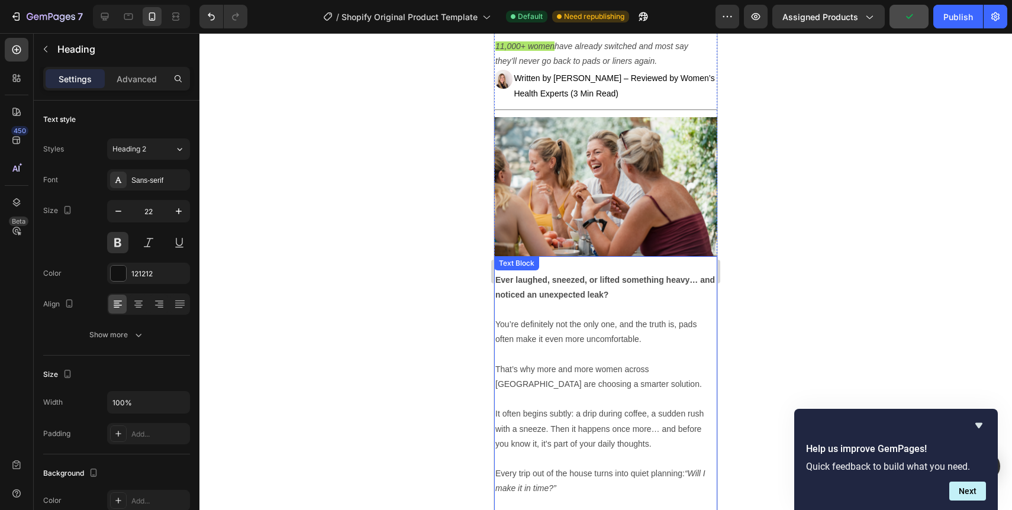
scroll to position [181, 0]
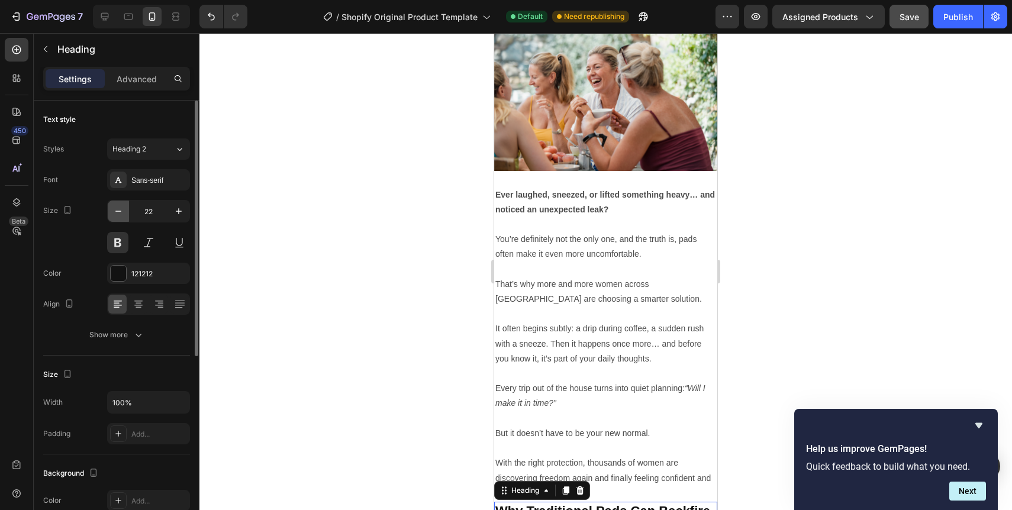
click at [115, 208] on icon "button" at bounding box center [118, 211] width 12 height 12
type input "20"
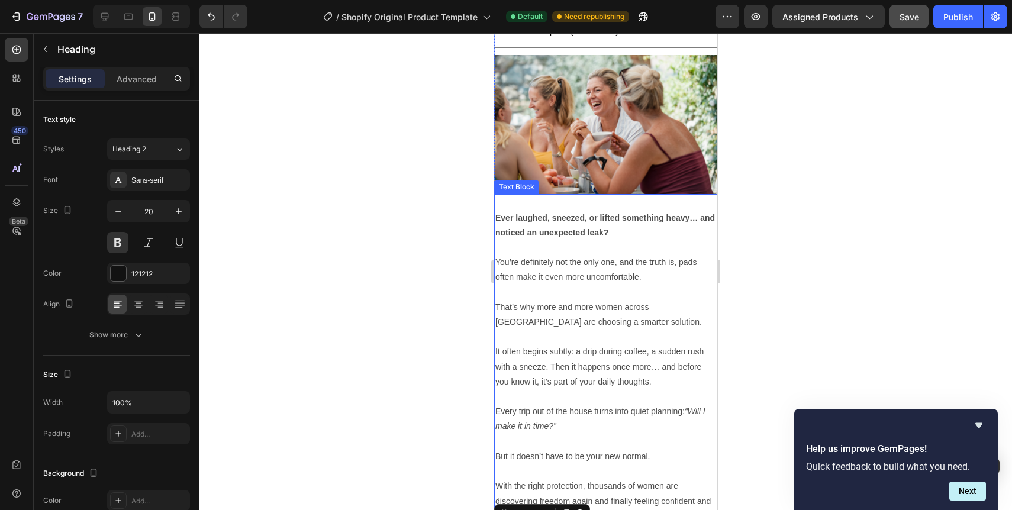
scroll to position [0, 0]
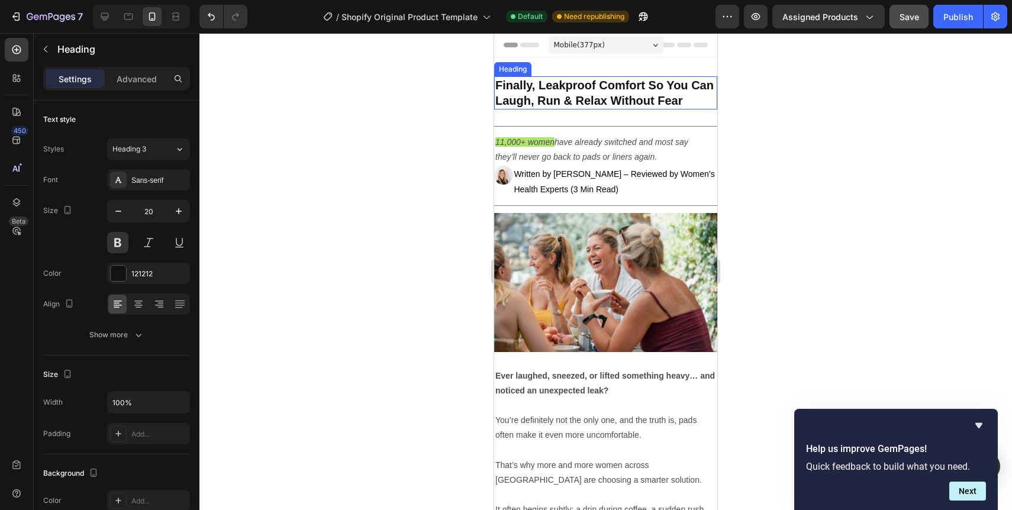
click at [585, 99] on h2 "Finally, Leakproof Comfort So You Can Laugh, Run & Relax Without Fear" at bounding box center [605, 92] width 223 height 33
click at [597, 102] on div "Finally, Leakproof Comfort So You Can Laugh, Run & Relax Without Fear Heading 0" at bounding box center [605, 92] width 223 height 33
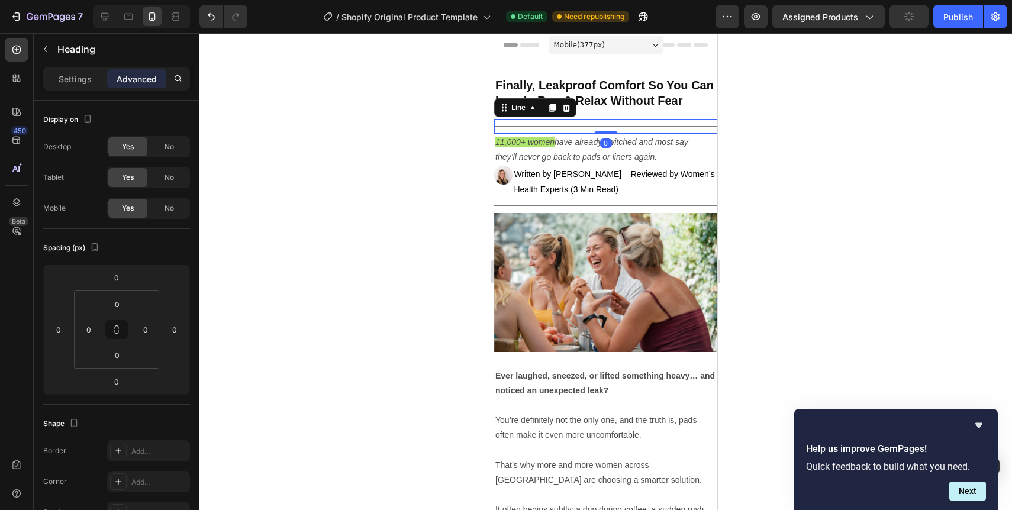
click at [573, 123] on div "Title Line 0" at bounding box center [605, 126] width 223 height 15
click at [753, 128] on div at bounding box center [605, 271] width 812 height 477
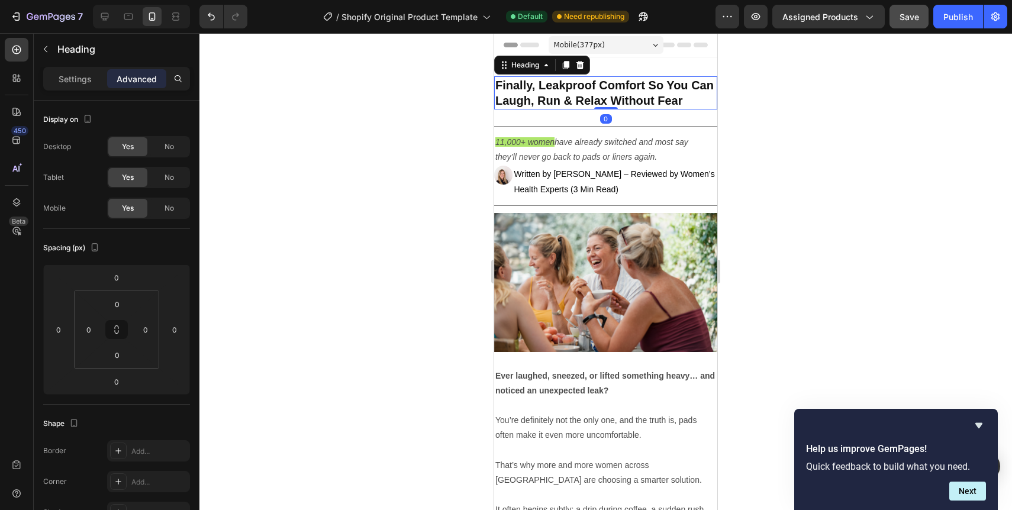
click at [653, 98] on h2 "Finally, Leakproof Comfort So You Can Laugh, Run & Relax Without Fear" at bounding box center [605, 92] width 223 height 33
click at [527, 97] on h2 "Finally, Leakproof Comfort So You Can Laugh, Run & Relax Without Fear" at bounding box center [605, 92] width 223 height 33
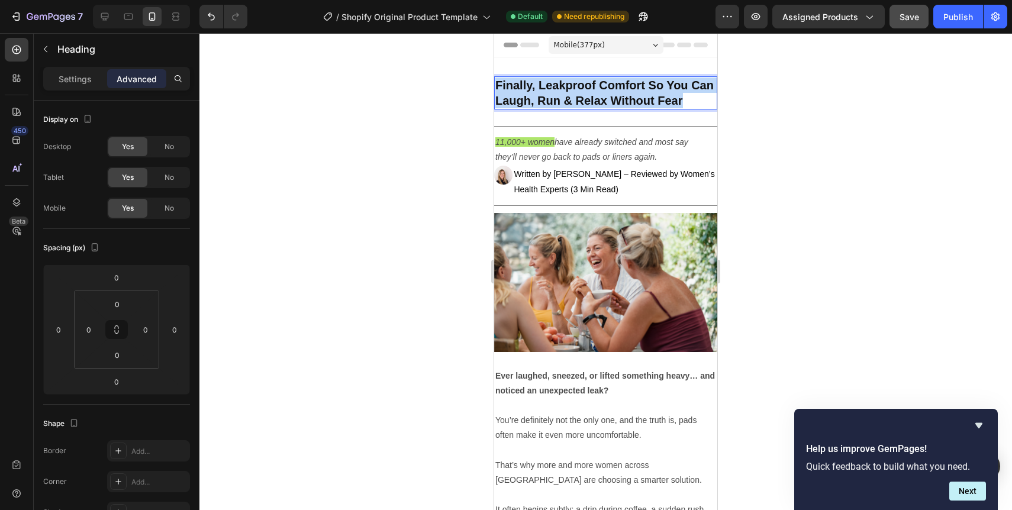
click at [527, 97] on p "Finally, Leakproof Comfort So You Can Laugh, Run & Relax Without Fear" at bounding box center [605, 93] width 221 height 31
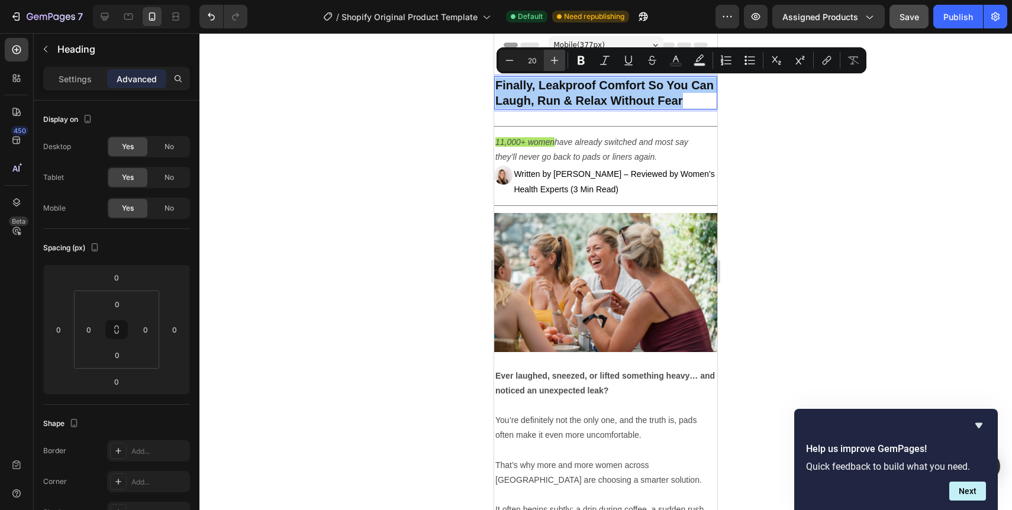
click at [557, 60] on icon "Editor contextual toolbar" at bounding box center [554, 60] width 12 height 12
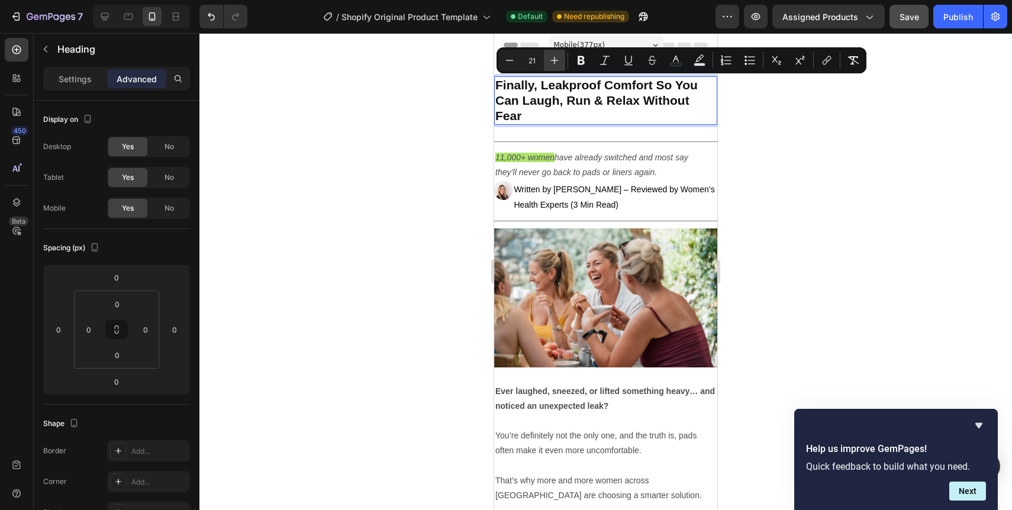
click at [556, 60] on icon "Editor contextual toolbar" at bounding box center [554, 60] width 12 height 12
click at [554, 61] on icon "Editor contextual toolbar" at bounding box center [555, 61] width 8 height 8
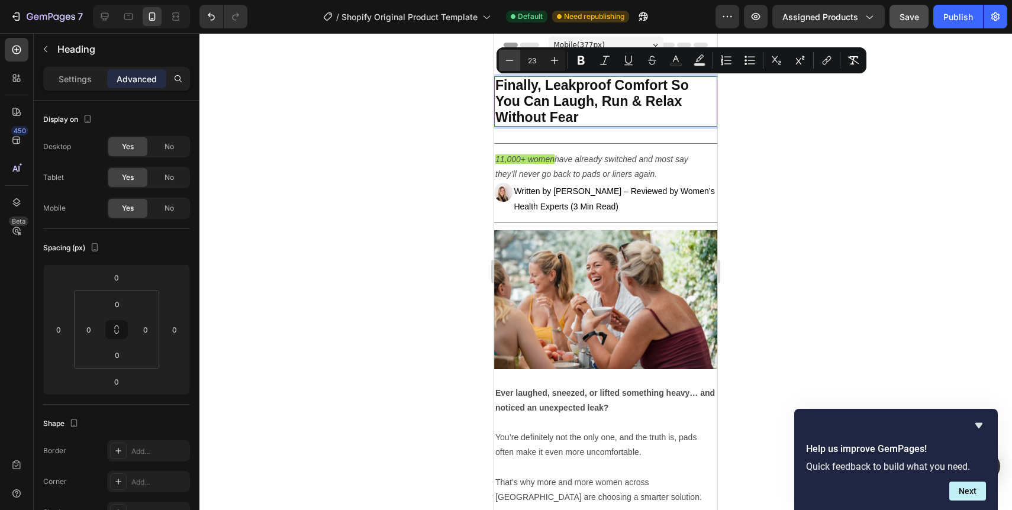
click at [509, 63] on icon "Editor contextual toolbar" at bounding box center [510, 60] width 12 height 12
type input "22"
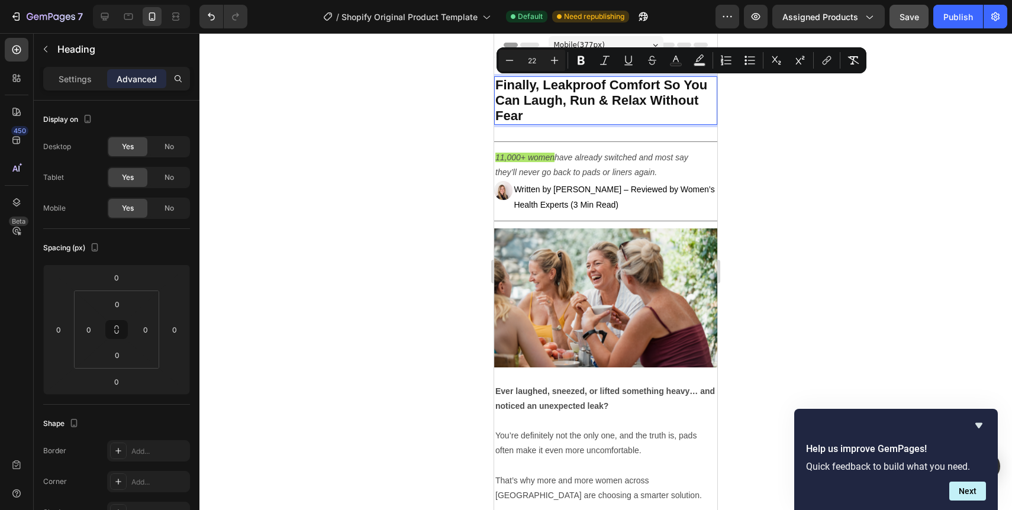
click at [805, 145] on div at bounding box center [605, 271] width 812 height 477
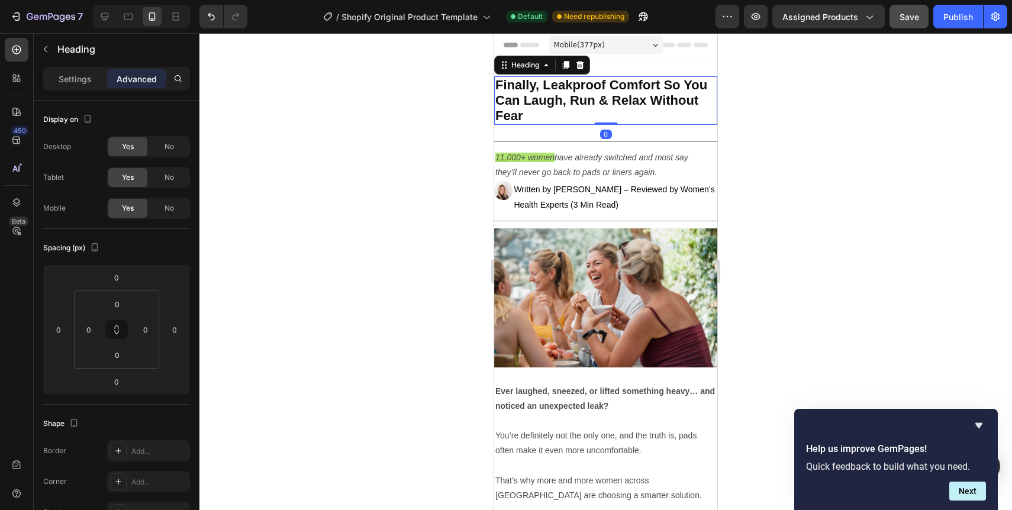
click at [538, 108] on span "Finally, Leakproof Comfort So You Can Laugh, Run & Relax Without Fear" at bounding box center [601, 101] width 212 height 46
click at [79, 86] on div "Settings" at bounding box center [75, 78] width 59 height 19
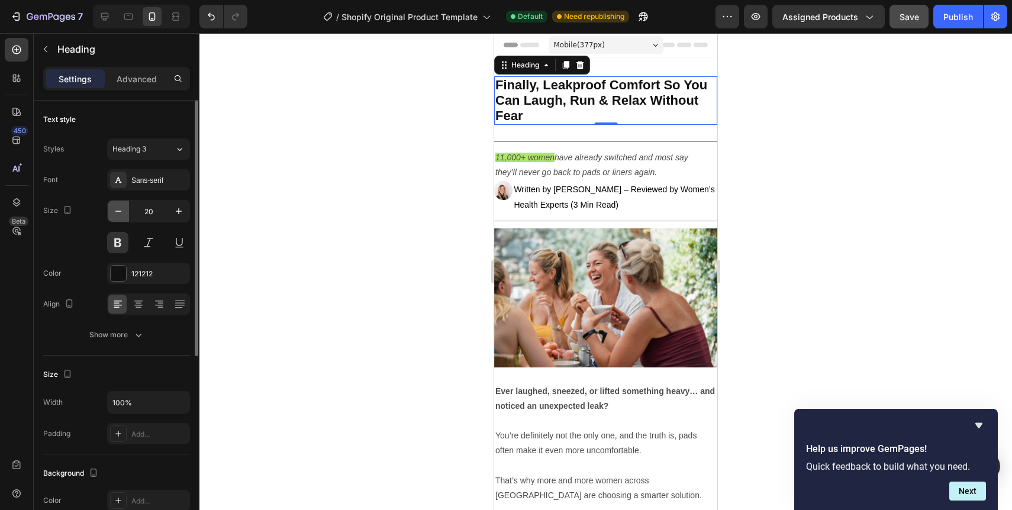
click at [122, 213] on icon "button" at bounding box center [118, 211] width 12 height 12
type input "19"
click at [521, 109] on span "Finally, Leakproof Comfort So You Can Laugh, Run & Relax Without Fear" at bounding box center [601, 99] width 212 height 45
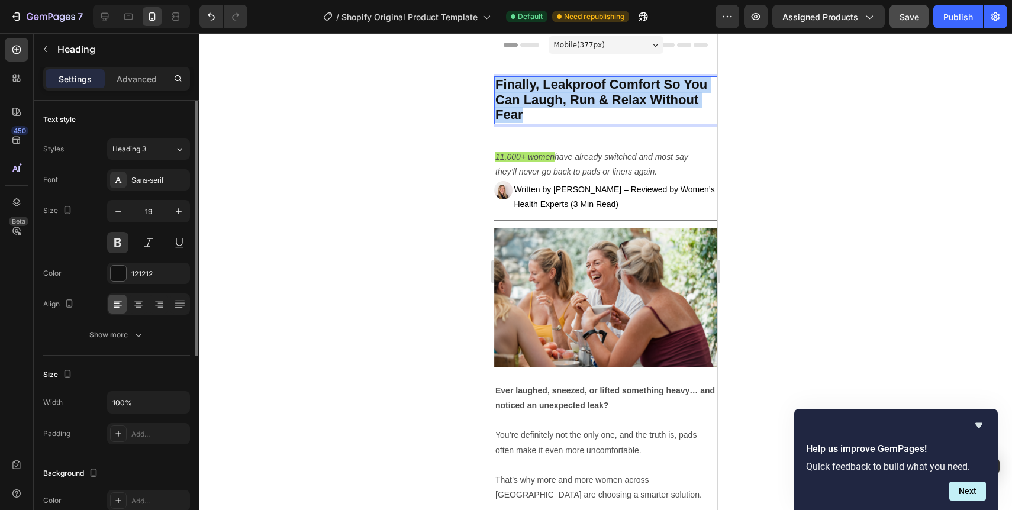
click at [521, 109] on span "Finally, Leakproof Comfort So You Can Laugh, Run & Relax Without Fear" at bounding box center [601, 99] width 212 height 45
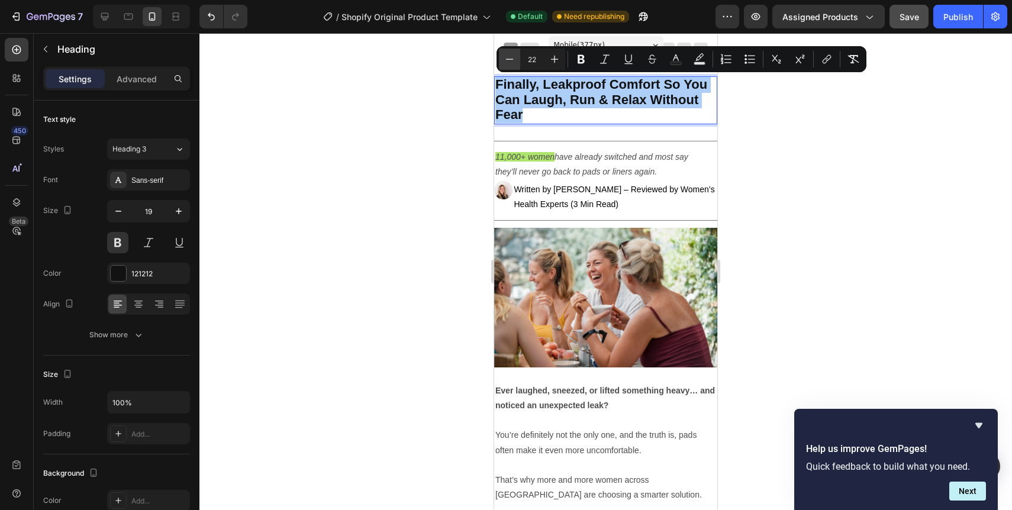
click at [510, 58] on icon "Editor contextual toolbar" at bounding box center [510, 59] width 12 height 12
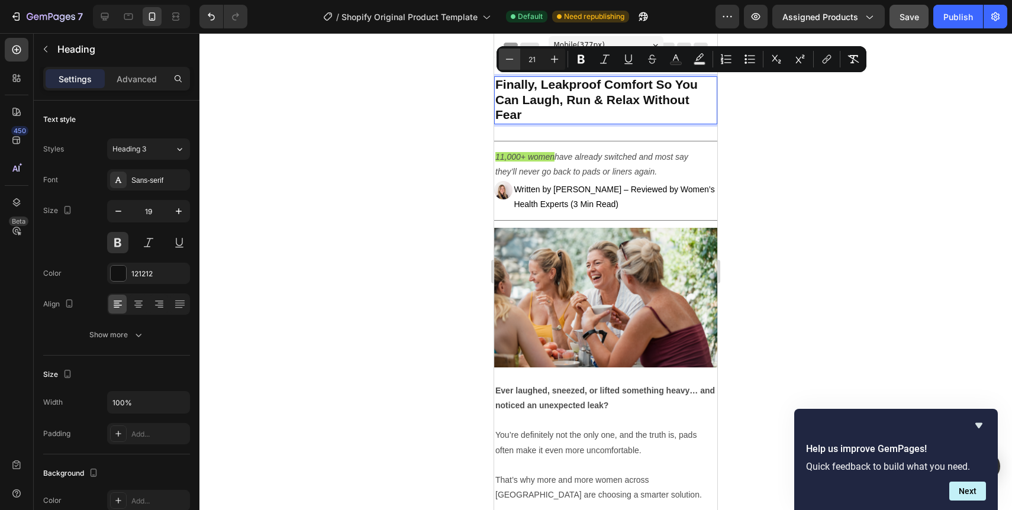
click at [510, 58] on icon "Editor contextual toolbar" at bounding box center [510, 59] width 12 height 12
type input "20"
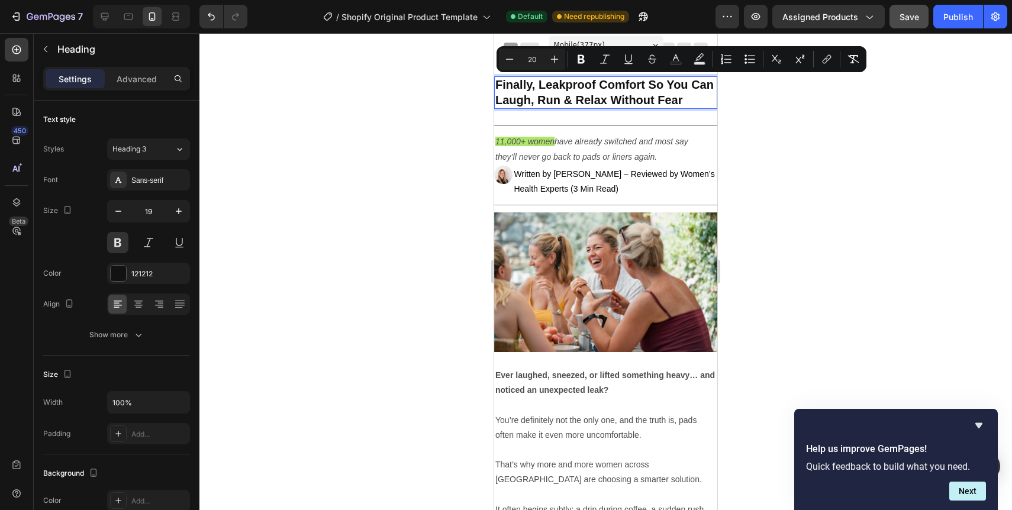
click at [727, 188] on div at bounding box center [605, 271] width 812 height 477
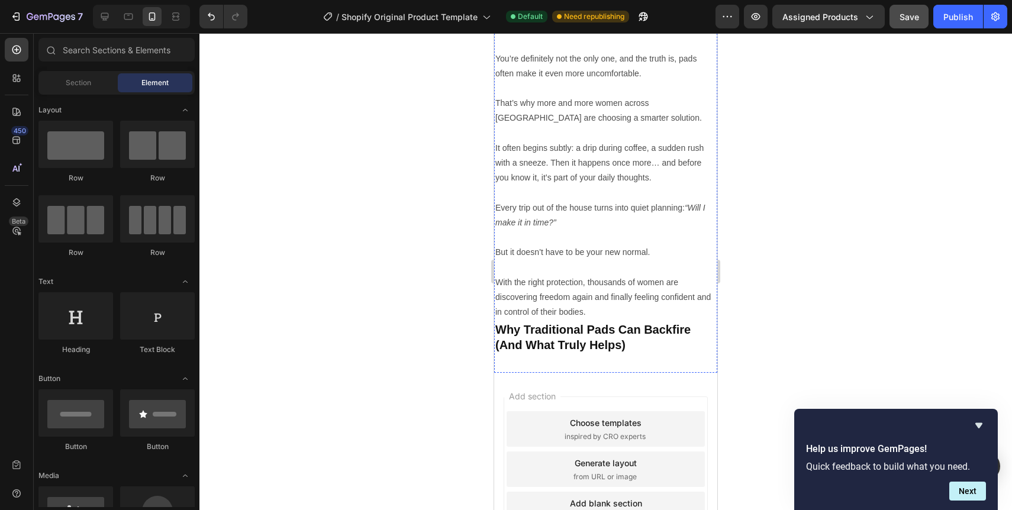
scroll to position [364, 0]
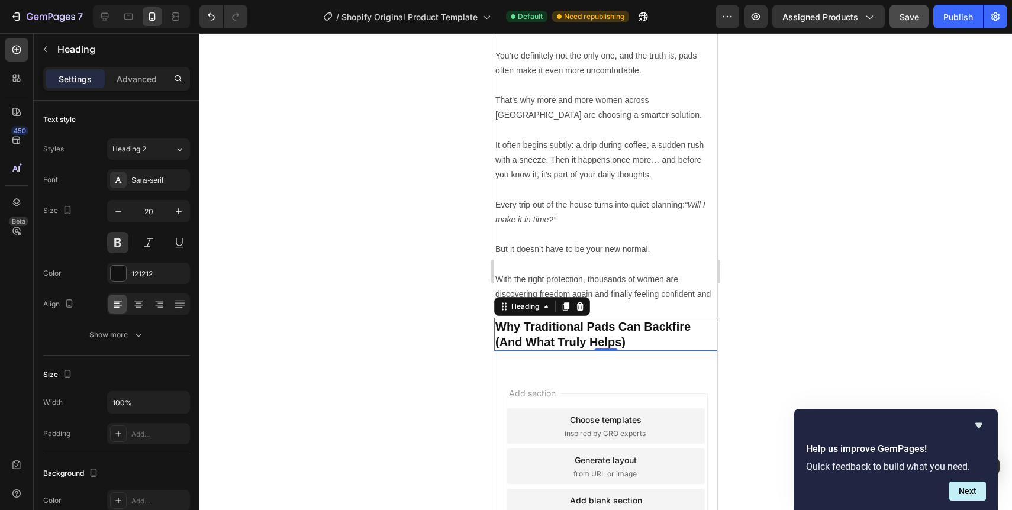
click at [741, 354] on div at bounding box center [605, 271] width 812 height 477
click at [774, 345] on div at bounding box center [605, 271] width 812 height 477
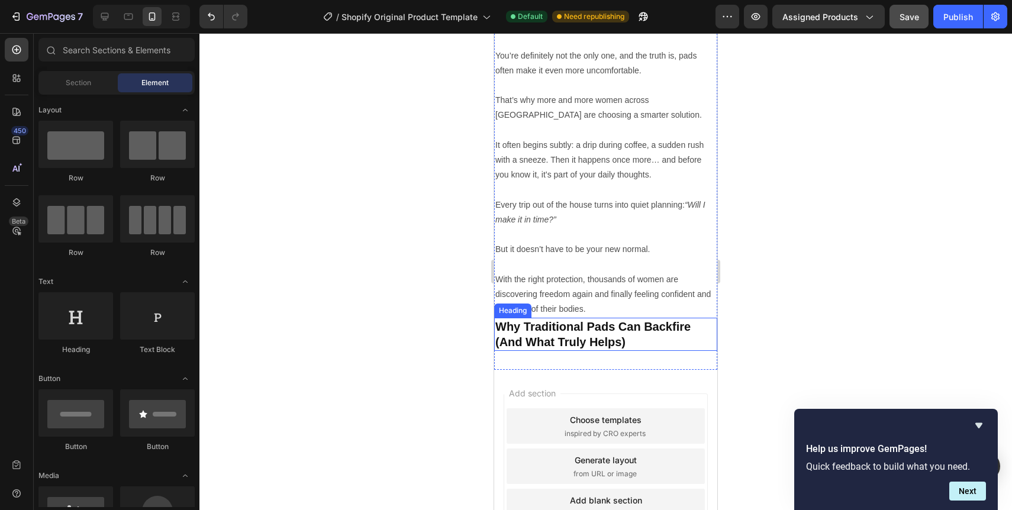
click at [782, 315] on div at bounding box center [605, 271] width 812 height 477
click at [781, 247] on div at bounding box center [605, 271] width 812 height 477
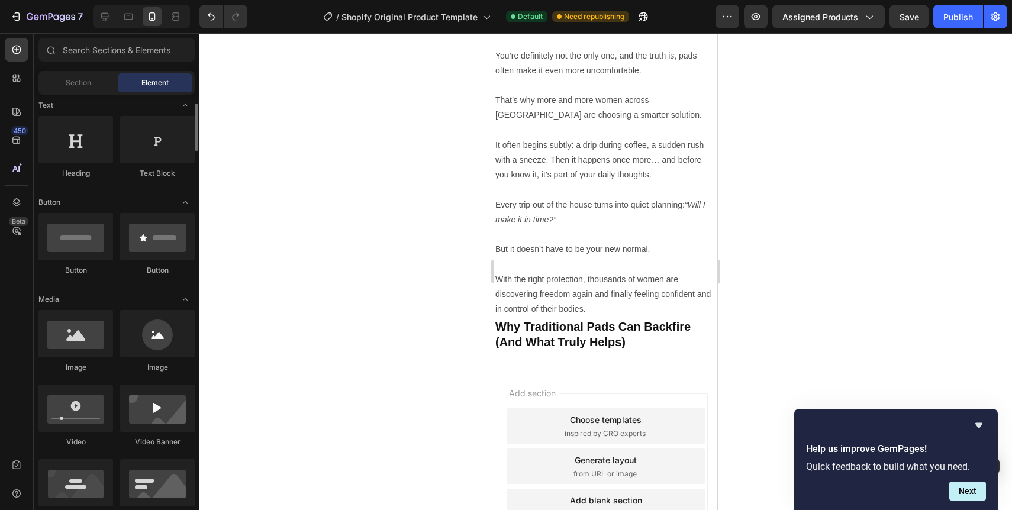
scroll to position [180, 0]
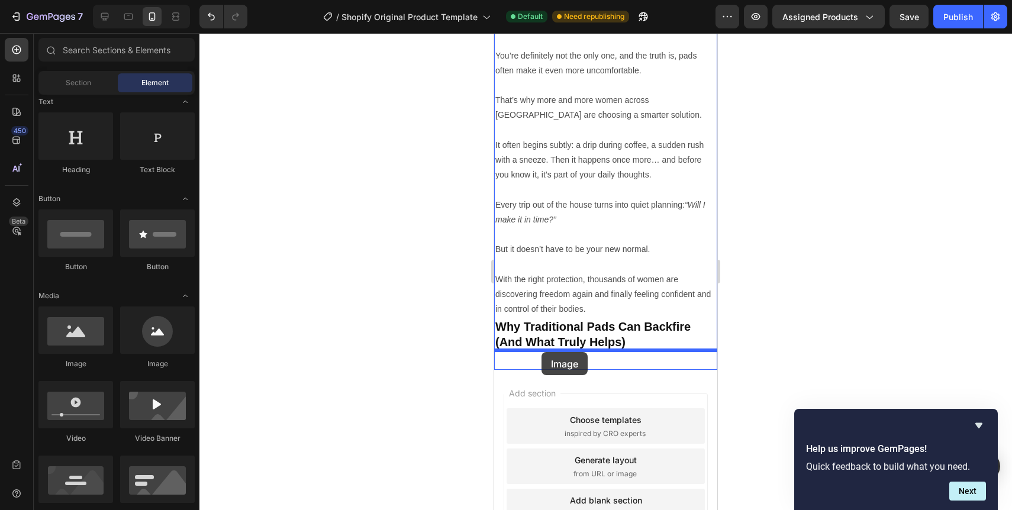
drag, startPoint x: 580, startPoint y: 372, endPoint x: 541, endPoint y: 352, distance: 43.7
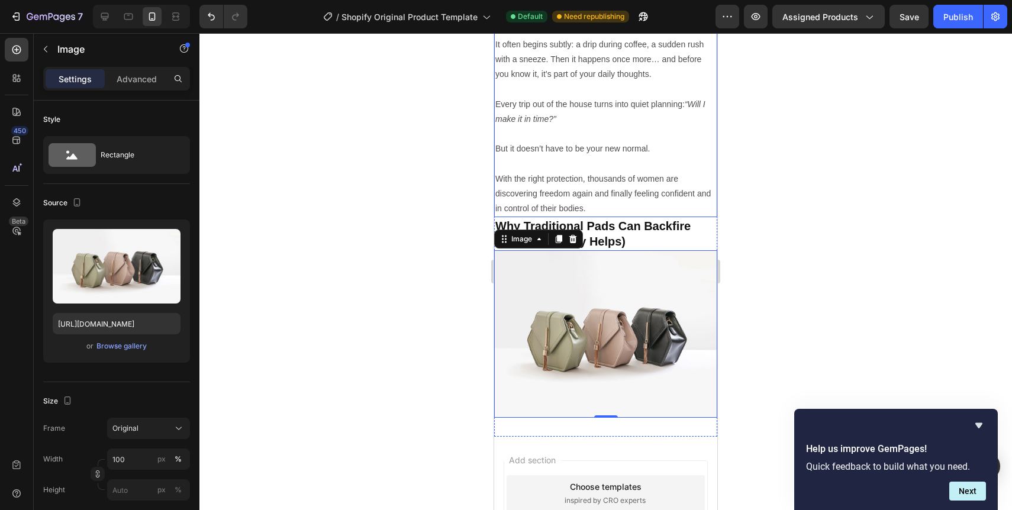
scroll to position [469, 0]
